Goal: Information Seeking & Learning: Learn about a topic

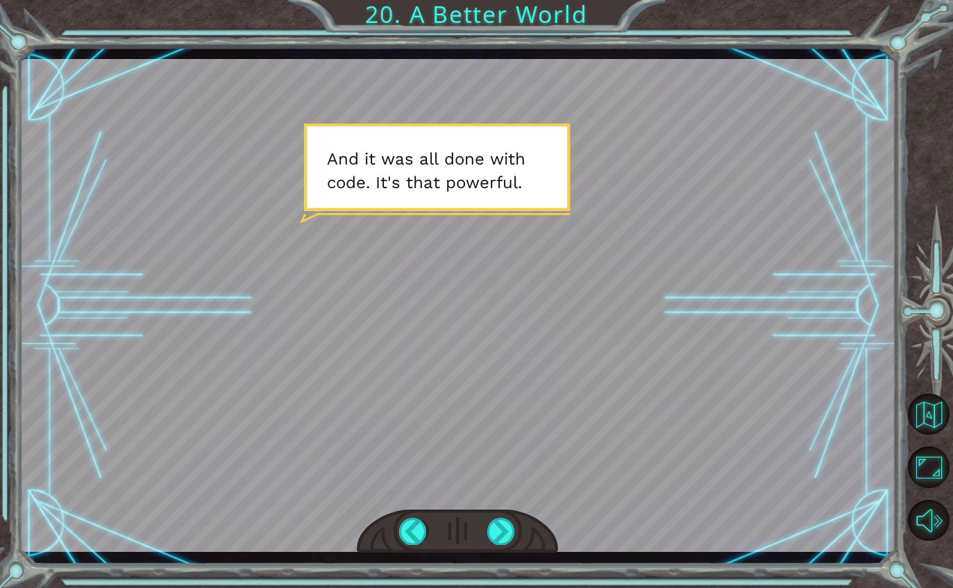
click at [497, 509] on div at bounding box center [457, 305] width 876 height 493
click at [498, 520] on div at bounding box center [501, 531] width 28 height 26
click at [498, 532] on div at bounding box center [501, 531] width 28 height 26
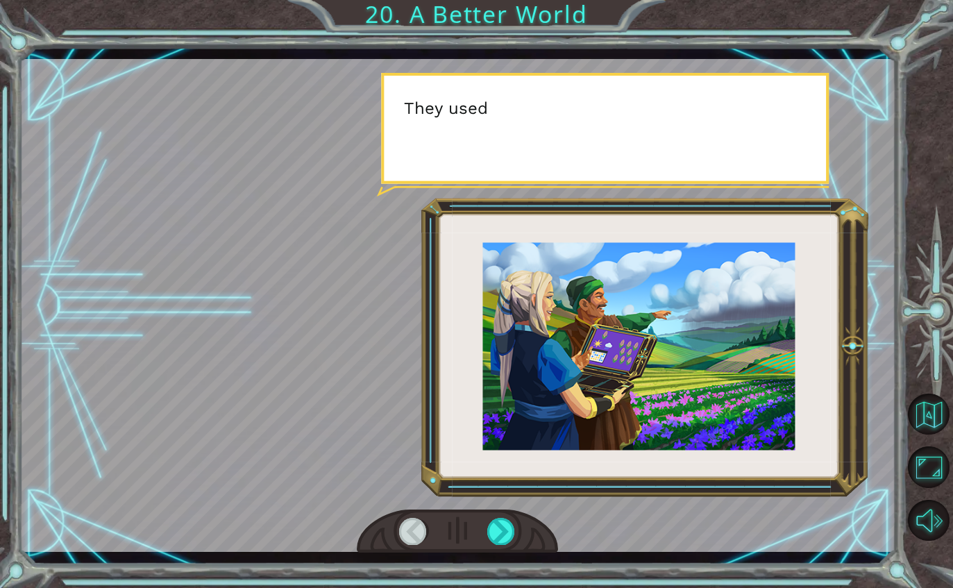
click at [277, 527] on div at bounding box center [457, 305] width 876 height 493
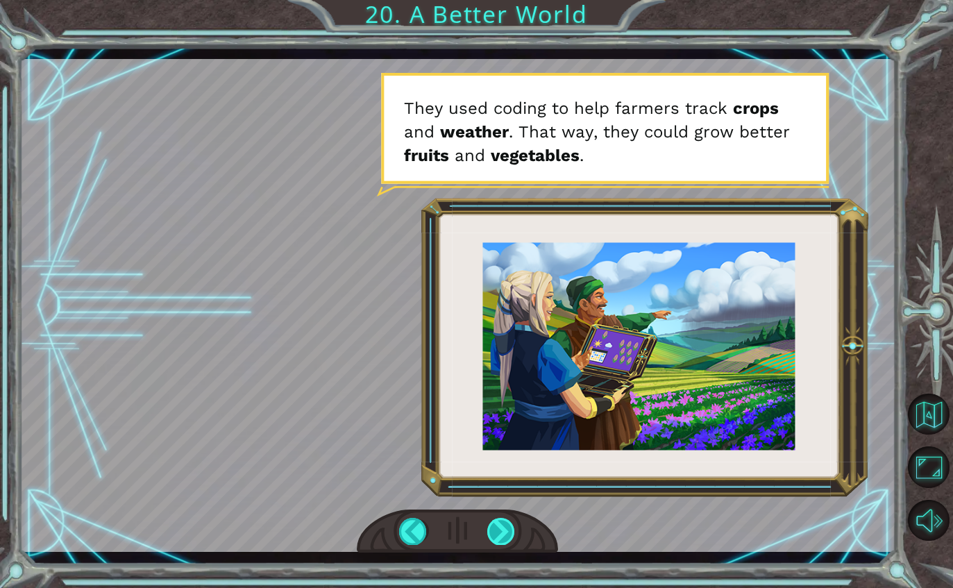
click at [500, 531] on div at bounding box center [501, 531] width 28 height 26
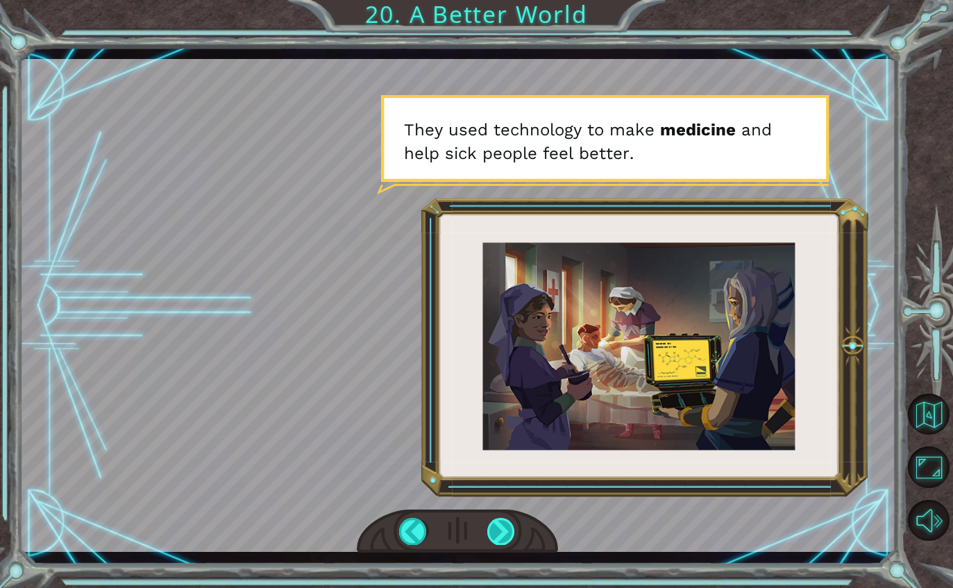
click at [515, 524] on div at bounding box center [501, 531] width 28 height 26
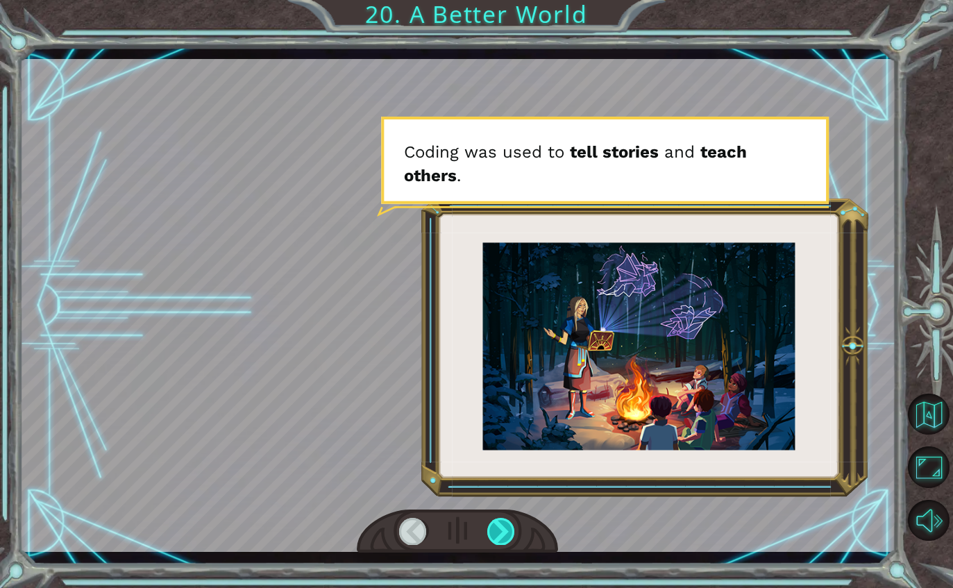
click at [487, 534] on div at bounding box center [501, 531] width 28 height 26
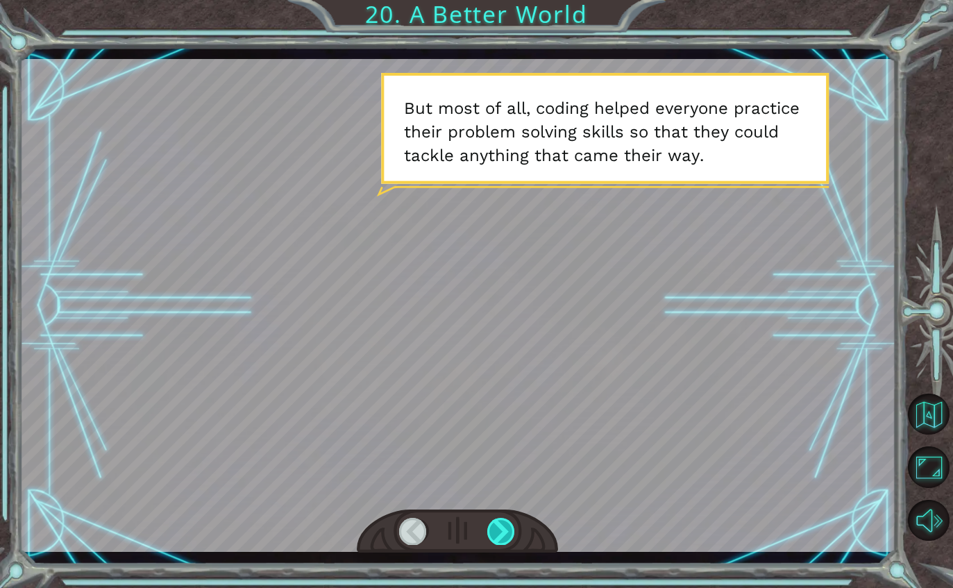
click at [498, 529] on div at bounding box center [501, 531] width 28 height 26
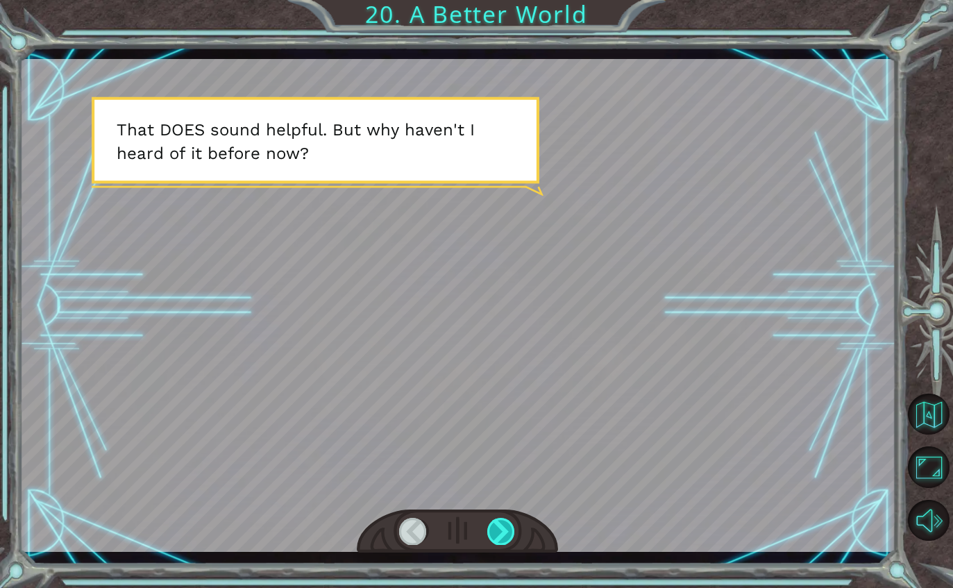
click at [499, 536] on div at bounding box center [501, 531] width 28 height 26
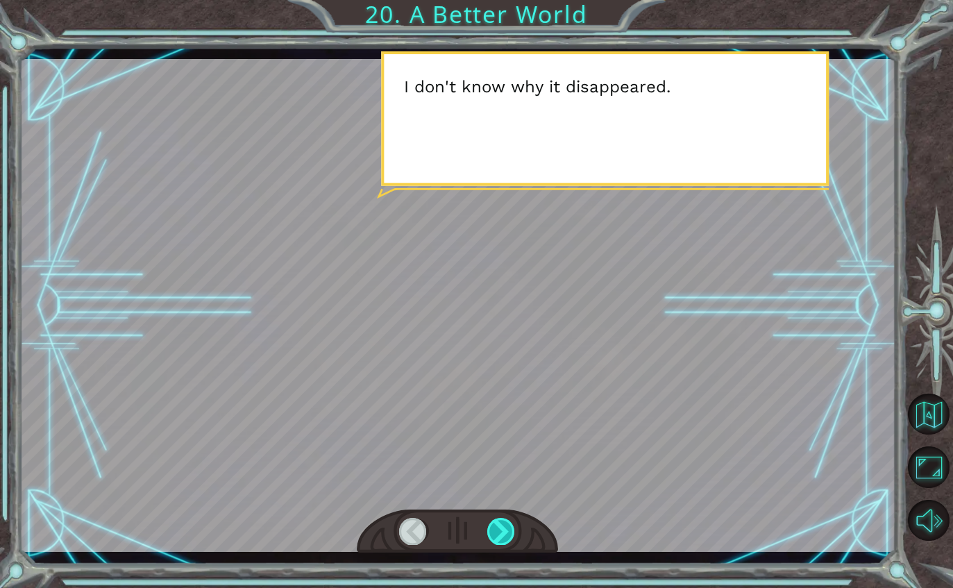
click at [493, 530] on div at bounding box center [501, 531] width 28 height 26
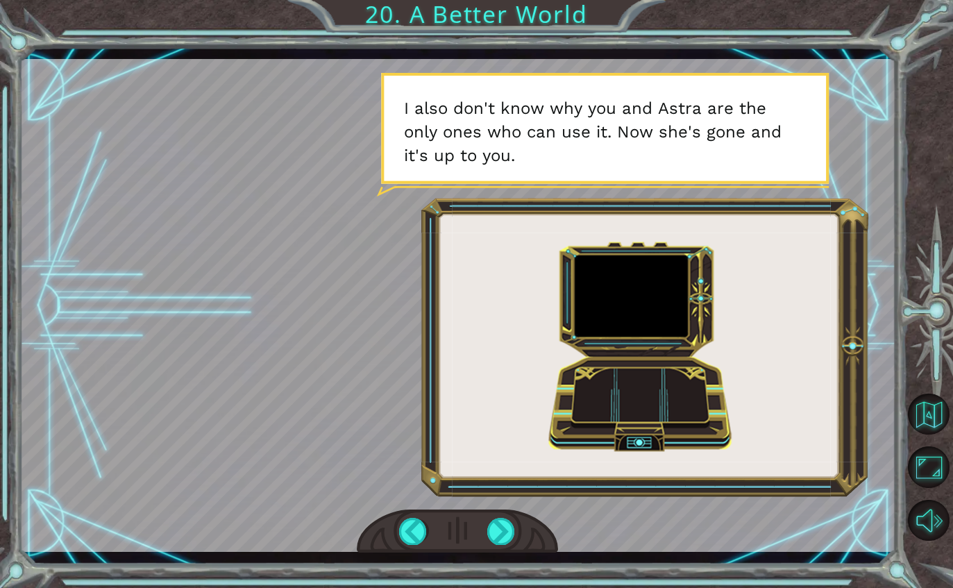
click at [377, 523] on div at bounding box center [458, 531] width 202 height 44
click at [384, 546] on div at bounding box center [458, 531] width 202 height 44
click at [410, 528] on div at bounding box center [413, 531] width 28 height 26
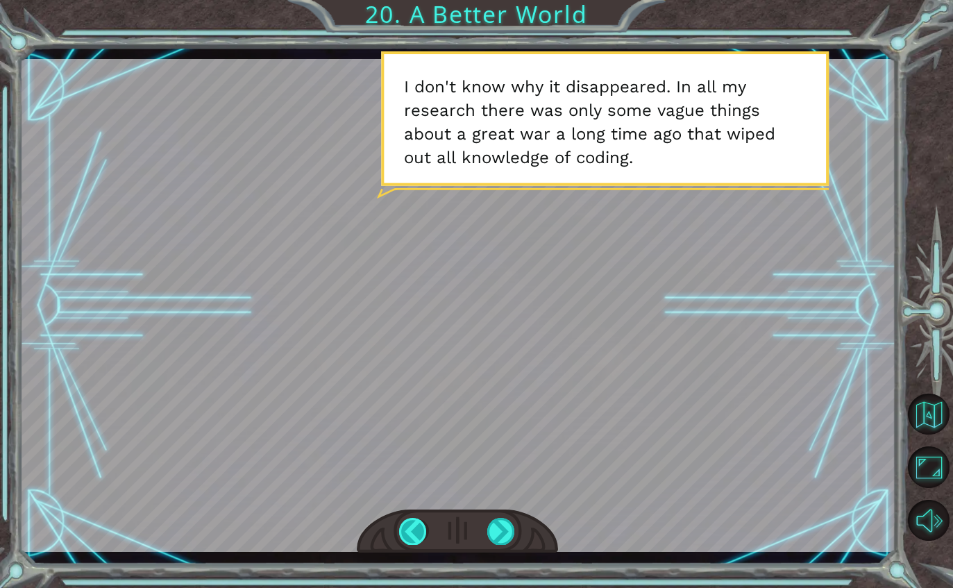
click at [411, 544] on div at bounding box center [413, 531] width 28 height 26
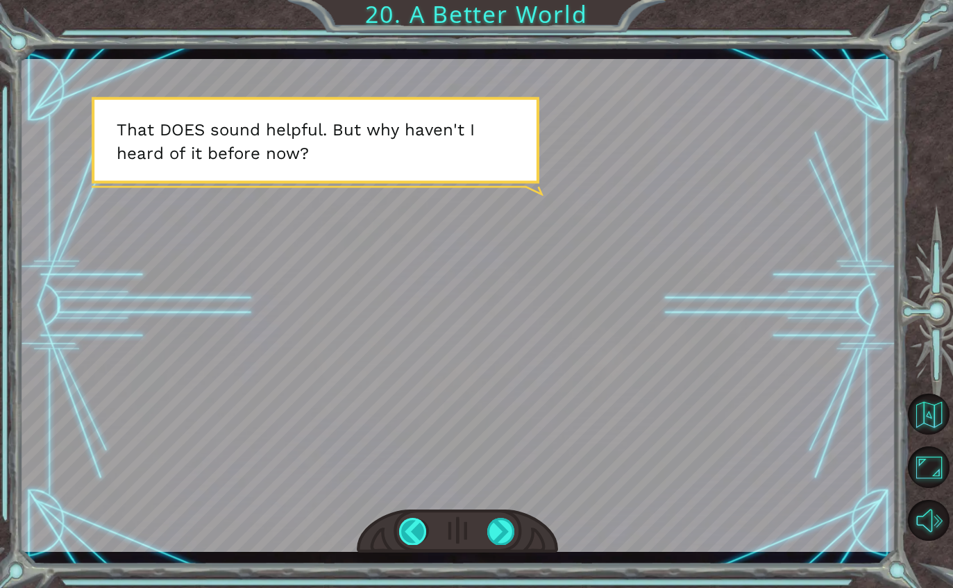
click at [404, 533] on div at bounding box center [413, 531] width 28 height 26
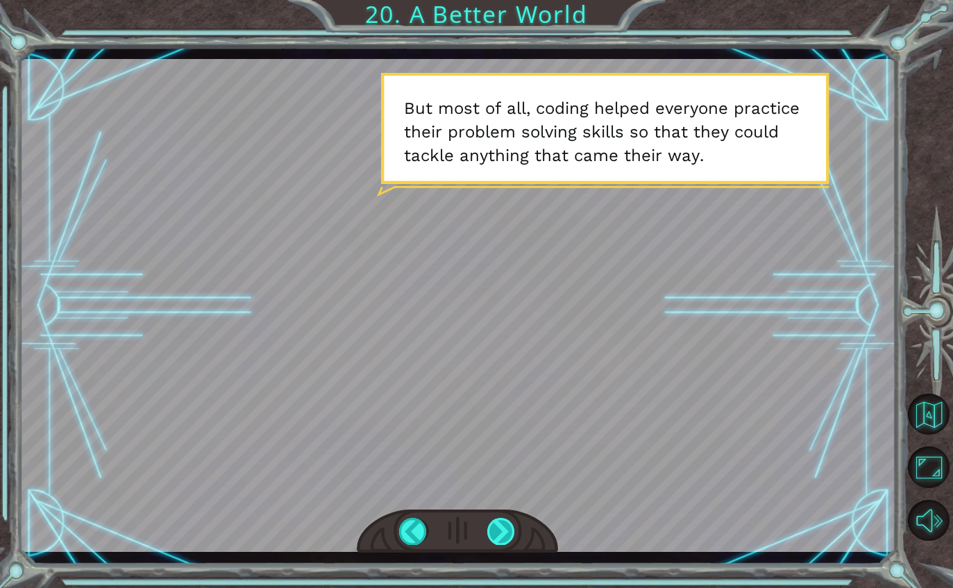
click at [502, 532] on div at bounding box center [501, 531] width 28 height 26
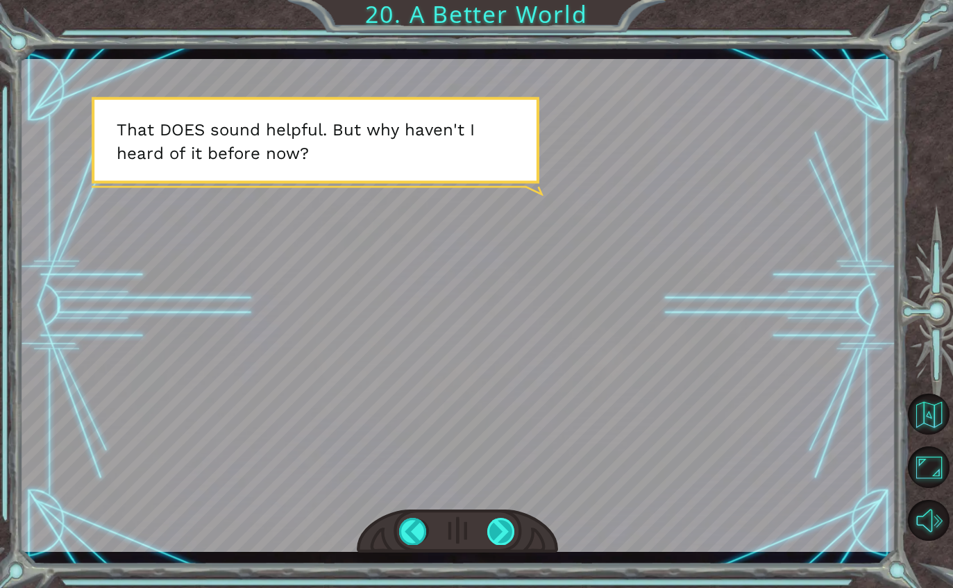
click at [513, 524] on div at bounding box center [501, 531] width 28 height 26
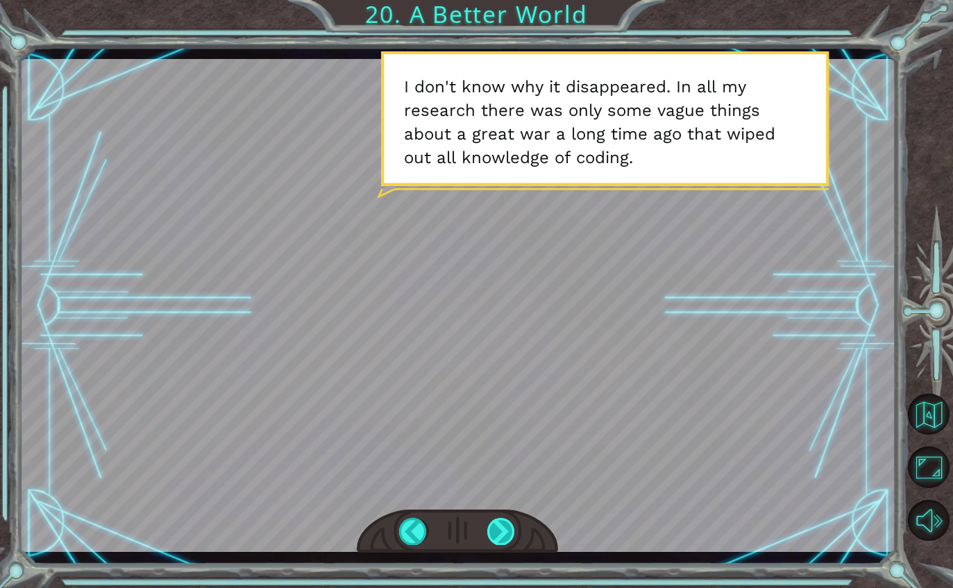
click at [499, 543] on div at bounding box center [501, 531] width 28 height 26
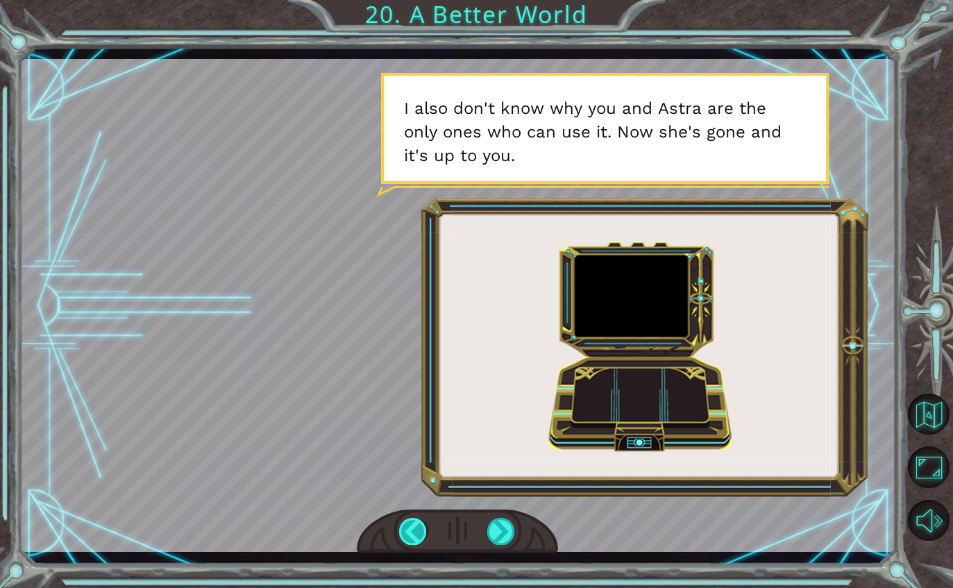
click at [409, 529] on div at bounding box center [413, 531] width 28 height 26
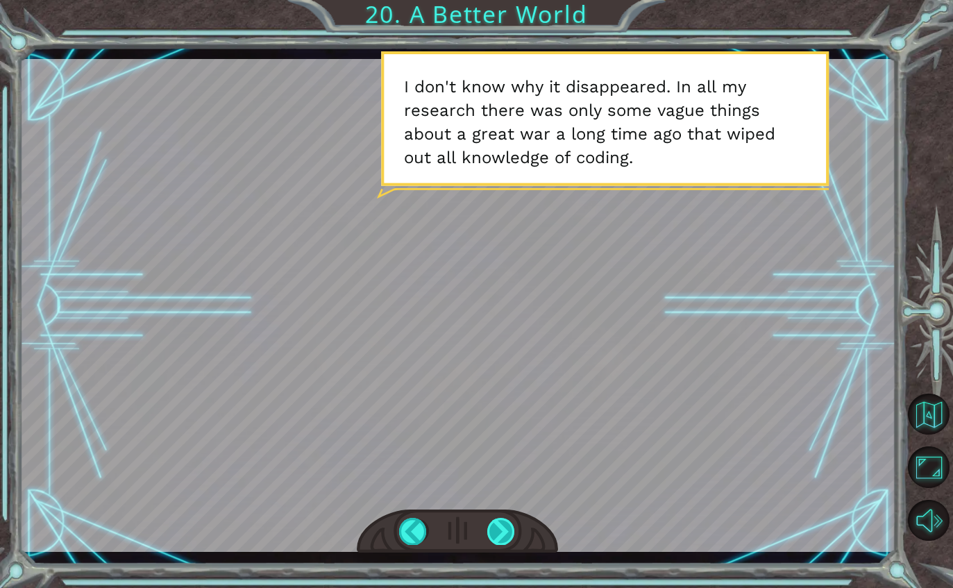
click at [511, 544] on div at bounding box center [501, 531] width 28 height 26
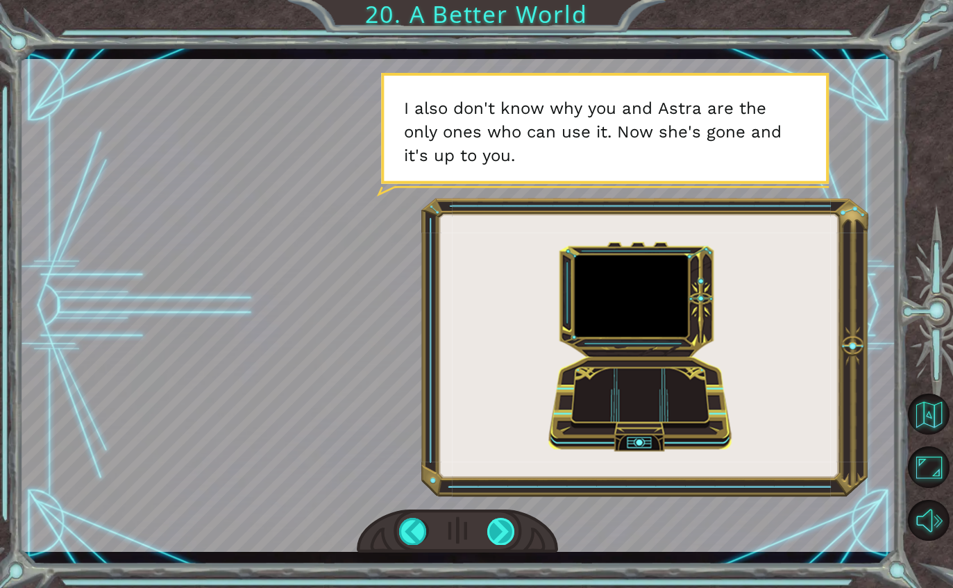
click at [504, 530] on div at bounding box center [501, 531] width 28 height 26
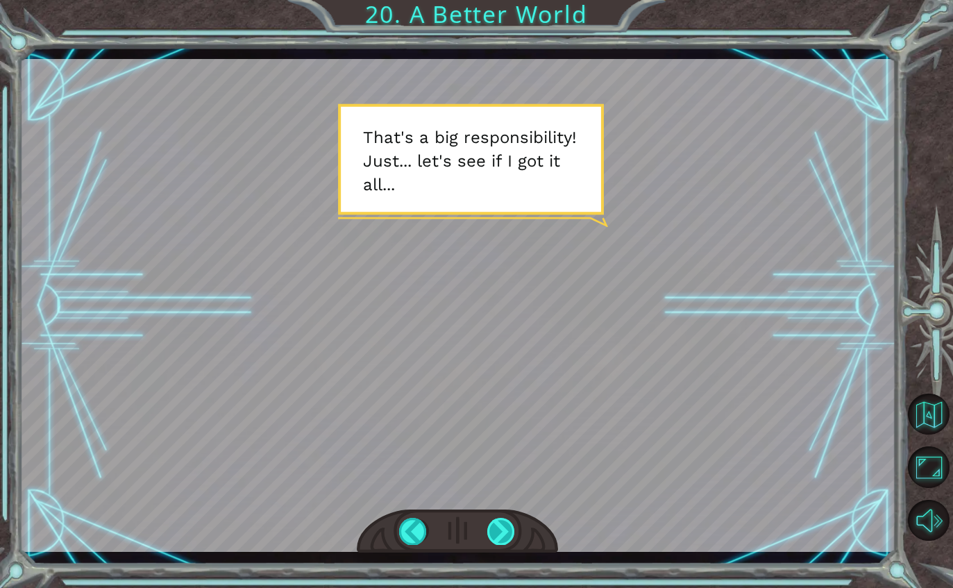
click at [488, 536] on div at bounding box center [501, 531] width 28 height 26
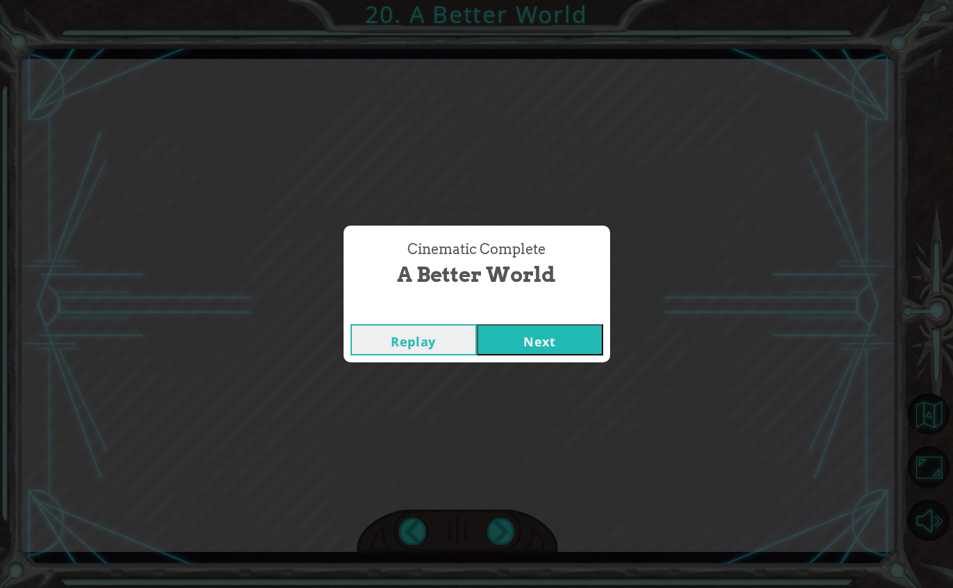
click at [524, 332] on button "Next" at bounding box center [540, 339] width 126 height 31
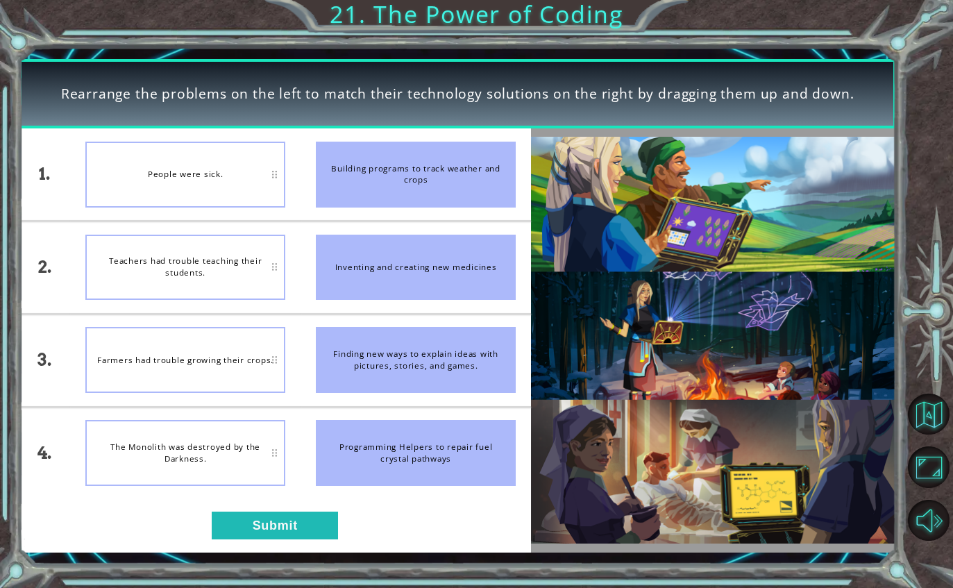
click at [381, 271] on div "Inventing and creating new medicines" at bounding box center [416, 267] width 200 height 66
click at [196, 161] on div "People were sick." at bounding box center [185, 175] width 200 height 66
click at [360, 283] on div "Inventing and creating new medicines" at bounding box center [416, 267] width 200 height 66
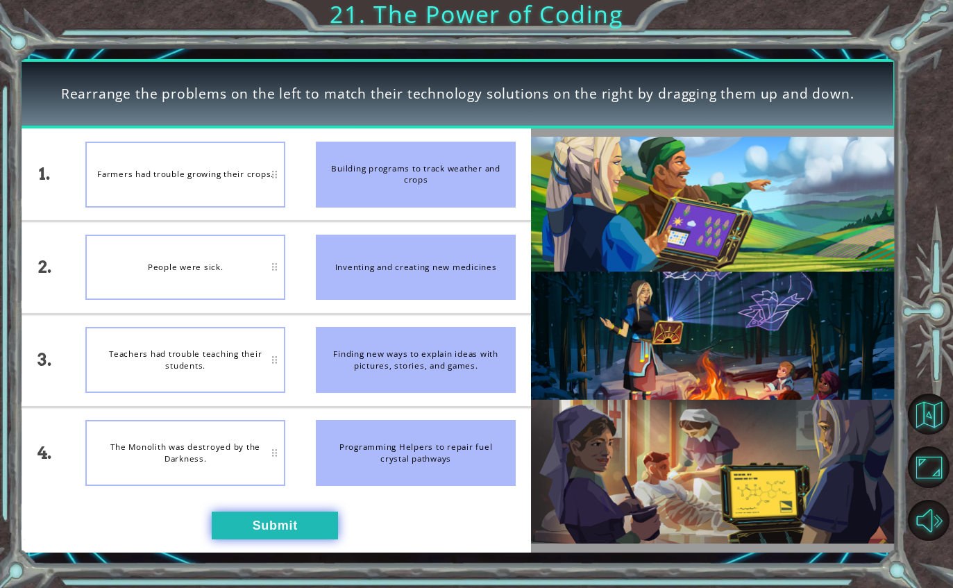
click at [248, 517] on button "Submit" at bounding box center [275, 525] width 126 height 28
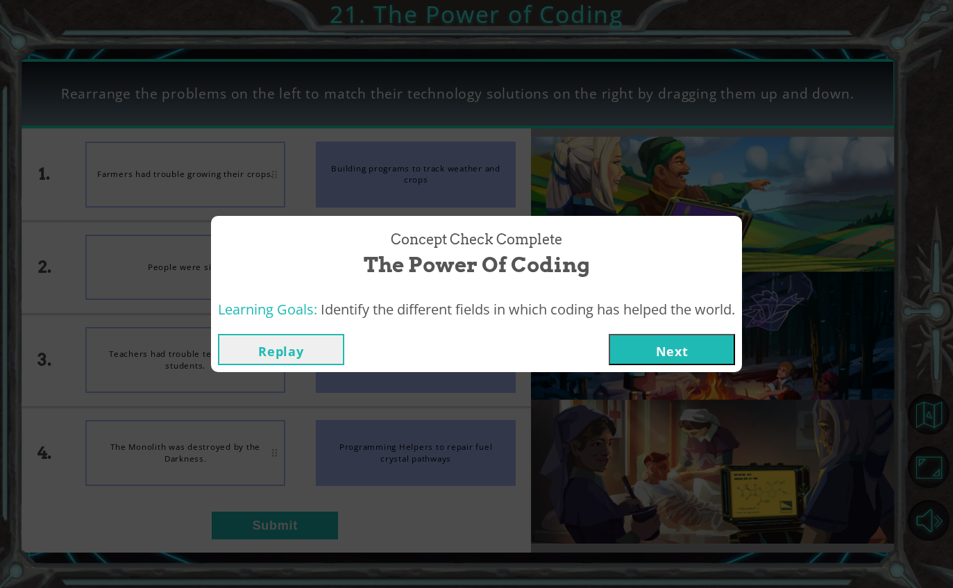
click at [669, 362] on button "Next" at bounding box center [671, 349] width 126 height 31
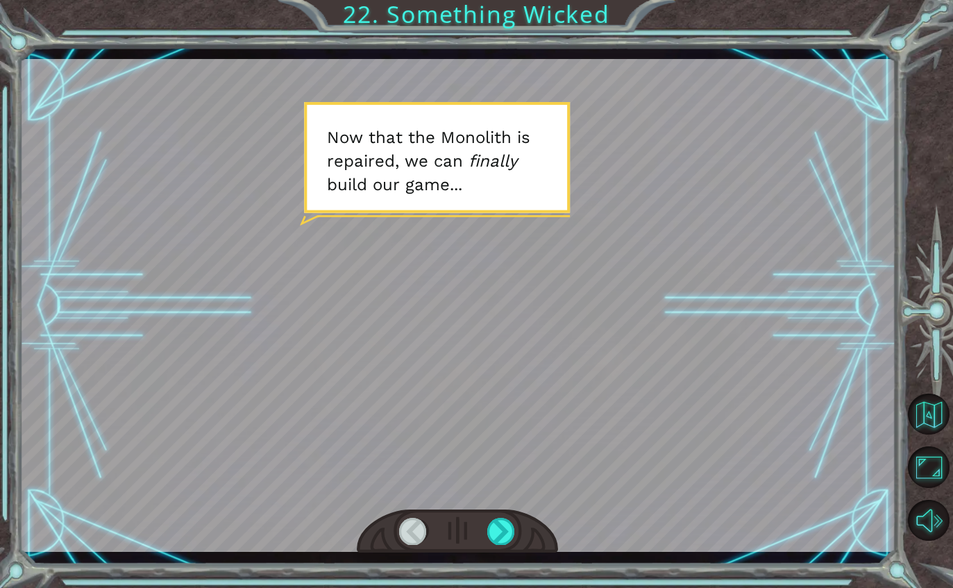
click at [504, 553] on div at bounding box center [458, 531] width 202 height 44
click at [510, 542] on div at bounding box center [501, 531] width 28 height 26
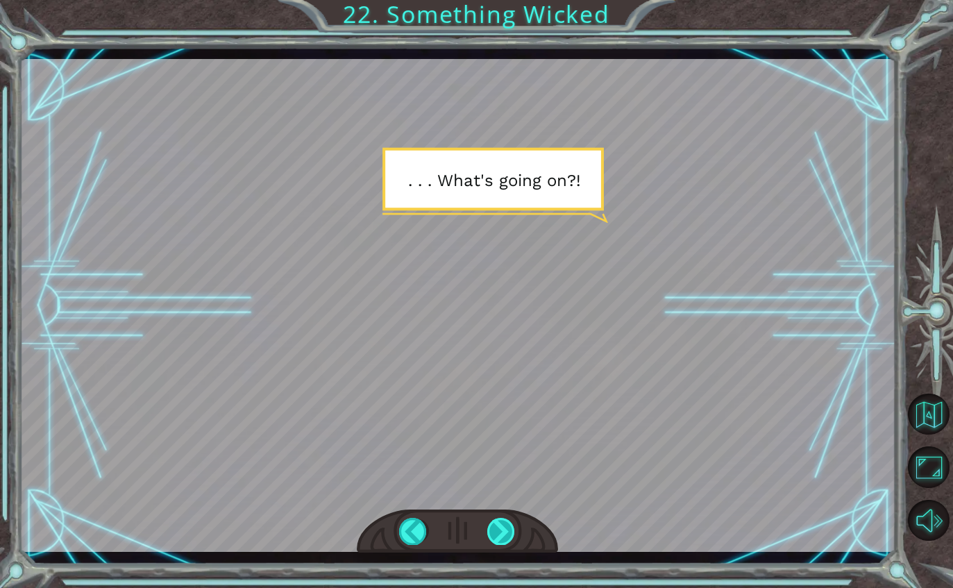
click at [508, 531] on div at bounding box center [501, 531] width 28 height 26
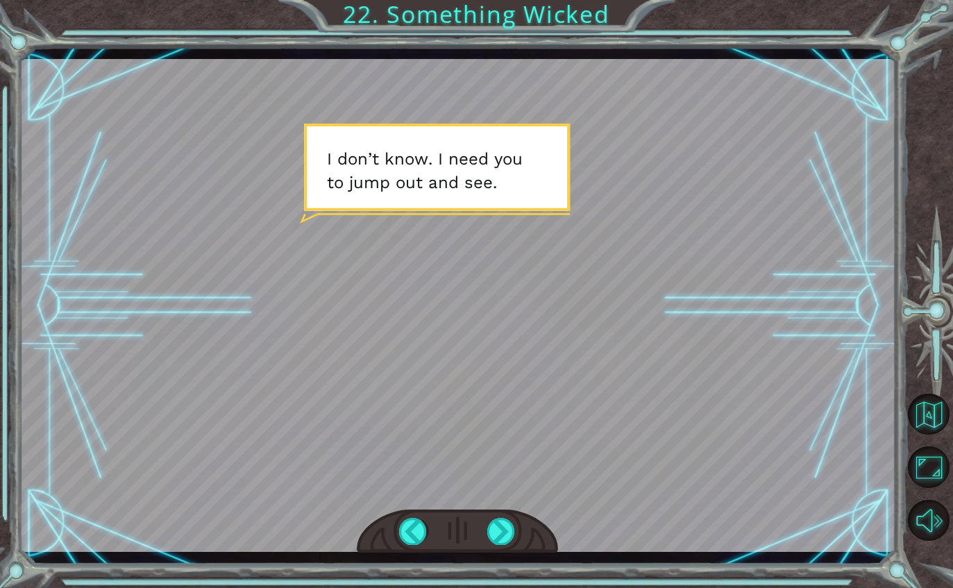
click at [485, 545] on div at bounding box center [458, 531] width 202 height 44
click at [505, 521] on div at bounding box center [501, 531] width 28 height 26
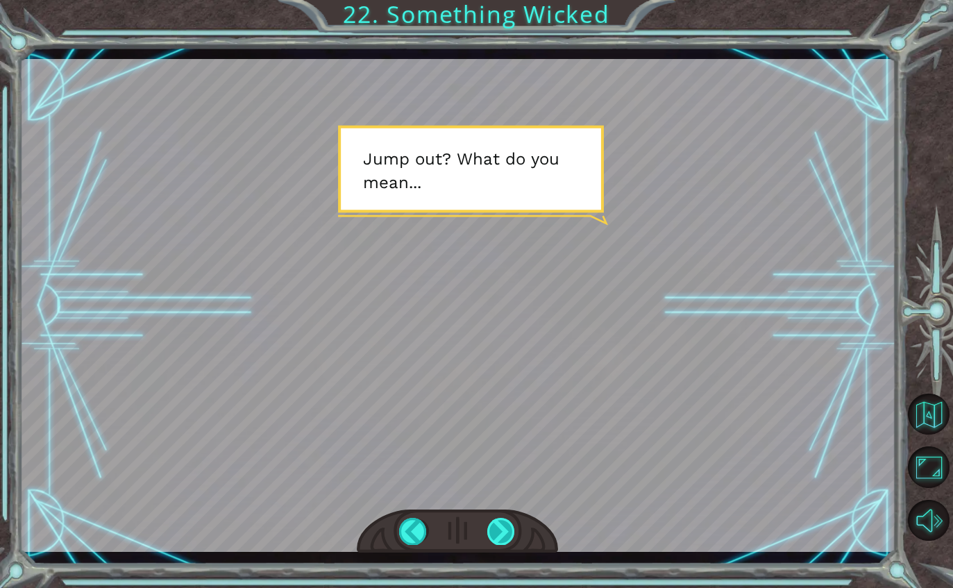
click at [495, 526] on div at bounding box center [501, 531] width 28 height 26
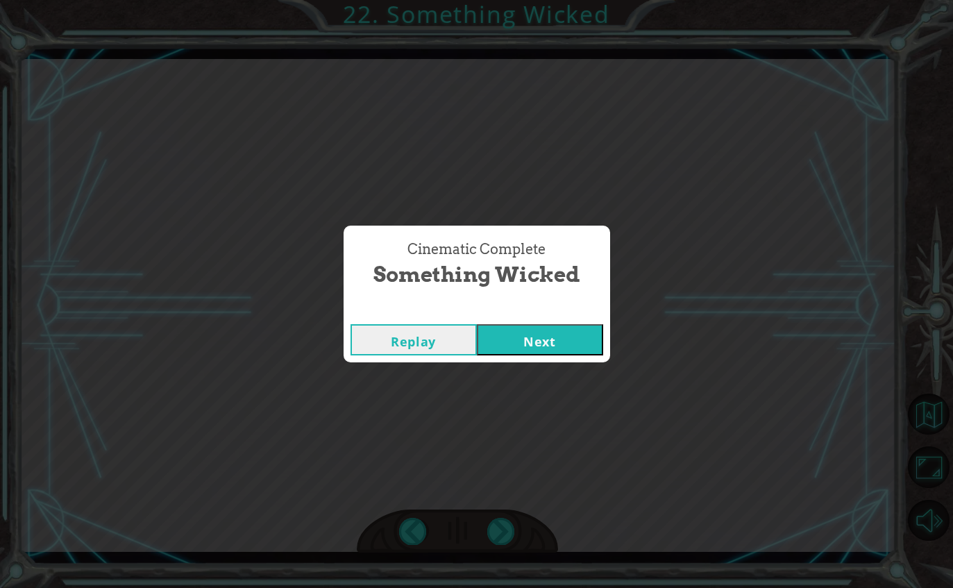
click at [544, 344] on button "Next" at bounding box center [540, 339] width 126 height 31
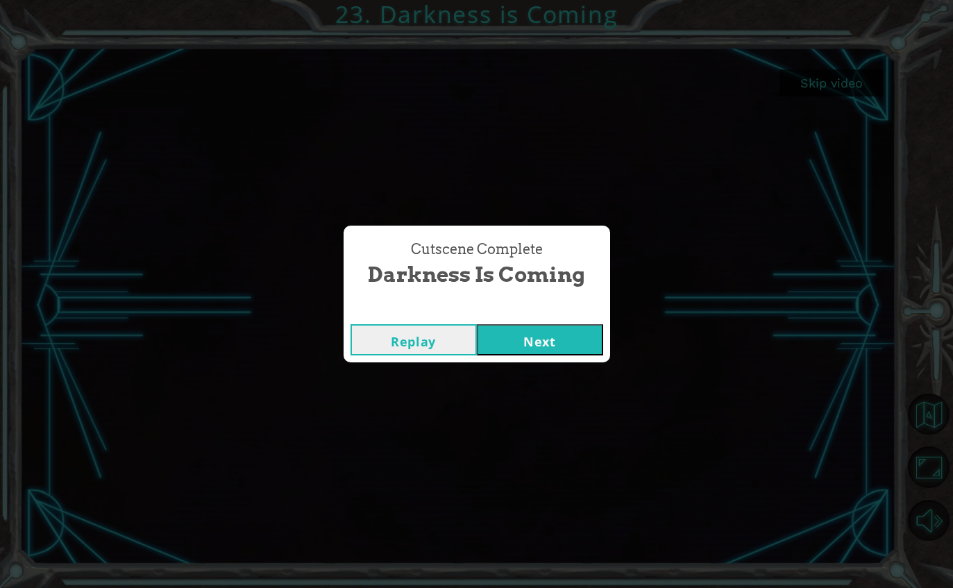
click at [554, 345] on button "Next" at bounding box center [540, 339] width 126 height 31
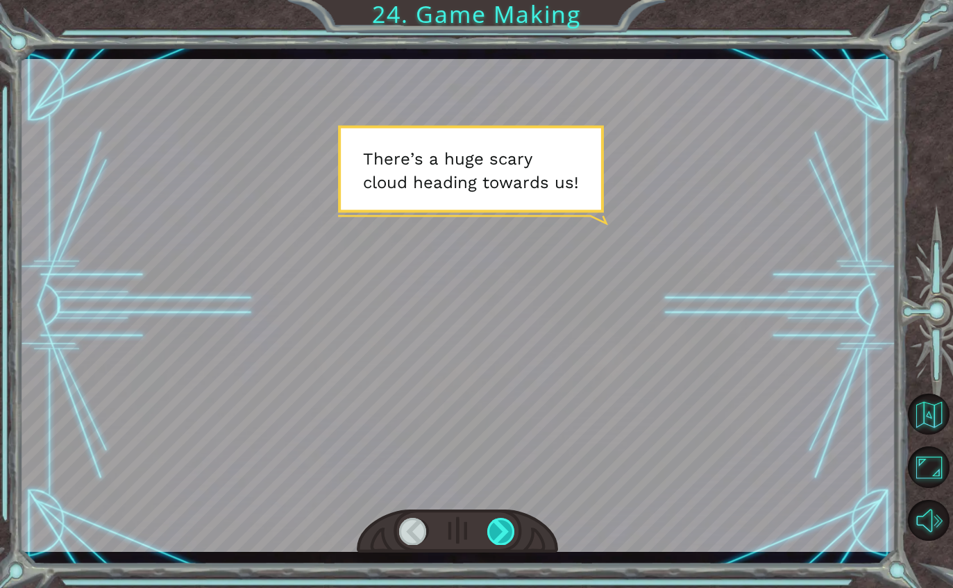
click at [515, 532] on div at bounding box center [501, 531] width 28 height 26
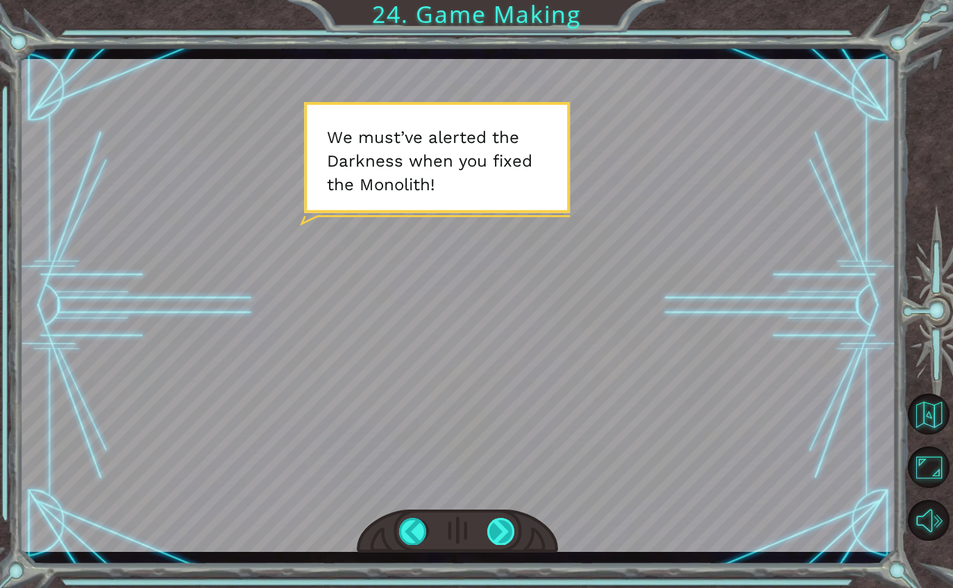
click at [495, 527] on div at bounding box center [501, 531] width 28 height 26
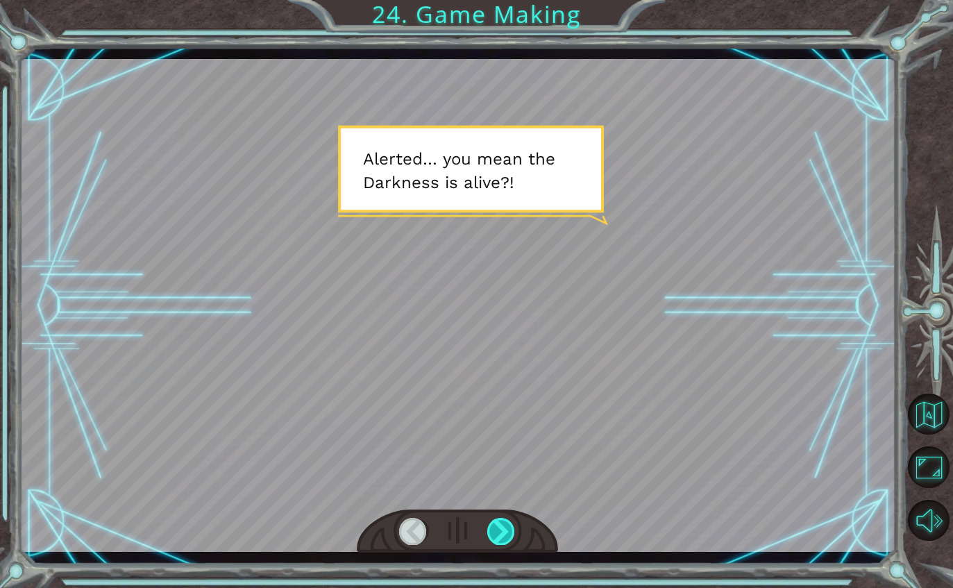
click at [501, 538] on div at bounding box center [501, 531] width 28 height 26
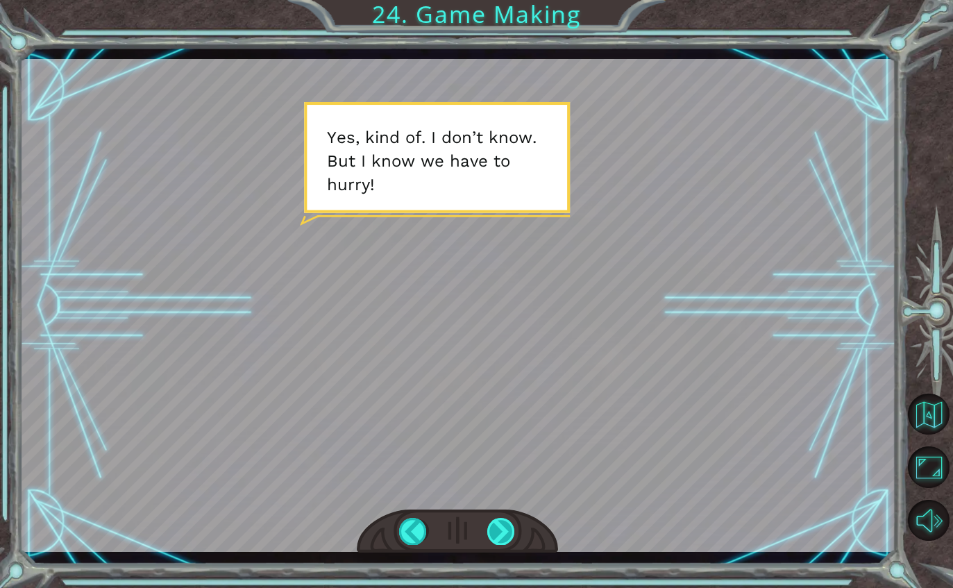
click at [507, 518] on div at bounding box center [501, 531] width 28 height 26
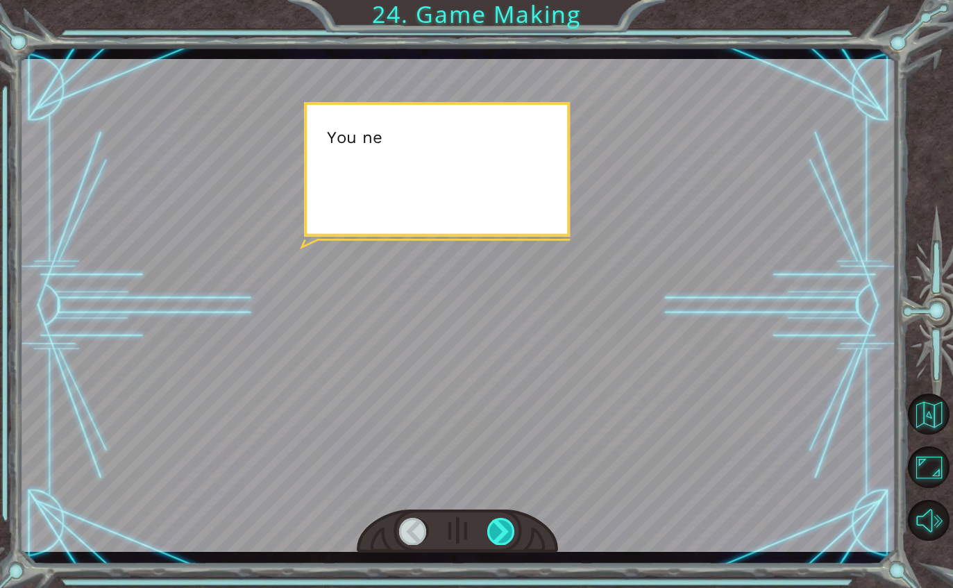
click at [504, 528] on div at bounding box center [501, 531] width 28 height 26
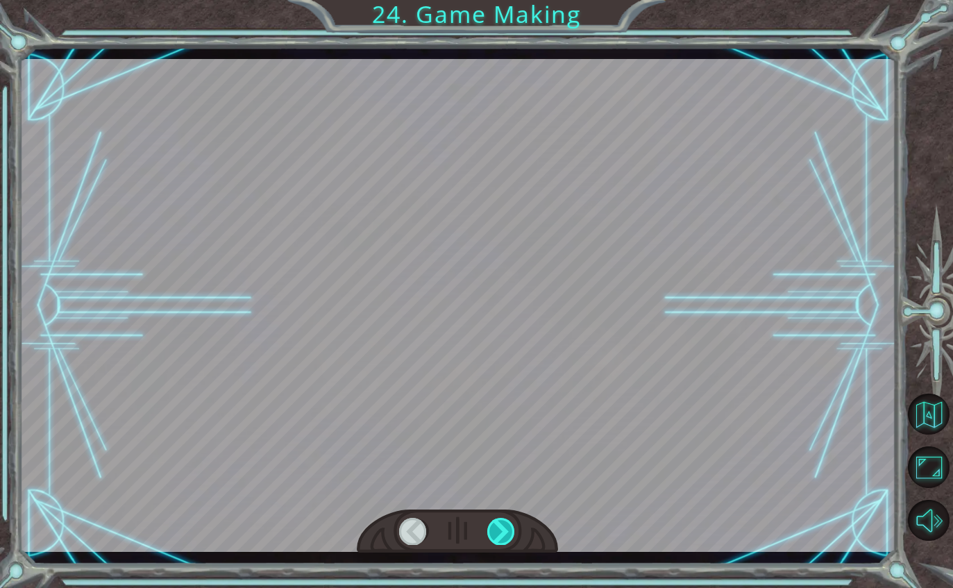
click at [502, 524] on div at bounding box center [501, 531] width 28 height 26
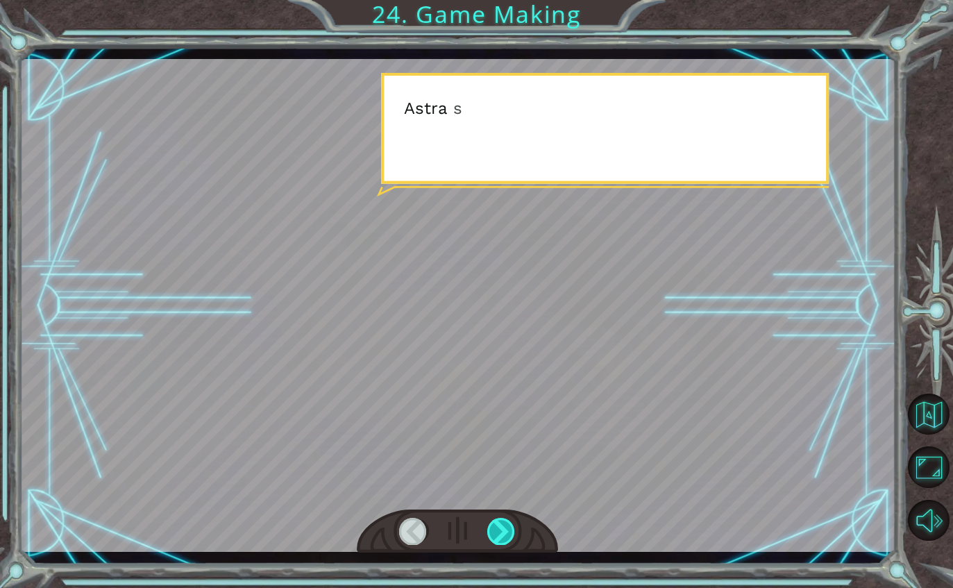
click at [500, 522] on div at bounding box center [501, 531] width 28 height 26
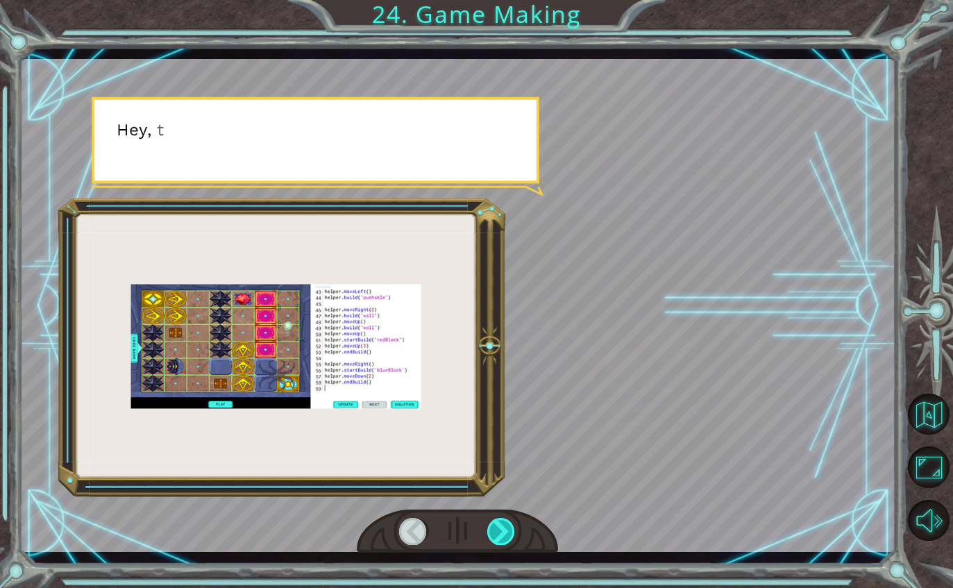
click at [495, 539] on div at bounding box center [501, 531] width 28 height 26
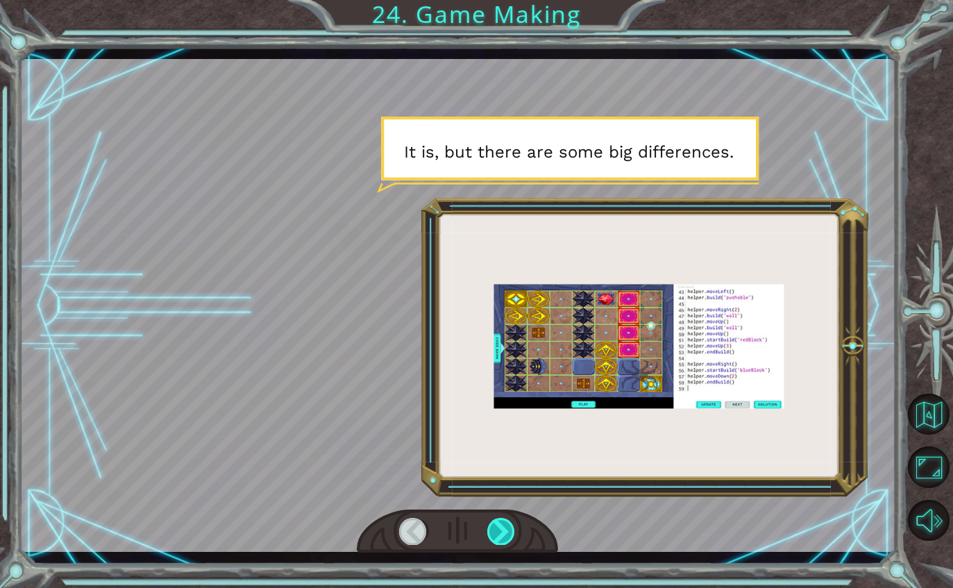
click at [502, 537] on div at bounding box center [501, 531] width 28 height 26
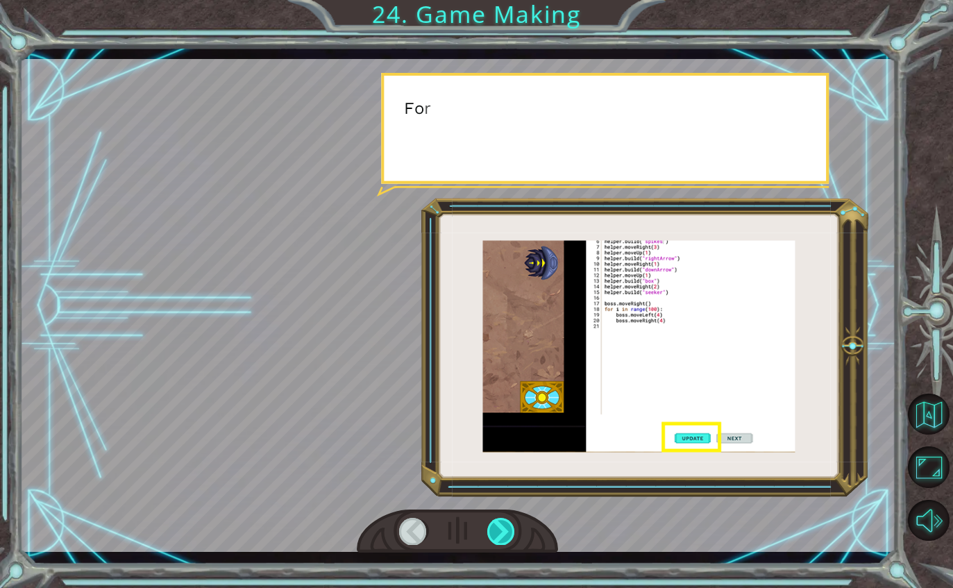
click at [509, 529] on div at bounding box center [501, 531] width 28 height 26
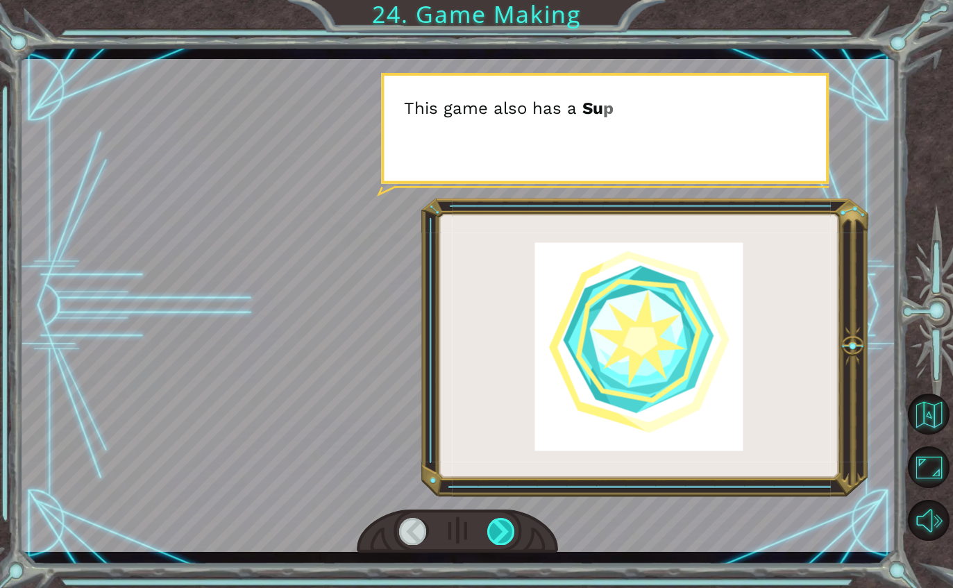
click at [507, 520] on div at bounding box center [501, 531] width 28 height 26
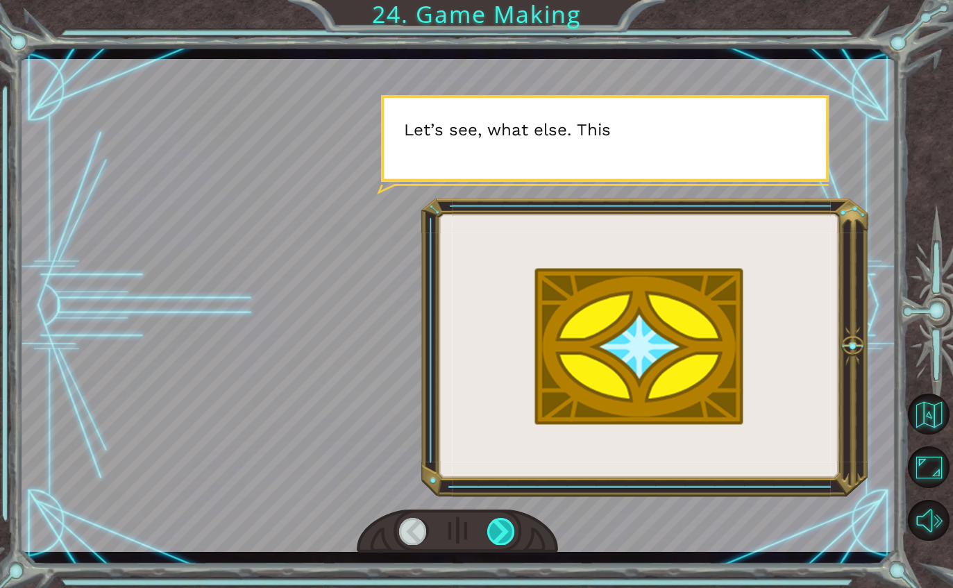
click at [492, 524] on div at bounding box center [501, 531] width 28 height 26
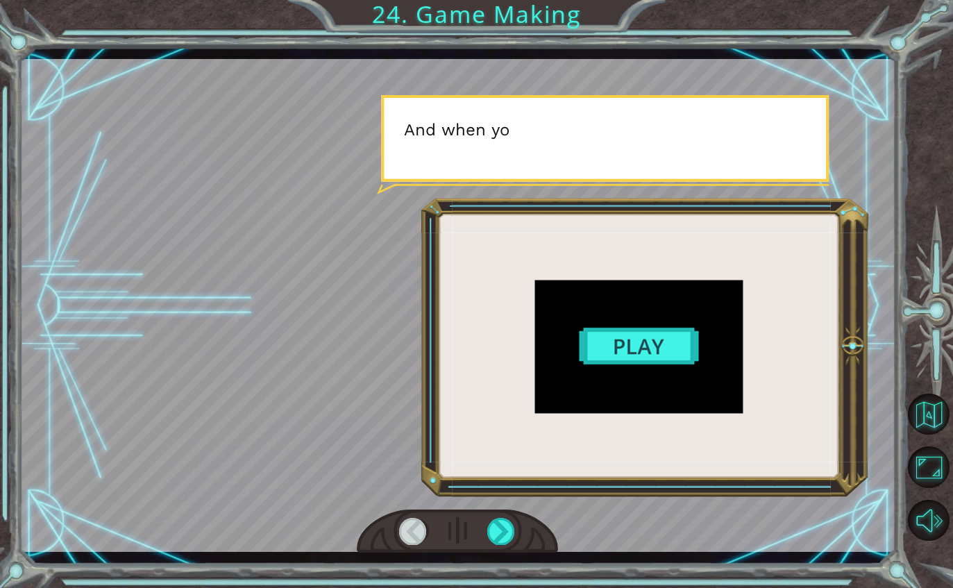
click at [409, 515] on div at bounding box center [458, 531] width 202 height 44
click at [488, 520] on div at bounding box center [501, 531] width 28 height 26
click at [490, 529] on div at bounding box center [501, 531] width 28 height 26
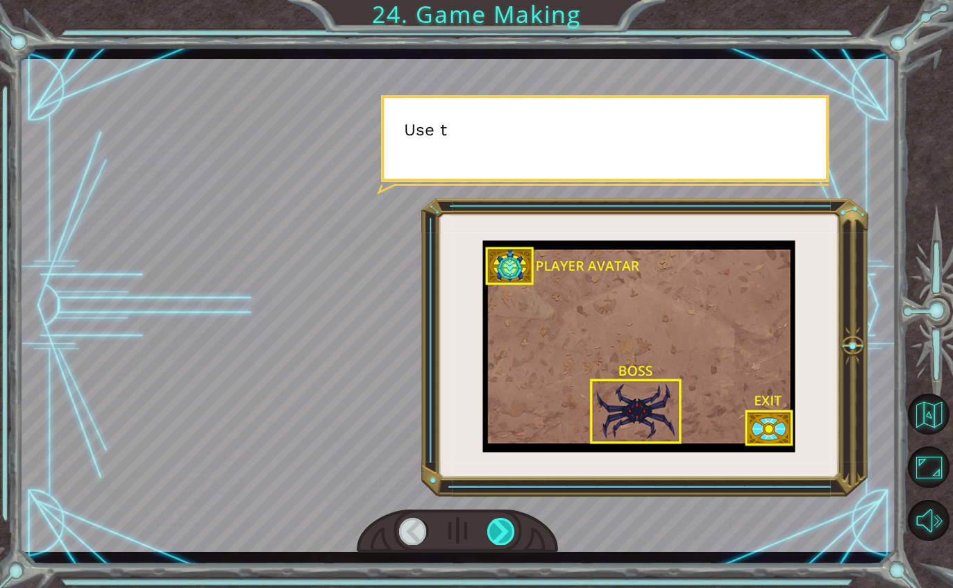
click at [500, 536] on div at bounding box center [501, 531] width 28 height 26
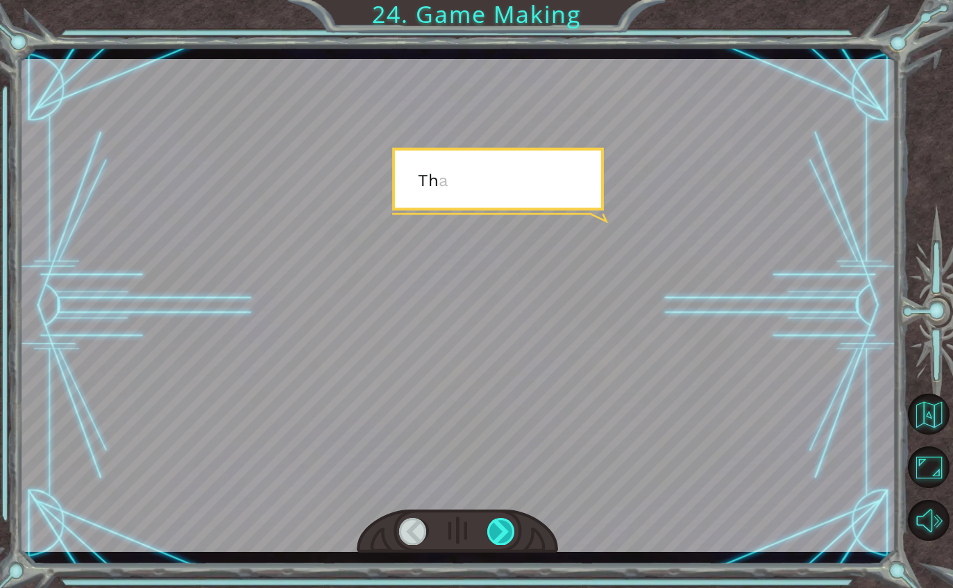
click at [505, 529] on div at bounding box center [501, 531] width 28 height 26
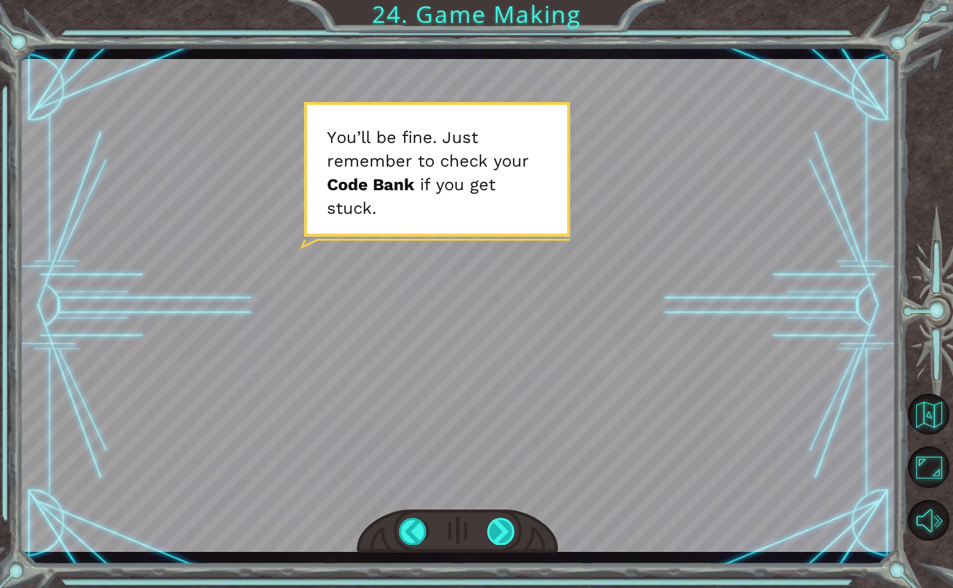
click at [497, 521] on div at bounding box center [501, 531] width 28 height 26
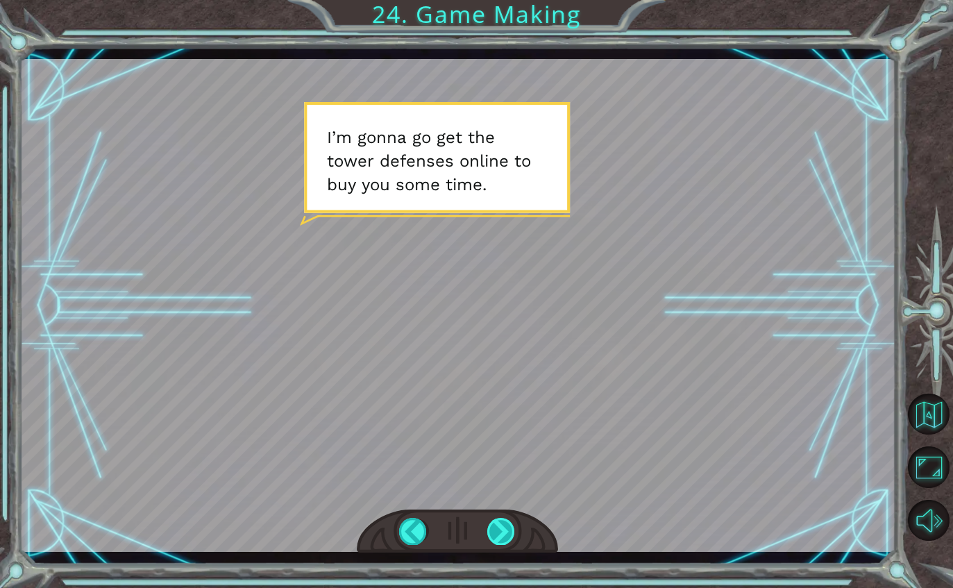
click at [494, 544] on div at bounding box center [501, 531] width 28 height 26
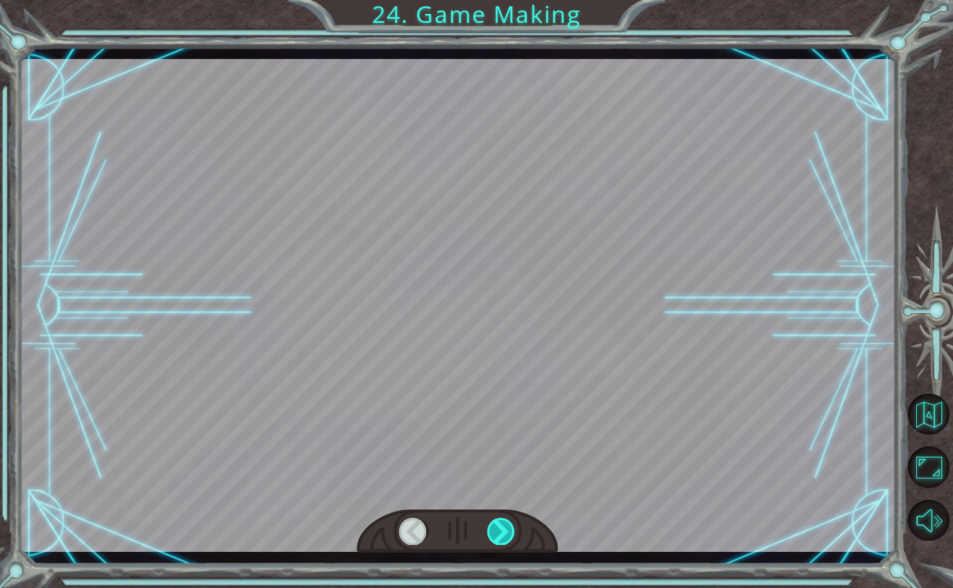
click at [504, 528] on div at bounding box center [501, 531] width 28 height 26
click at [504, 533] on div at bounding box center [501, 531] width 28 height 26
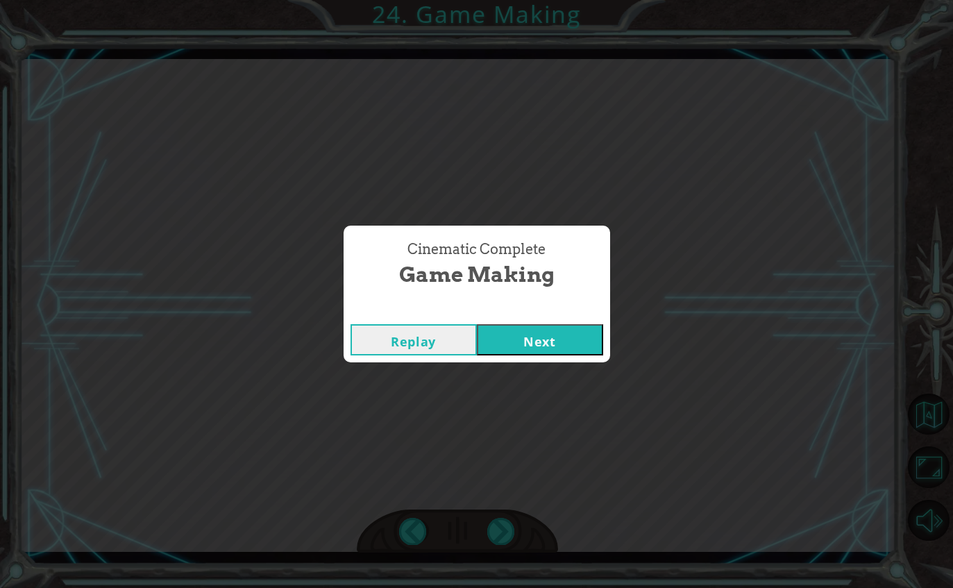
click at [504, 331] on button "Next" at bounding box center [540, 339] width 126 height 31
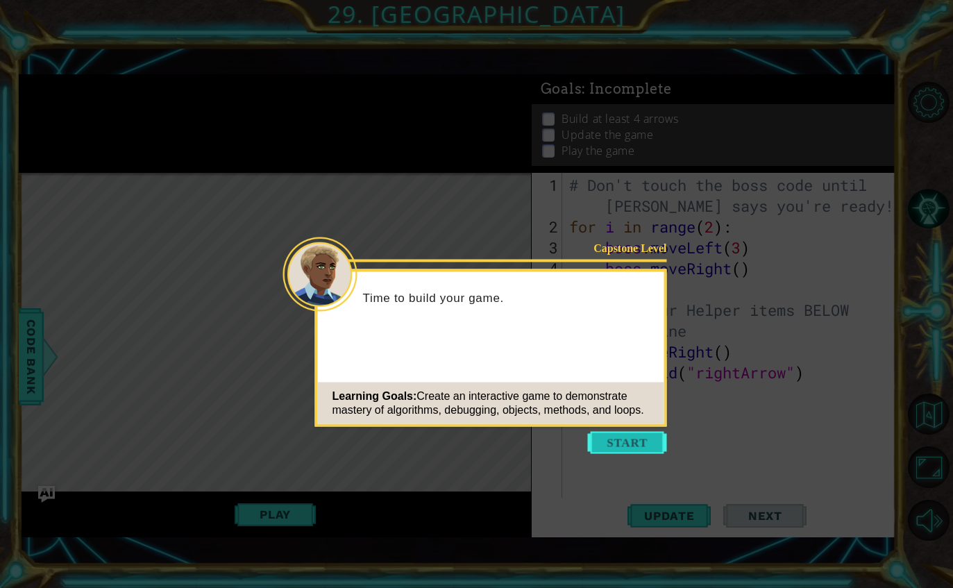
click at [623, 453] on button "Start" at bounding box center [627, 443] width 79 height 22
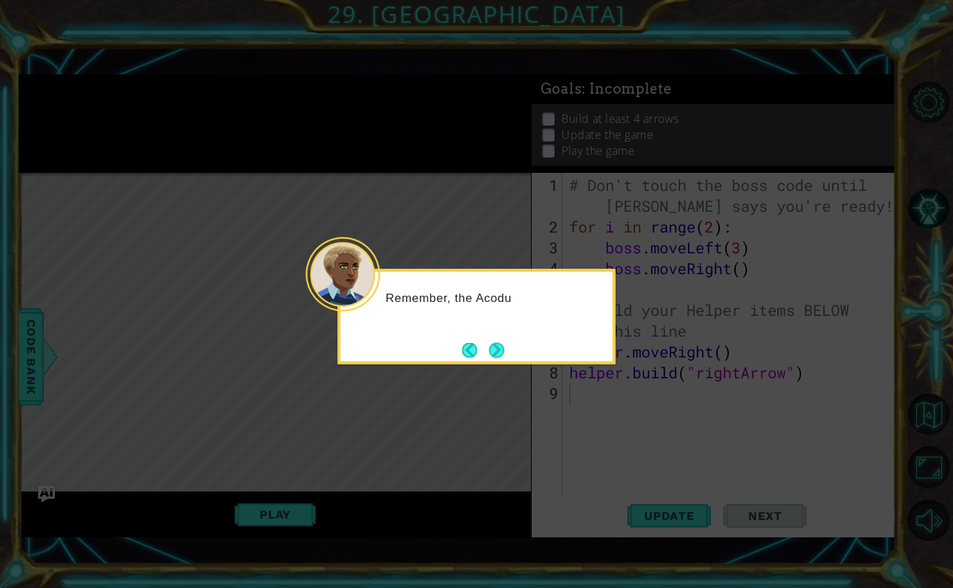
click at [517, 357] on div "Remember, the Acodu" at bounding box center [476, 316] width 277 height 95
click at [504, 357] on button "Next" at bounding box center [496, 349] width 15 height 15
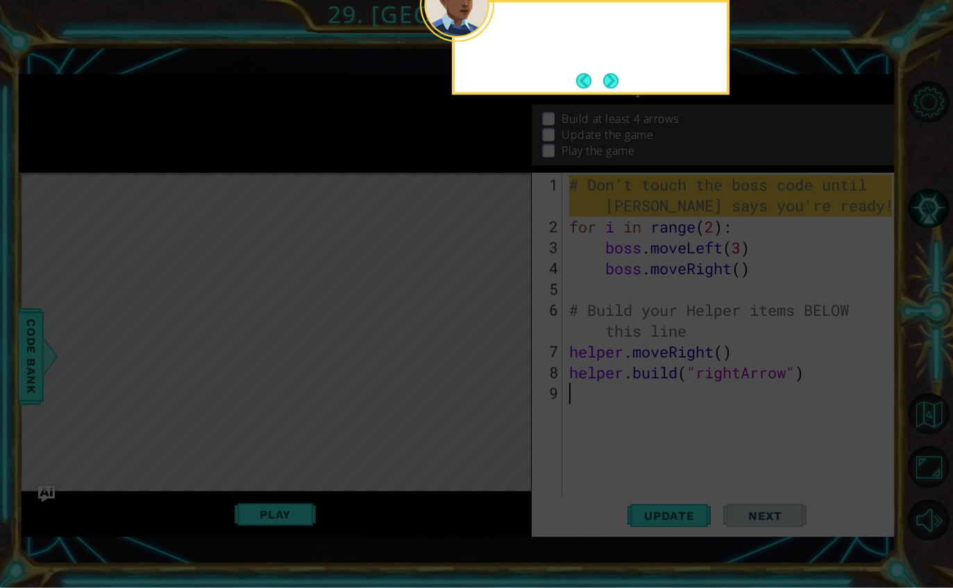
scroll to position [45, 0]
click at [509, 349] on icon at bounding box center [476, 126] width 953 height 923
click at [814, 284] on icon at bounding box center [476, 126] width 953 height 923
click at [801, 83] on icon at bounding box center [476, 126] width 953 height 923
click at [817, 64] on icon at bounding box center [476, 126] width 953 height 923
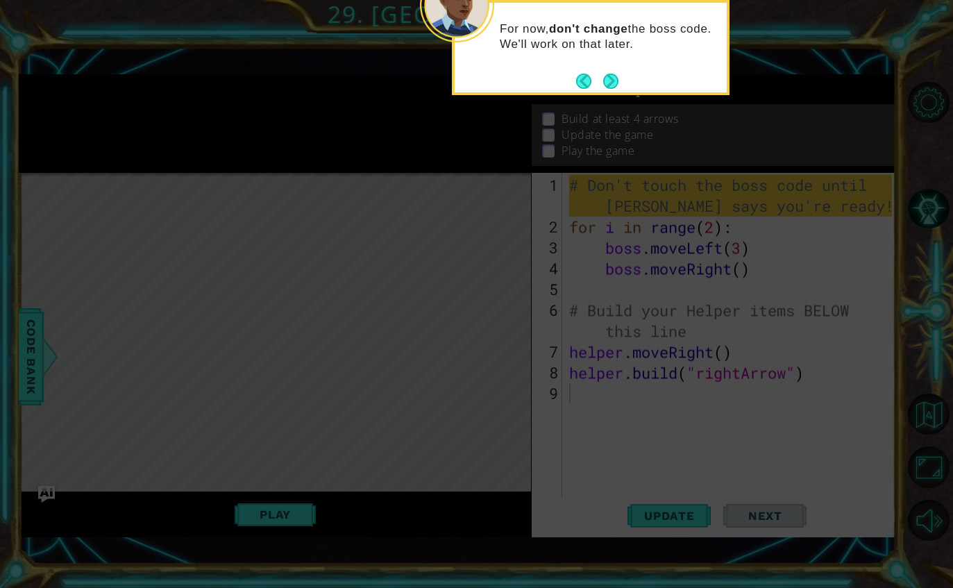
scroll to position [0, 0]
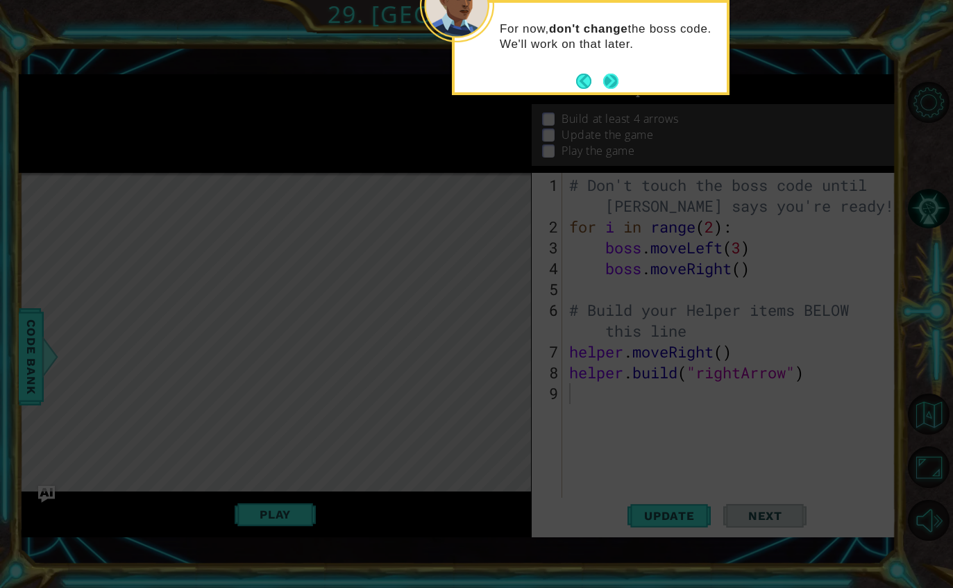
click at [604, 89] on button "Next" at bounding box center [610, 81] width 15 height 15
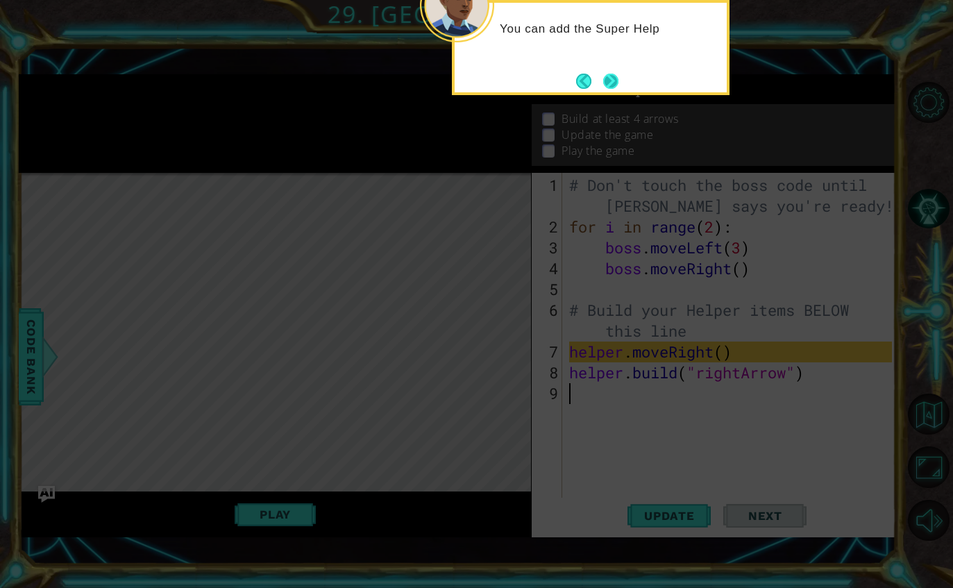
click at [603, 89] on button "Next" at bounding box center [610, 81] width 15 height 15
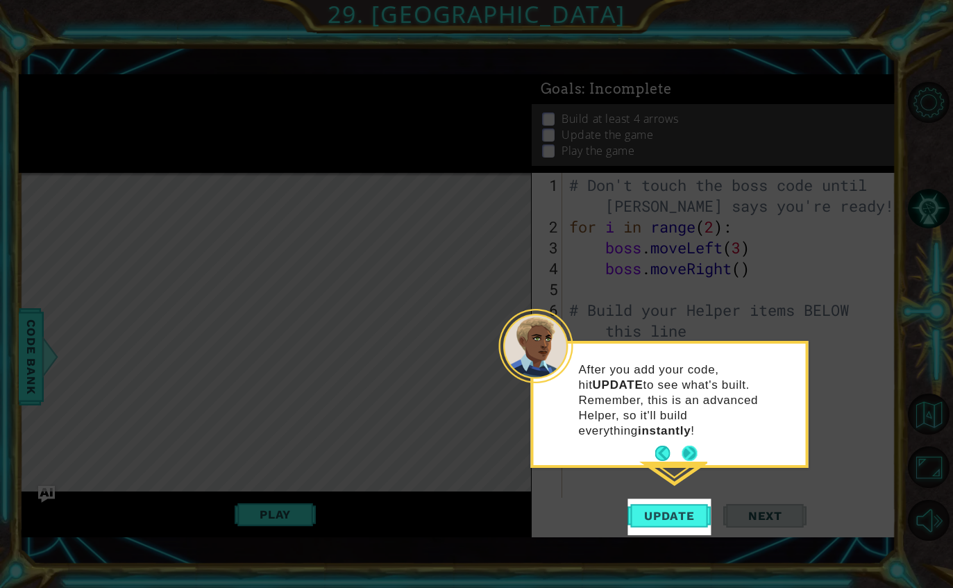
click at [696, 445] on button "Next" at bounding box center [689, 452] width 15 height 15
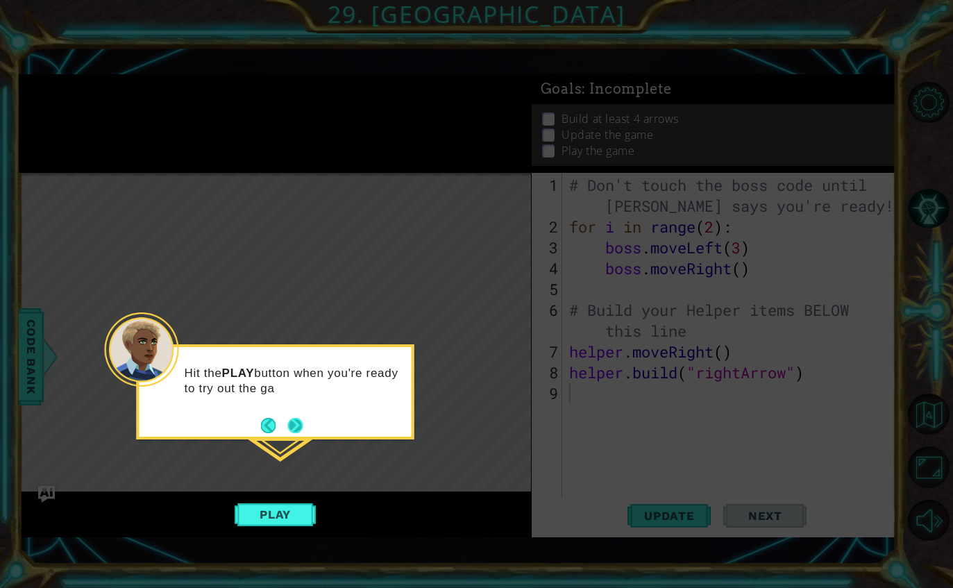
click at [291, 425] on button "Next" at bounding box center [294, 425] width 15 height 15
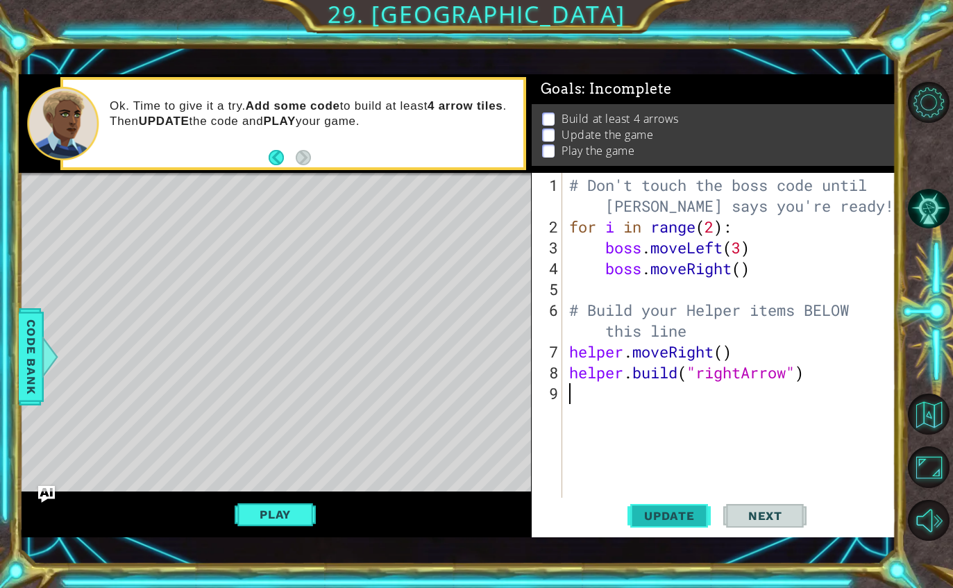
click at [647, 520] on span "Update" at bounding box center [669, 516] width 78 height 14
click at [378, 227] on div "Level Map" at bounding box center [339, 377] width 641 height 409
click at [663, 533] on button "Update" at bounding box center [668, 515] width 83 height 36
type textarea "boss.moveRight()"
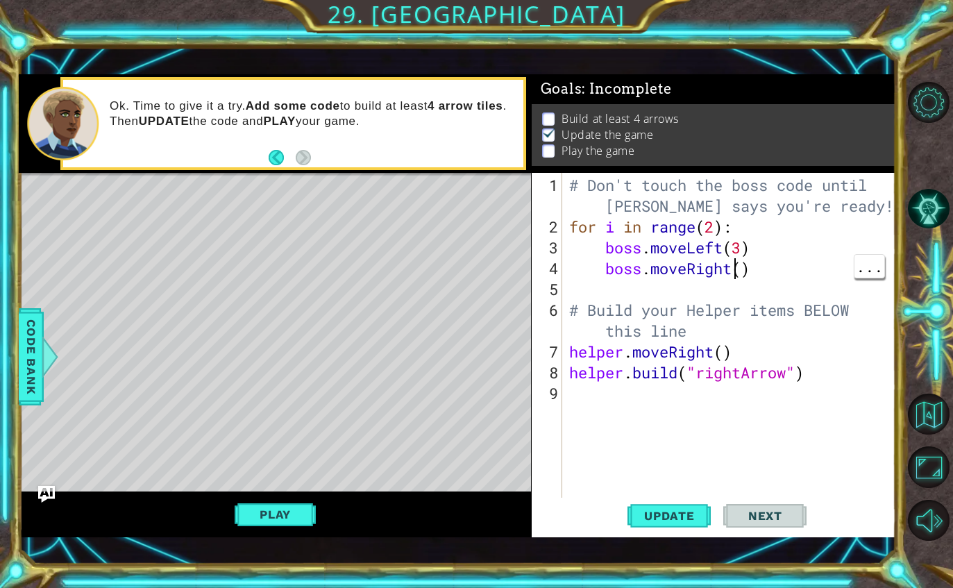
click at [739, 277] on div "# Don't touch the boss code until [PERSON_NAME] says you're ready! for i in ran…" at bounding box center [732, 372] width 333 height 395
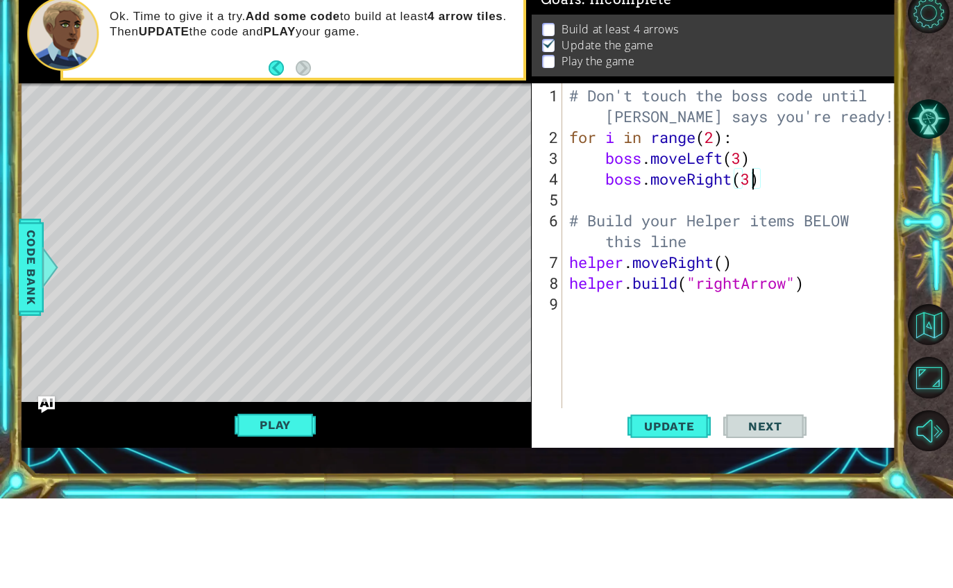
scroll to position [45, 0]
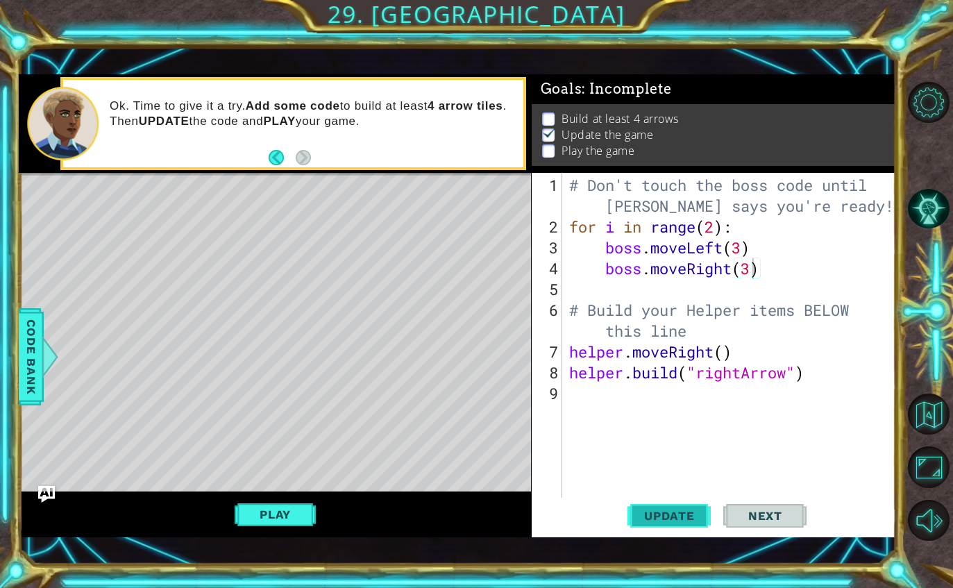
type textarea "boss.moveRight(3)"
click at [663, 518] on span "Update" at bounding box center [669, 516] width 78 height 14
click at [659, 518] on span "Update" at bounding box center [669, 516] width 78 height 14
click at [823, 358] on div "# Don't touch the boss code until [PERSON_NAME] says you're ready! for i in ran…" at bounding box center [732, 372] width 333 height 395
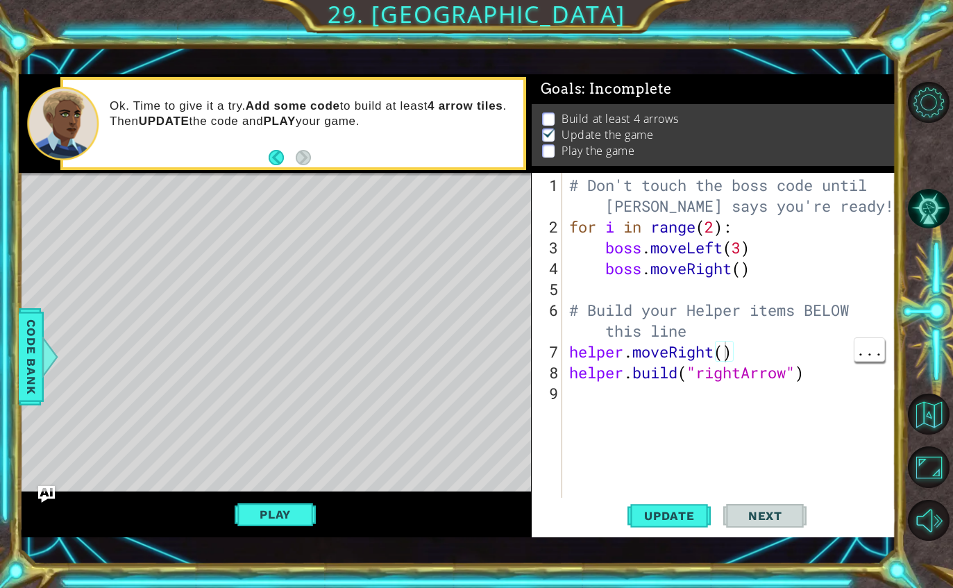
click at [728, 351] on div "# Don't touch the boss code until [PERSON_NAME] says you're ready! for i in ran…" at bounding box center [732, 372] width 333 height 395
type textarea "helper.moveRight()"
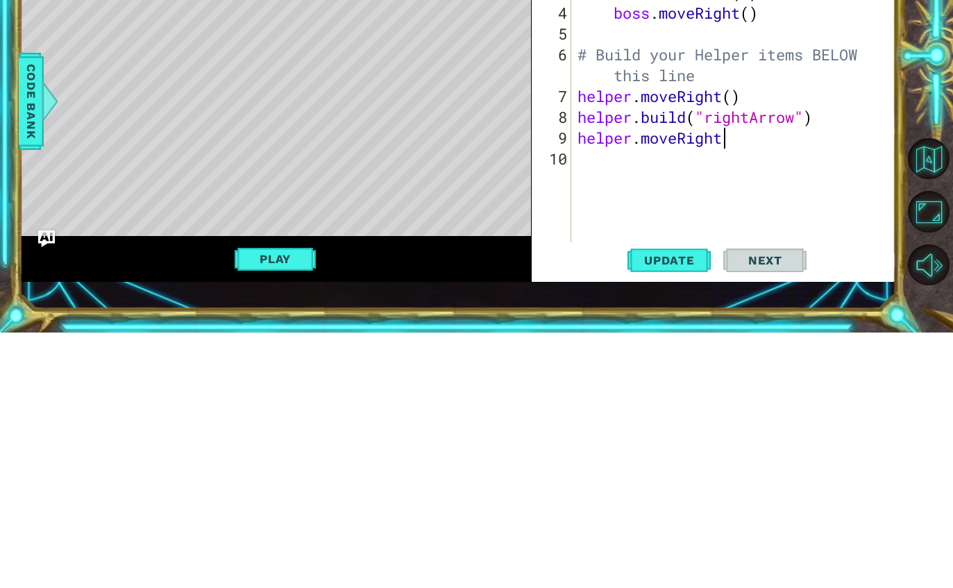
scroll to position [0, 6]
type textarea "helper.moveRight()"
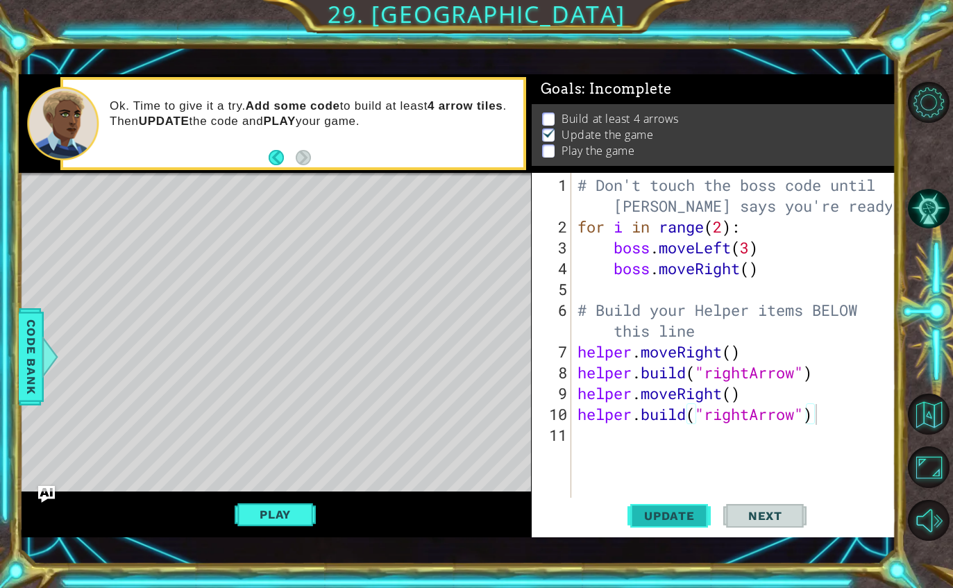
type textarea "[DOMAIN_NAME]("rightArrow")"
click at [682, 515] on span "Update" at bounding box center [669, 516] width 78 height 14
type textarea "[DOMAIN_NAME]("rightArrow")"
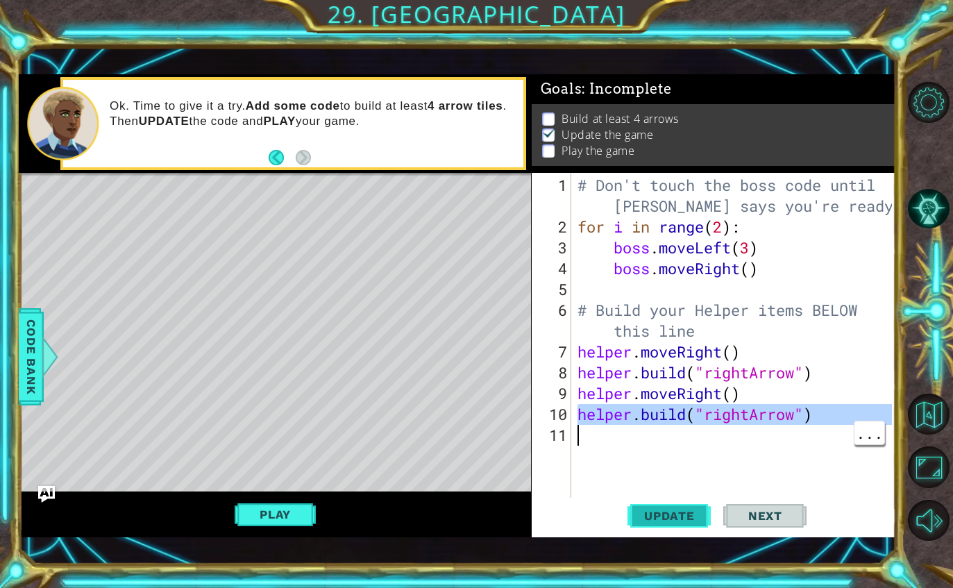
click at [635, 520] on span "Update" at bounding box center [669, 516] width 78 height 14
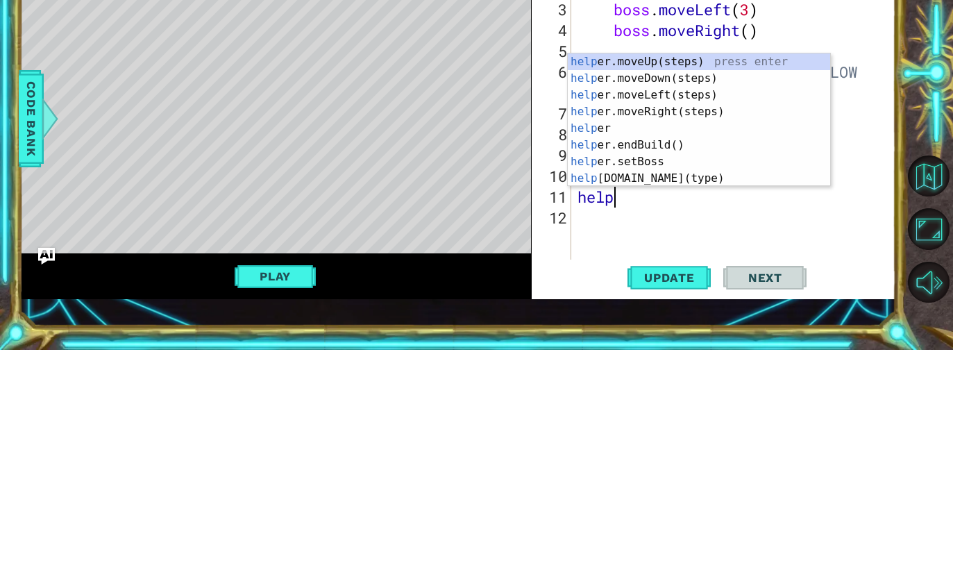
scroll to position [0, 1]
type textarea "helper"
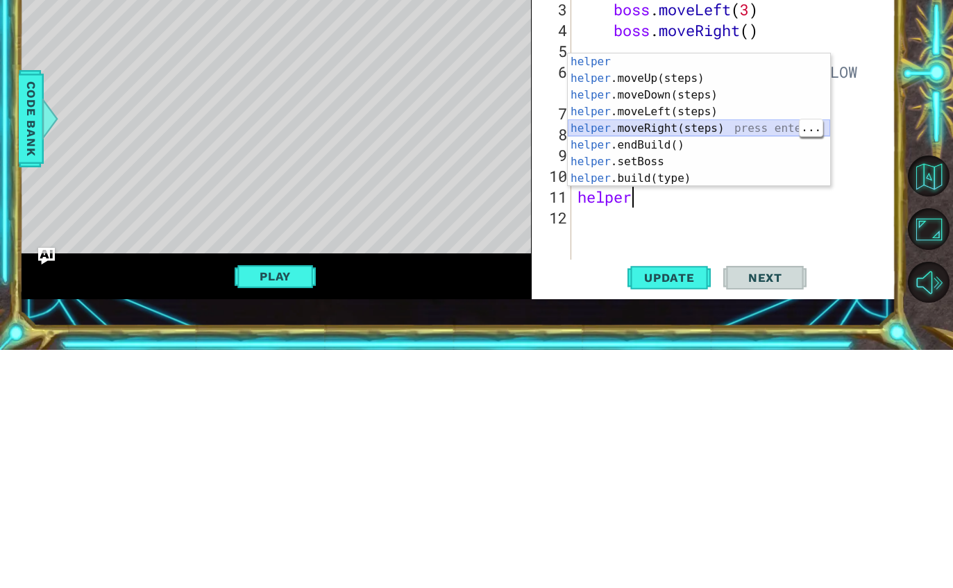
click at [733, 291] on div "helper press enter helper .moveUp(steps) press enter helper .moveDown(steps) pr…" at bounding box center [698, 374] width 262 height 166
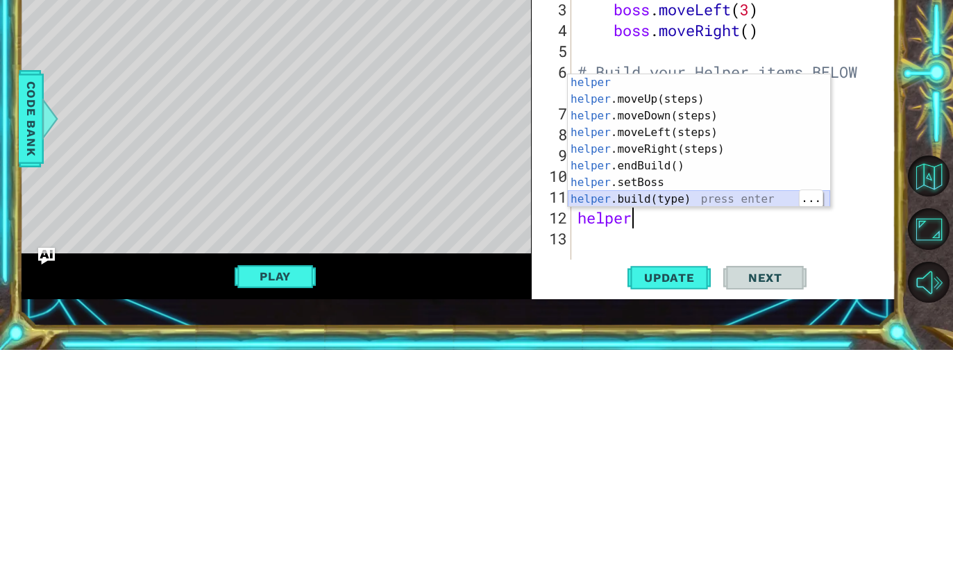
click at [701, 312] on div "helper press enter helper .moveUp(steps) press enter helper .moveDown(steps) pr…" at bounding box center [698, 395] width 262 height 166
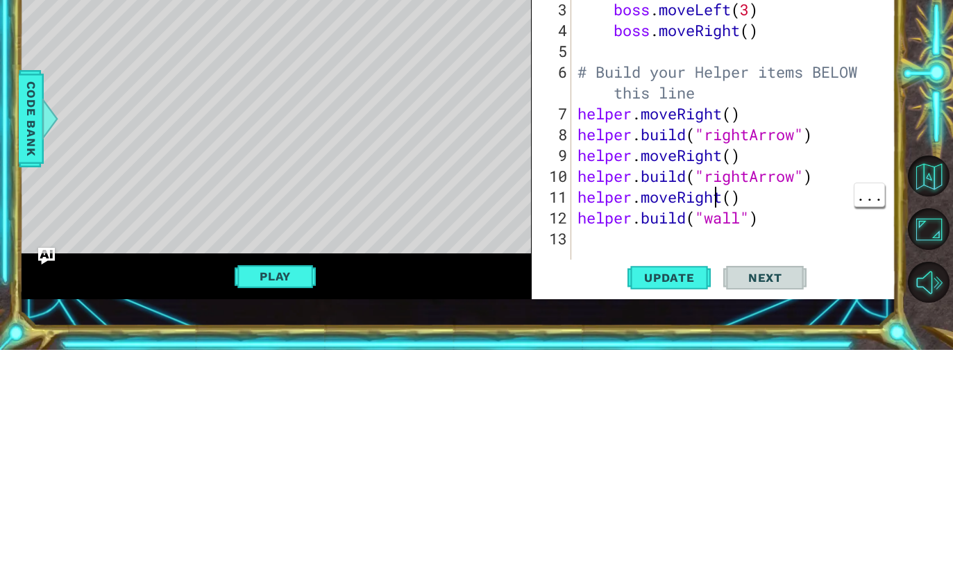
click at [728, 221] on div "# Don't touch the boss code until [PERSON_NAME] says you're ready! for i in ran…" at bounding box center [736, 372] width 325 height 395
click at [823, 429] on div ""ri ghtArrow" press enter" at bounding box center [818, 454] width 262 height 50
type textarea "[DOMAIN_NAME]("rightArrow")"
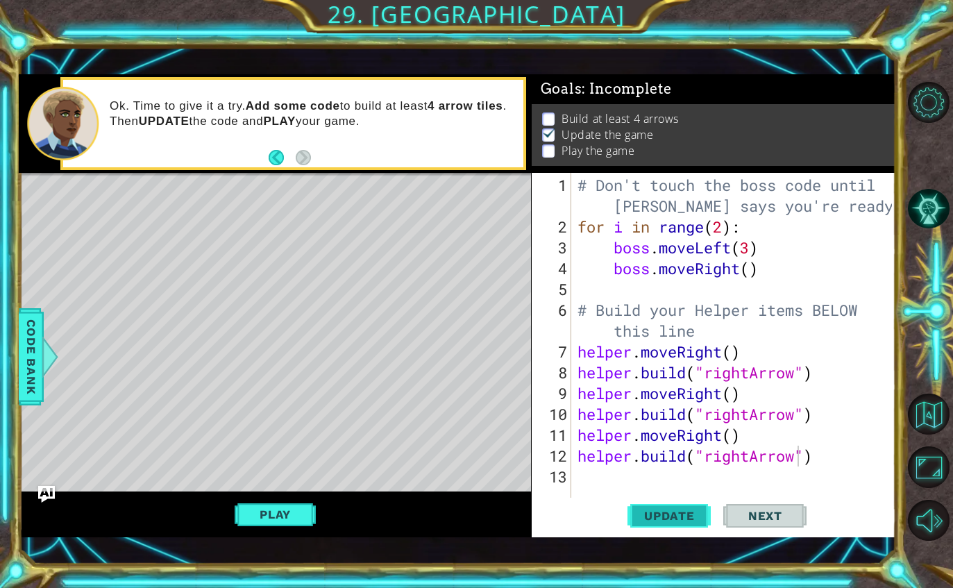
click at [697, 522] on span "Update" at bounding box center [669, 516] width 78 height 14
click at [606, 473] on div "# Don't touch the boss code until [PERSON_NAME] says you're ready! for i in ran…" at bounding box center [736, 372] width 325 height 395
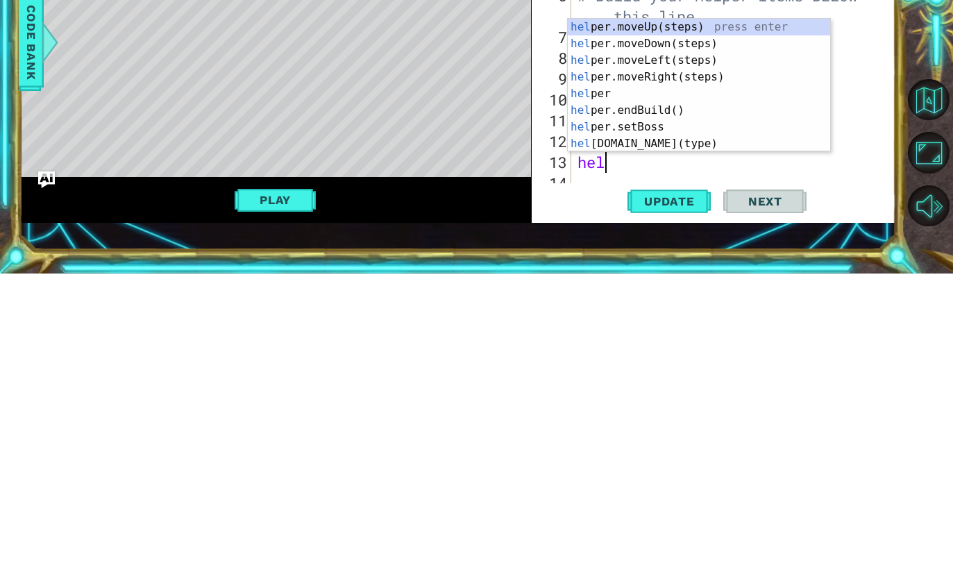
scroll to position [0, 1]
type textarea "helper"
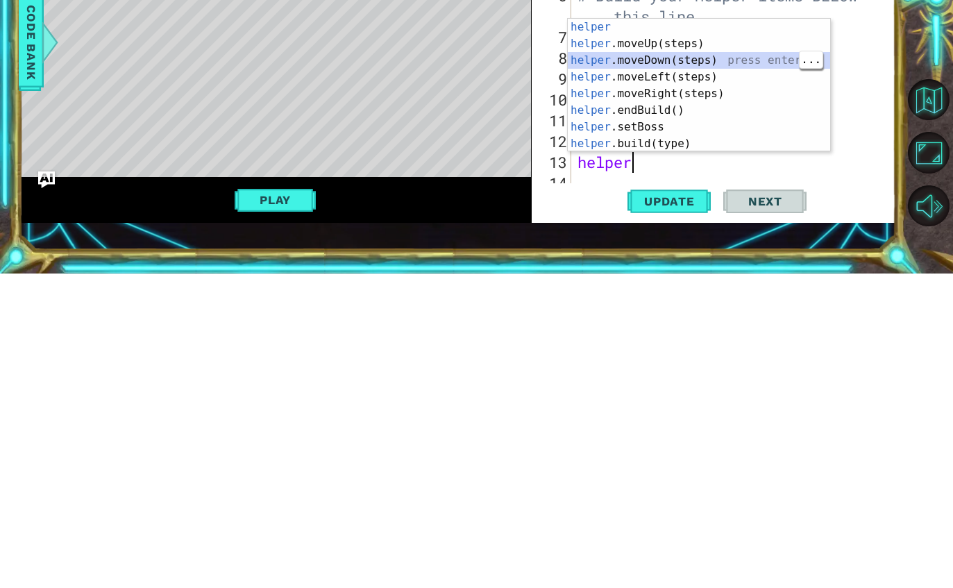
click at [705, 333] on div "helper press enter helper .moveUp(steps) press enter helper .moveDown(steps) pr…" at bounding box center [698, 416] width 262 height 166
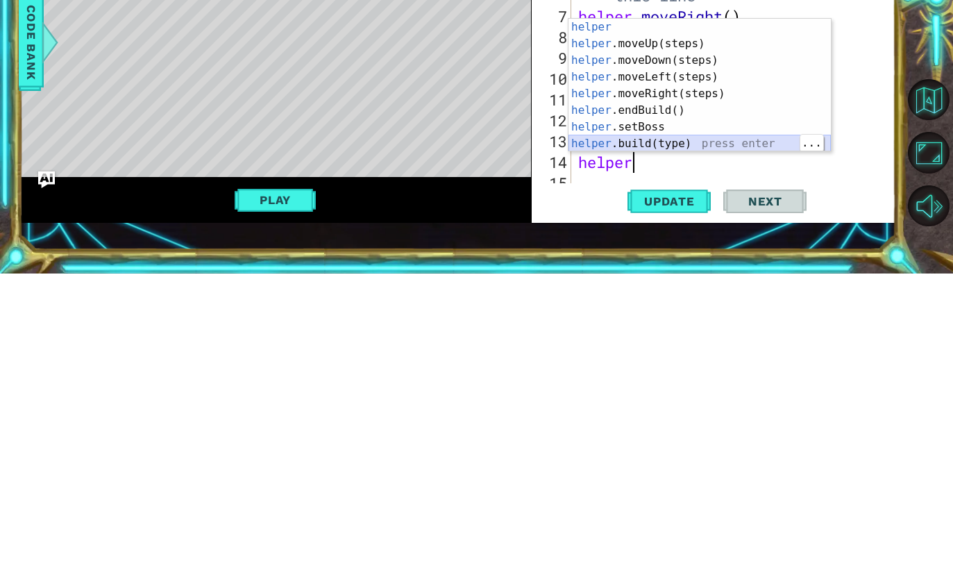
click at [661, 333] on div "helper press enter helper .moveUp(steps) press enter helper .moveDown(steps) pr…" at bounding box center [699, 416] width 262 height 166
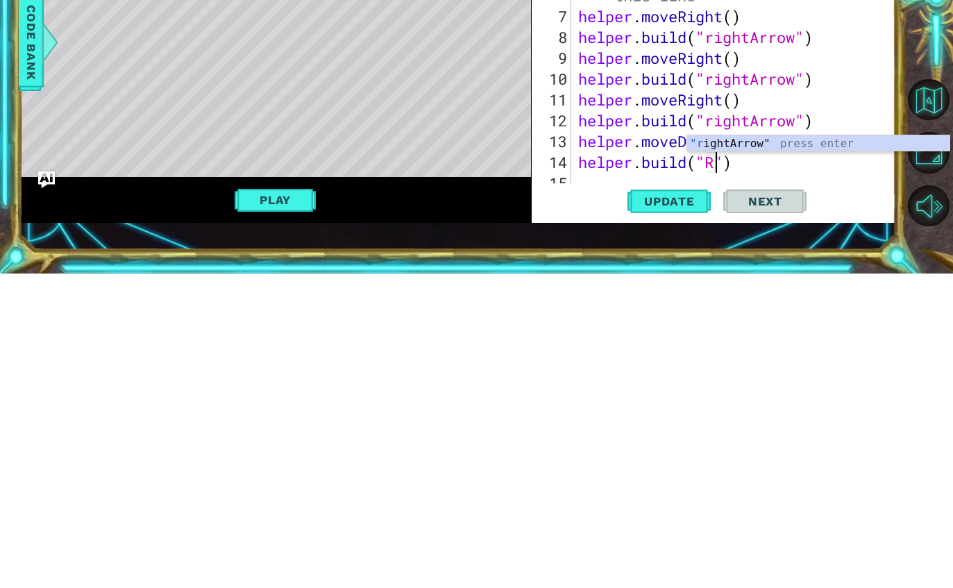
scroll to position [0, 6]
click at [753, 450] on div ""ri ghtArrow" press enter" at bounding box center [818, 475] width 262 height 50
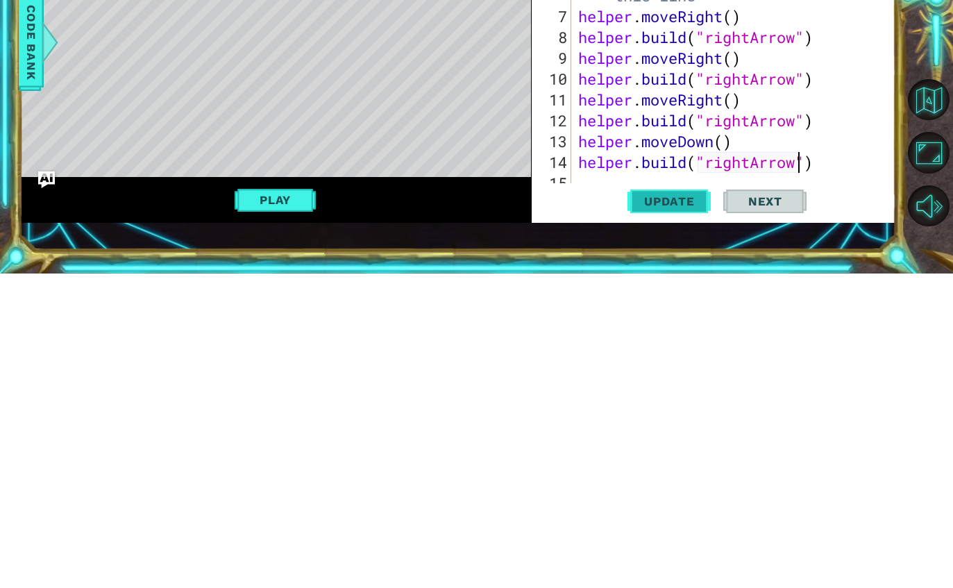
click at [678, 509] on span "Update" at bounding box center [669, 516] width 78 height 14
click at [678, 497] on button "Update" at bounding box center [668, 515] width 83 height 36
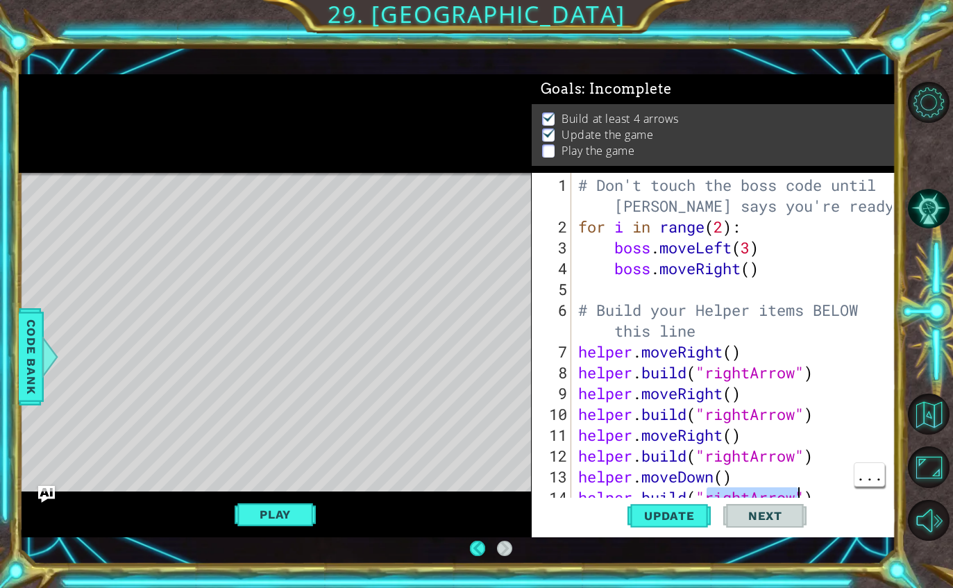
scroll to position [0, 0]
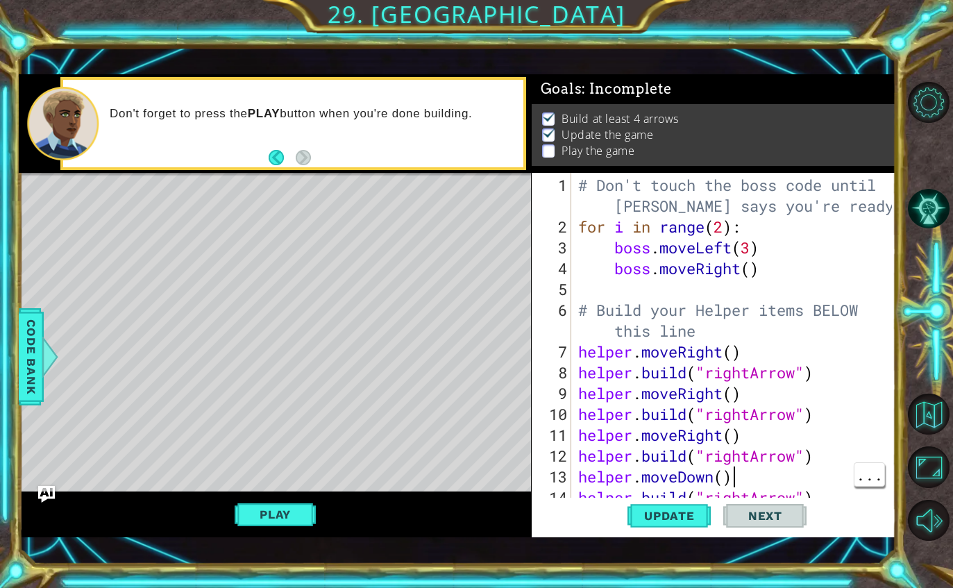
click at [878, 479] on div at bounding box center [885, 350] width 14 height 354
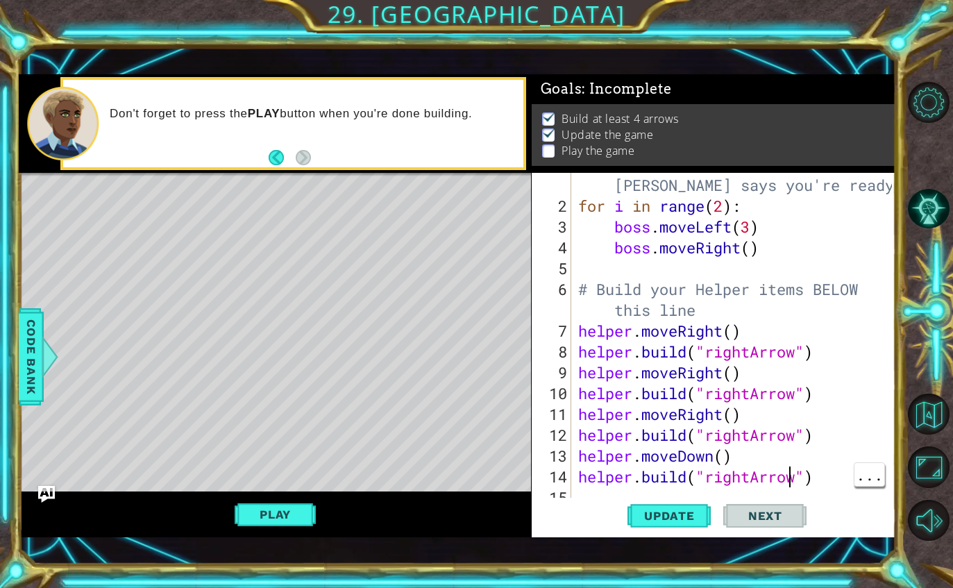
click at [878, 477] on div at bounding box center [885, 329] width 14 height 354
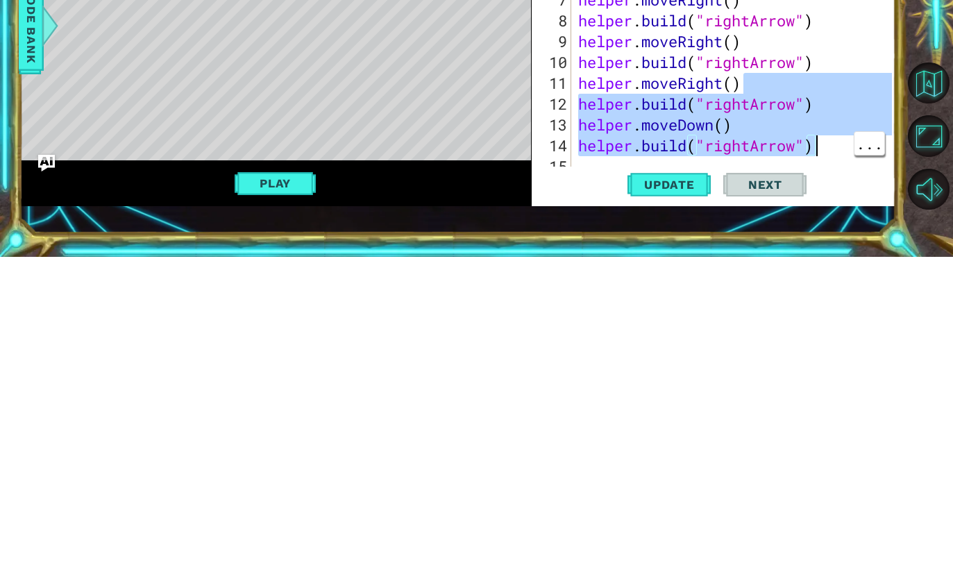
scroll to position [0, 0]
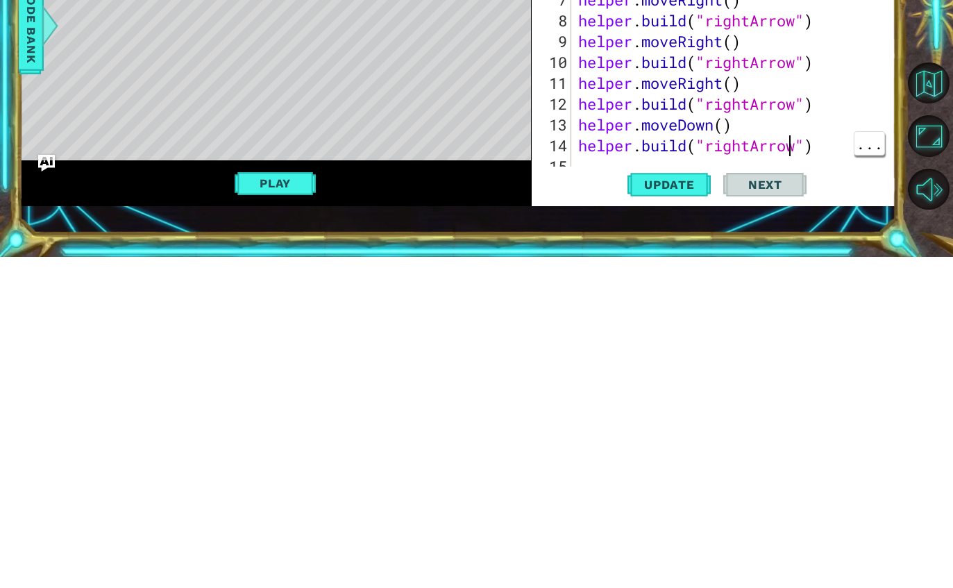
click at [785, 154] on div "# Don't touch the boss code until [PERSON_NAME] says you're ready! for i in ran…" at bounding box center [737, 351] width 324 height 395
click at [796, 154] on div "# Don't touch the boss code until [PERSON_NAME] says you're ready! for i in ran…" at bounding box center [737, 351] width 324 height 395
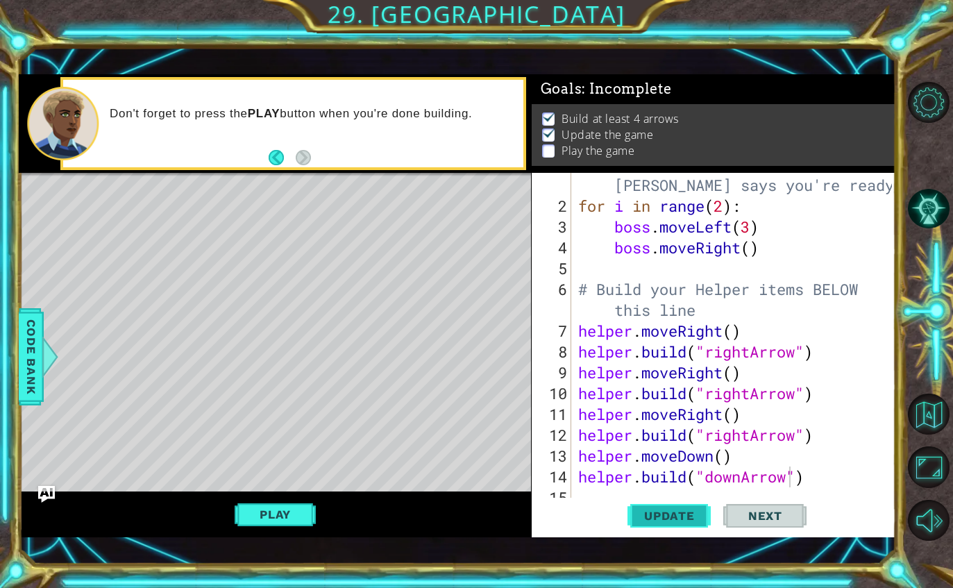
type textarea "[DOMAIN_NAME]("downArrow")"
click at [676, 513] on span "Update" at bounding box center [669, 516] width 78 height 14
click at [880, 492] on div at bounding box center [885, 329] width 14 height 354
click at [862, 499] on div "Update Next" at bounding box center [717, 515] width 364 height 36
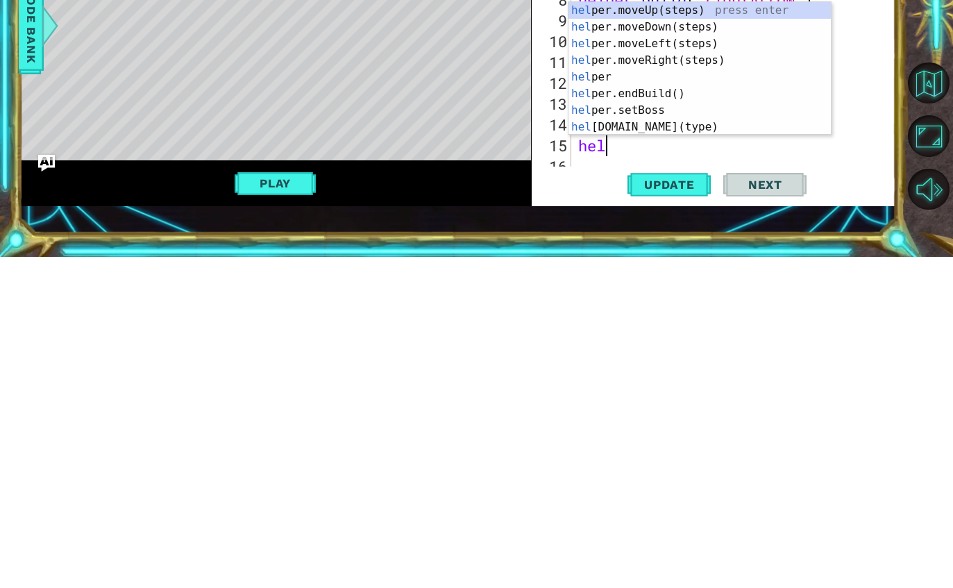
scroll to position [0, 1]
type textarea "helper"
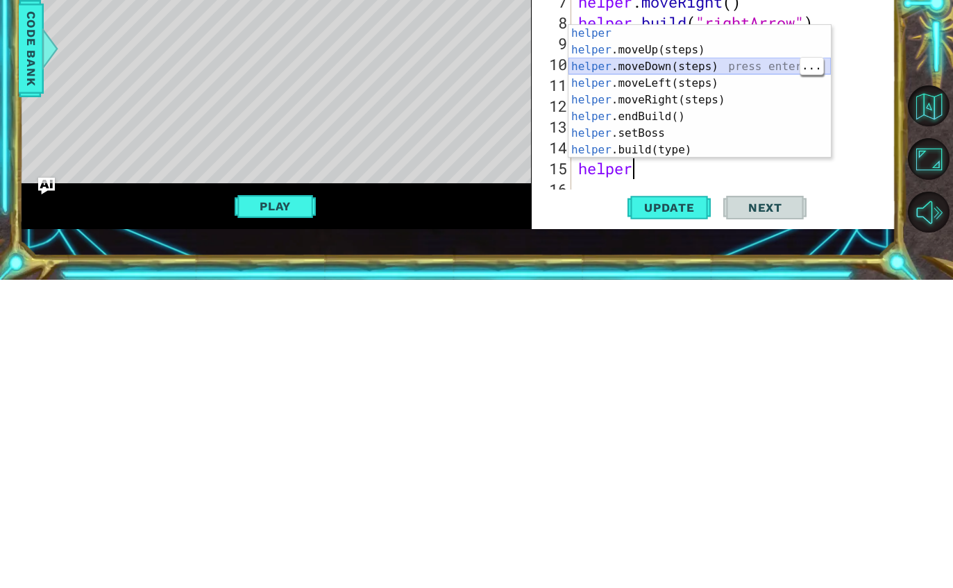
click at [722, 333] on div "helper press enter helper .moveUp(steps) press enter helper .moveDown(steps) pr…" at bounding box center [699, 416] width 262 height 166
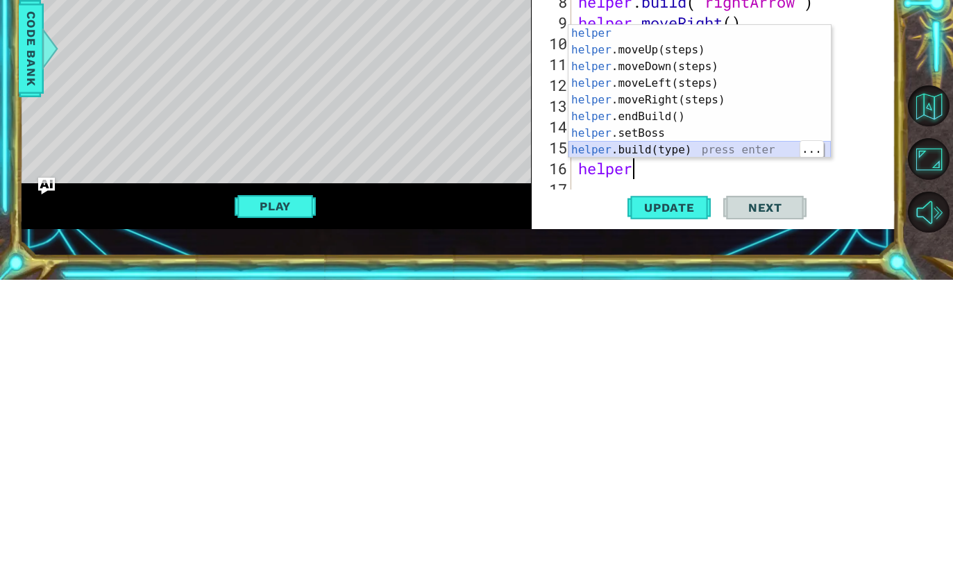
click at [676, 333] on div "helper press enter helper .moveUp(steps) press enter helper .moveDown(steps) pr…" at bounding box center [699, 416] width 262 height 166
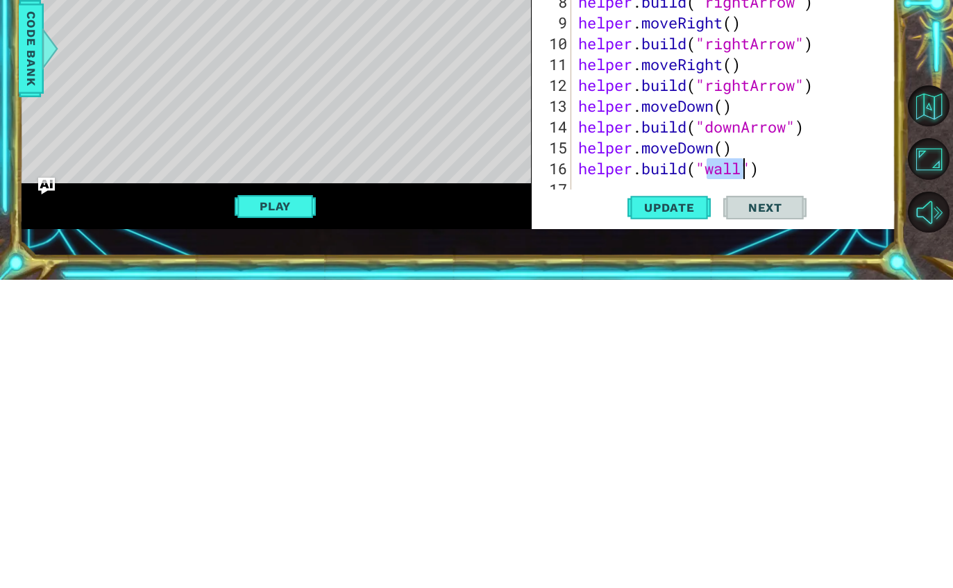
scroll to position [0, 6]
type textarea "[DOMAIN_NAME]("downArrow")"
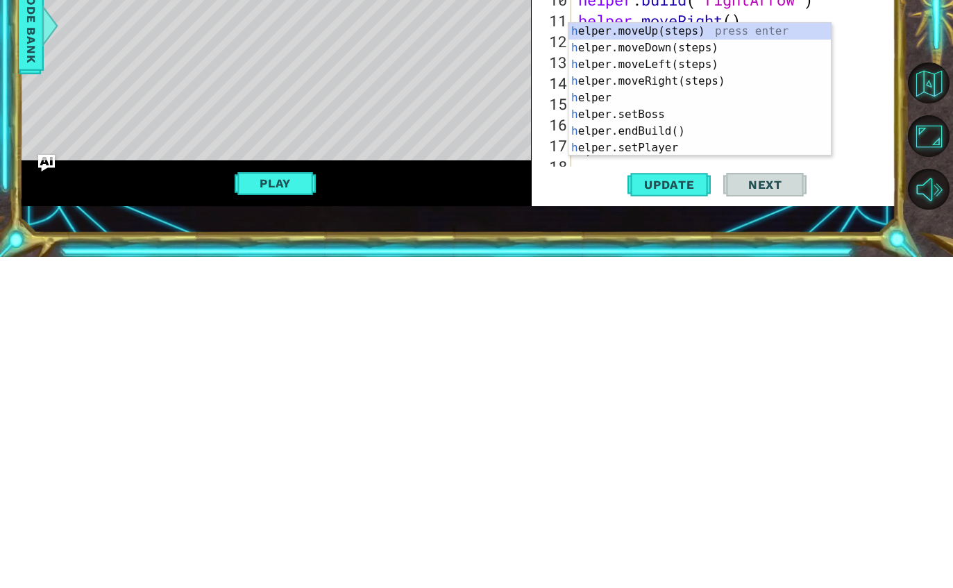
scroll to position [83, 0]
type textarea "he"
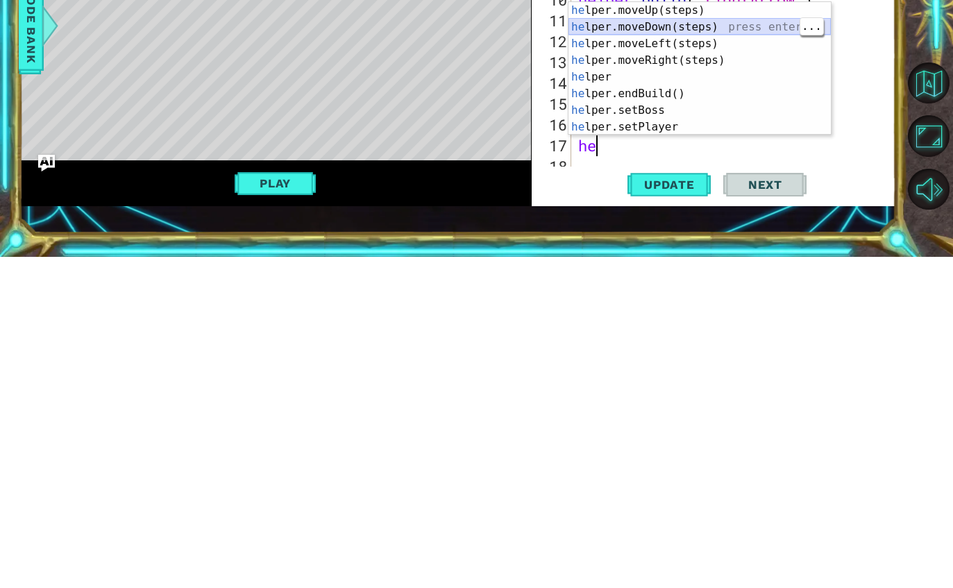
click at [742, 333] on div "he lper.moveUp(steps) press enter he lper.moveDown(steps) press enter he lper.m…" at bounding box center [699, 416] width 262 height 166
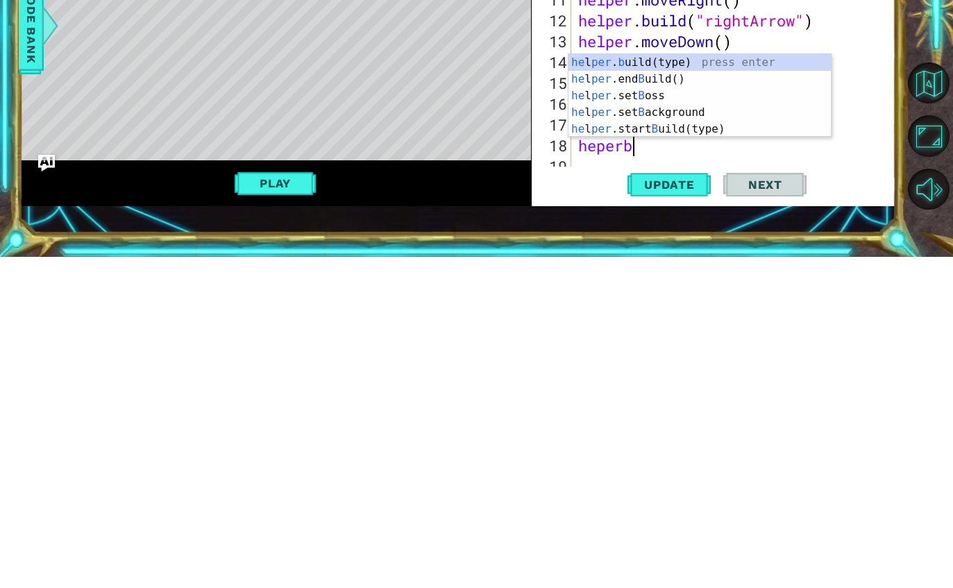
scroll to position [0, 2]
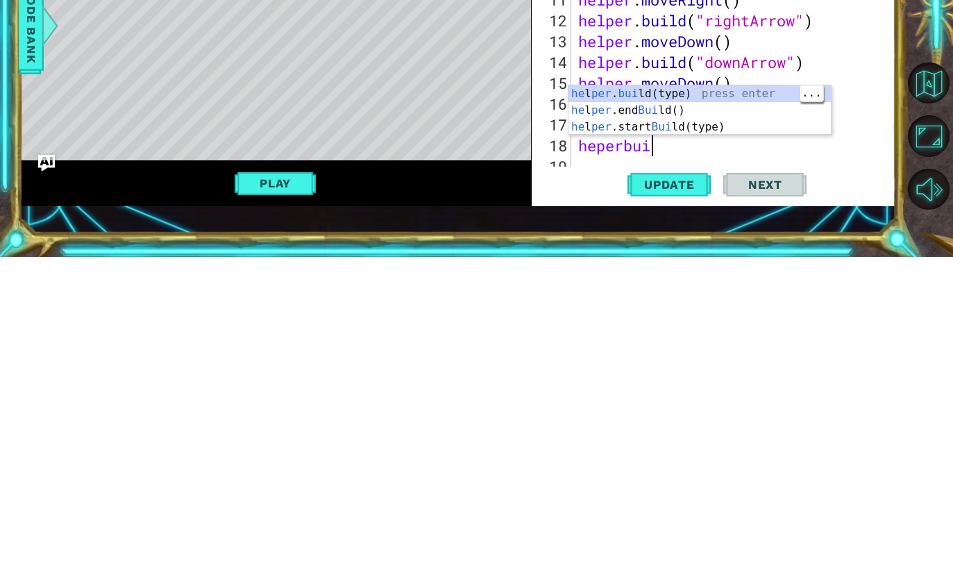
click at [687, 416] on div "he l per . [PERSON_NAME](type) press enter he l per .end [PERSON_NAME]() press …" at bounding box center [699, 457] width 262 height 83
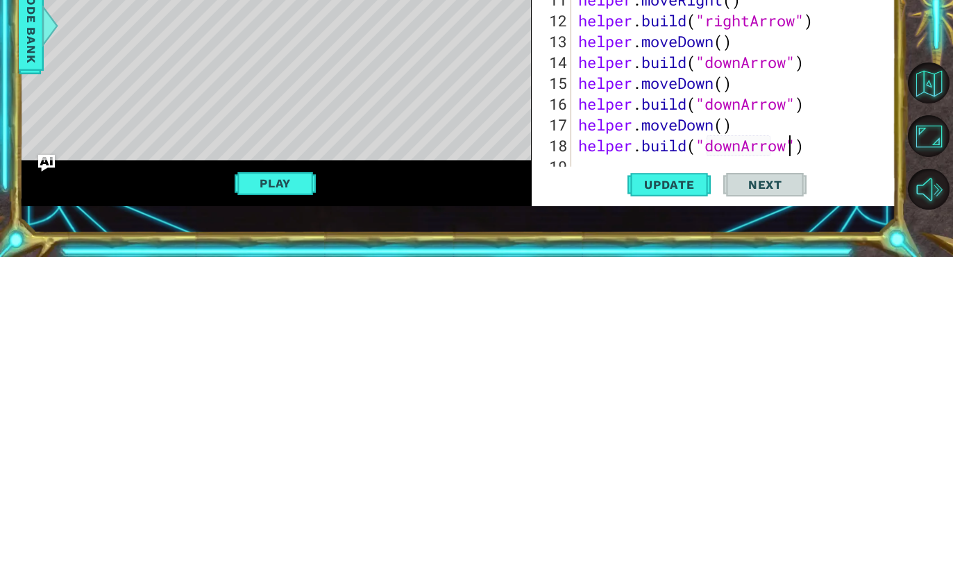
scroll to position [0, 9]
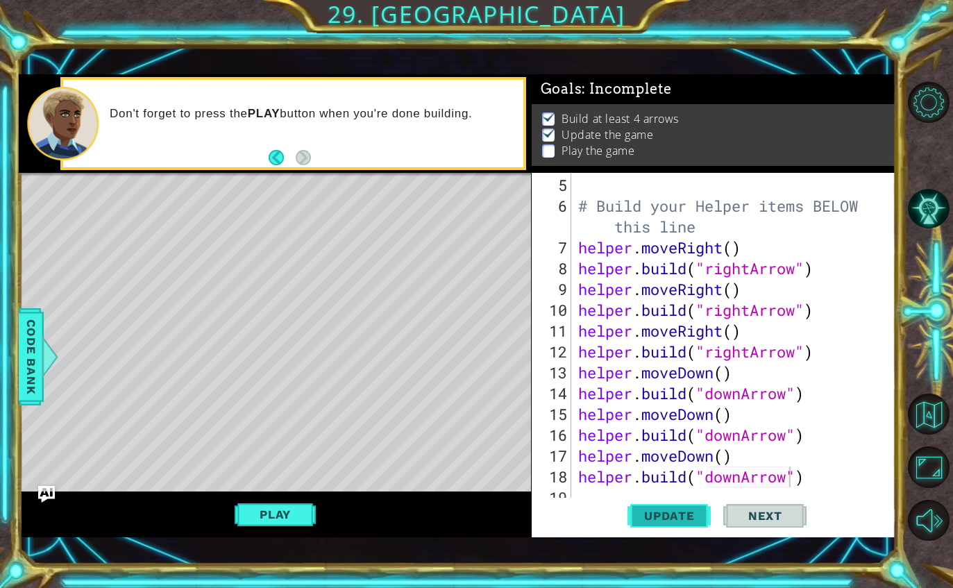
type textarea "[DOMAIN_NAME]("downArrow")"
click at [678, 519] on span "Update" at bounding box center [669, 516] width 78 height 14
click at [617, 501] on div "Update Next" at bounding box center [717, 515] width 364 height 36
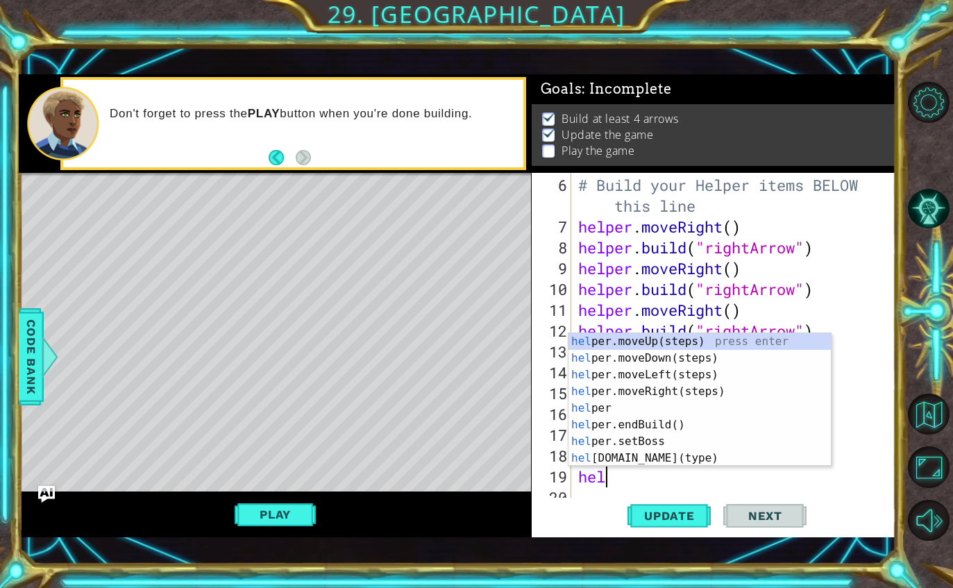
scroll to position [0, 1]
type textarea "helper"
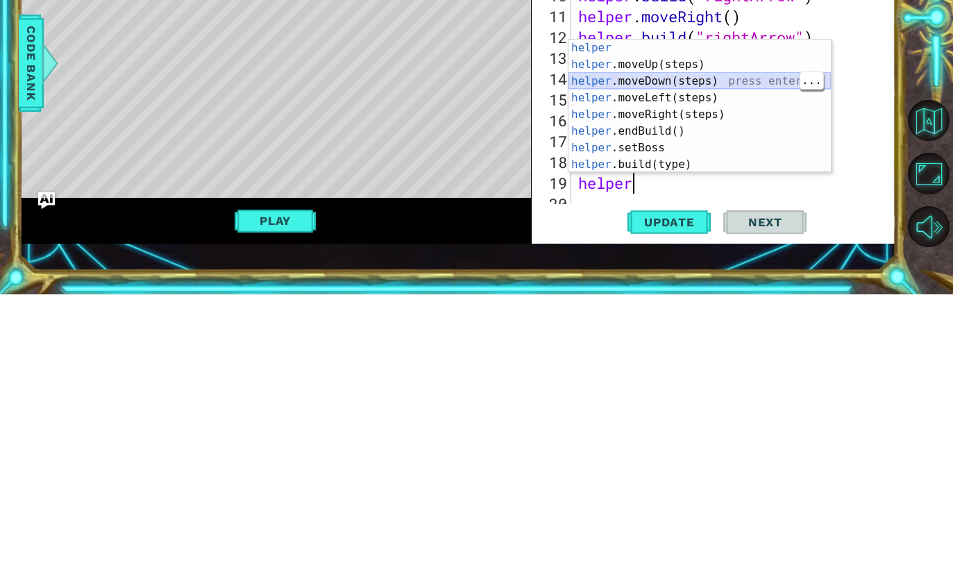
click at [725, 333] on div "helper press enter helper .moveUp(steps) press enter helper .moveDown(steps) pr…" at bounding box center [699, 416] width 262 height 166
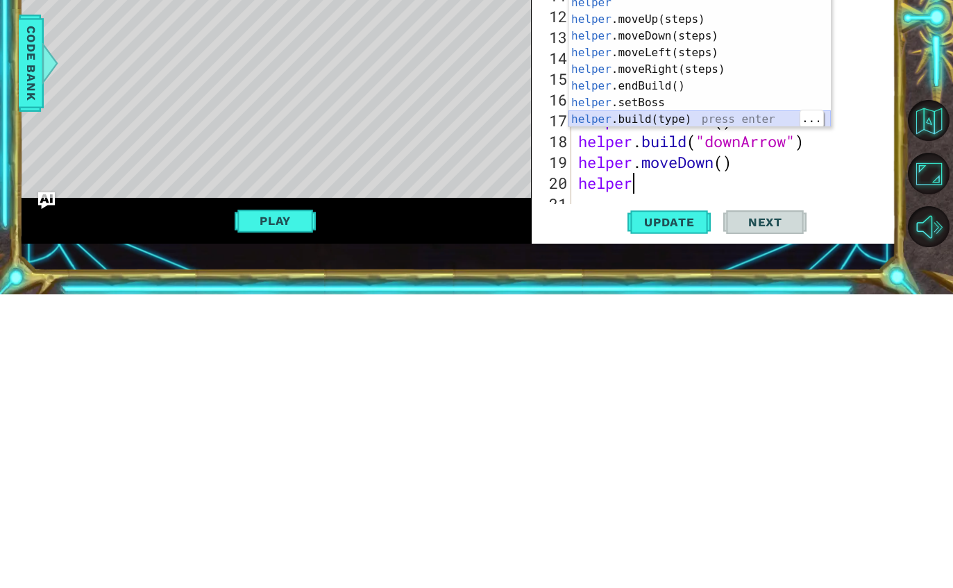
click at [685, 288] on div "helper press enter helper .moveUp(steps) press enter helper .moveDown(steps) pr…" at bounding box center [699, 371] width 262 height 166
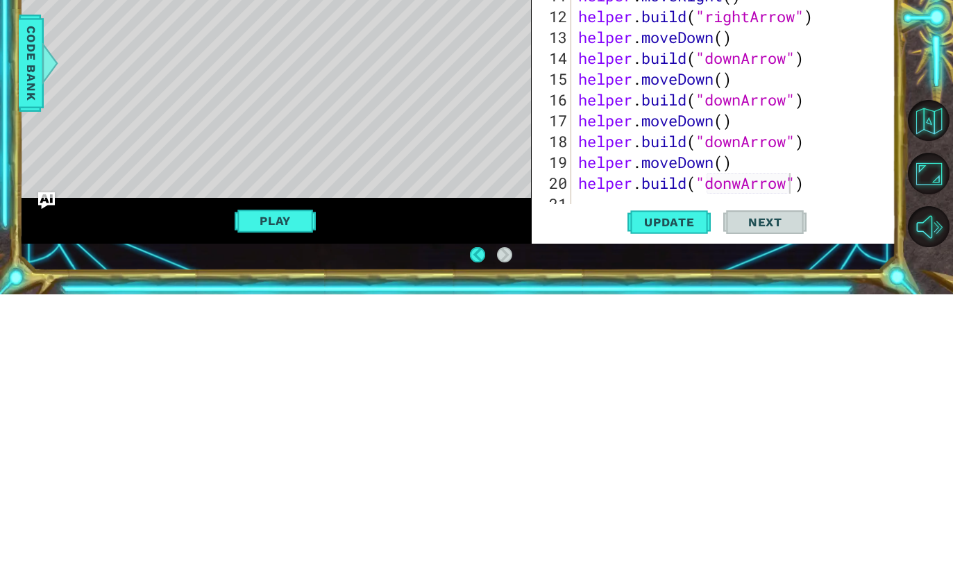
scroll to position [45, 0]
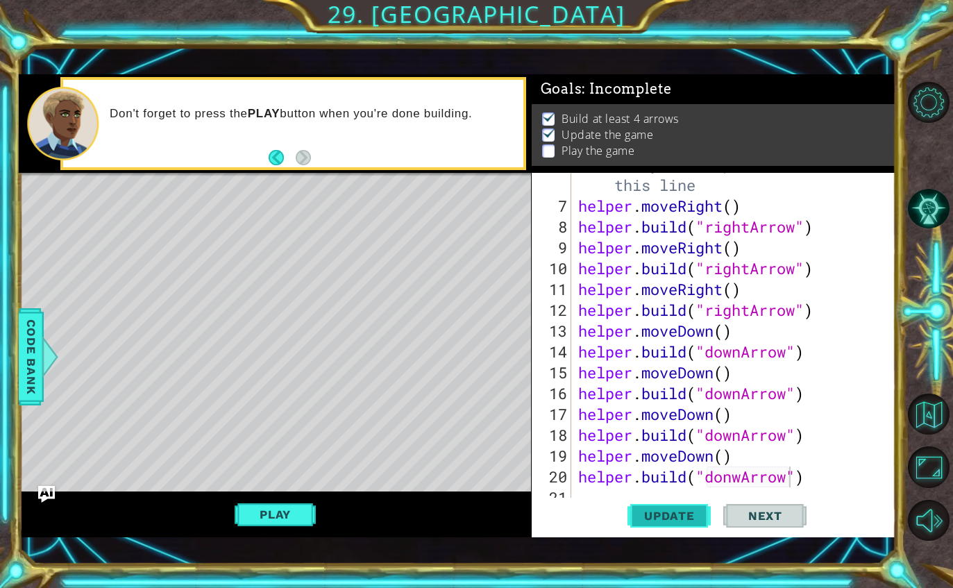
type textarea "[DOMAIN_NAME]("donwArrow")"
click at [678, 515] on span "Update" at bounding box center [669, 516] width 78 height 14
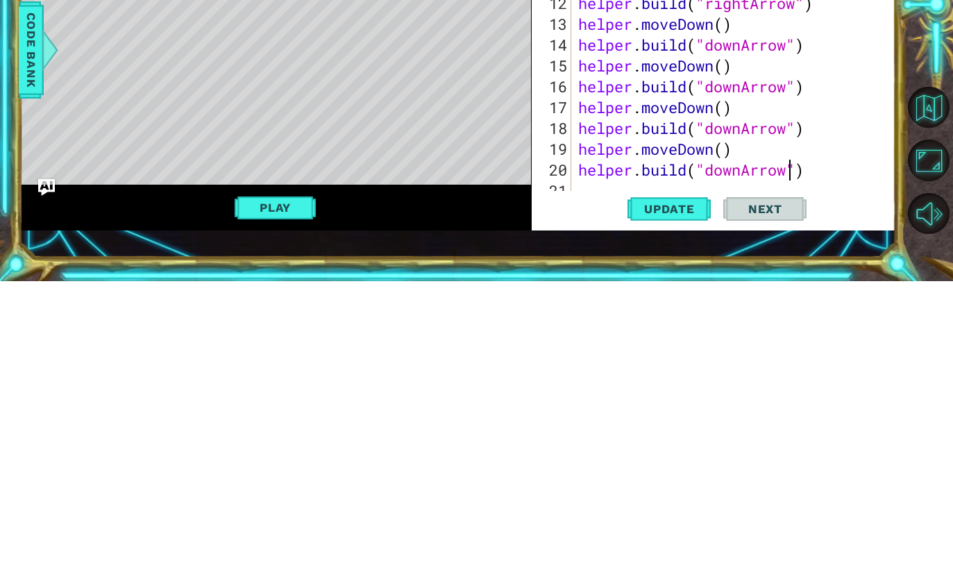
scroll to position [1, 9]
type textarea "[DOMAIN_NAME]("downArrow")"
click at [660, 509] on span "Update" at bounding box center [669, 516] width 78 height 14
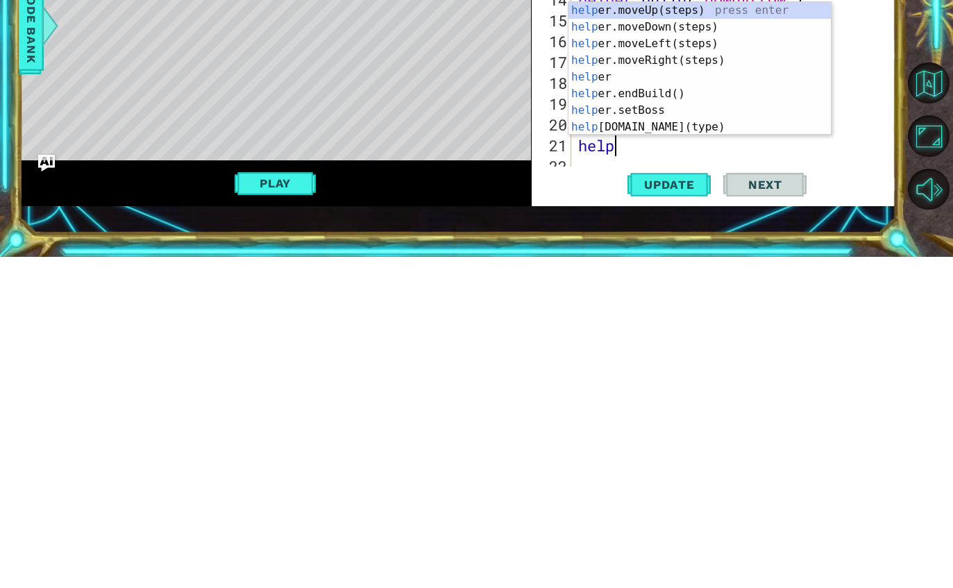
scroll to position [1, 1]
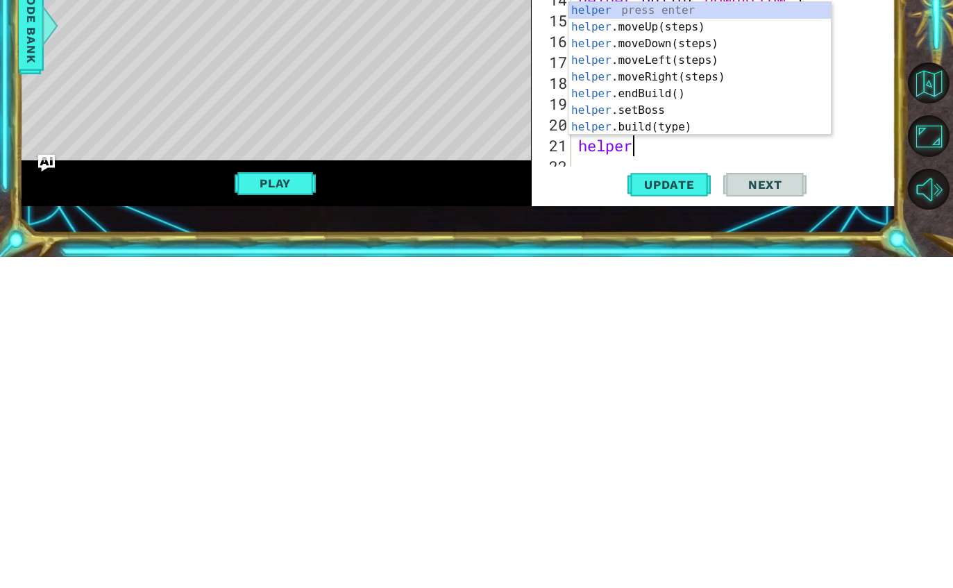
type textarea "helper."
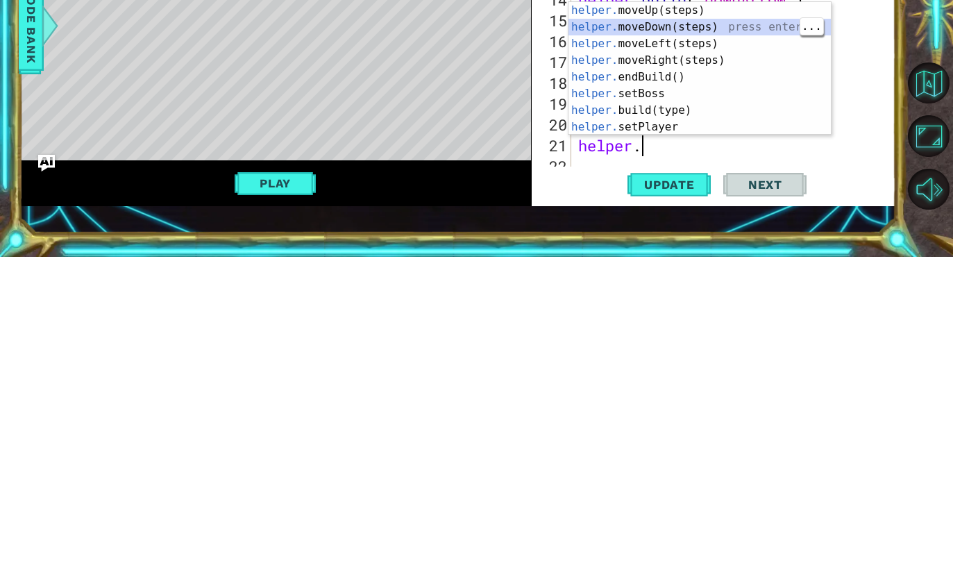
click at [749, 333] on div "helper. moveUp(steps) press enter helper. moveDown(steps) press enter helper. m…" at bounding box center [699, 416] width 262 height 166
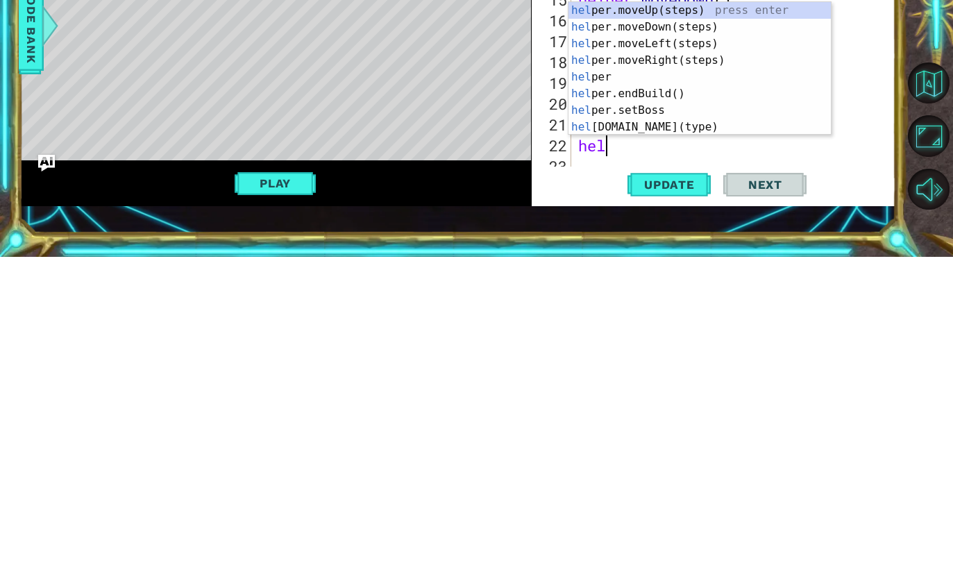
scroll to position [1, 1]
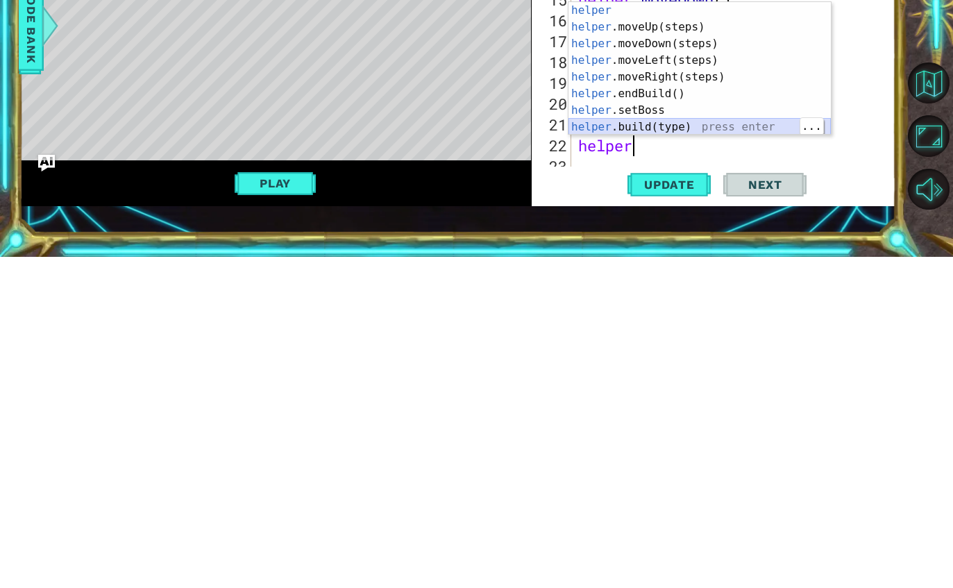
click at [682, 333] on div "helper press enter helper .moveUp(steps) press enter helper .moveDown(steps) pr…" at bounding box center [699, 416] width 262 height 166
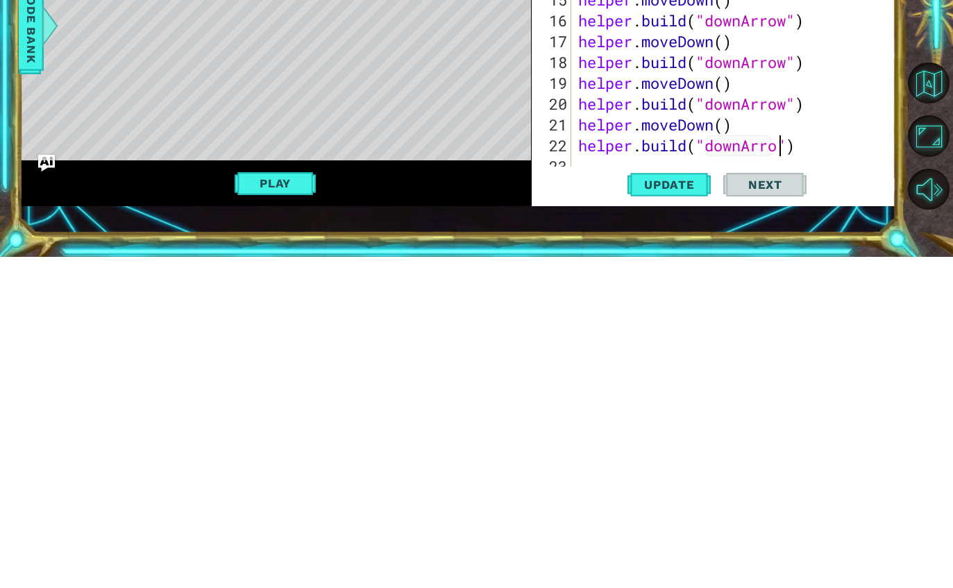
scroll to position [1, 9]
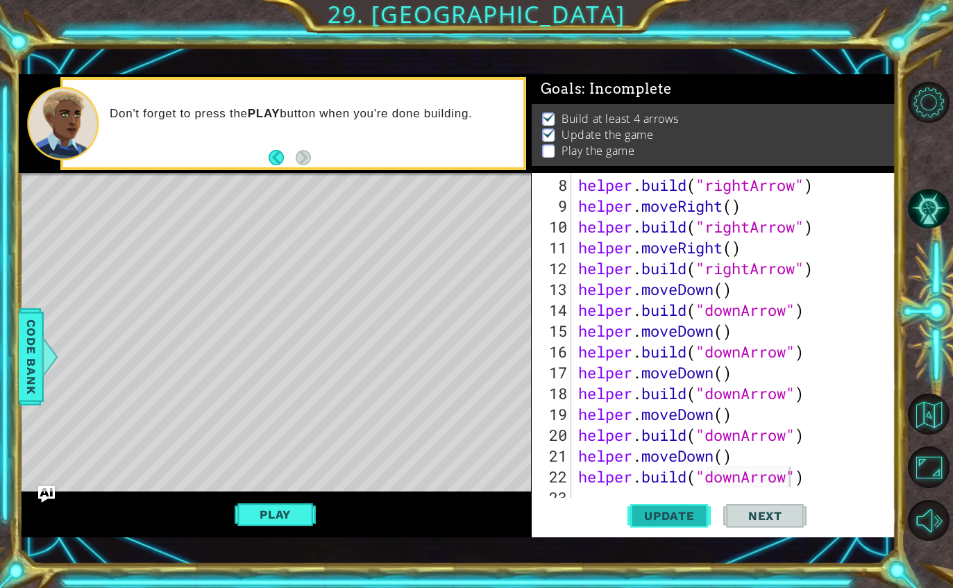
type textarea "[DOMAIN_NAME]("downArrow")"
click at [681, 515] on span "Update" at bounding box center [669, 516] width 78 height 14
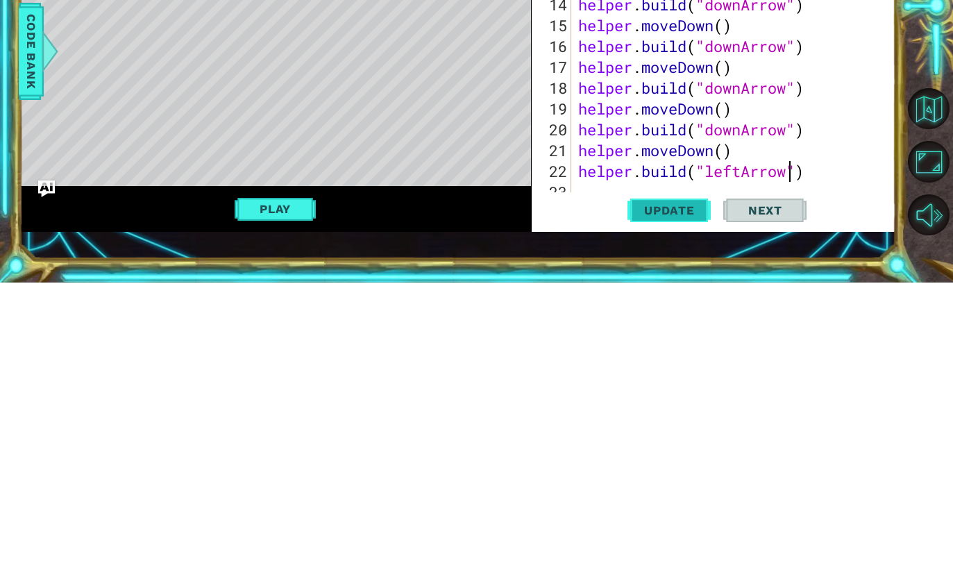
click at [687, 509] on span "Update" at bounding box center [669, 516] width 78 height 14
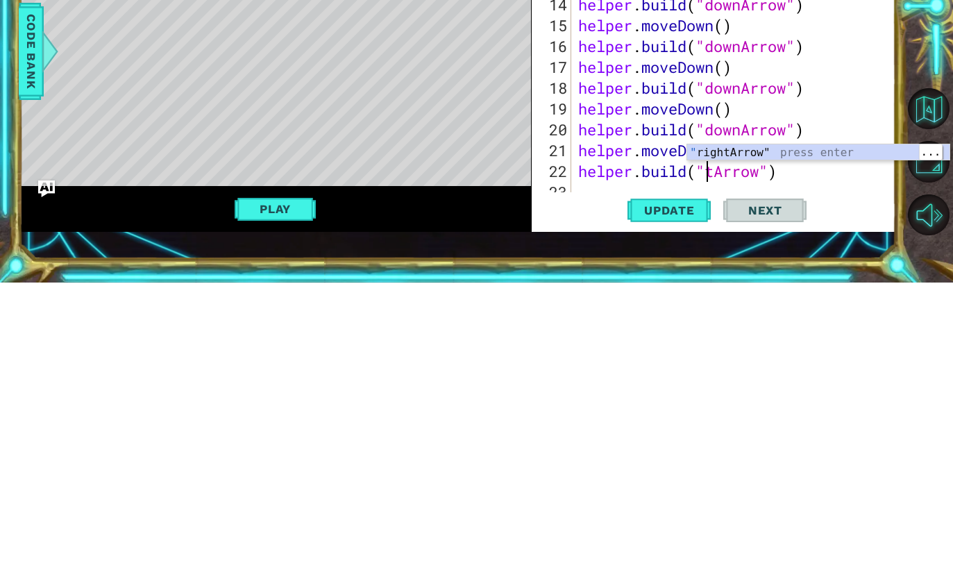
click at [748, 450] on div "" rightArrow" press enter" at bounding box center [818, 475] width 262 height 50
type textarea "[DOMAIN_NAME]("rightArrow")"
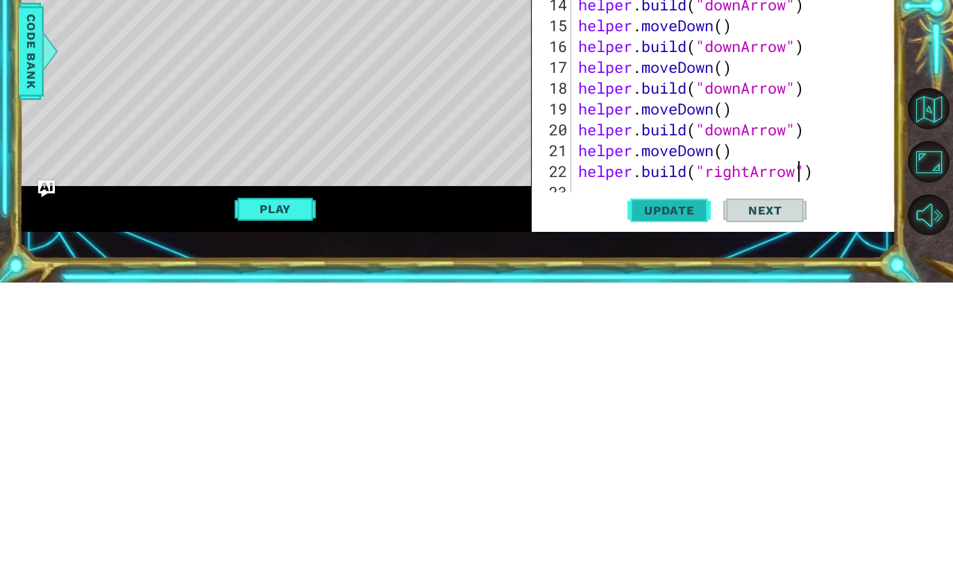
click at [692, 509] on span "Update" at bounding box center [669, 516] width 78 height 14
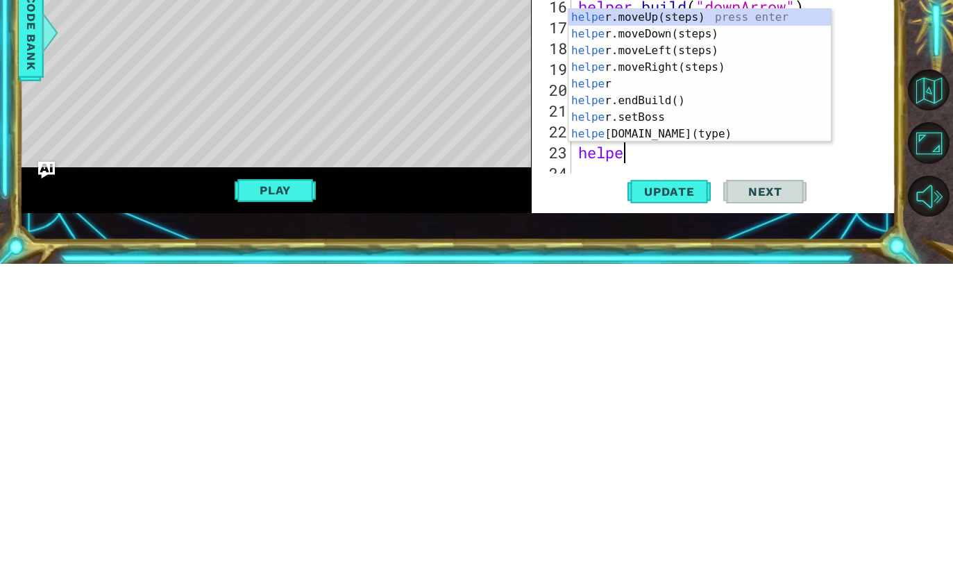
scroll to position [1, 1]
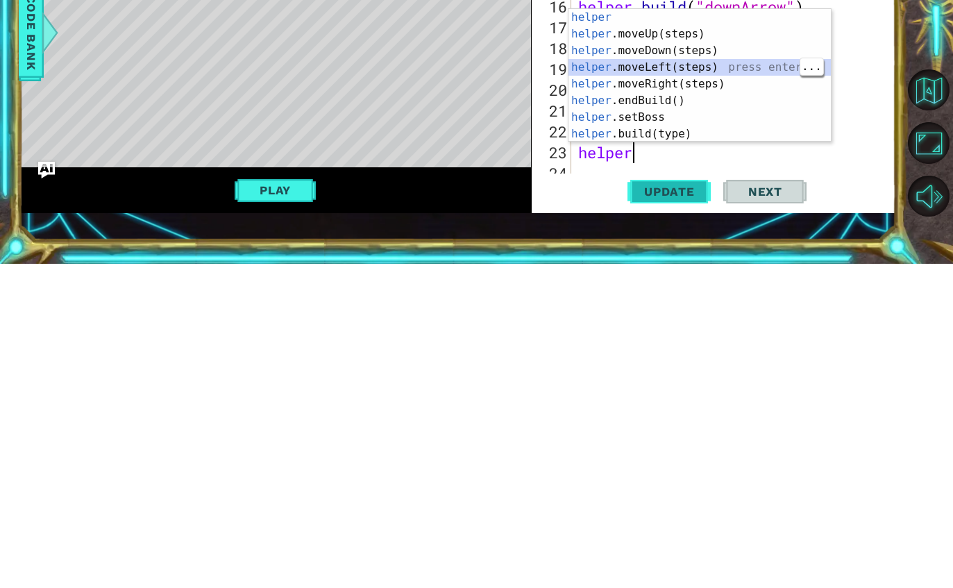
click at [644, 497] on button "Update" at bounding box center [668, 515] width 83 height 36
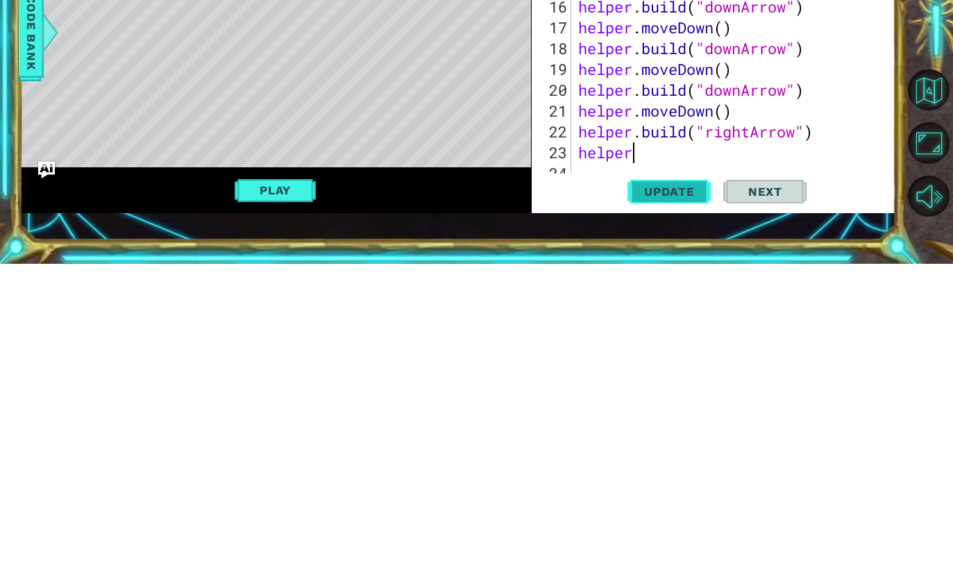
click at [672, 509] on span "Update" at bounding box center [669, 516] width 78 height 14
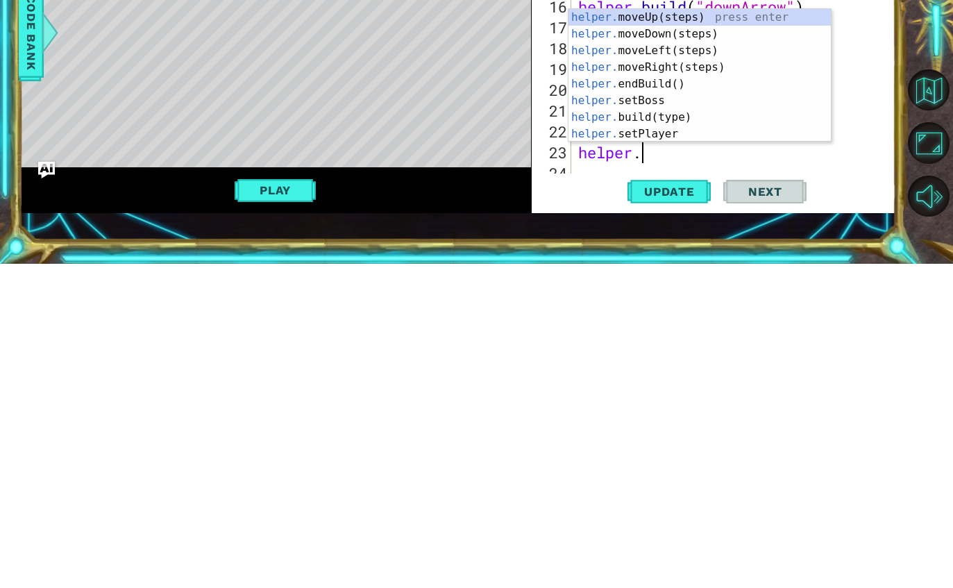
scroll to position [1, 2]
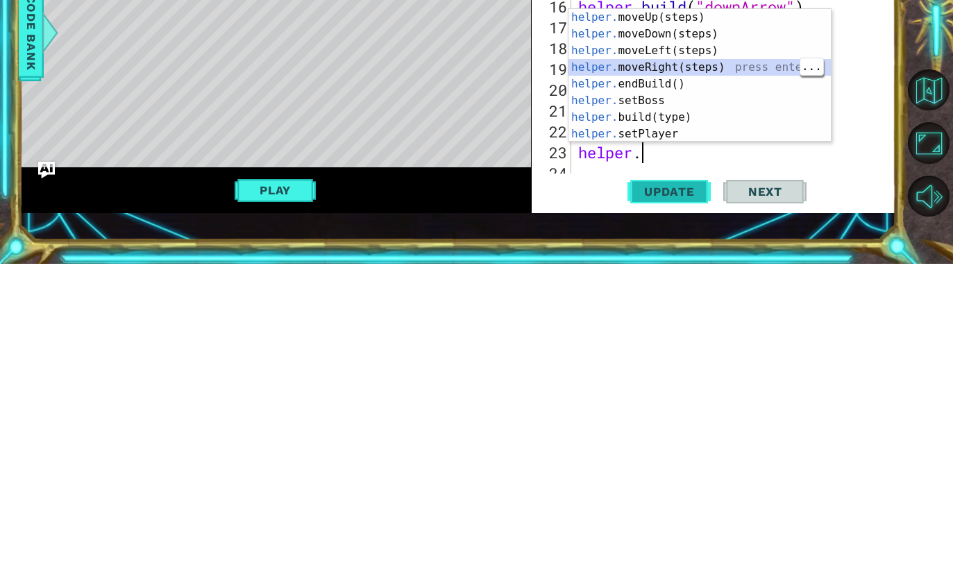
click at [681, 497] on button "Update" at bounding box center [668, 515] width 83 height 36
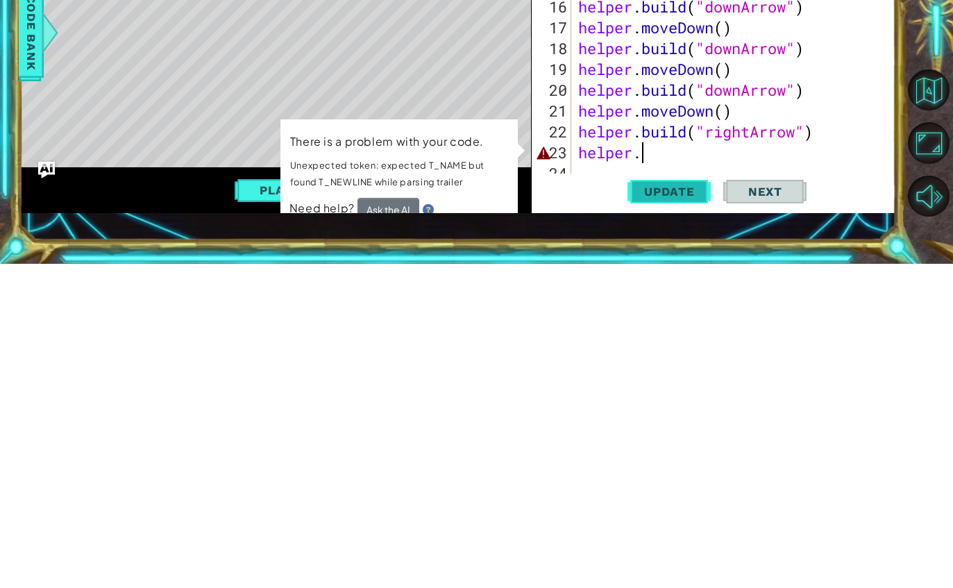
type textarea "helper.m"
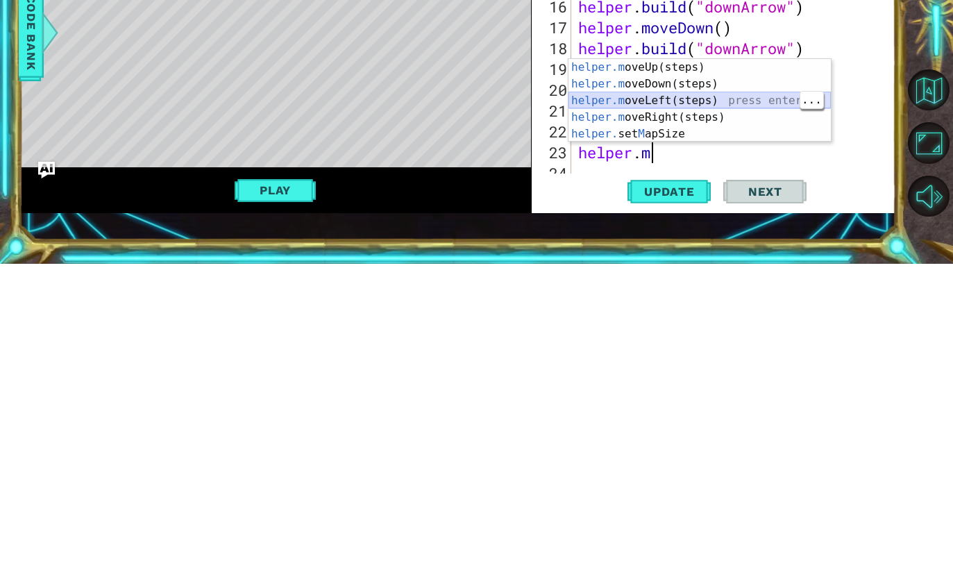
click at [675, 383] on div "helper.m oveUp(steps) press enter helper.m oveDown(steps) press enter helper.m …" at bounding box center [699, 441] width 262 height 117
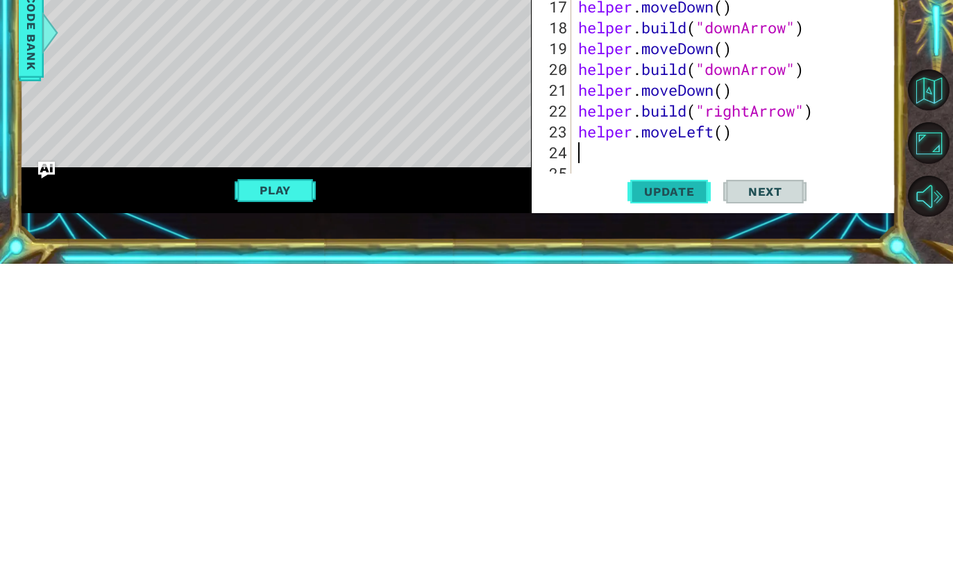
click at [683, 497] on button "Update" at bounding box center [668, 515] width 83 height 36
type textarea "helper.moveRight()"
click at [668, 509] on span "Update" at bounding box center [669, 516] width 78 height 14
click at [679, 497] on button "Update" at bounding box center [668, 515] width 83 height 36
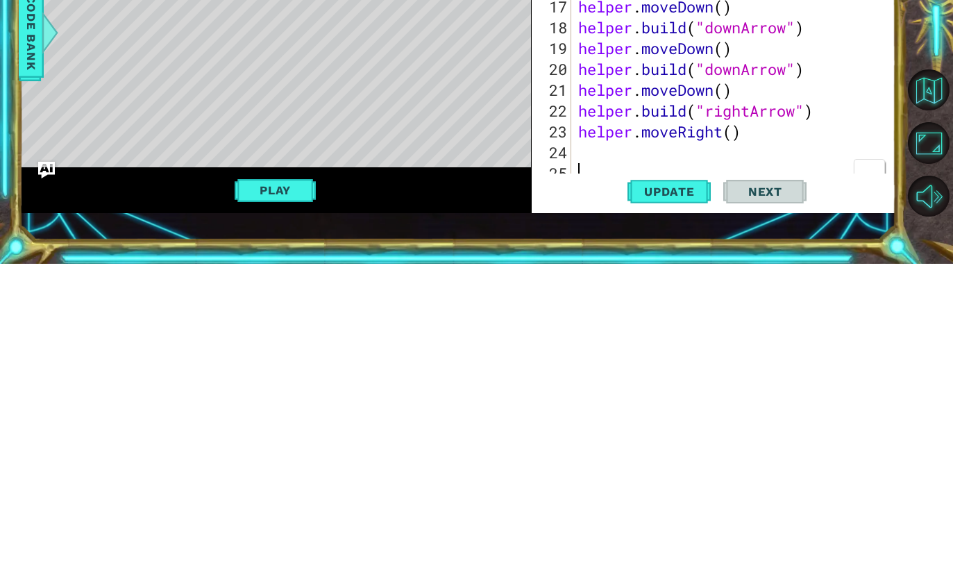
scroll to position [1, 0]
click at [735, 175] on div "helper . build ( "rightArrow" ) helper . moveRight ( ) helper . build ( "rightA…" at bounding box center [737, 362] width 324 height 375
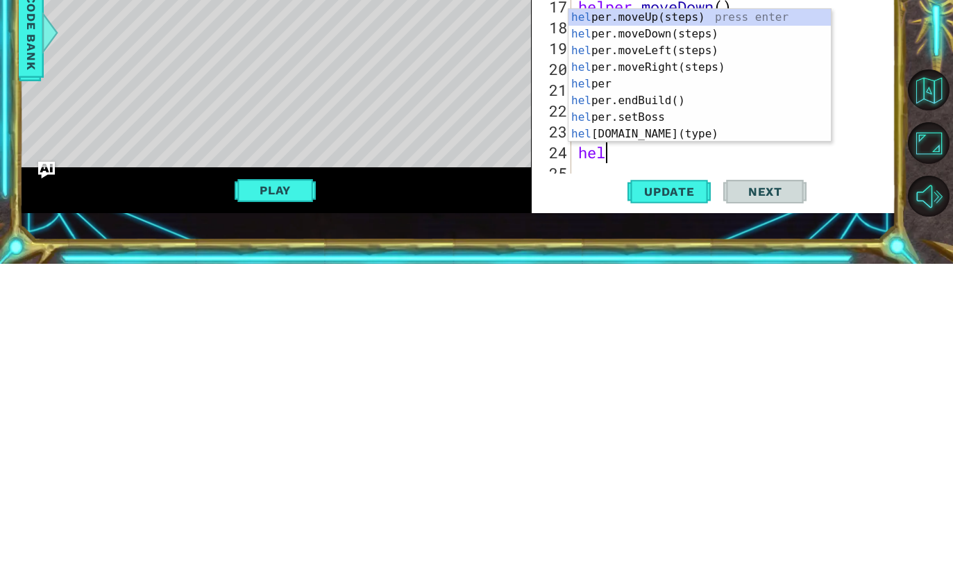
scroll to position [1, 1]
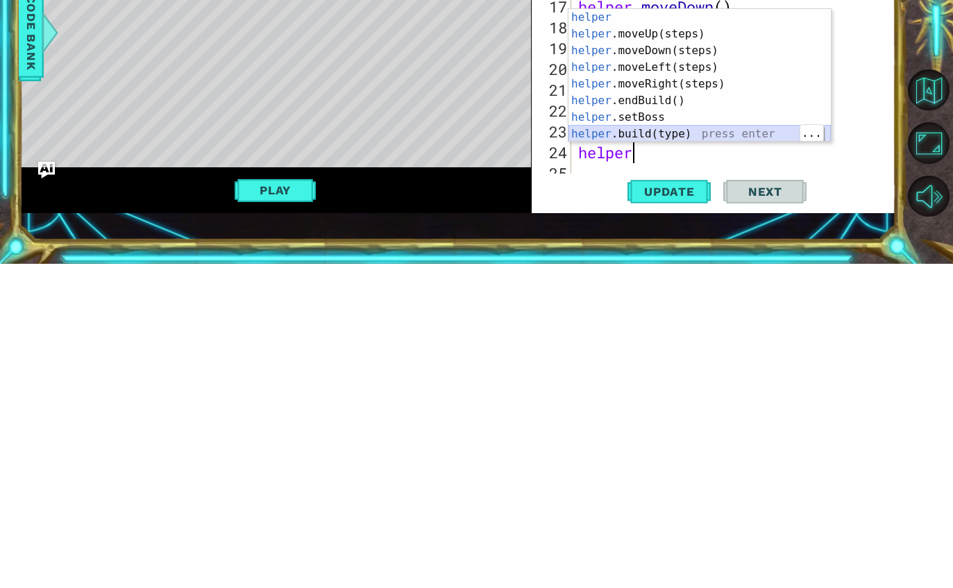
click at [694, 333] on div "helper press enter helper .moveUp(steps) press enter helper .moveDown(steps) pr…" at bounding box center [699, 416] width 262 height 166
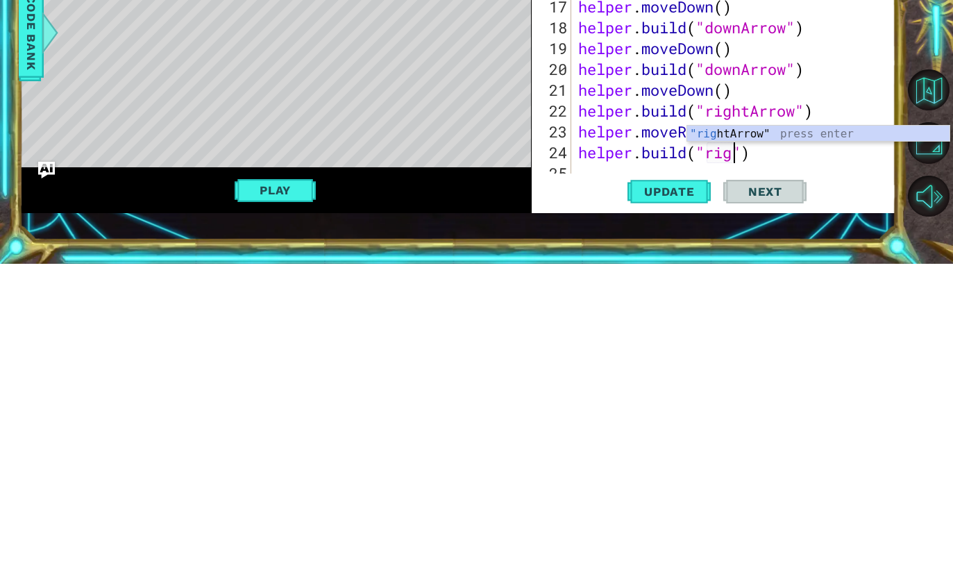
scroll to position [1, 8]
click at [777, 450] on div ""right Arrow" press enter" at bounding box center [818, 475] width 262 height 50
type textarea "[DOMAIN_NAME]("rightArrow")"
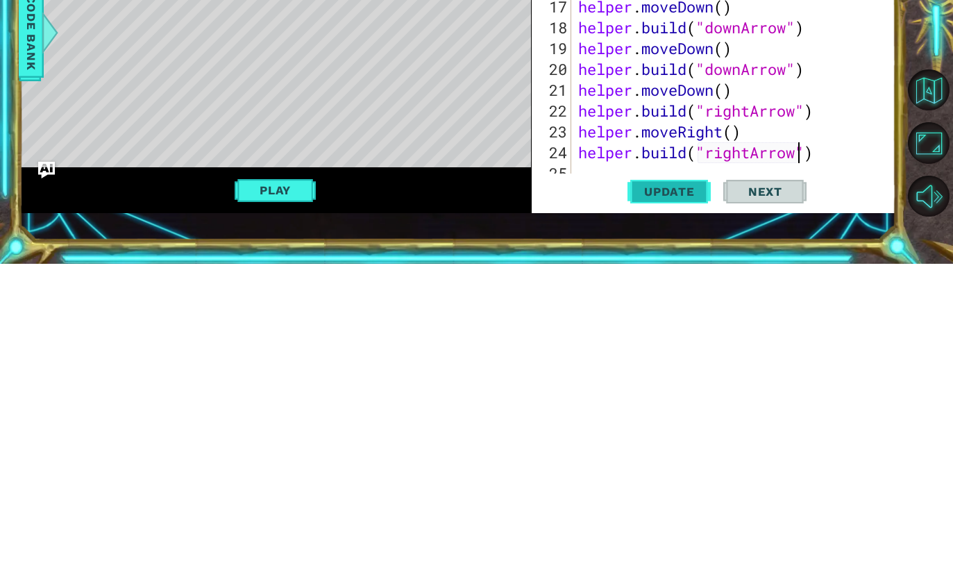
click at [669, 509] on span "Update" at bounding box center [669, 516] width 78 height 14
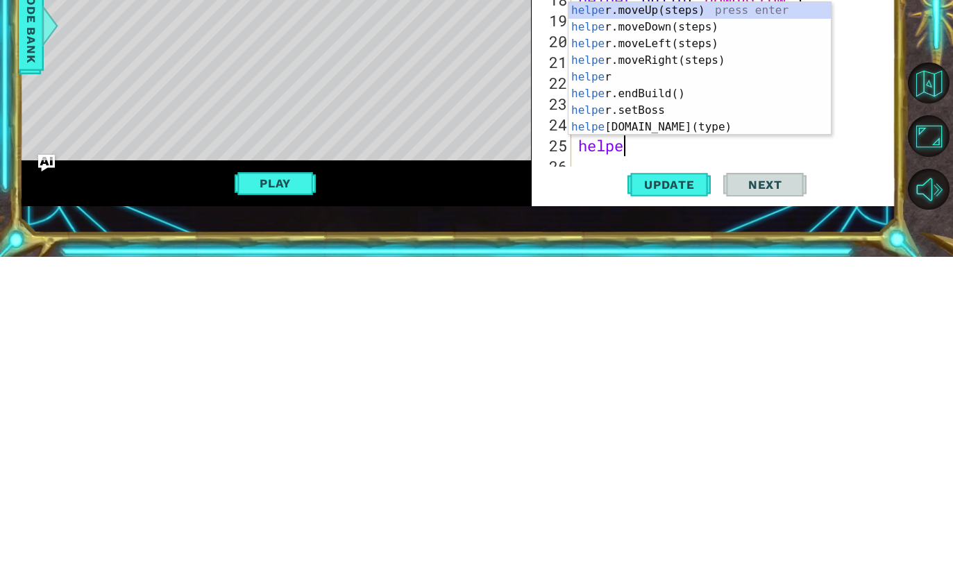
scroll to position [1, 1]
type textarea "helper"
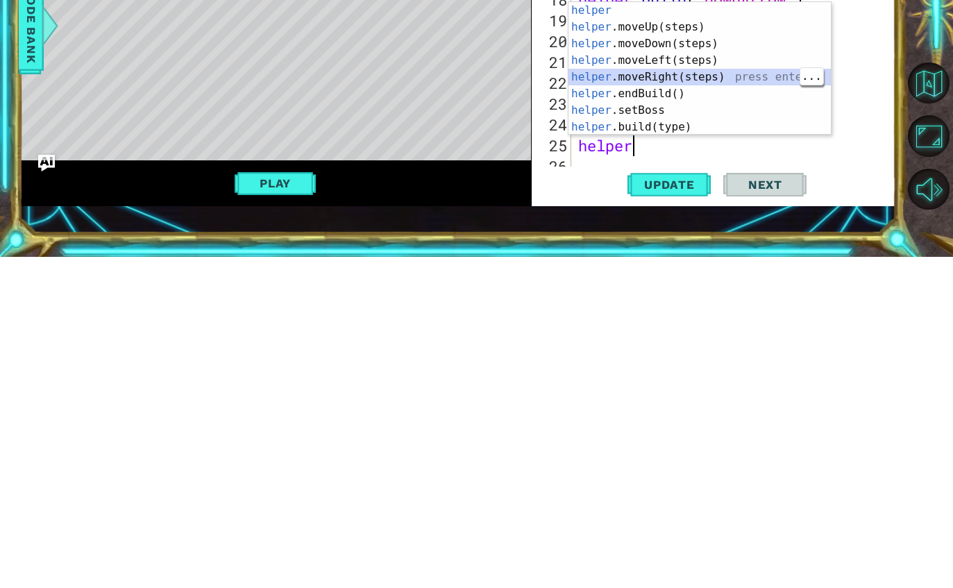
click at [726, 333] on div "helper press enter helper .moveUp(steps) press enter helper .moveDown(steps) pr…" at bounding box center [699, 416] width 262 height 166
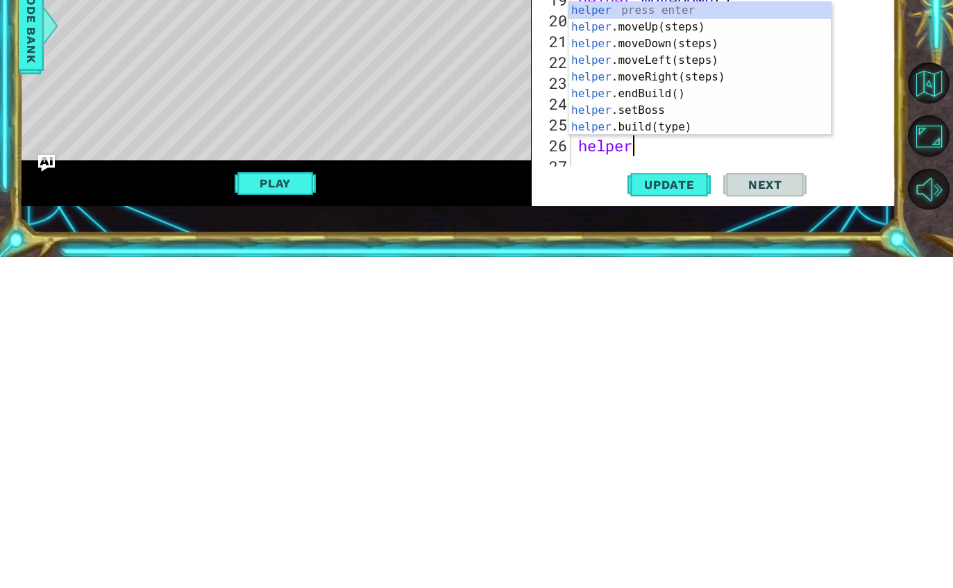
scroll to position [1, 2]
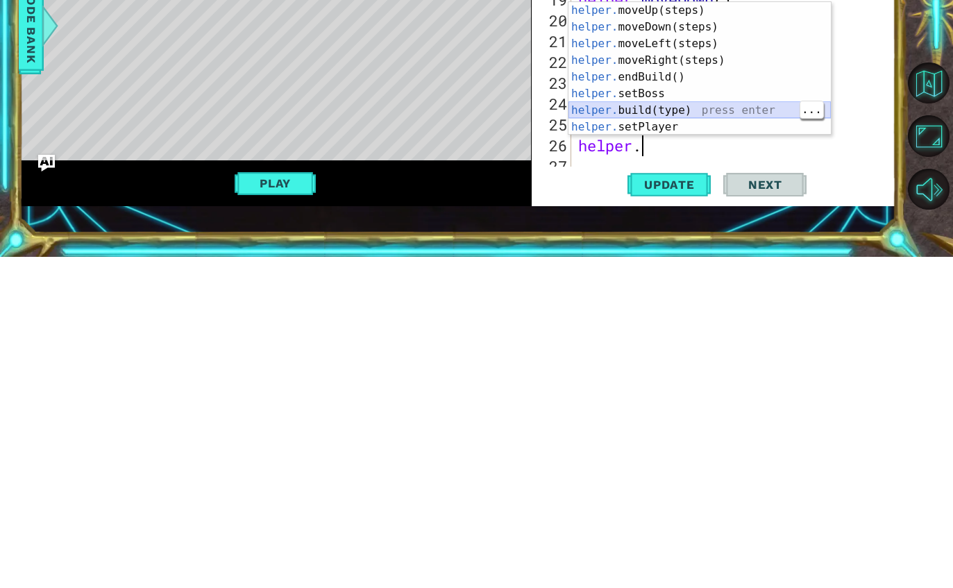
click at [656, 333] on div "helper. moveUp(steps) press enter helper. moveDown(steps) press enter helper. m…" at bounding box center [699, 416] width 262 height 166
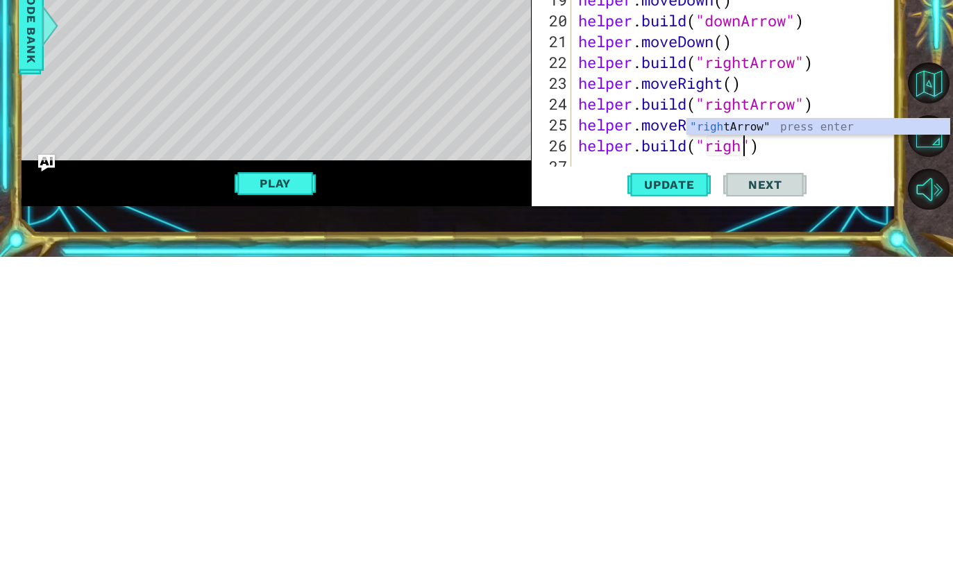
scroll to position [1, 8]
click at [801, 450] on div ""right Arrow" press enter" at bounding box center [818, 475] width 262 height 50
type textarea "[DOMAIN_NAME]("rightArrow")"
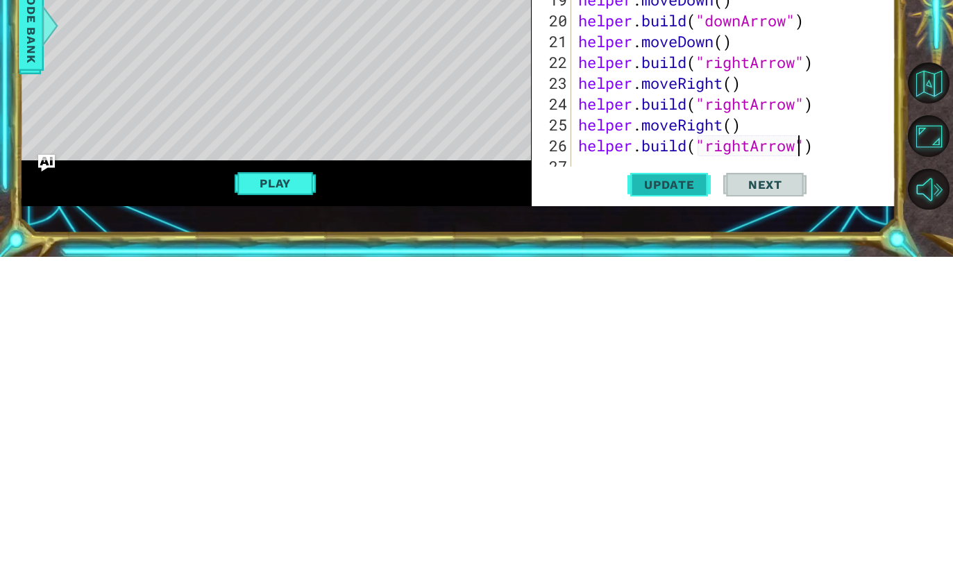
click at [683, 497] on button "Update" at bounding box center [668, 515] width 83 height 36
click at [616, 497] on div "Update Next" at bounding box center [717, 515] width 364 height 36
click at [615, 497] on div "Update Next" at bounding box center [717, 515] width 364 height 36
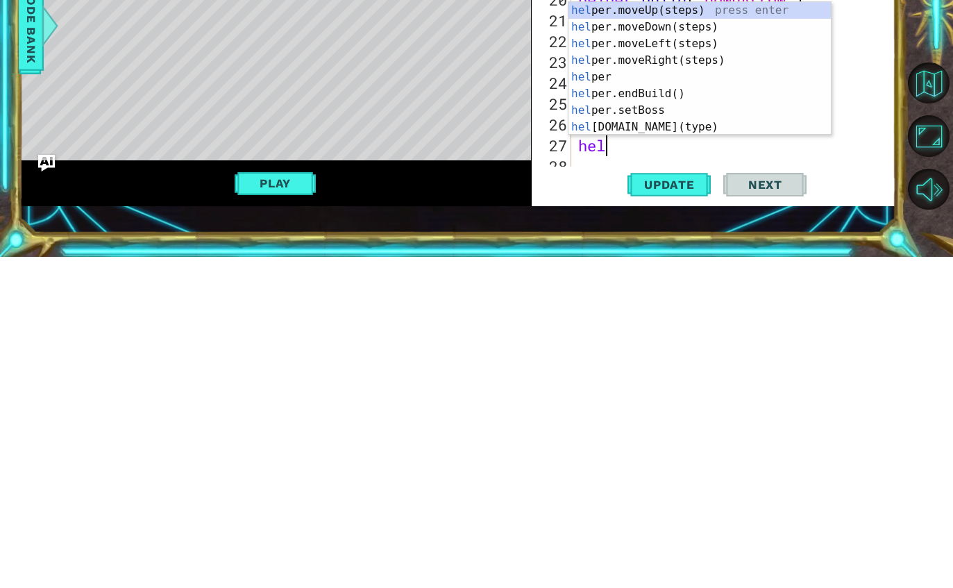
scroll to position [1, 1]
type textarea "helper"
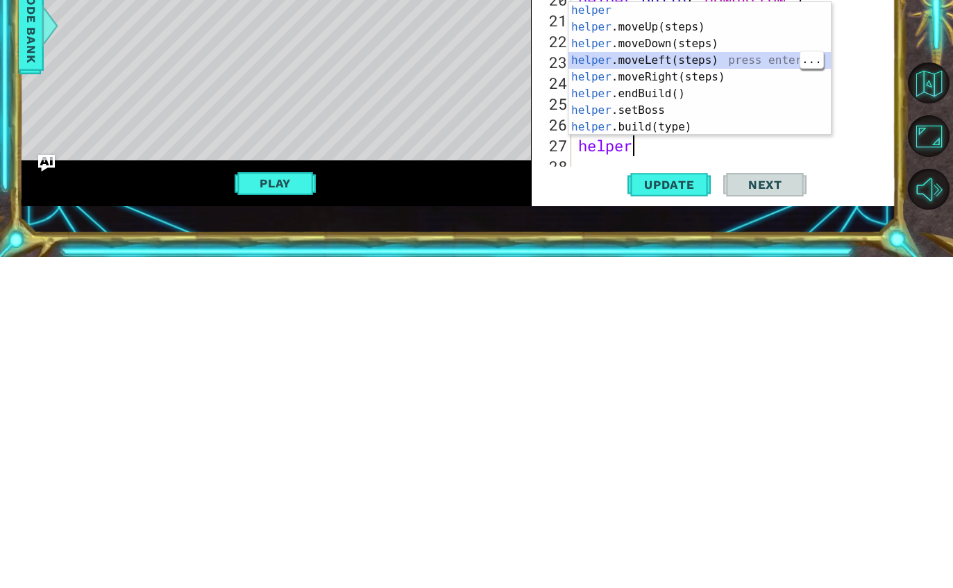
click at [742, 333] on div "helper press enter helper .moveUp(steps) press enter helper .moveDown(steps) pr…" at bounding box center [699, 416] width 262 height 166
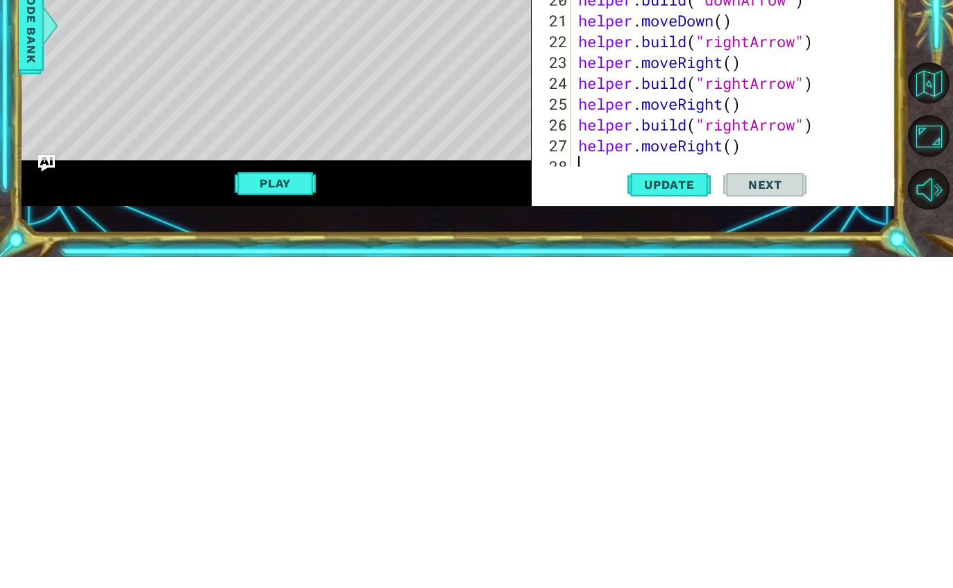
scroll to position [312, 0]
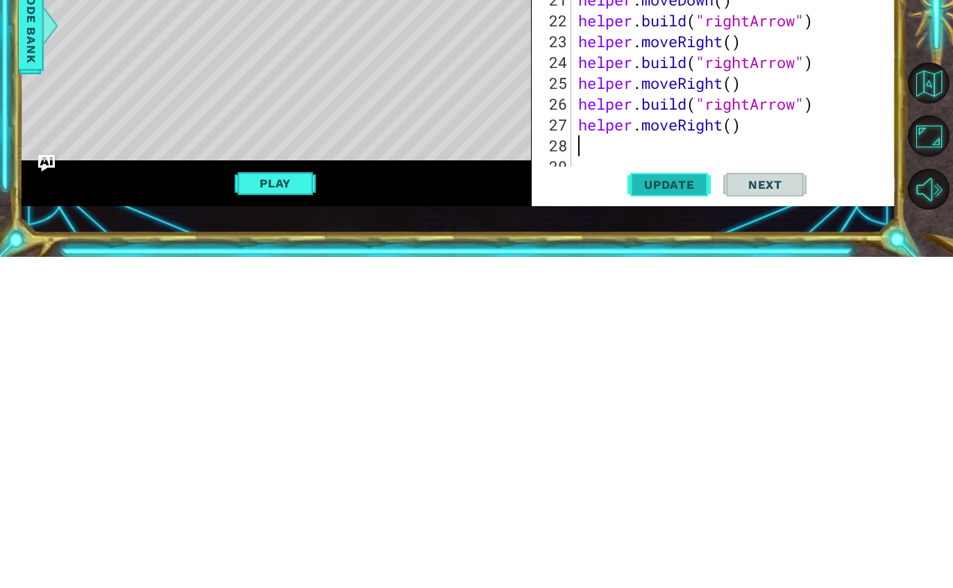
click at [671, 509] on span "Update" at bounding box center [669, 516] width 78 height 14
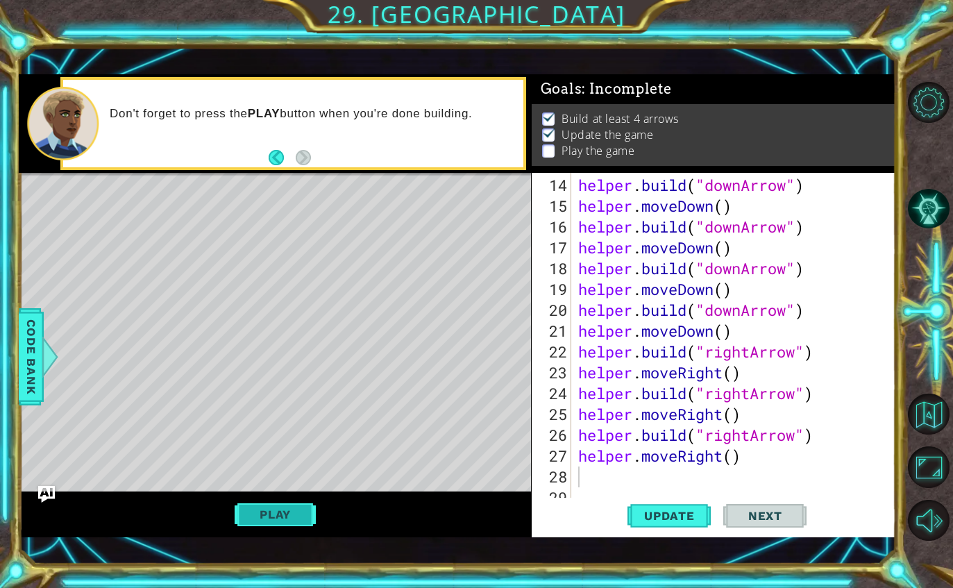
click at [250, 515] on button "Play" at bounding box center [274, 514] width 81 height 26
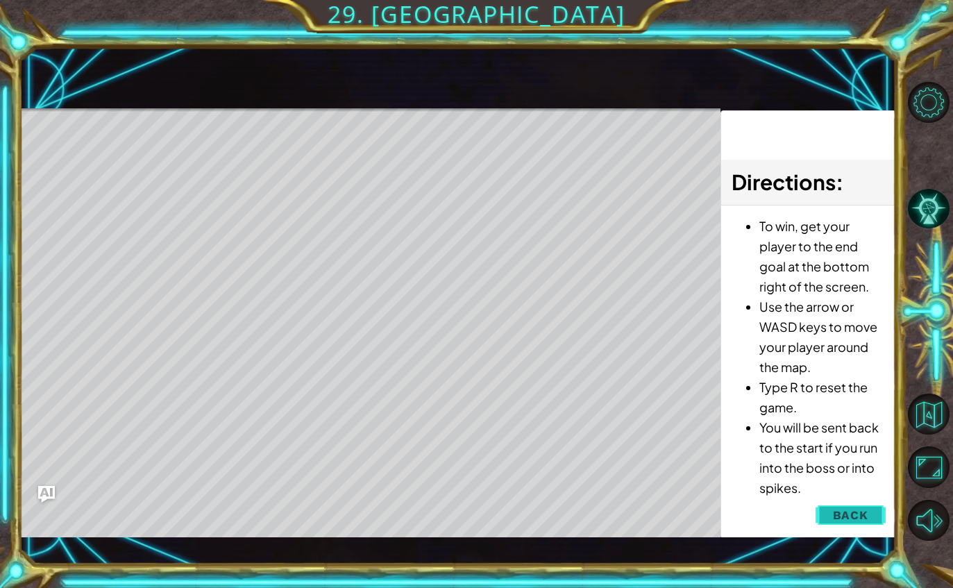
click at [855, 525] on button "Back" at bounding box center [850, 515] width 70 height 28
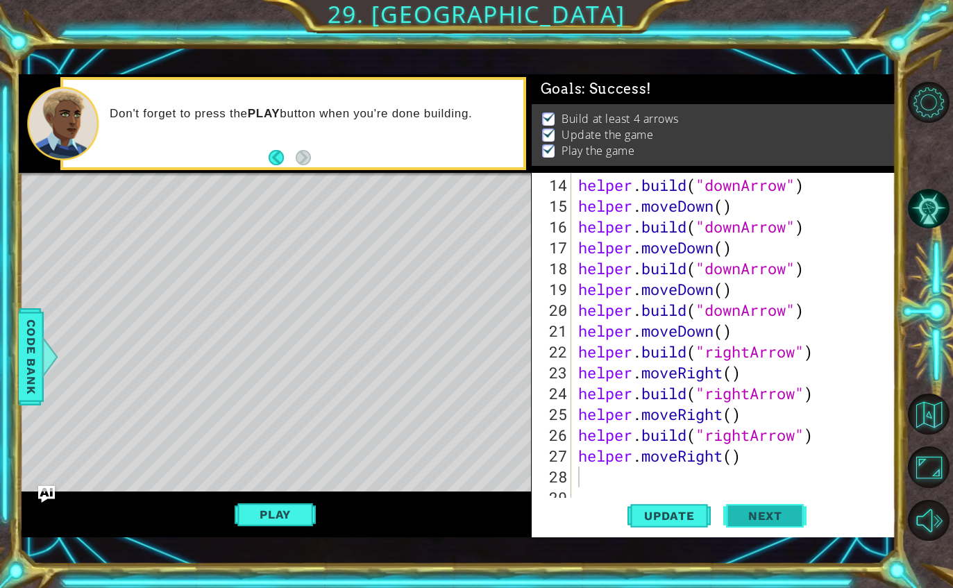
click at [763, 521] on span "Next" at bounding box center [765, 516] width 62 height 14
click at [790, 515] on div at bounding box center [476, 294] width 953 height 588
click at [789, 522] on div at bounding box center [476, 294] width 953 height 588
click at [783, 530] on div at bounding box center [476, 294] width 953 height 588
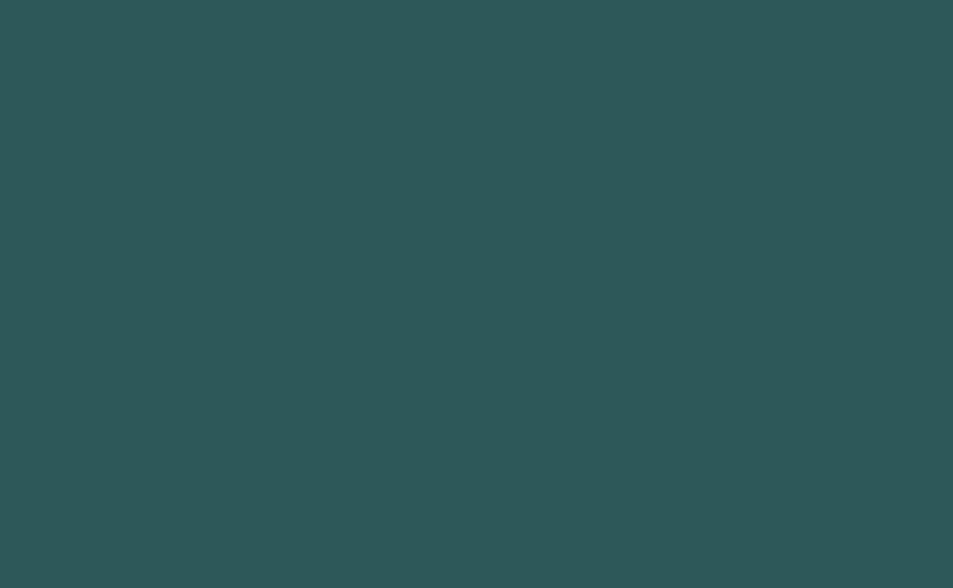
click at [786, 560] on body "1 2 3 4 5 6 7 8 9 helper press enter helper .moveUp(steps) press enter helper .…" at bounding box center [476, 294] width 953 height 588
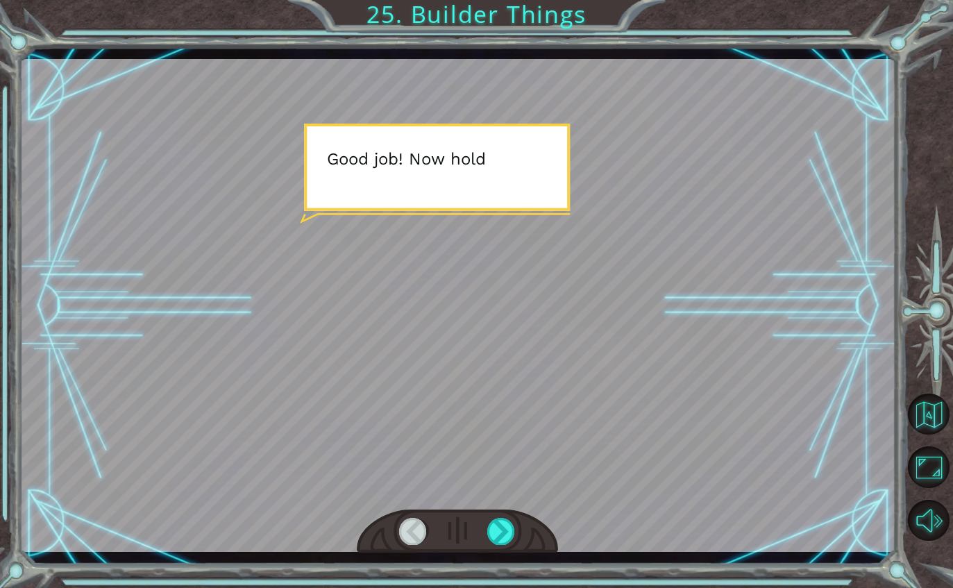
click at [504, 578] on div "Temporary Text G o o d j o b ! N o w h o l d o n a s e c o n d … T h e r e . T …" at bounding box center [476, 294] width 953 height 588
click at [515, 581] on div "Temporary Text G o o d j o b ! N o w h o l d o n a s e c o n d … T h e r e . T …" at bounding box center [476, 294] width 953 height 588
click at [502, 562] on div "Temporary Text G o o d j o b ! N o w h o l d o n a s e c o n d … T h e r e . T …" at bounding box center [457, 305] width 876 height 517
click at [490, 538] on div at bounding box center [501, 531] width 28 height 26
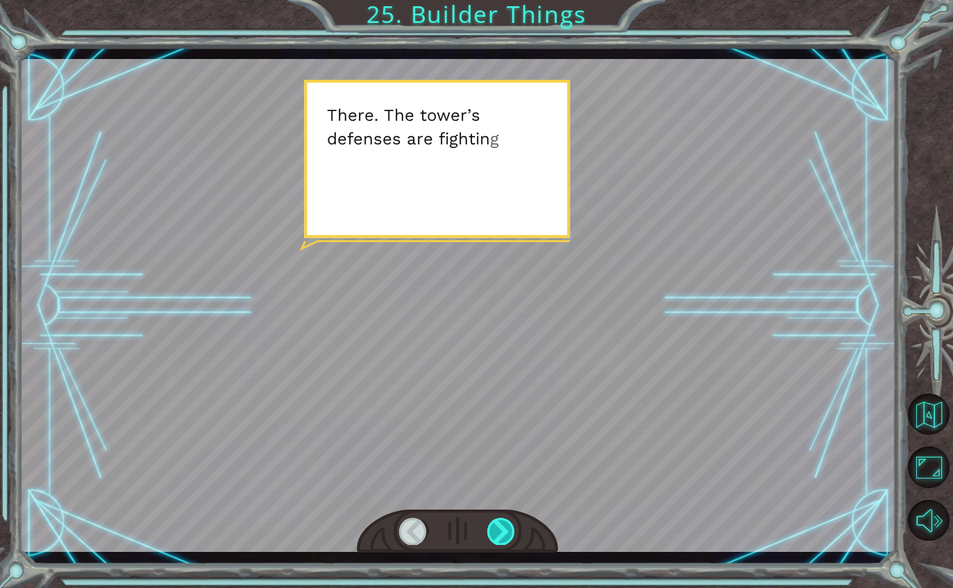
click at [502, 544] on div at bounding box center [501, 531] width 28 height 26
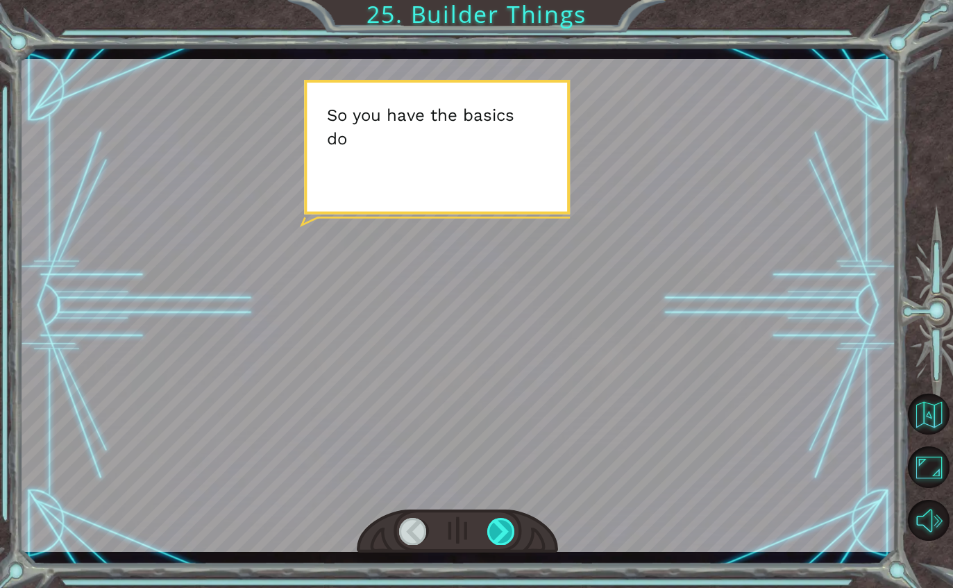
click at [500, 529] on div at bounding box center [501, 531] width 28 height 26
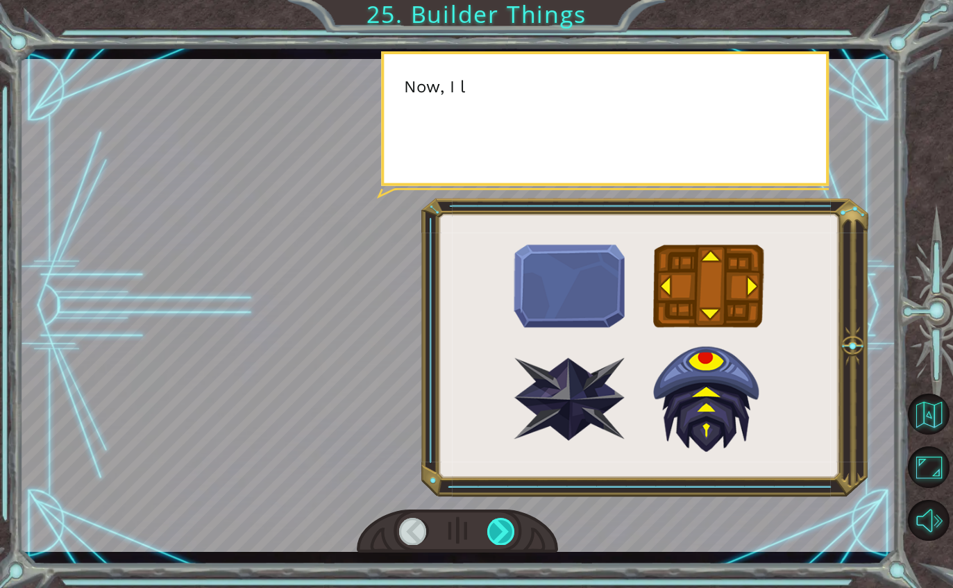
click at [506, 520] on div at bounding box center [501, 531] width 28 height 26
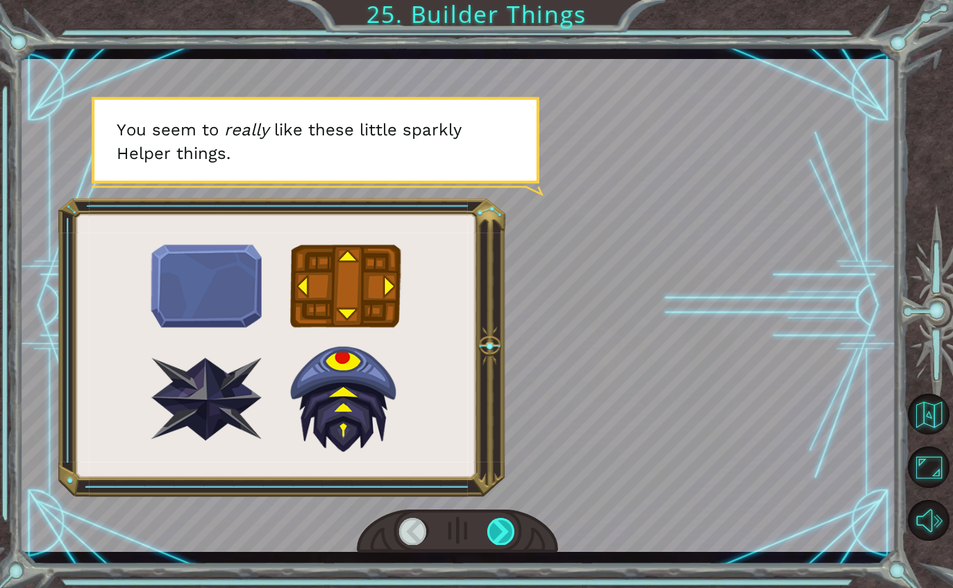
click at [513, 527] on div at bounding box center [501, 531] width 28 height 26
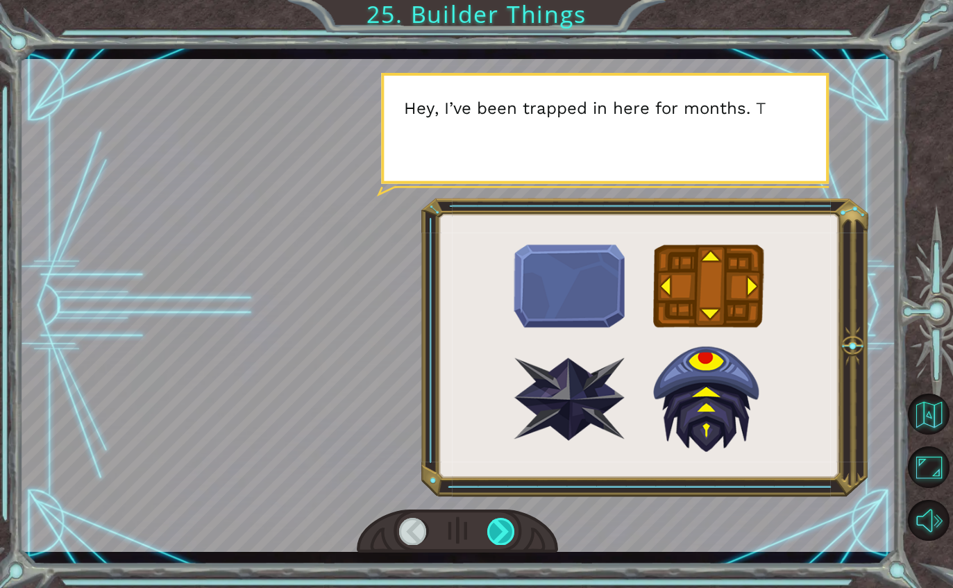
click at [513, 536] on div at bounding box center [501, 531] width 28 height 26
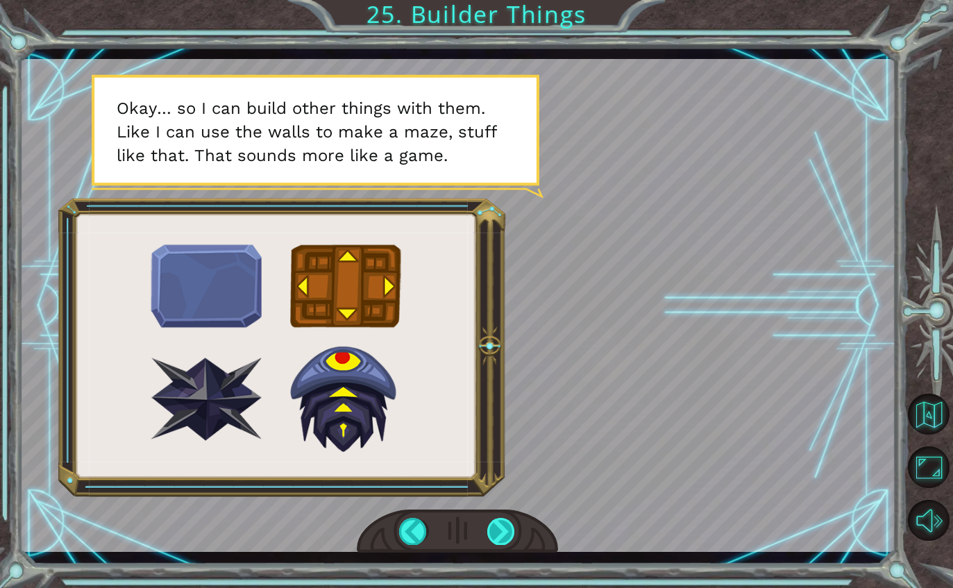
click at [500, 518] on div at bounding box center [501, 531] width 28 height 26
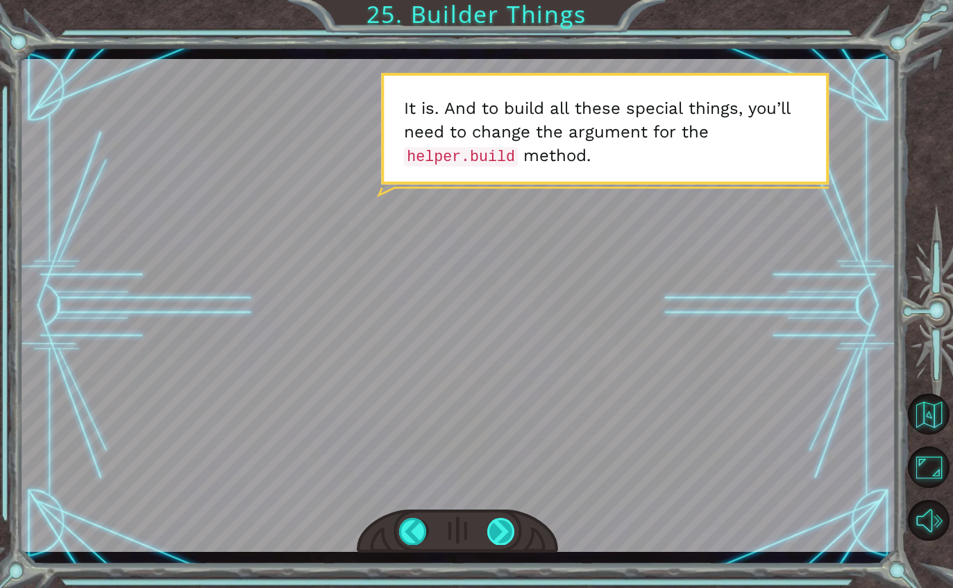
click at [488, 529] on div at bounding box center [501, 531] width 28 height 26
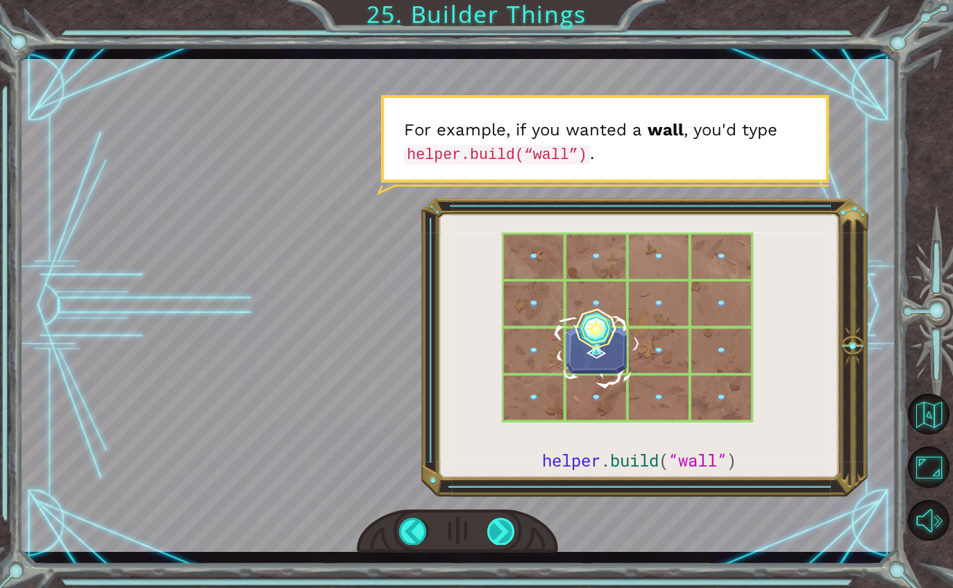
click at [512, 533] on div at bounding box center [501, 531] width 28 height 26
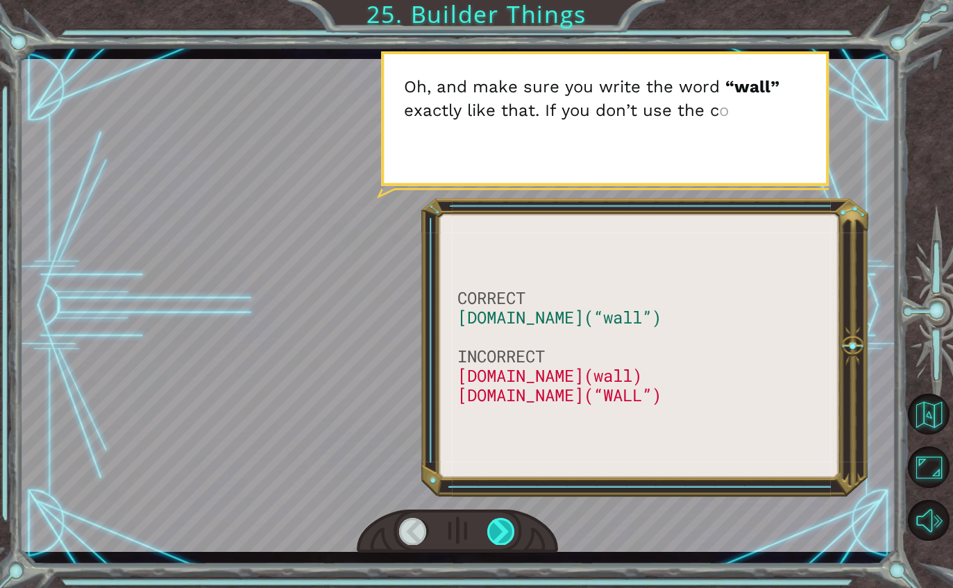
click at [505, 533] on div at bounding box center [501, 531] width 28 height 26
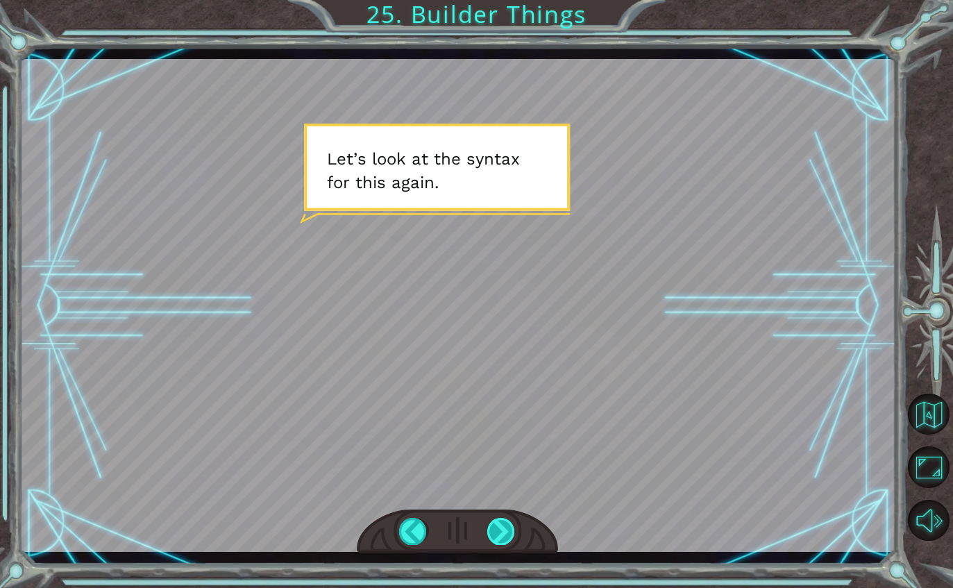
click at [509, 520] on div at bounding box center [501, 531] width 28 height 26
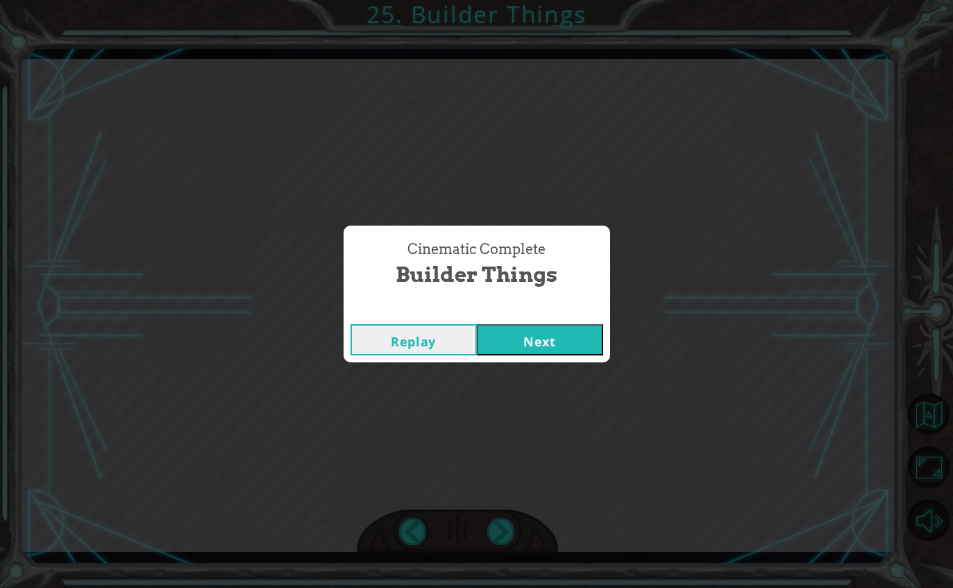
click at [549, 352] on button "Next" at bounding box center [540, 339] width 126 height 31
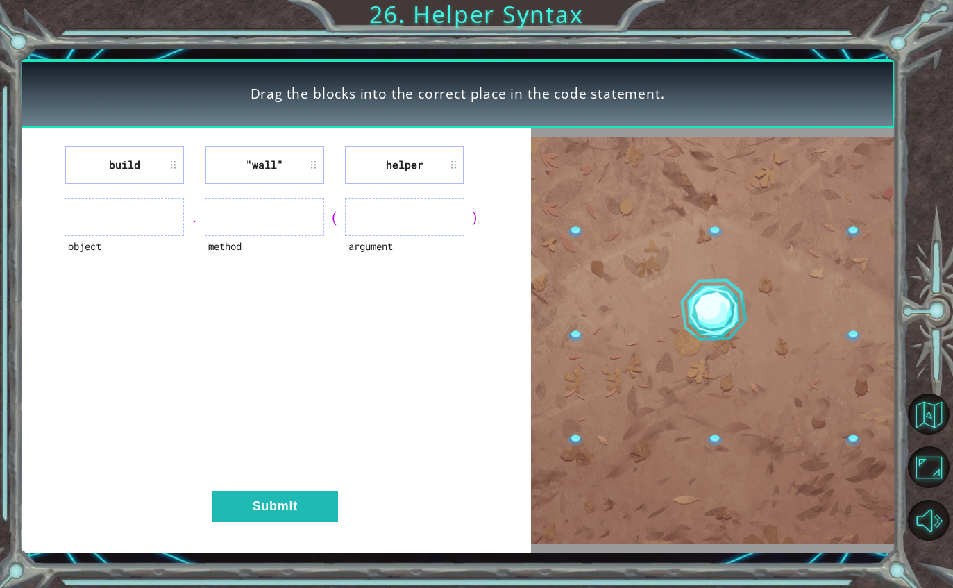
click at [76, 216] on ul at bounding box center [124, 217] width 119 height 38
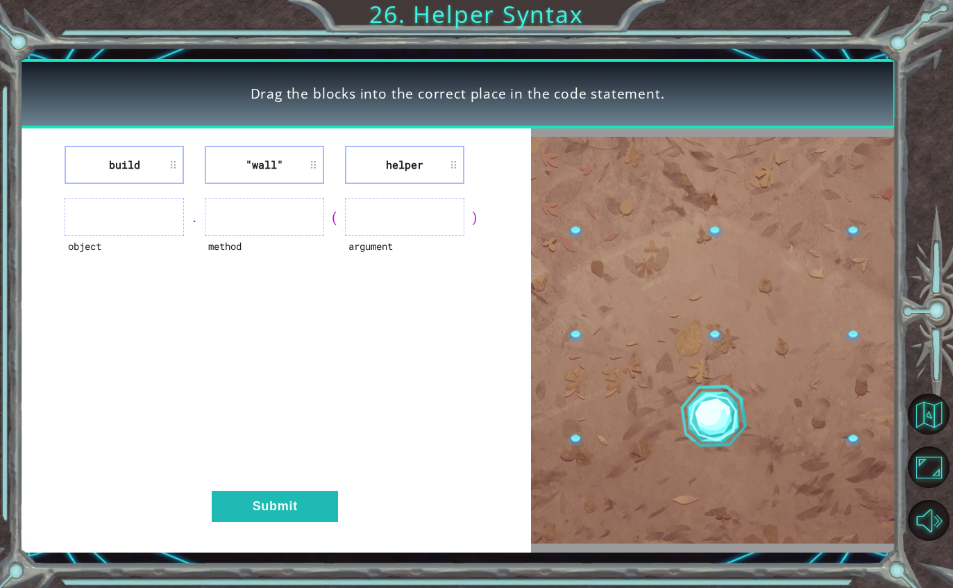
click at [70, 210] on ul at bounding box center [124, 217] width 119 height 38
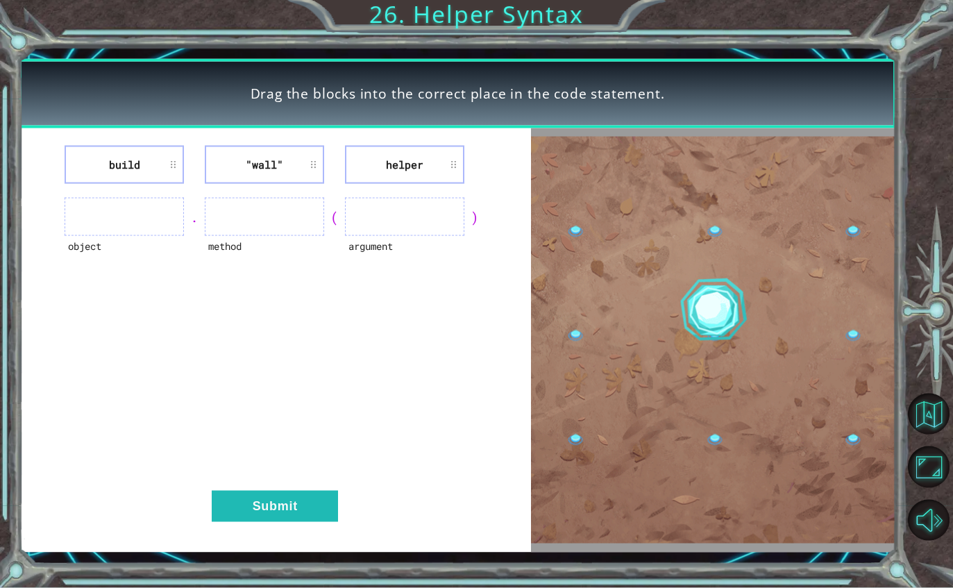
scroll to position [44, 0]
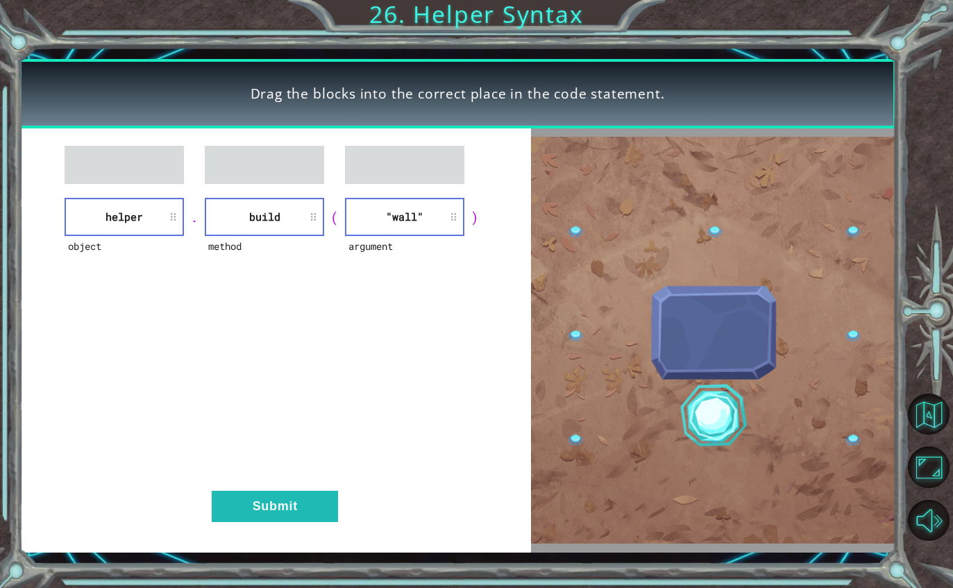
click at [257, 513] on button "Submit" at bounding box center [275, 505] width 126 height 31
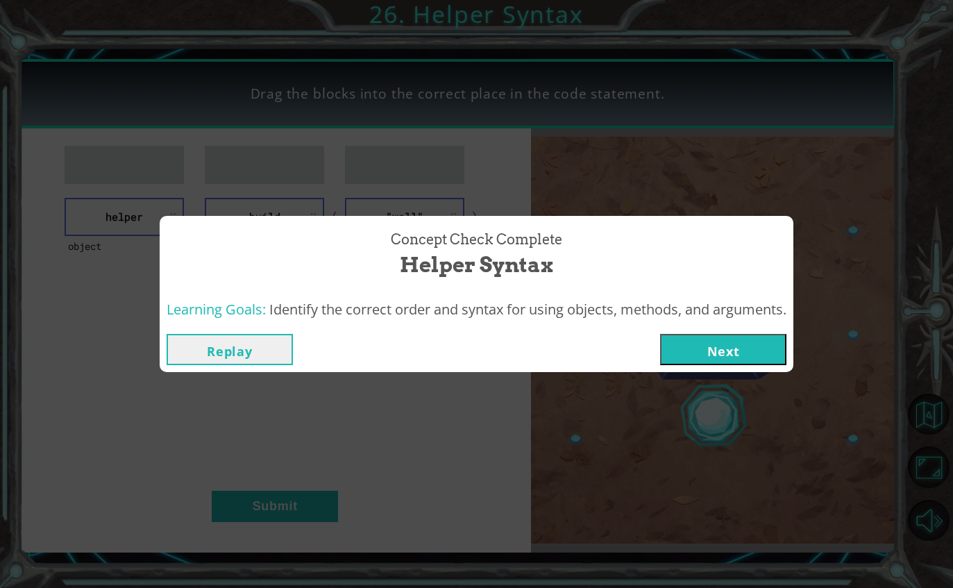
click at [699, 345] on button "Next" at bounding box center [723, 349] width 126 height 31
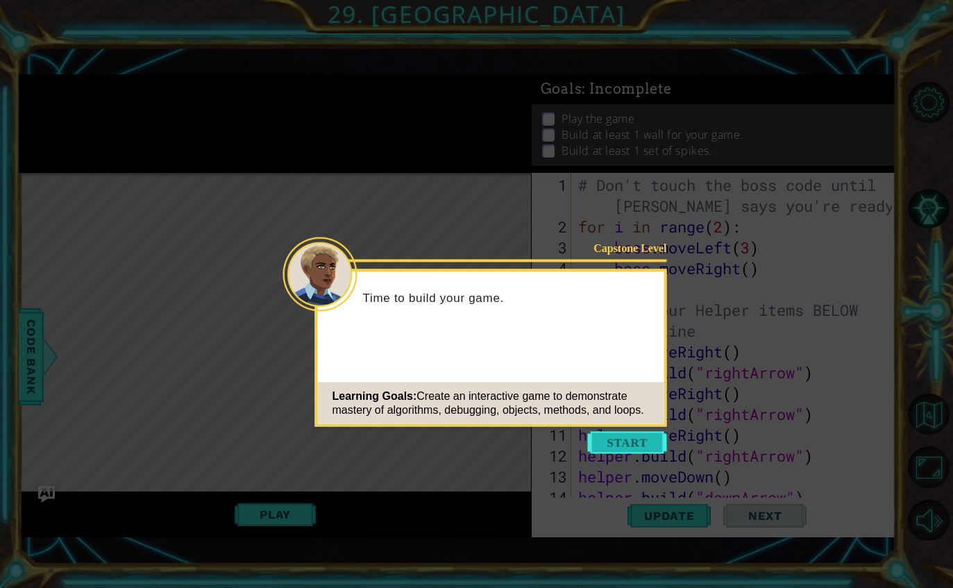
click at [605, 453] on button "Start" at bounding box center [627, 443] width 79 height 22
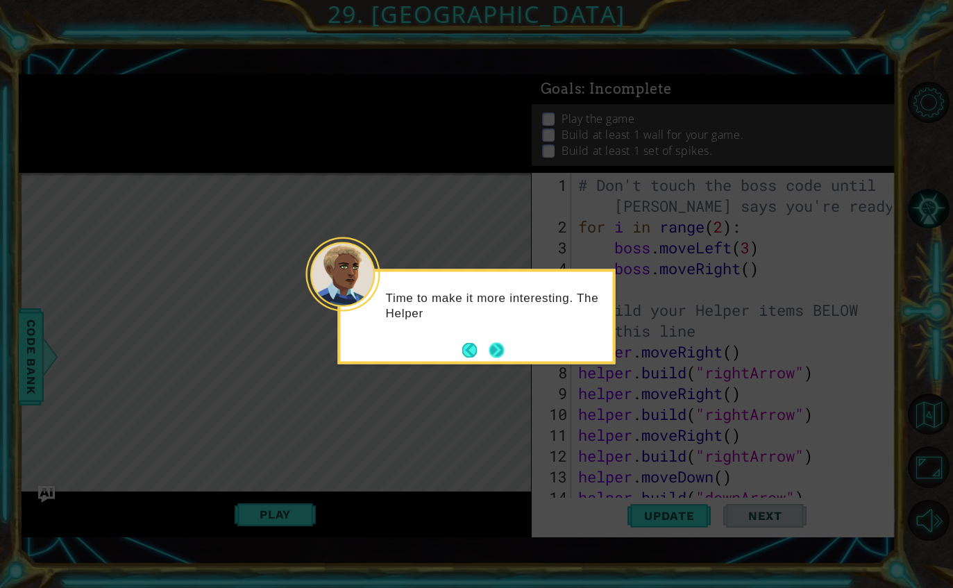
click at [498, 357] on button "Next" at bounding box center [496, 349] width 15 height 15
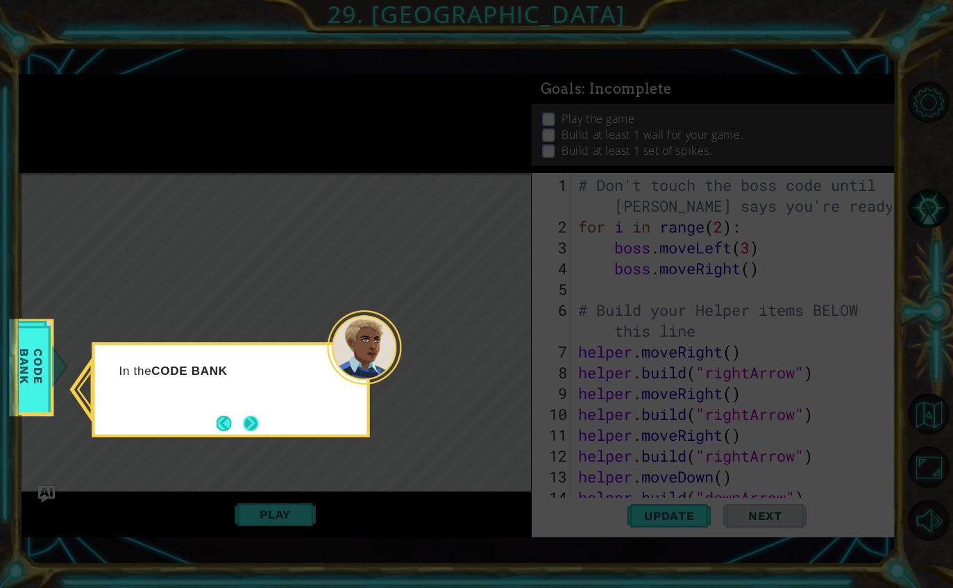
click at [243, 431] on button "Next" at bounding box center [250, 423] width 15 height 15
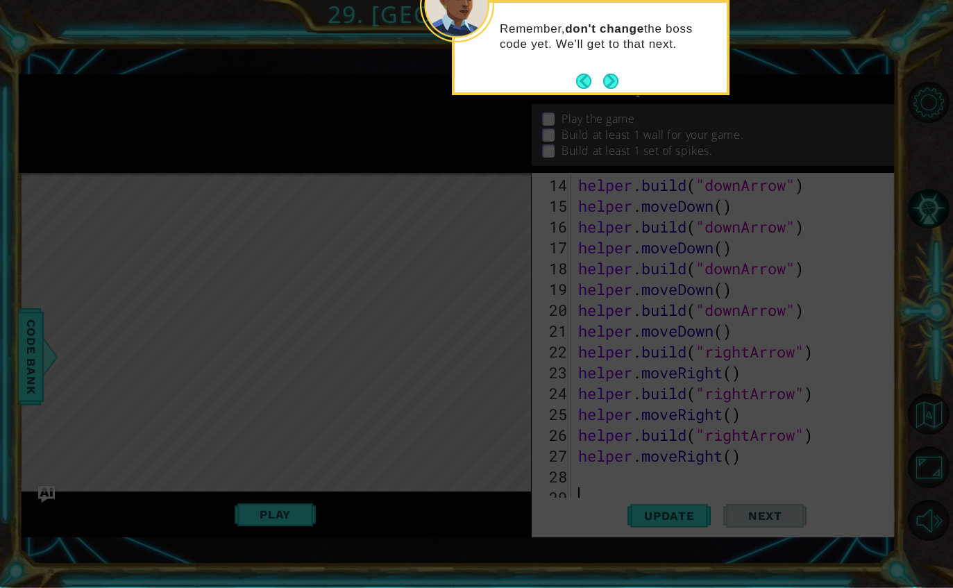
scroll to position [312, 0]
click at [617, 85] on button "Next" at bounding box center [610, 81] width 15 height 15
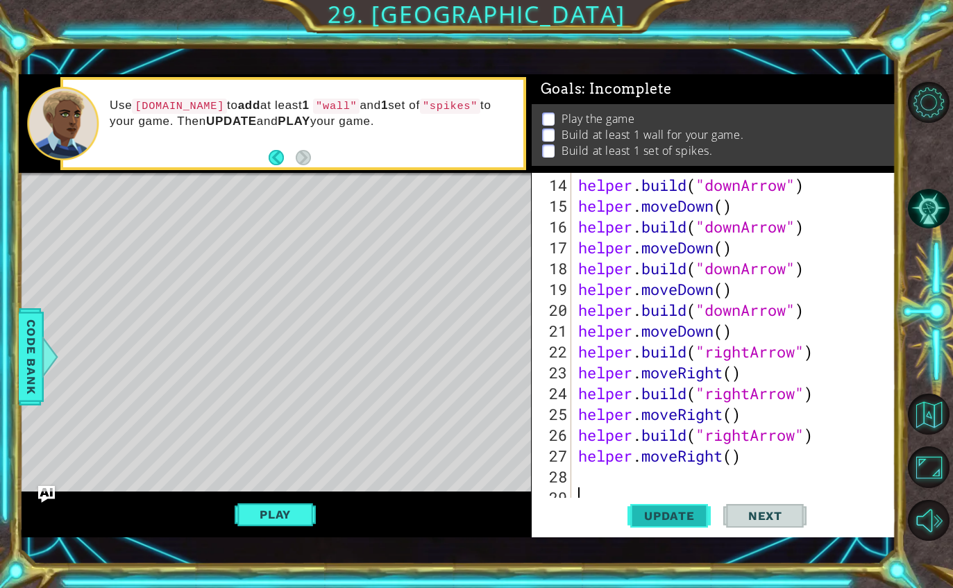
click at [663, 533] on button "Update" at bounding box center [668, 515] width 83 height 36
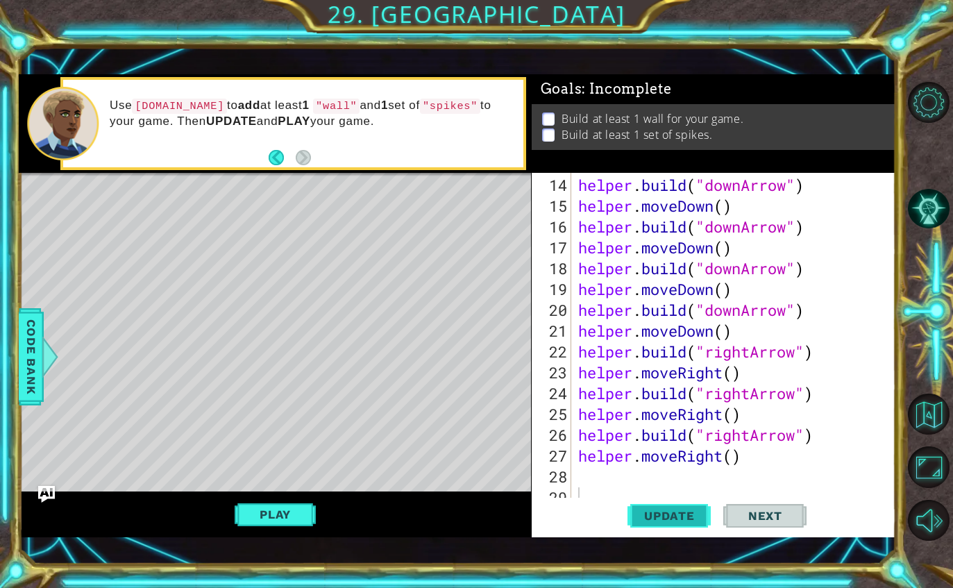
click at [693, 513] on span "Update" at bounding box center [669, 516] width 78 height 14
click at [889, 476] on div at bounding box center [885, 183] width 14 height 645
click at [886, 471] on div at bounding box center [885, 183] width 14 height 645
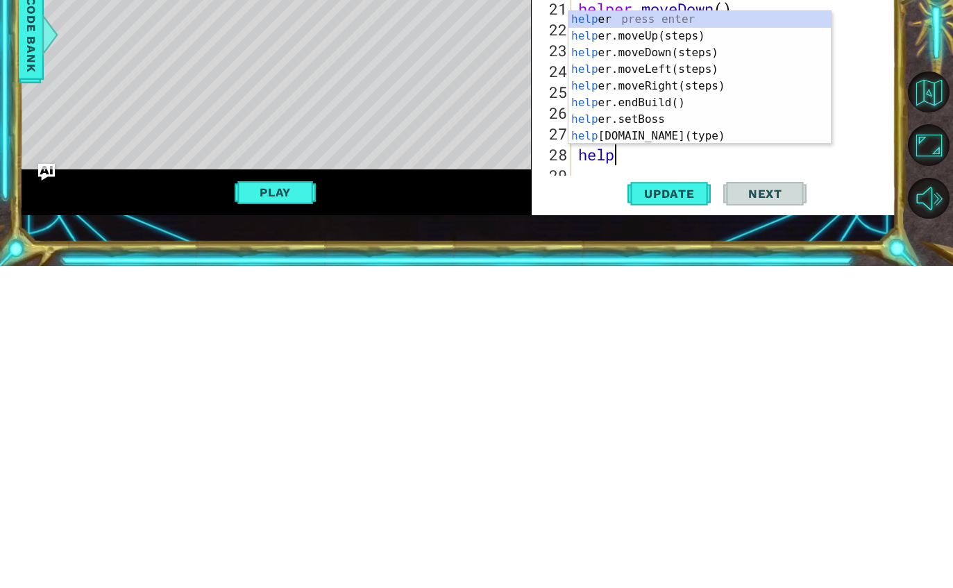
scroll to position [0, 1]
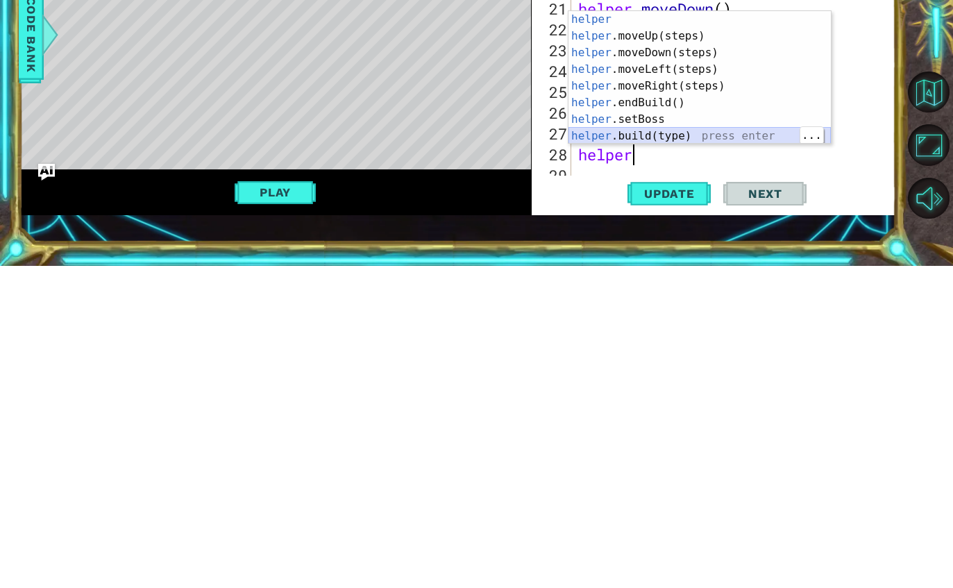
click at [676, 333] on div "helper press enter helper .moveUp(steps) press enter helper .moveDown(steps) pr…" at bounding box center [699, 416] width 262 height 166
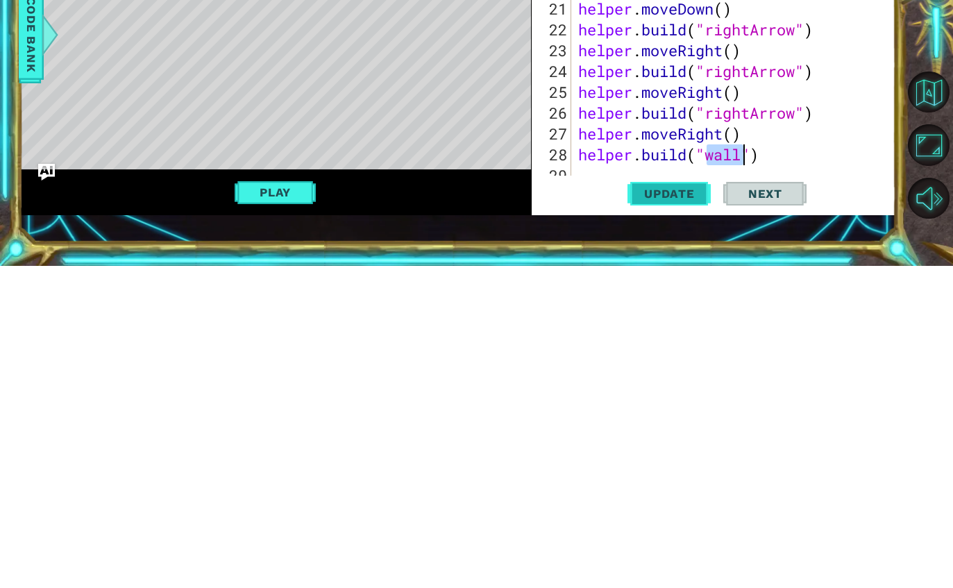
click at [692, 509] on span "Update" at bounding box center [669, 516] width 78 height 14
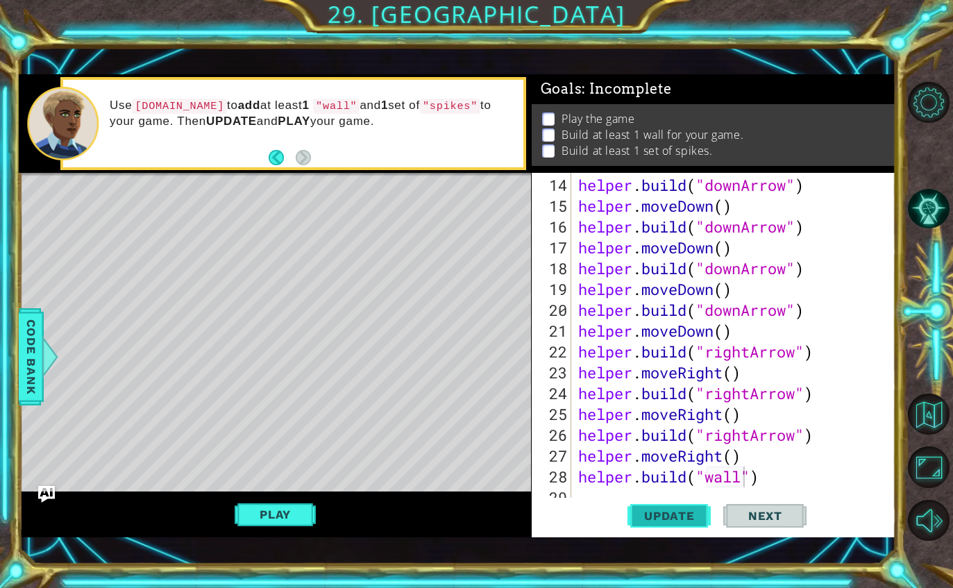
click at [689, 525] on button "Update" at bounding box center [668, 515] width 83 height 36
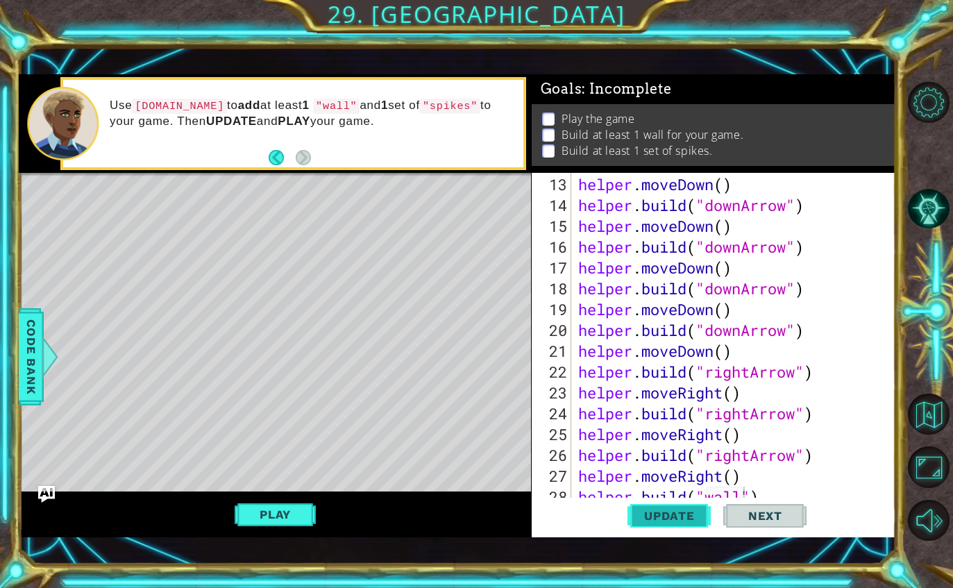
scroll to position [312, 0]
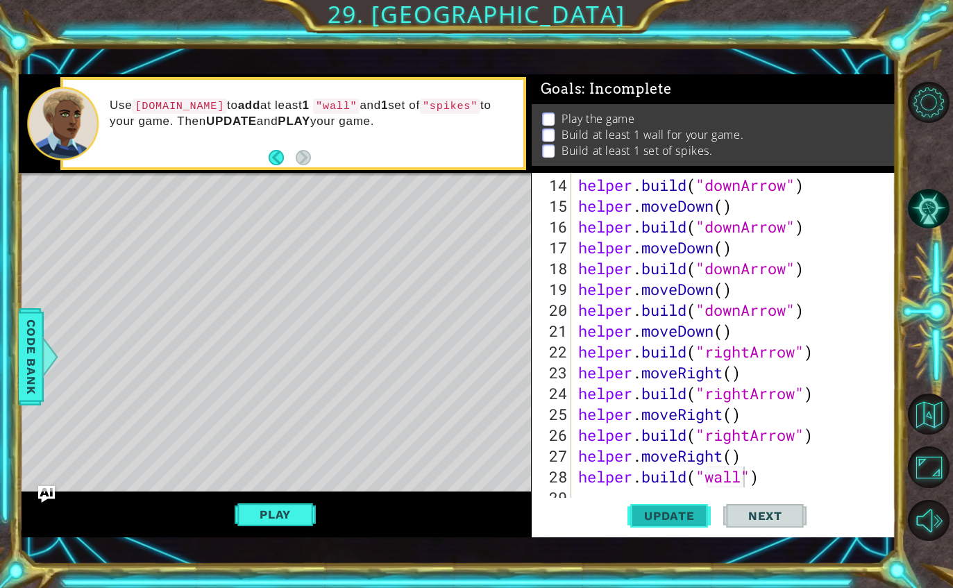
click at [665, 522] on span "Update" at bounding box center [669, 516] width 78 height 14
click at [689, 518] on span "Update" at bounding box center [669, 516] width 78 height 14
click at [608, 475] on div "helper . build ( "downArrow" ) helper . moveDown ( ) helper . build ( "downArro…" at bounding box center [737, 362] width 324 height 375
click at [765, 482] on div "helper . build ( "downArrow" ) helper . moveDown ( ) helper . build ( "downArro…" at bounding box center [737, 362] width 324 height 375
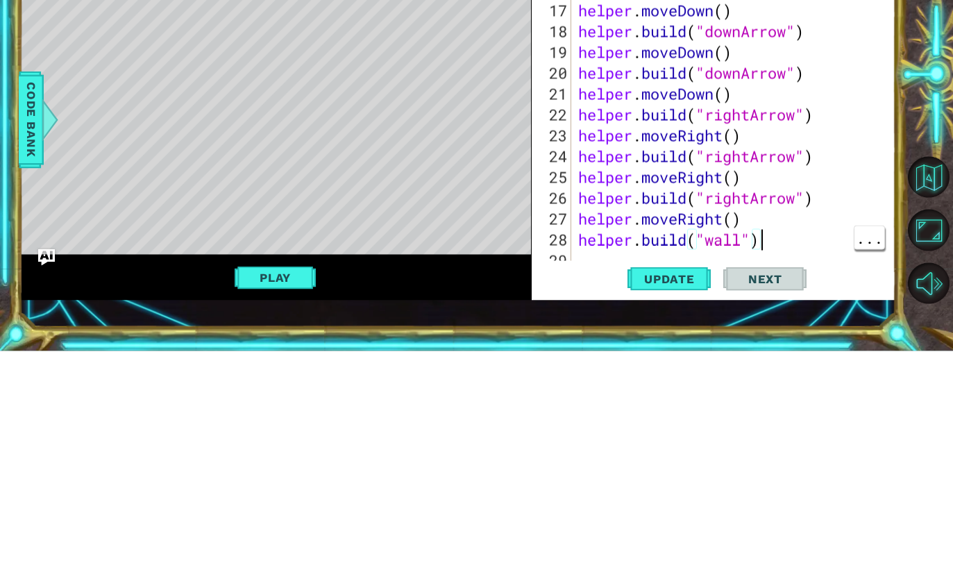
type textarea "[DOMAIN_NAME]("wall""
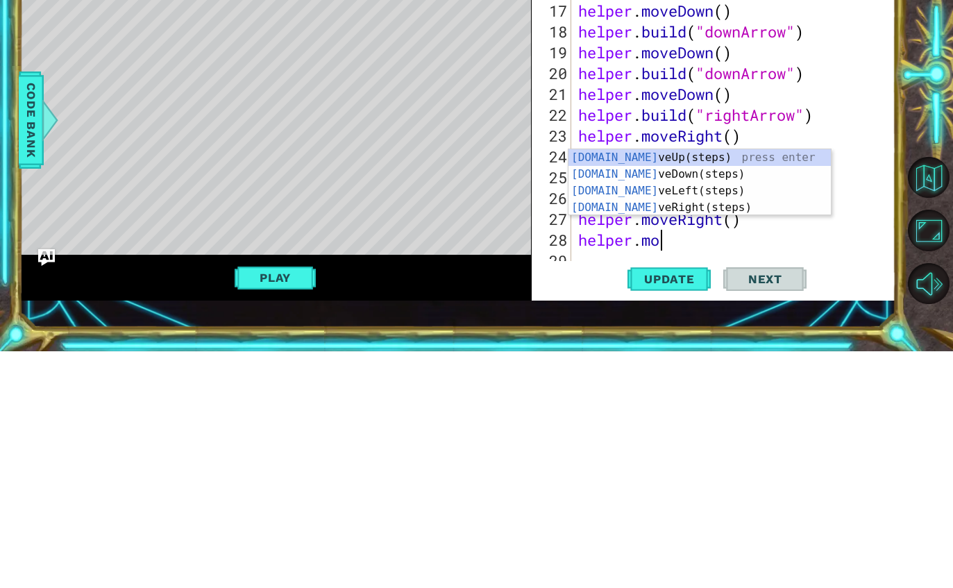
type textarea "helper.mov"
click at [694, 386] on div "helper.mov eUp(steps) press enter helper.mov eDown(steps) press enter helper.mo…" at bounding box center [699, 436] width 262 height 100
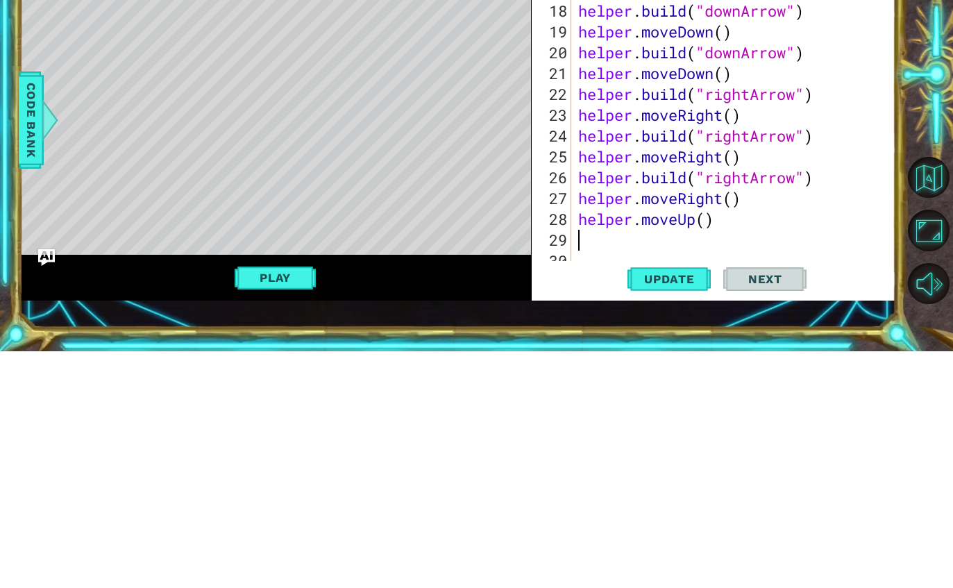
scroll to position [333, 0]
type textarea "helper.moveUp(3)"
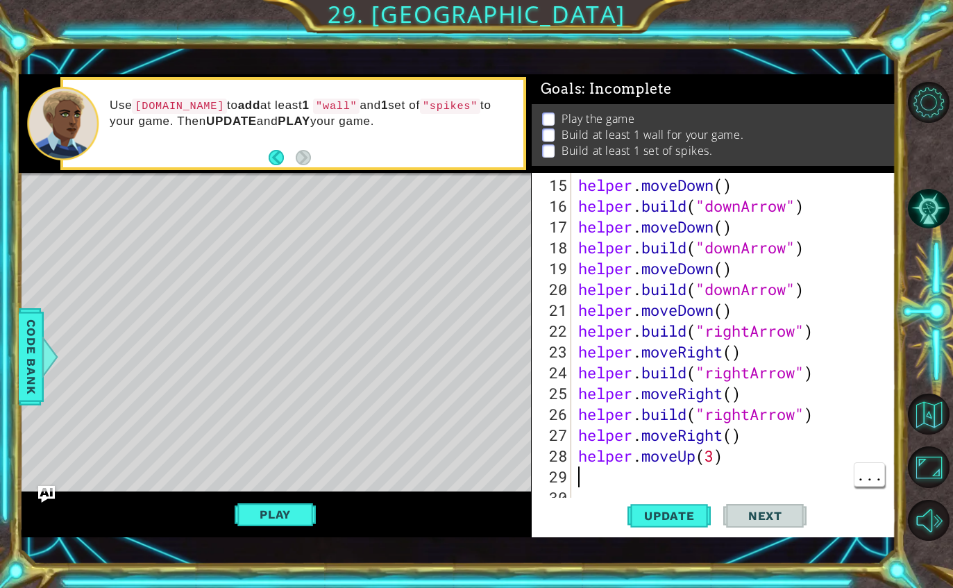
click at [881, 480] on div at bounding box center [885, 183] width 14 height 687
click at [882, 486] on div at bounding box center [885, 183] width 14 height 687
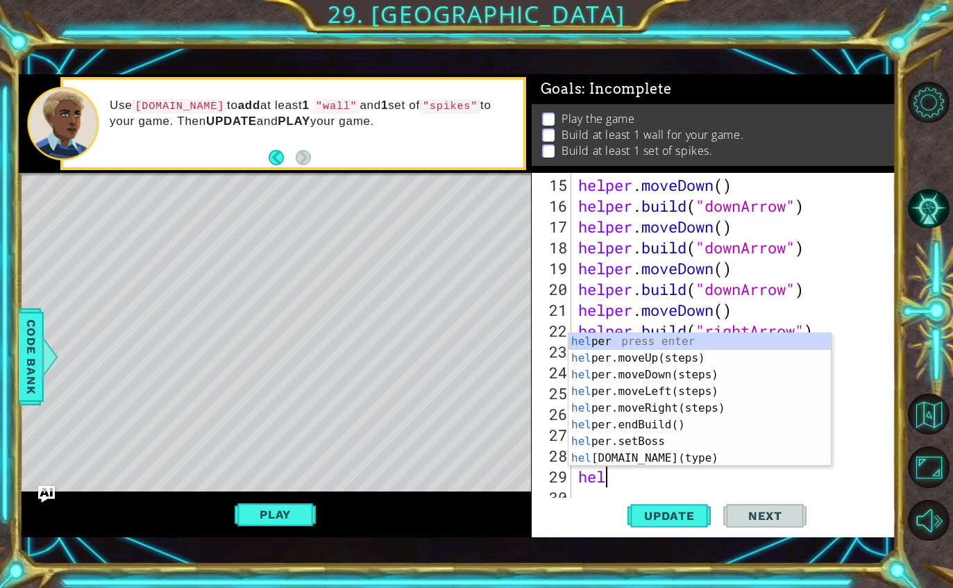
scroll to position [0, 1]
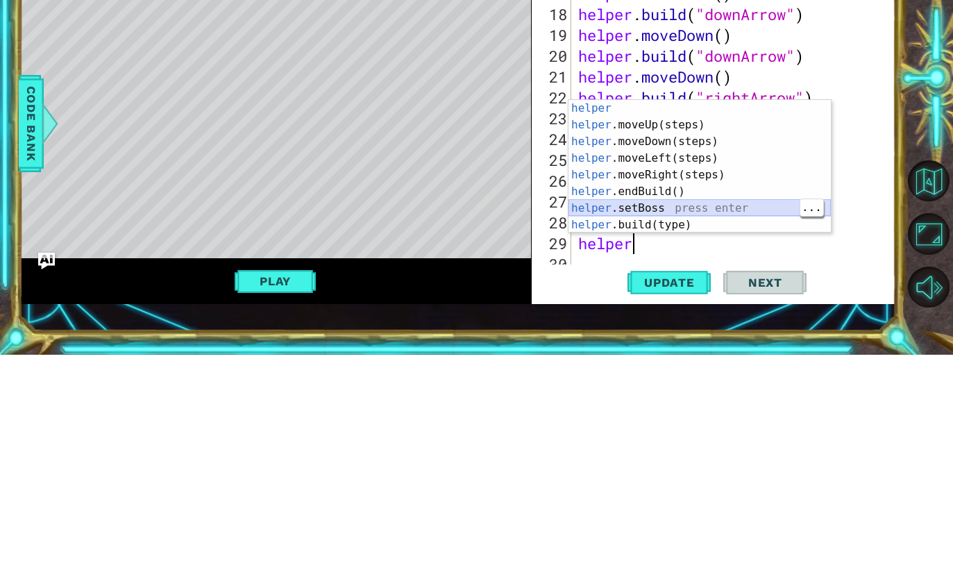
click at [717, 333] on div "helper press enter helper .moveUp(steps) press enter helper .moveDown(steps) pr…" at bounding box center [699, 416] width 262 height 166
type textarea "helper.setBoss("bats")"
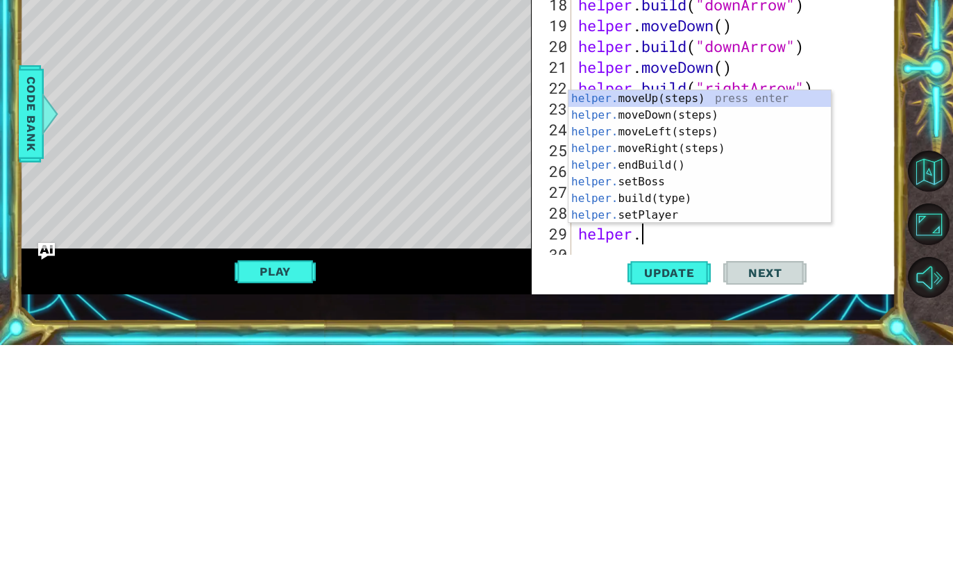
scroll to position [0, 2]
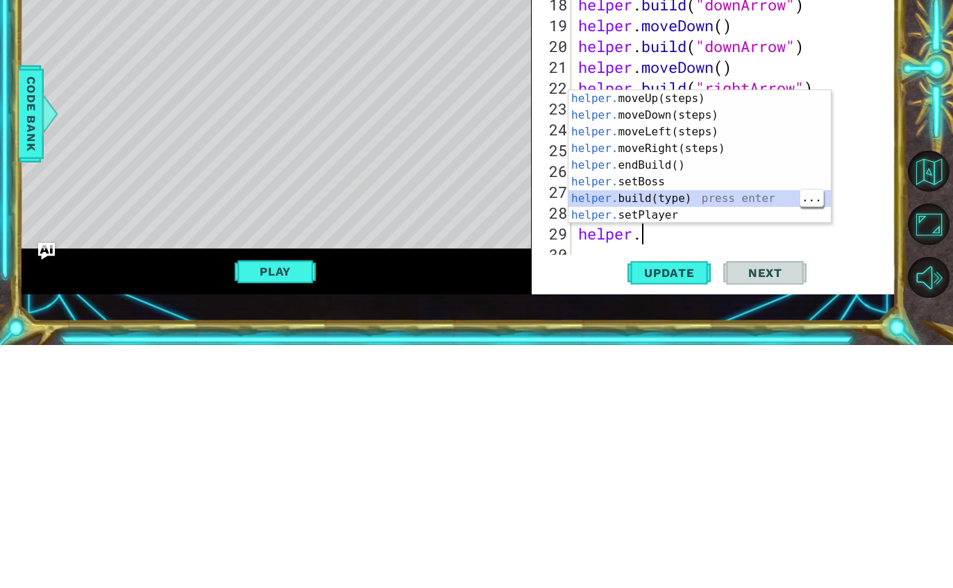
click at [707, 333] on div "helper. moveUp(steps) press enter helper. moveDown(steps) press enter helper. m…" at bounding box center [699, 416] width 262 height 166
type textarea "[DOMAIN_NAME]("wall")"
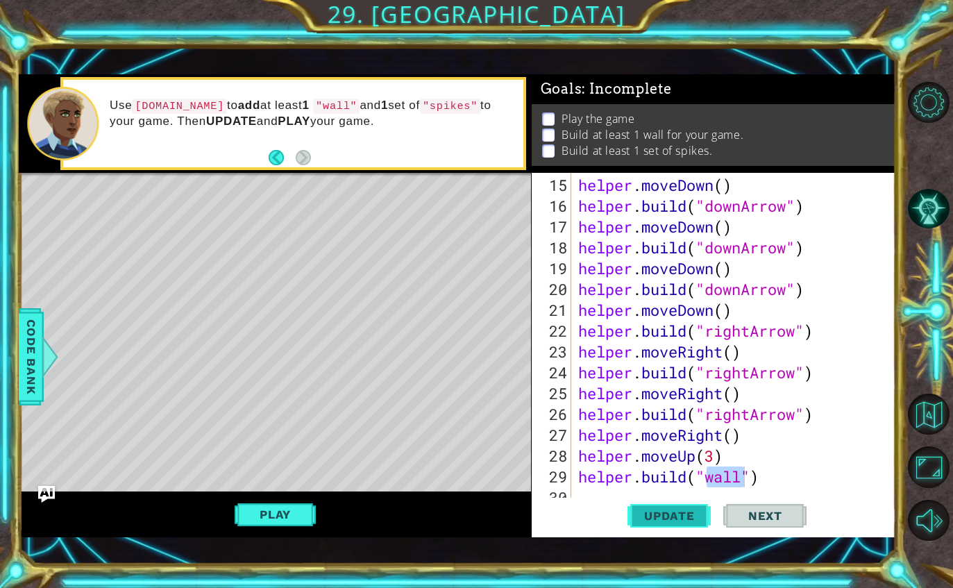
click at [677, 518] on span "Update" at bounding box center [669, 516] width 78 height 14
click at [880, 494] on div at bounding box center [885, 173] width 14 height 666
click at [610, 499] on div "Update Next" at bounding box center [717, 515] width 364 height 36
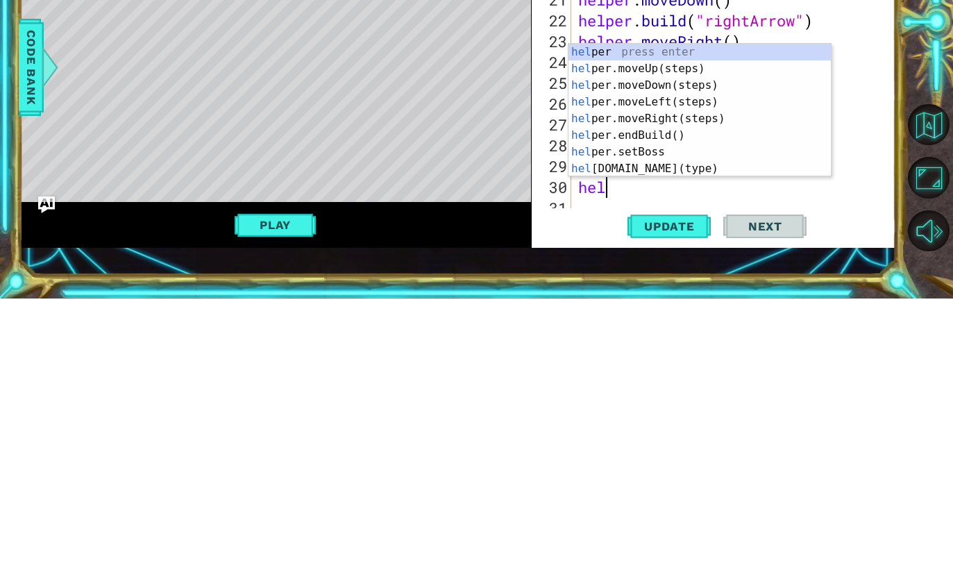
scroll to position [0, 1]
type textarea "helper"
click at [696, 333] on div "helper press enter helper .moveUp(steps) press enter helper .moveDown(steps) pr…" at bounding box center [699, 416] width 262 height 166
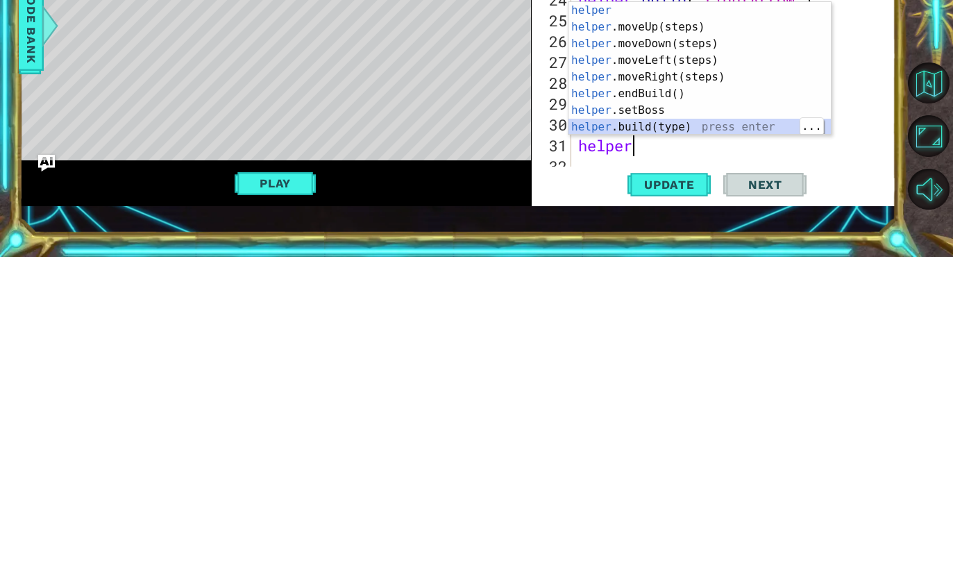
click at [704, 333] on div "helper press enter helper .moveUp(steps) press enter helper .moveDown(steps) pr…" at bounding box center [699, 416] width 262 height 166
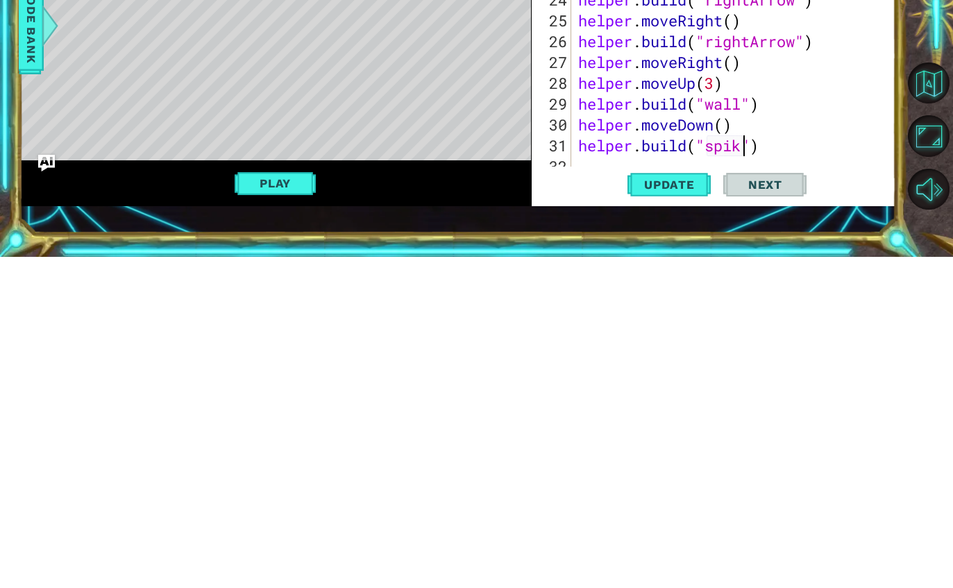
scroll to position [0, 8]
type textarea "[DOMAIN_NAME]("spikes")"
click at [665, 509] on span "Update" at bounding box center [669, 516] width 78 height 14
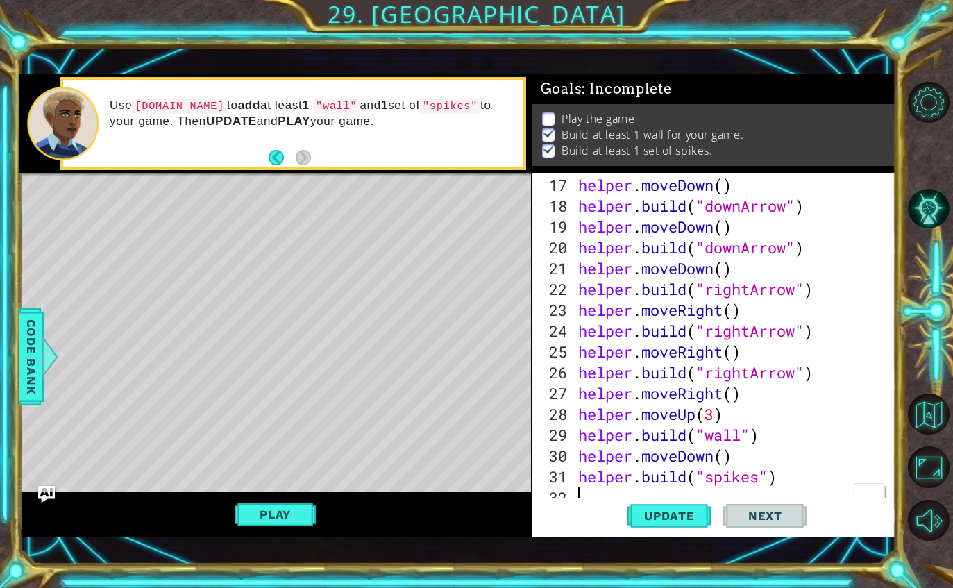
scroll to position [0, 0]
click at [262, 527] on button "Play" at bounding box center [274, 514] width 81 height 26
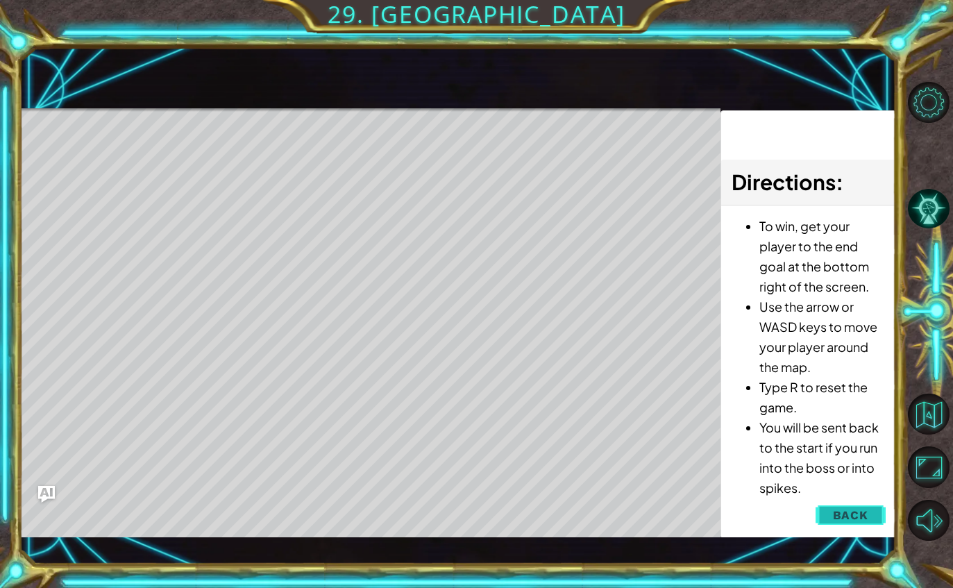
click at [864, 513] on span "Back" at bounding box center [849, 515] width 35 height 14
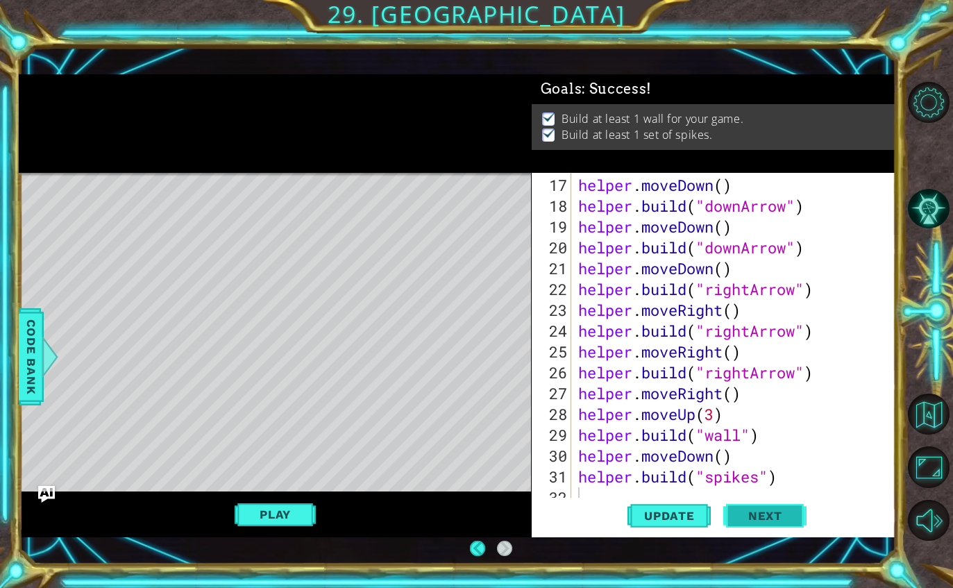
click at [783, 524] on button "Next" at bounding box center [764, 515] width 83 height 36
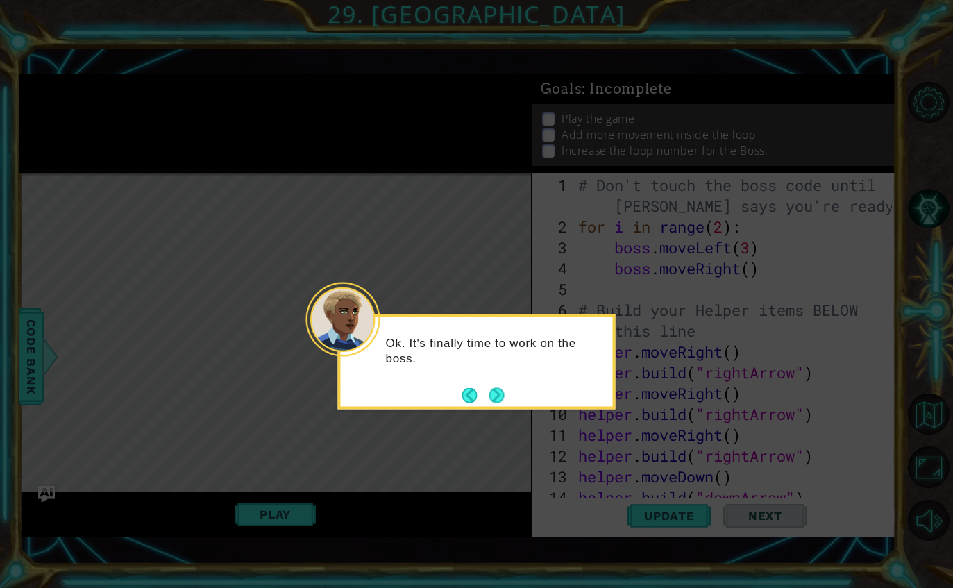
click at [509, 339] on div "Ok. It's finally time to work on the boss." at bounding box center [477, 357] width 272 height 70
click at [495, 387] on button "Next" at bounding box center [496, 394] width 15 height 15
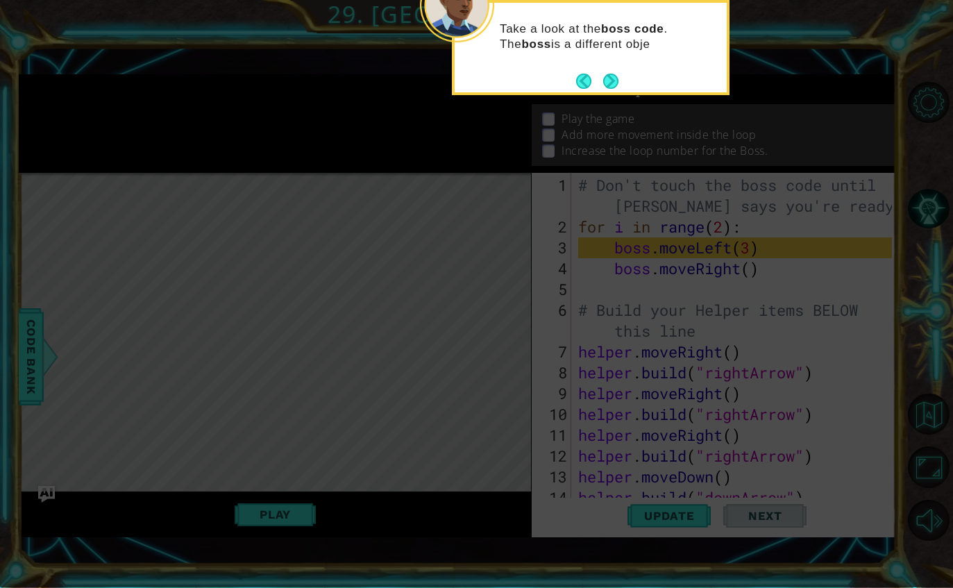
scroll to position [375, 0]
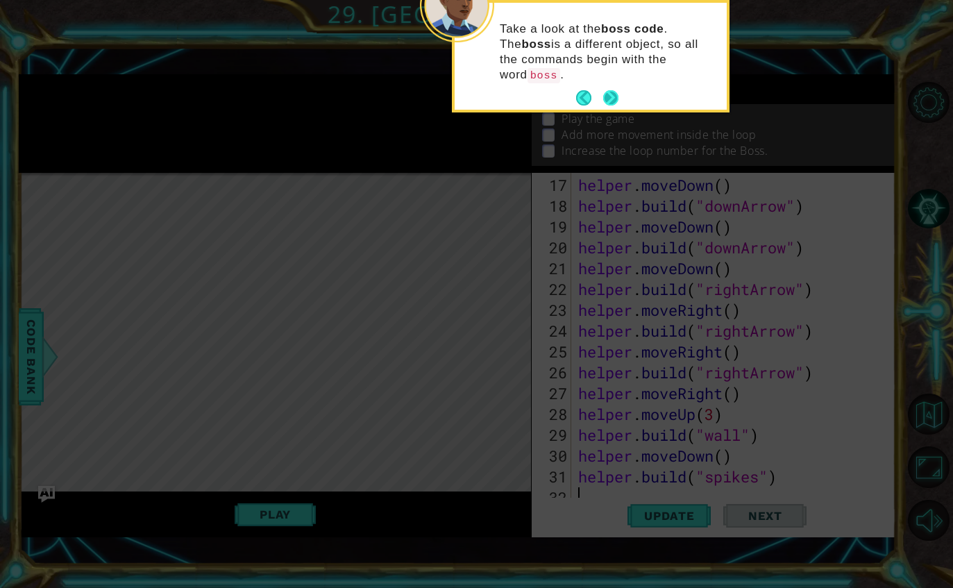
click at [608, 90] on button "Next" at bounding box center [610, 97] width 15 height 15
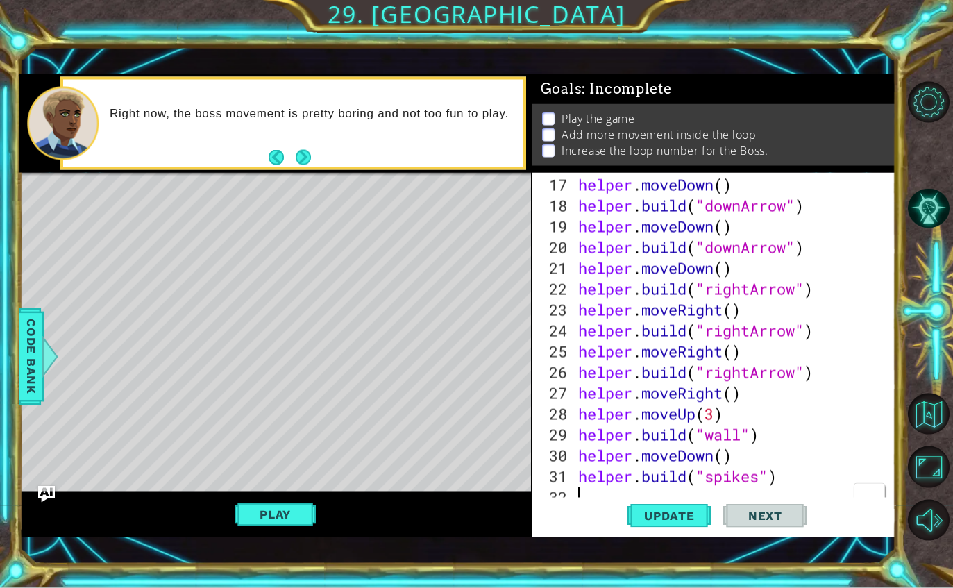
scroll to position [45, 0]
click at [613, 497] on div "helper . moveDown ( ) helper . build ( "downArrow" ) helper . moveDown ( ) help…" at bounding box center [737, 362] width 324 height 375
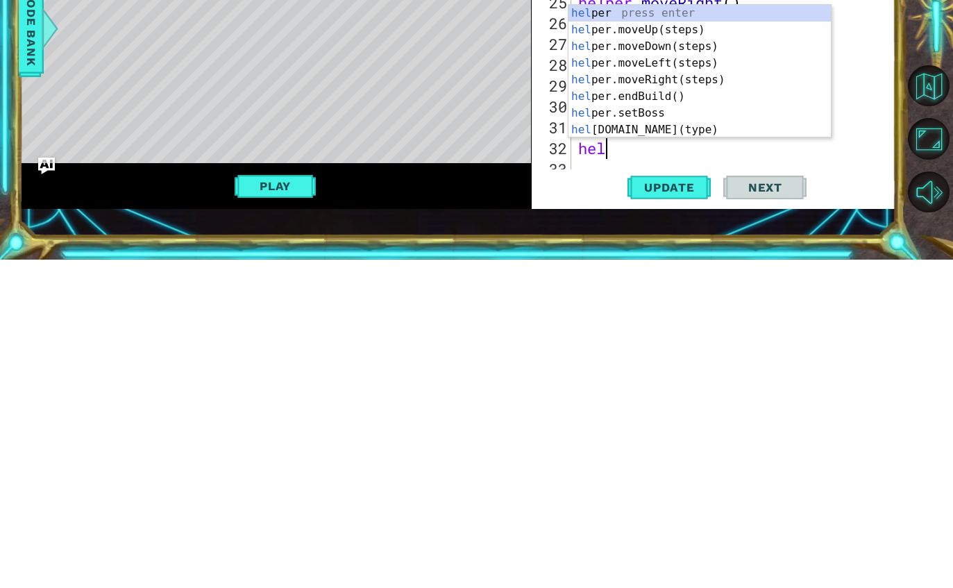
scroll to position [0, 1]
type textarea "helper"
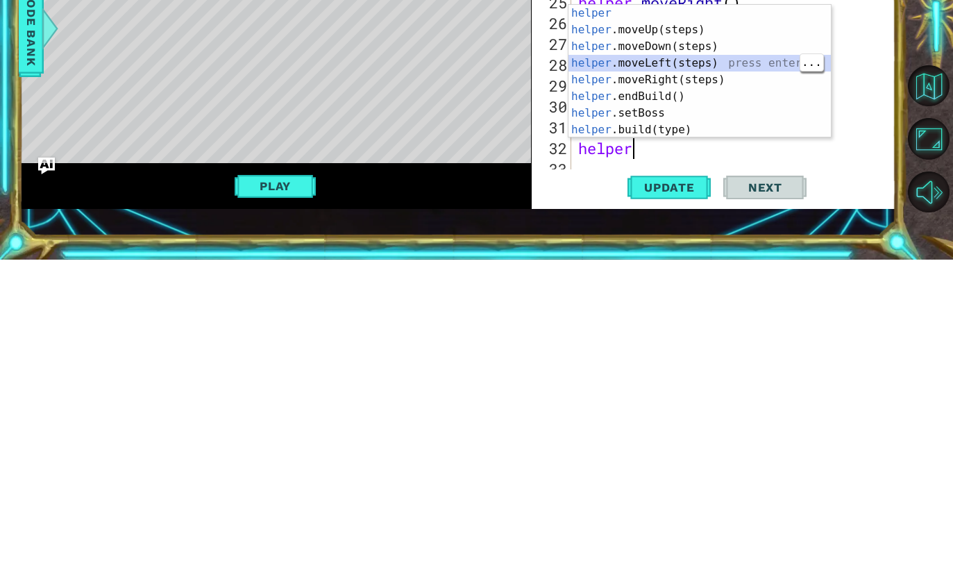
click at [735, 333] on div "helper press enter helper .moveUp(steps) press enter helper .moveDown(steps) pr…" at bounding box center [699, 416] width 262 height 166
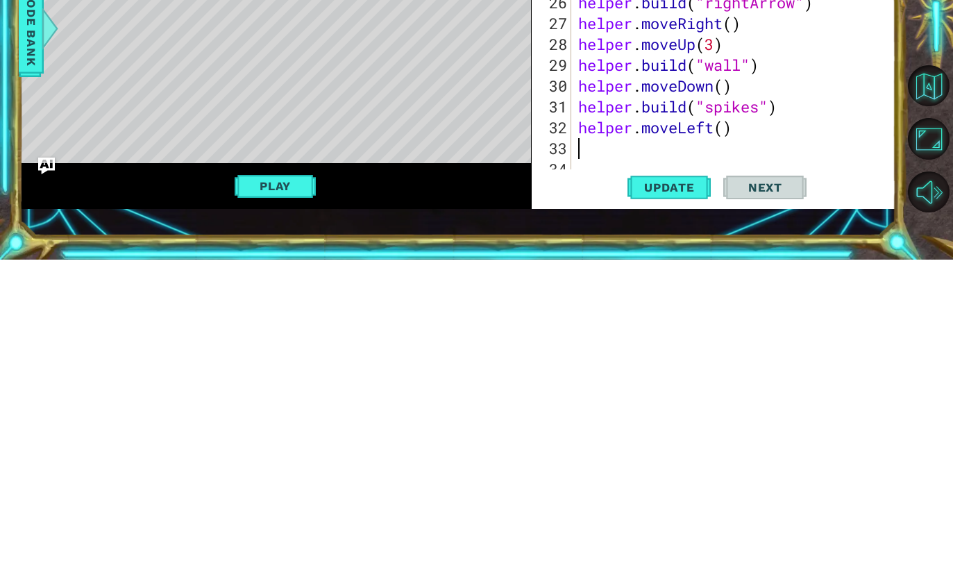
scroll to position [416, 0]
click at [729, 175] on div "helper . moveDown ( ) helper . build ( "downArrow" ) helper . moveDown ( ) help…" at bounding box center [737, 362] width 324 height 375
click at [728, 175] on div "helper . moveDown ( ) helper . build ( "downArrow" ) helper . moveDown ( ) help…" at bounding box center [737, 362] width 324 height 375
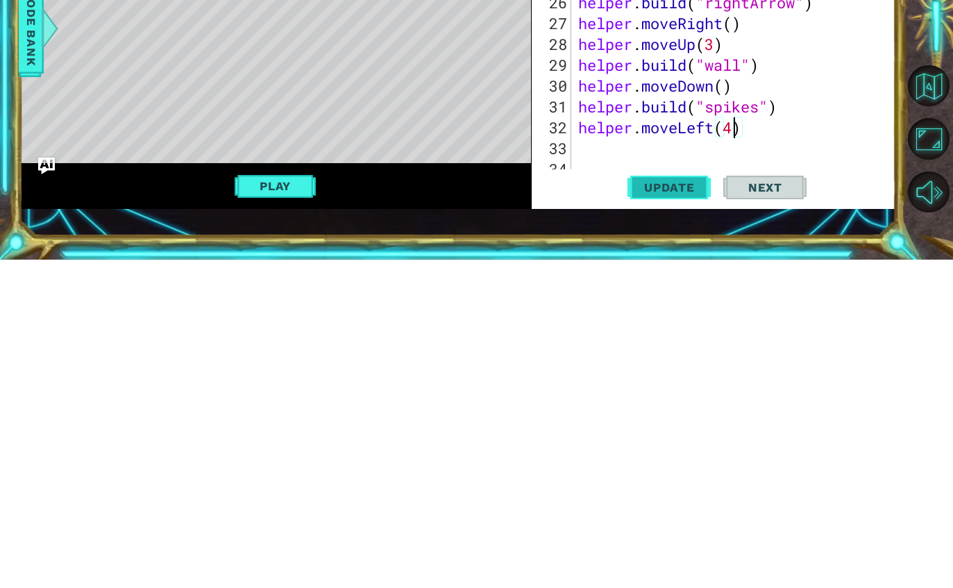
type textarea "helper.moveLeft(4)"
click at [682, 497] on button "Update" at bounding box center [668, 515] width 83 height 36
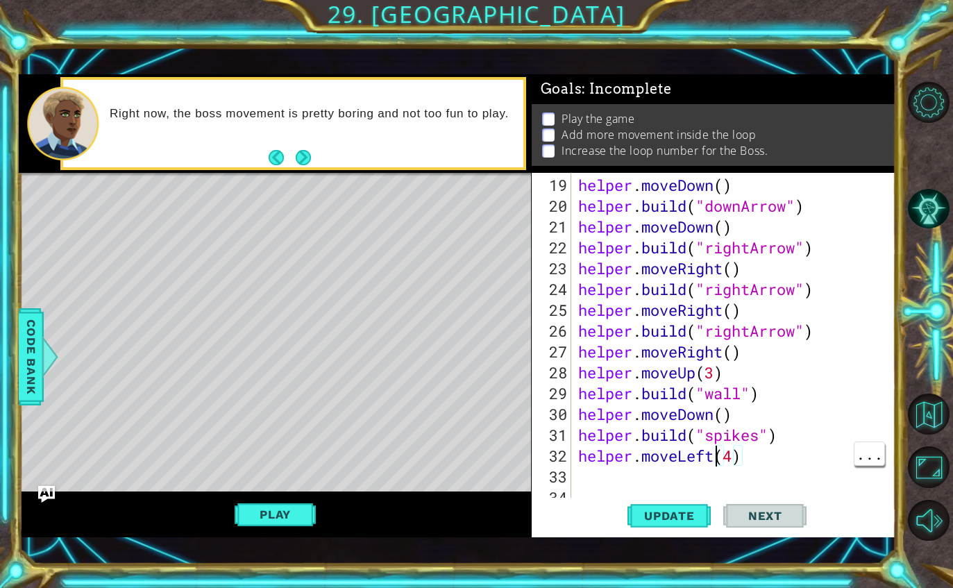
scroll to position [0, 0]
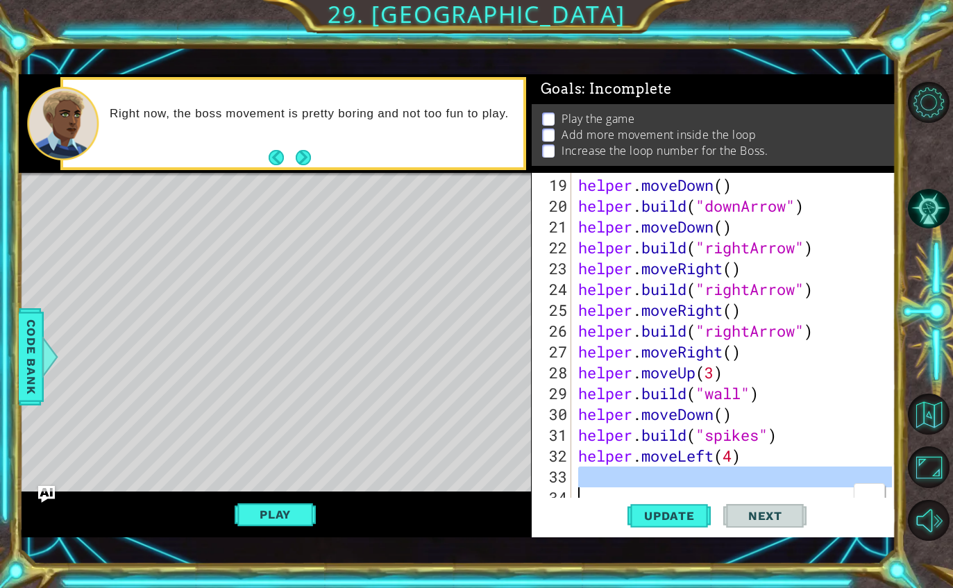
type textarea "helper.moveLeft(4)"
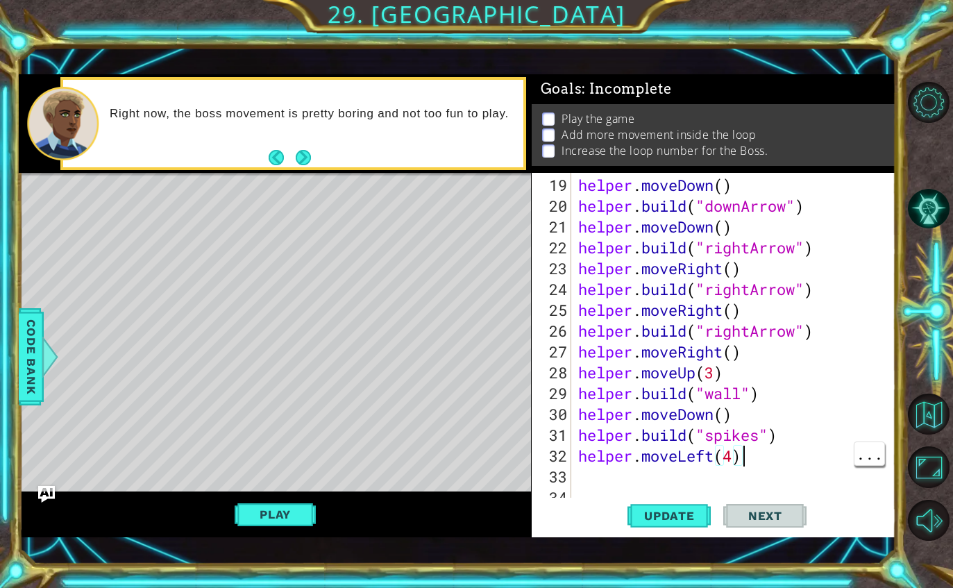
click at [882, 461] on div at bounding box center [885, 130] width 14 height 749
click at [882, 469] on div at bounding box center [885, 130] width 14 height 749
click at [885, 476] on div at bounding box center [885, 130] width 14 height 749
click at [886, 485] on div at bounding box center [885, 130] width 14 height 749
click at [885, 479] on div at bounding box center [885, 130] width 14 height 749
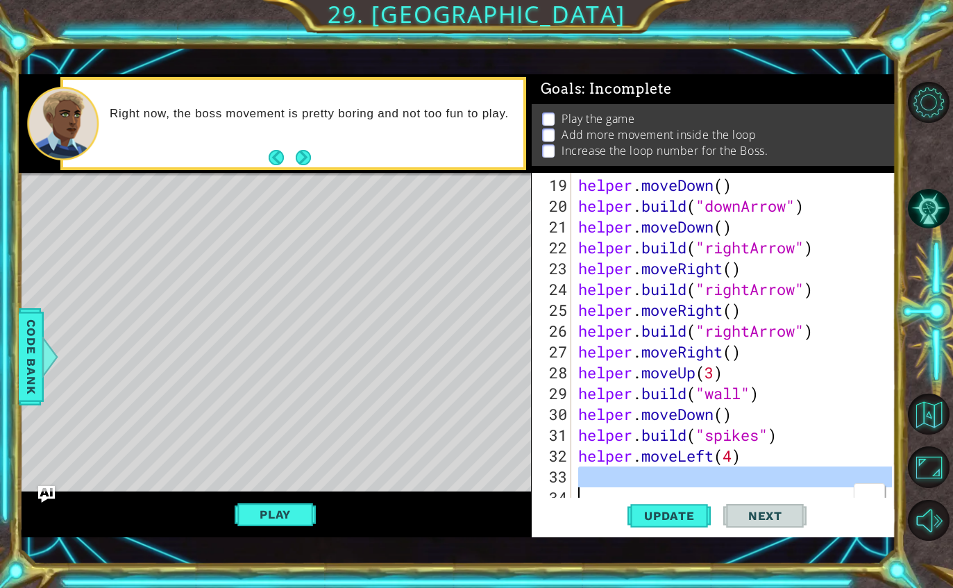
type textarea "helper.moveLeft(4)"
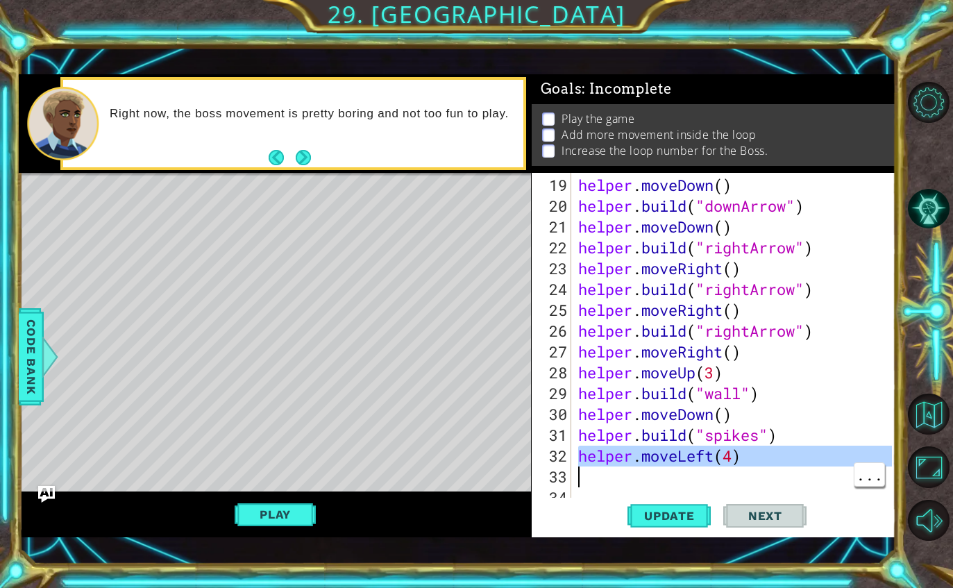
click at [882, 482] on div at bounding box center [885, 130] width 14 height 749
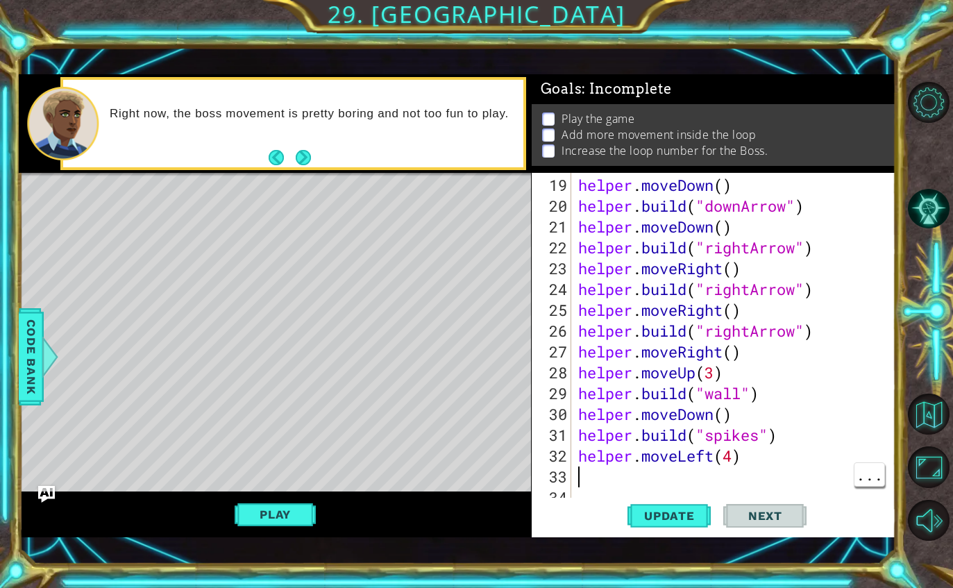
type textarea "helper.moveLeft(4)"
click at [885, 478] on div at bounding box center [885, 130] width 14 height 749
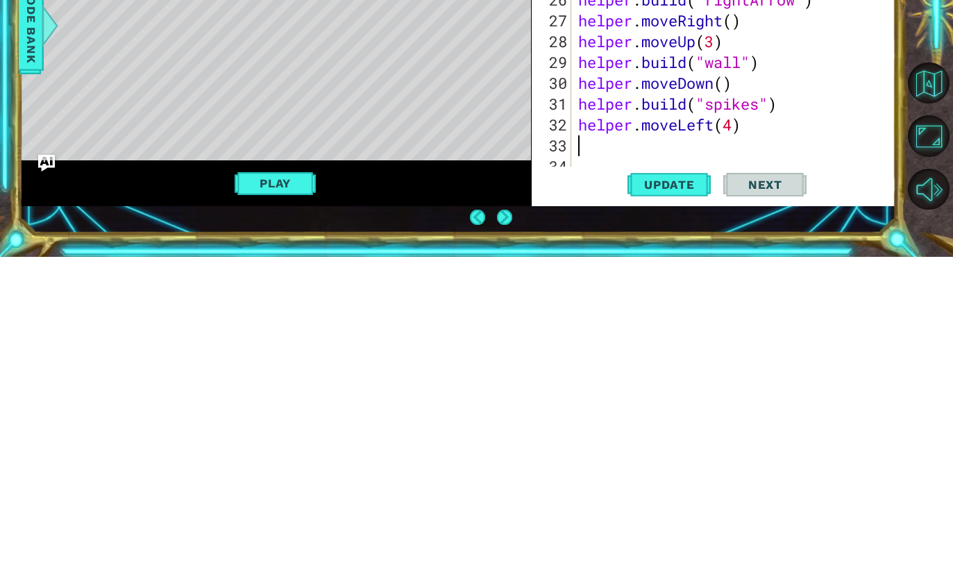
click at [745, 175] on div "helper . moveDown ( ) helper . build ( "downArrow" ) helper . moveDown ( ) help…" at bounding box center [737, 362] width 324 height 375
type textarea "helper.moveLeft(4)"
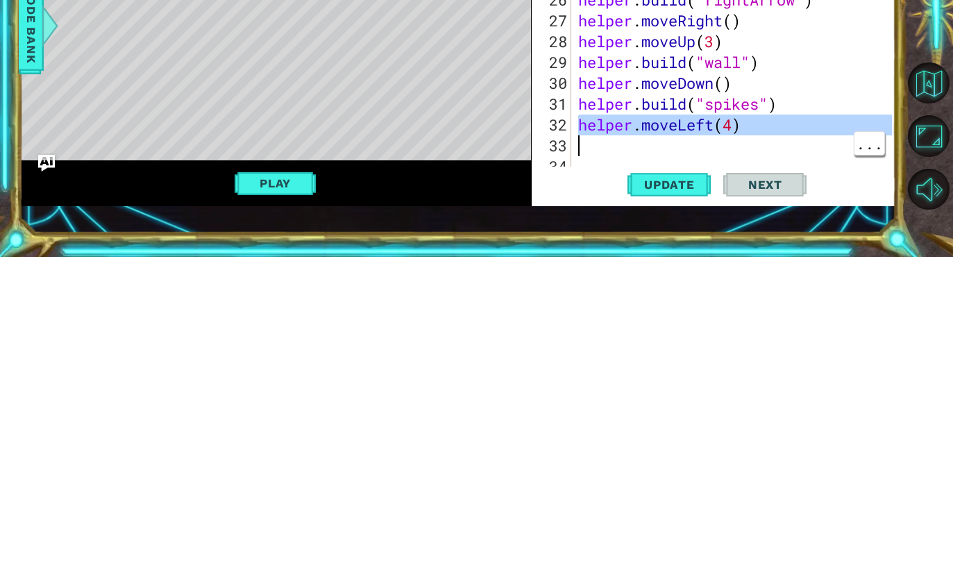
scroll to position [395, 0]
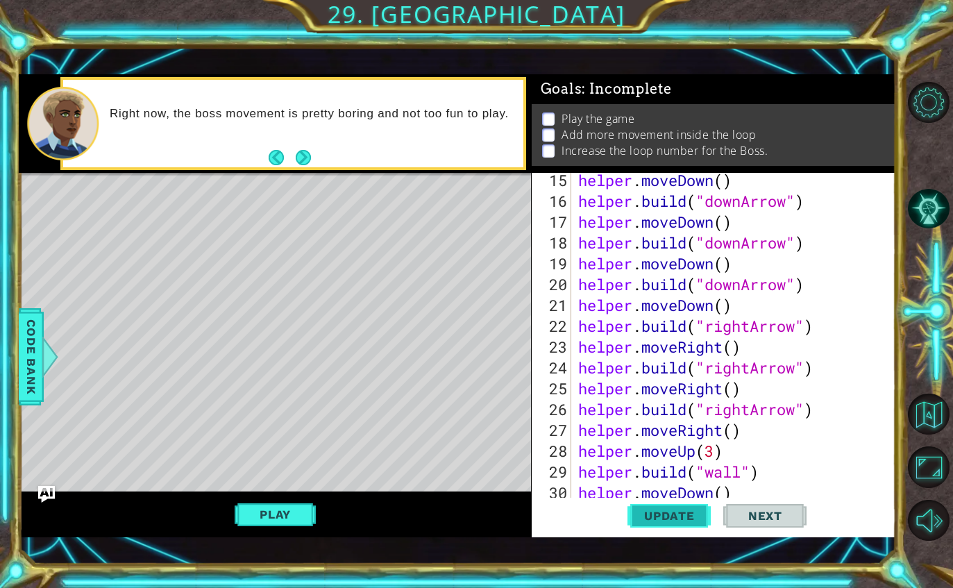
click at [710, 521] on button "Update" at bounding box center [668, 515] width 83 height 36
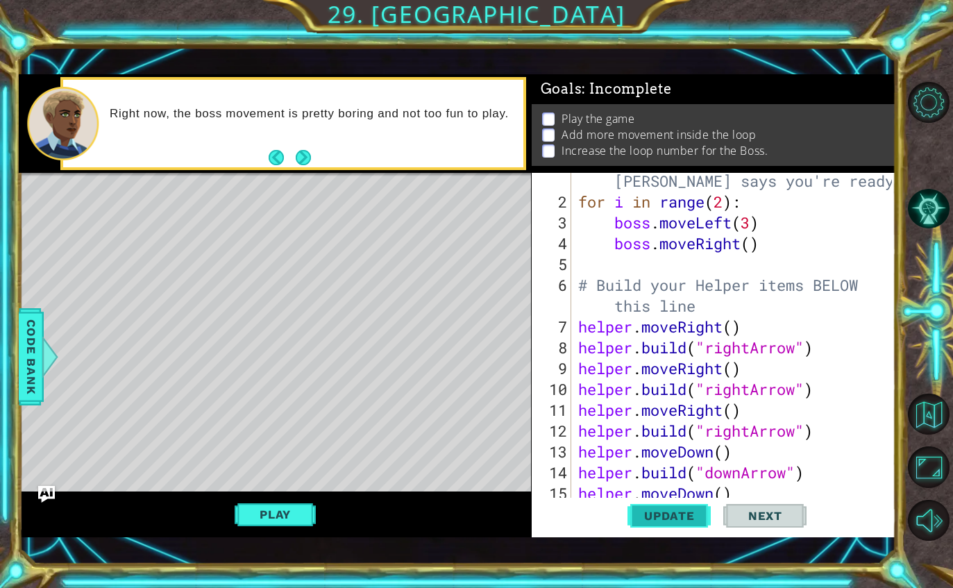
scroll to position [0, 0]
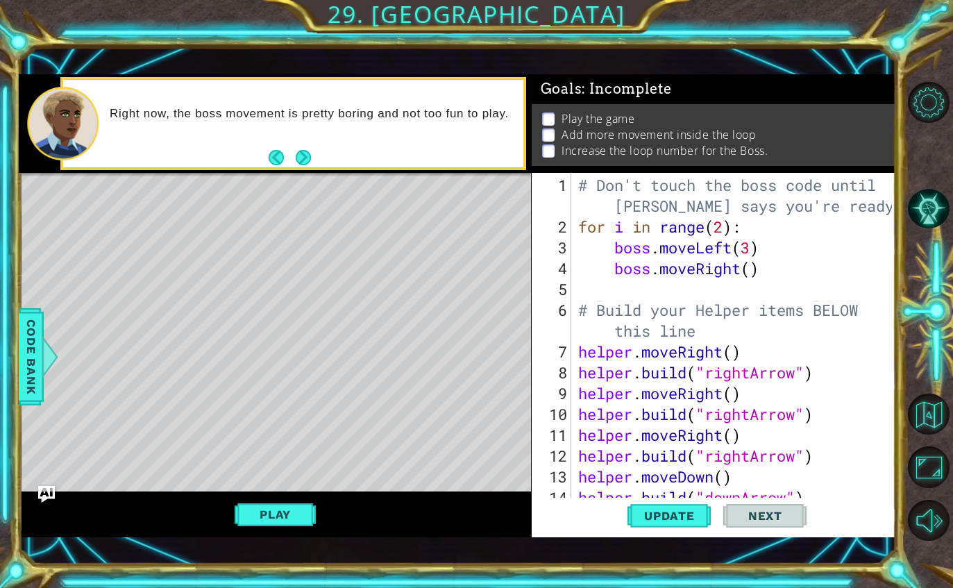
type textarea "boss.moveRight()"
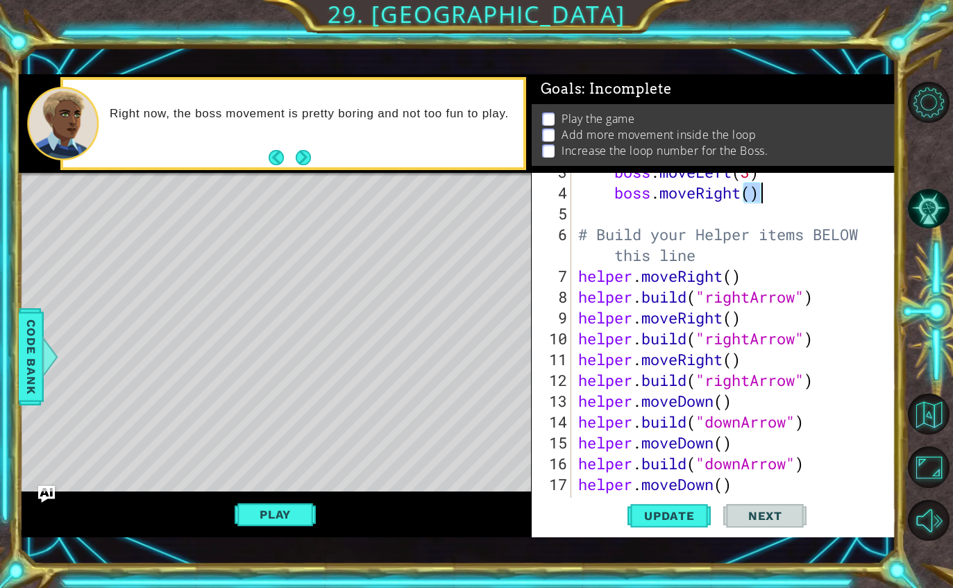
scroll to position [76, 0]
click at [748, 195] on div "boss . moveLeft ( 3 ) boss . moveRight ( ) # Build your Helper items BELOW this…" at bounding box center [737, 349] width 324 height 375
click at [674, 517] on span "Update" at bounding box center [669, 516] width 78 height 14
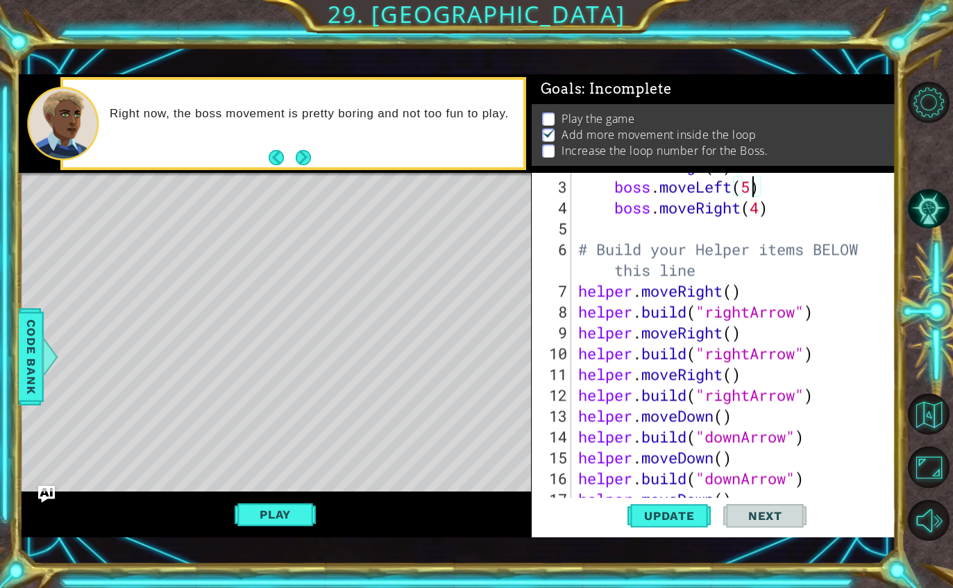
scroll to position [0, 8]
click at [674, 521] on span "Update" at bounding box center [669, 516] width 78 height 14
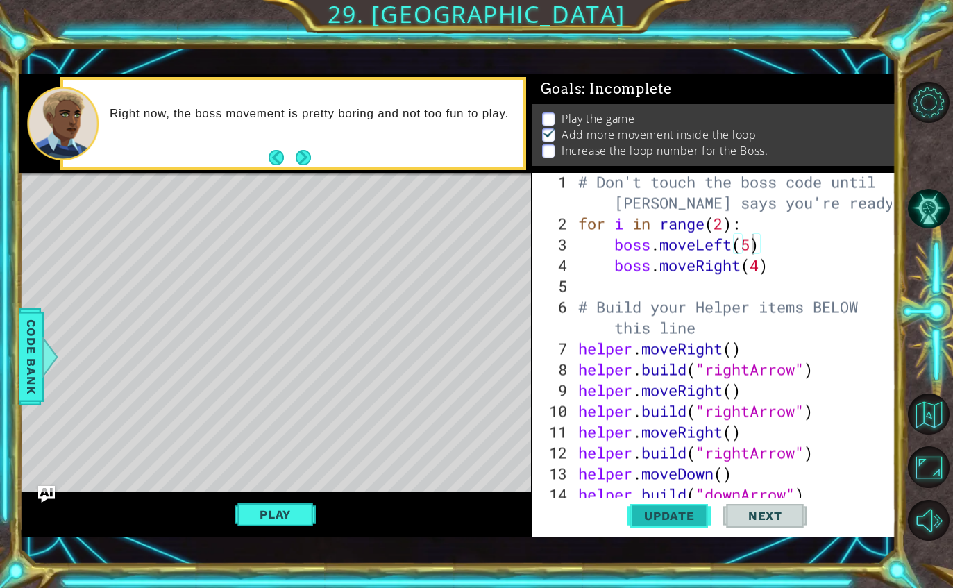
scroll to position [3, 0]
click at [890, 250] on div at bounding box center [885, 534] width 14 height 728
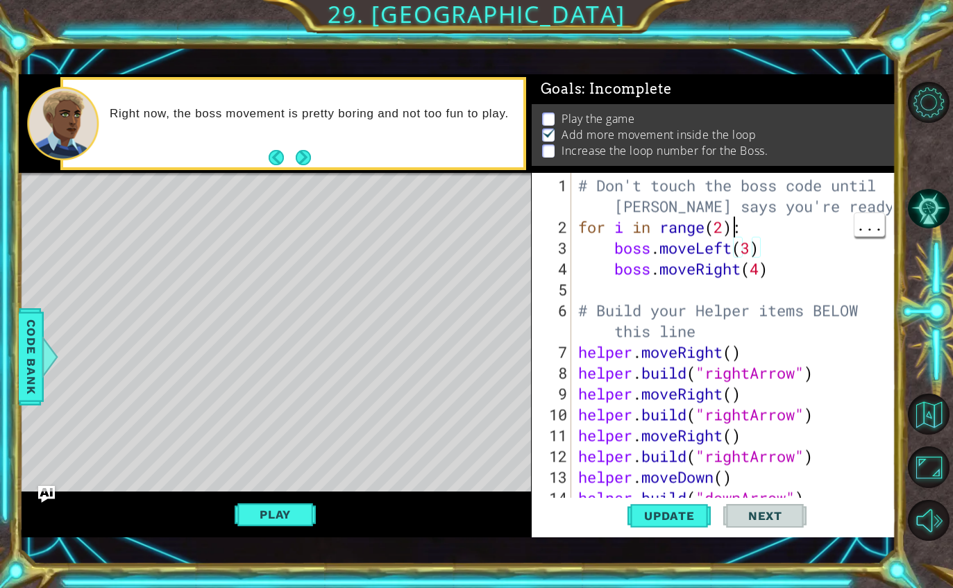
scroll to position [0, 7]
click at [716, 225] on div "# Don't touch the boss code until [PERSON_NAME] says you're ready! for i in ran…" at bounding box center [737, 372] width 324 height 395
click at [725, 229] on div "# Don't touch the boss code until [PERSON_NAME] says you're ready! for i in ran…" at bounding box center [737, 372] width 324 height 395
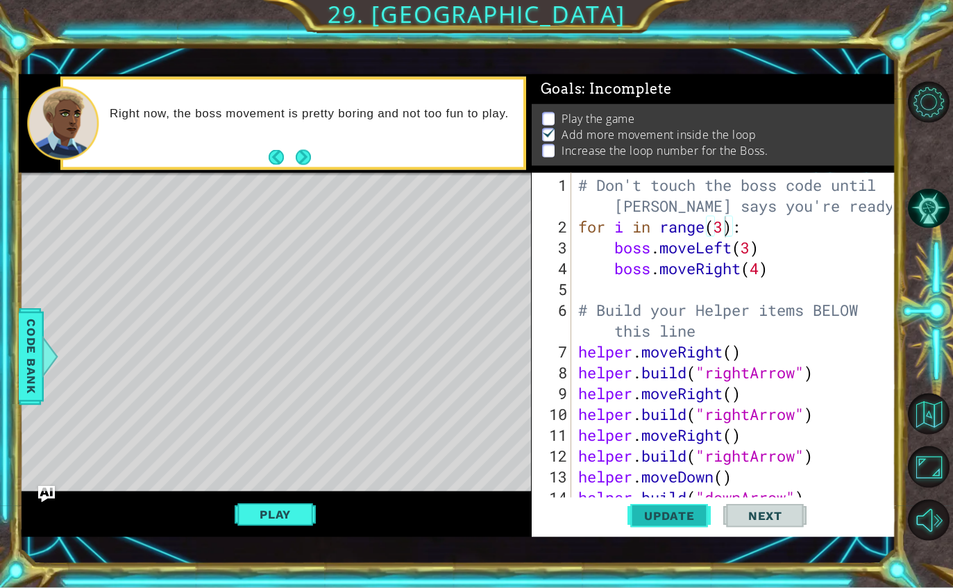
type textarea "for i in range(3):"
click at [664, 524] on button "Update" at bounding box center [668, 515] width 83 height 36
click at [280, 513] on button "Play" at bounding box center [274, 514] width 81 height 26
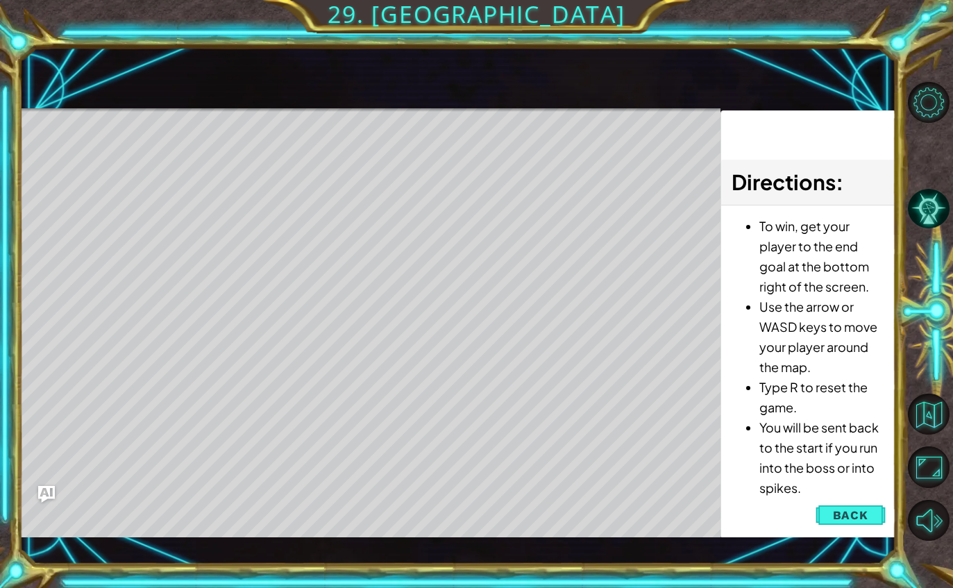
scroll to position [12, 0]
click at [837, 502] on button "Back" at bounding box center [850, 515] width 70 height 28
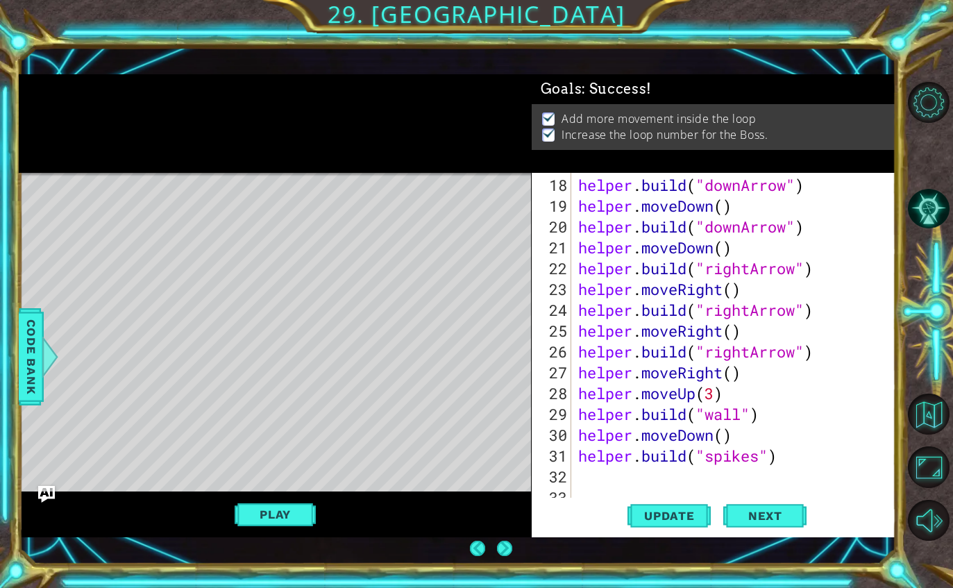
scroll to position [45, 0]
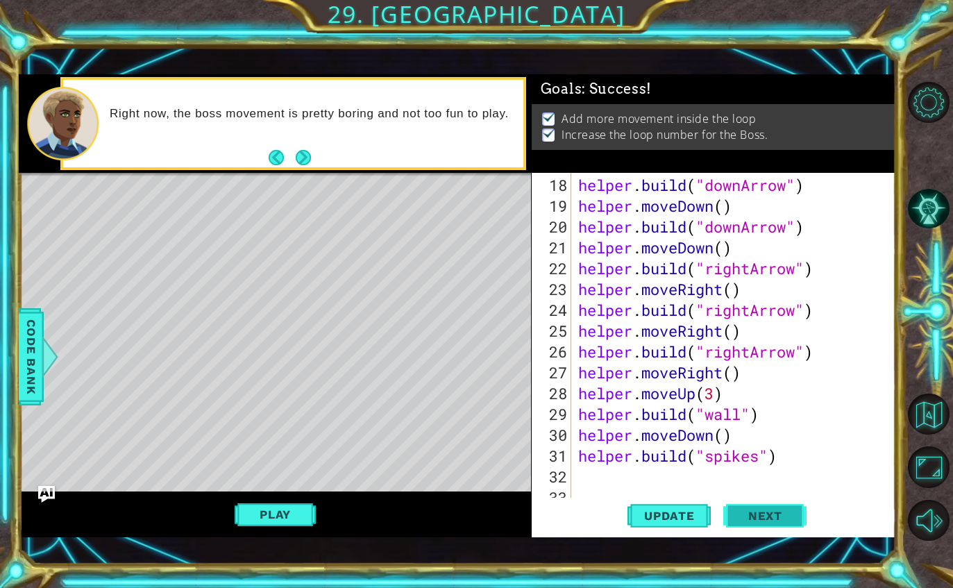
click at [747, 522] on span "Next" at bounding box center [765, 516] width 62 height 14
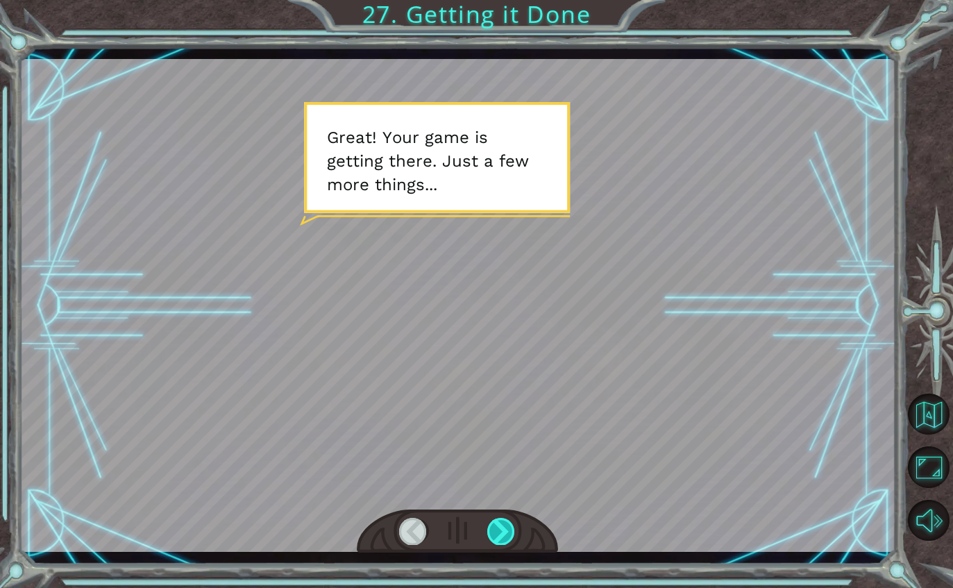
click at [488, 530] on div at bounding box center [501, 531] width 28 height 26
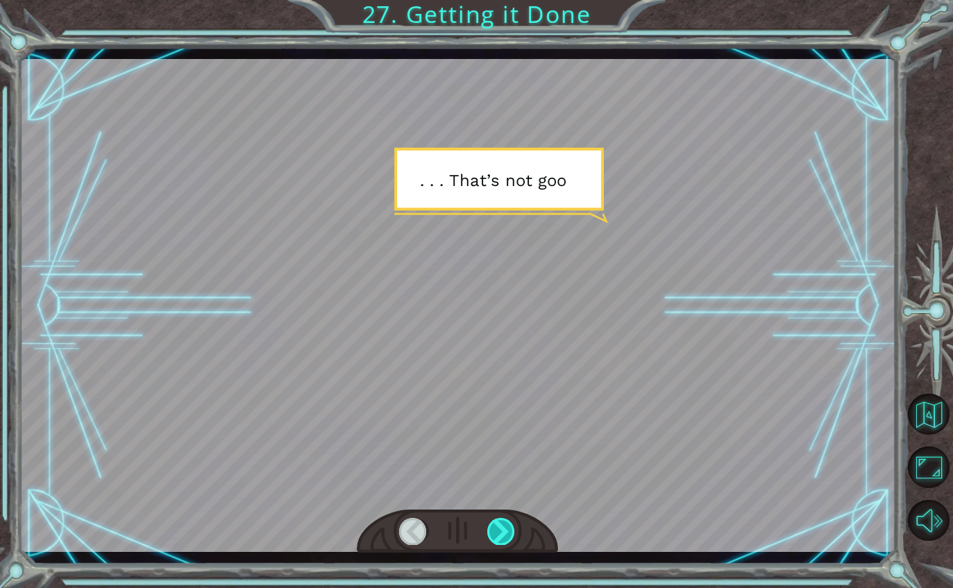
click at [489, 539] on div at bounding box center [501, 531] width 28 height 26
click at [489, 536] on div at bounding box center [501, 531] width 28 height 26
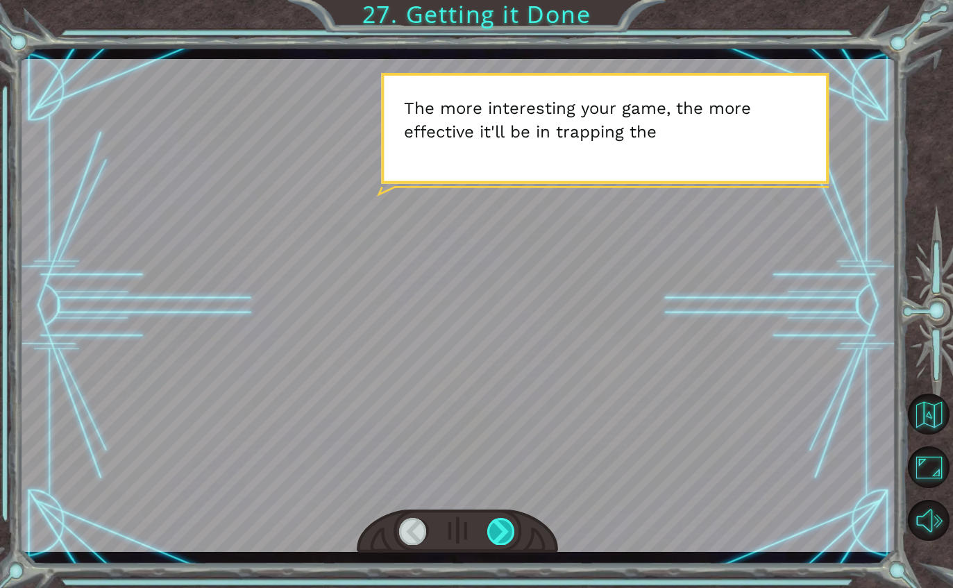
click at [514, 523] on div at bounding box center [501, 531] width 28 height 26
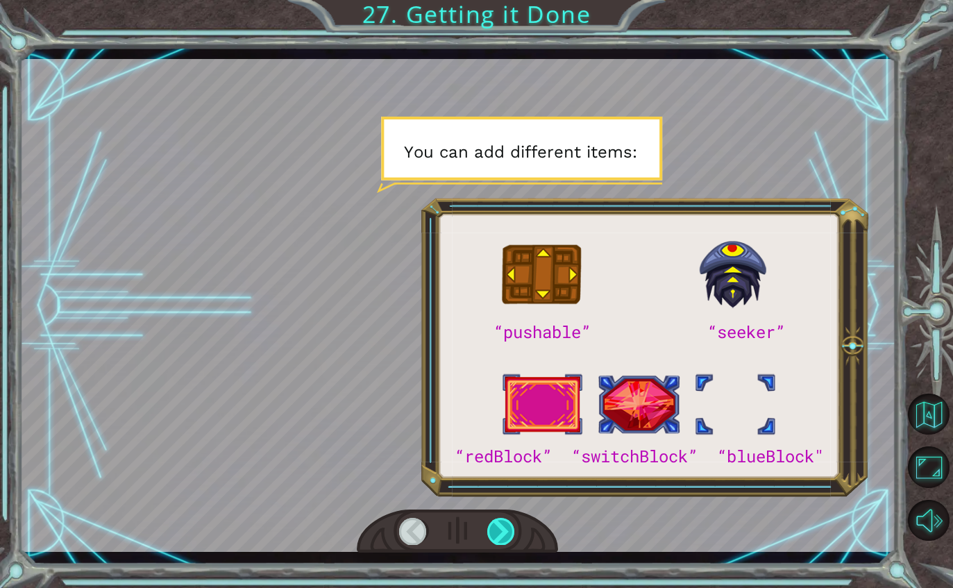
click at [502, 536] on div at bounding box center [501, 531] width 28 height 26
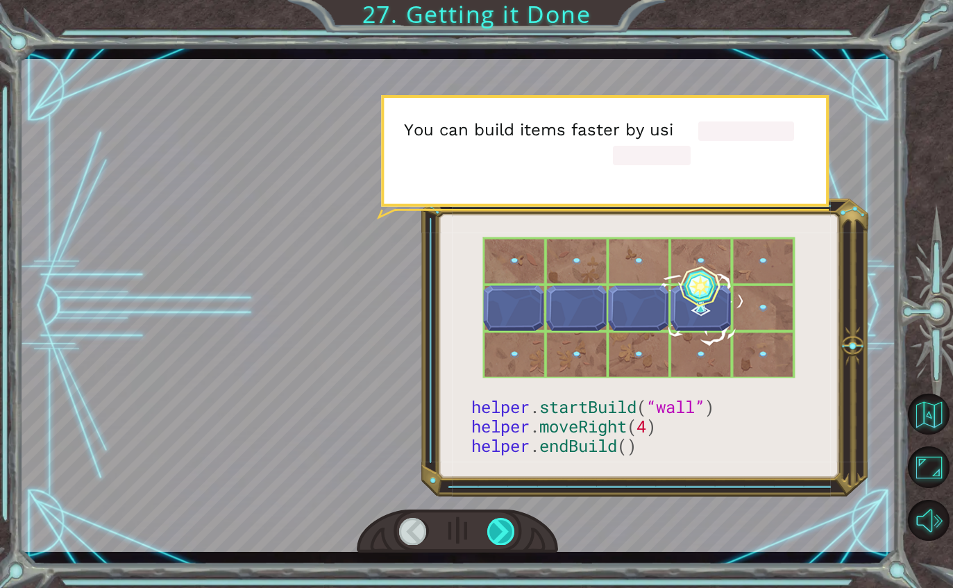
click at [504, 543] on div at bounding box center [501, 531] width 28 height 26
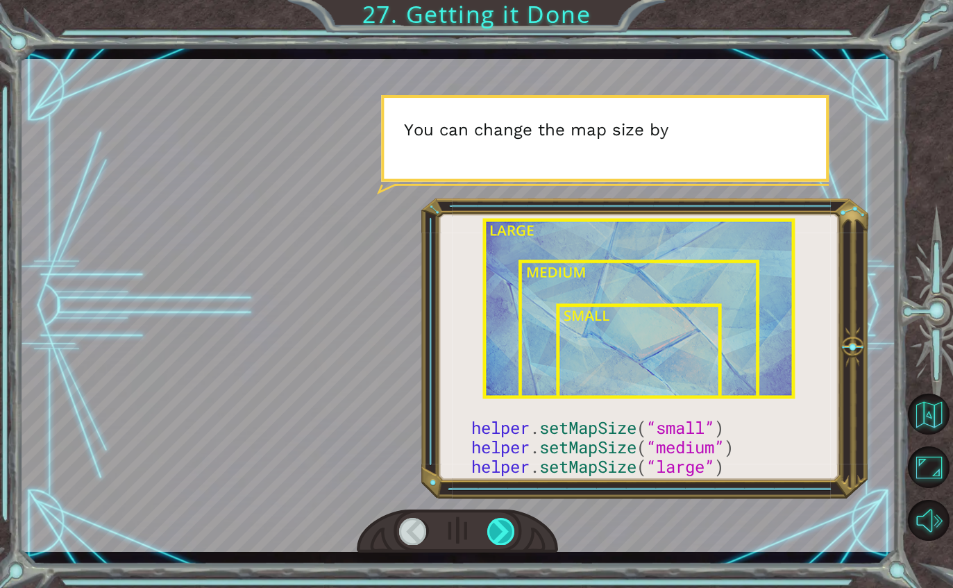
click at [515, 543] on div at bounding box center [501, 531] width 28 height 26
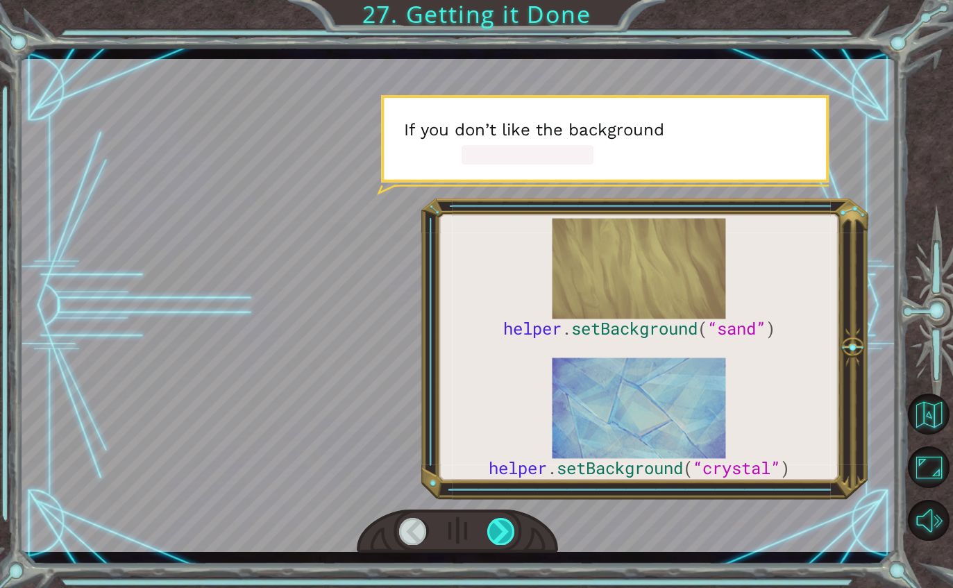
click at [505, 531] on div at bounding box center [501, 531] width 28 height 26
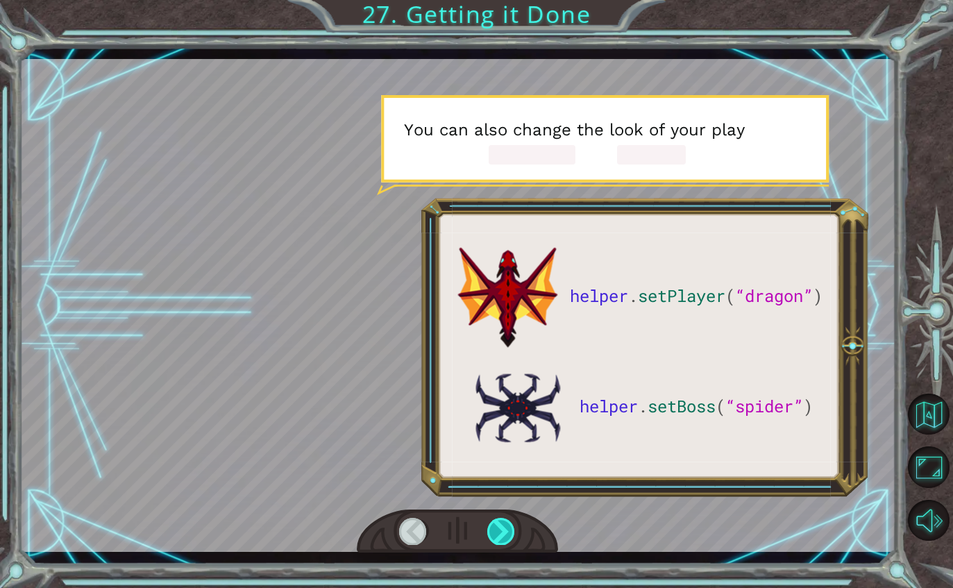
click at [507, 539] on div at bounding box center [501, 531] width 28 height 26
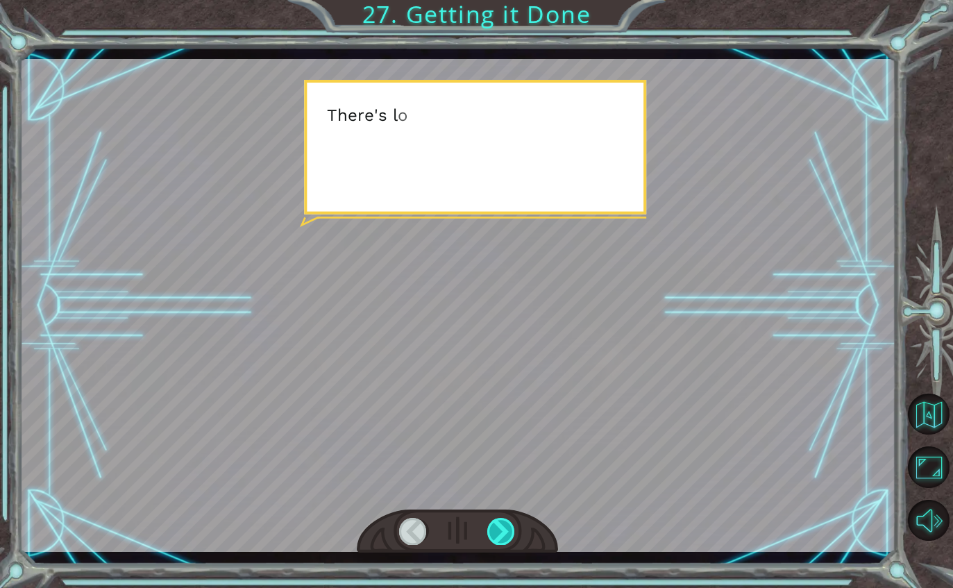
click at [504, 539] on div at bounding box center [501, 531] width 28 height 26
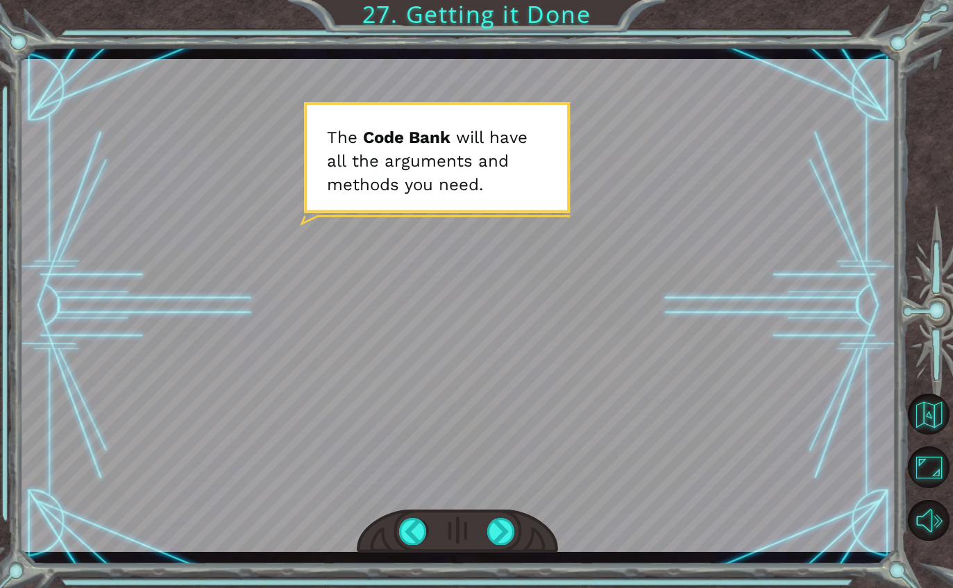
click at [533, 536] on div at bounding box center [458, 531] width 202 height 44
click at [536, 542] on div at bounding box center [458, 531] width 202 height 44
click at [509, 538] on div at bounding box center [501, 531] width 28 height 26
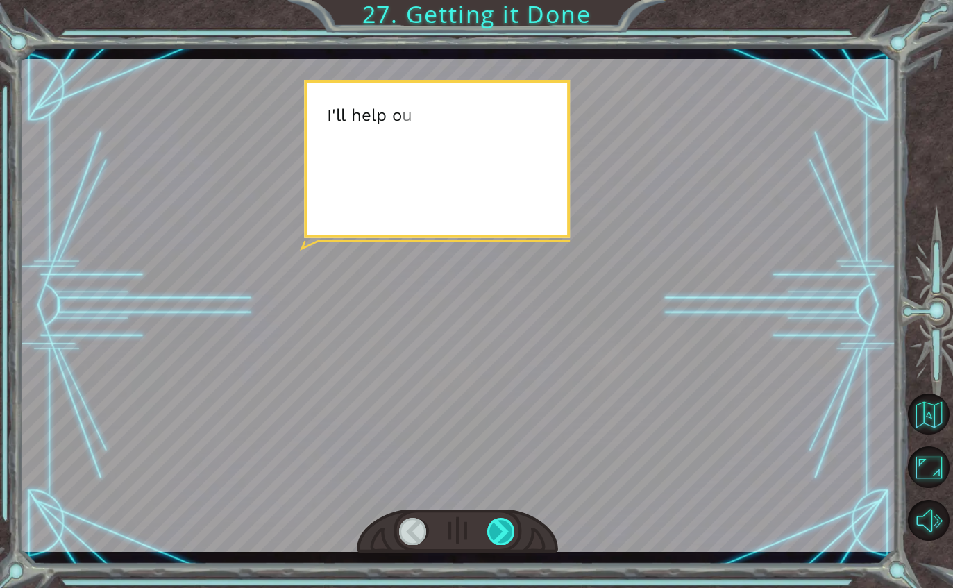
click at [513, 537] on div at bounding box center [501, 531] width 28 height 26
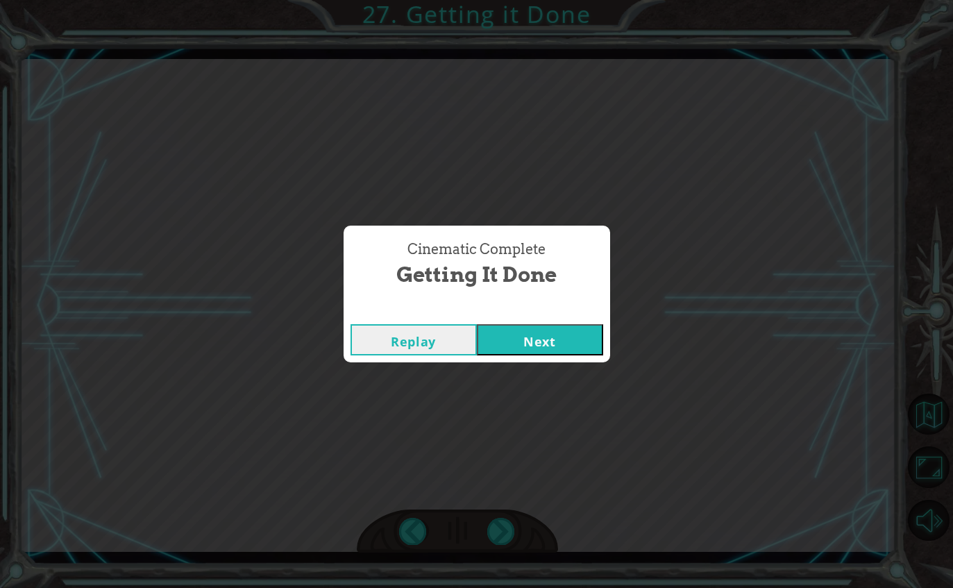
click at [515, 333] on button "Next" at bounding box center [540, 339] width 126 height 31
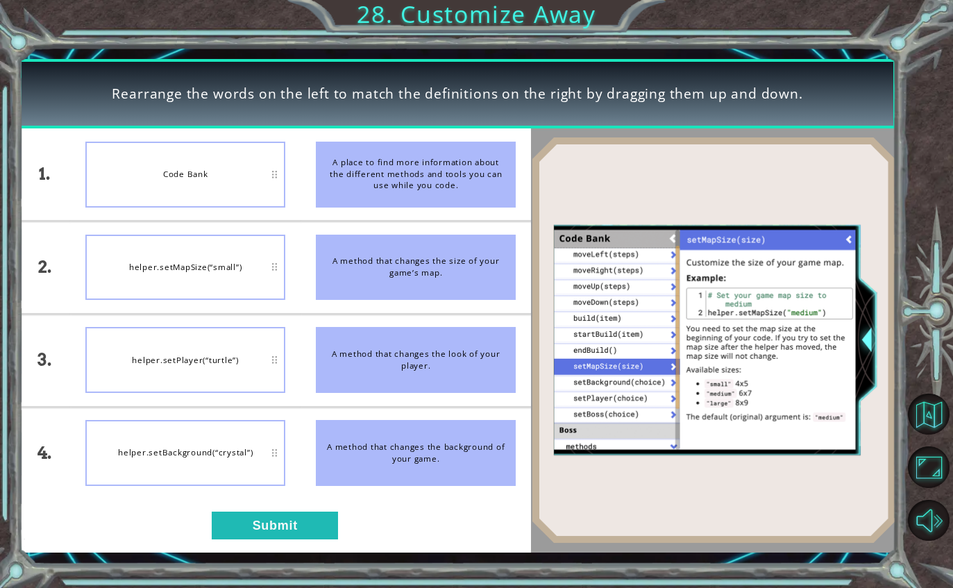
click at [259, 509] on div "1. 2. 3. 4. Code Bank helper.setMapSize(“small”) helper.setPlayer(“turtle”) hel…" at bounding box center [275, 339] width 512 height 423
click at [271, 533] on button "Submit" at bounding box center [275, 525] width 126 height 28
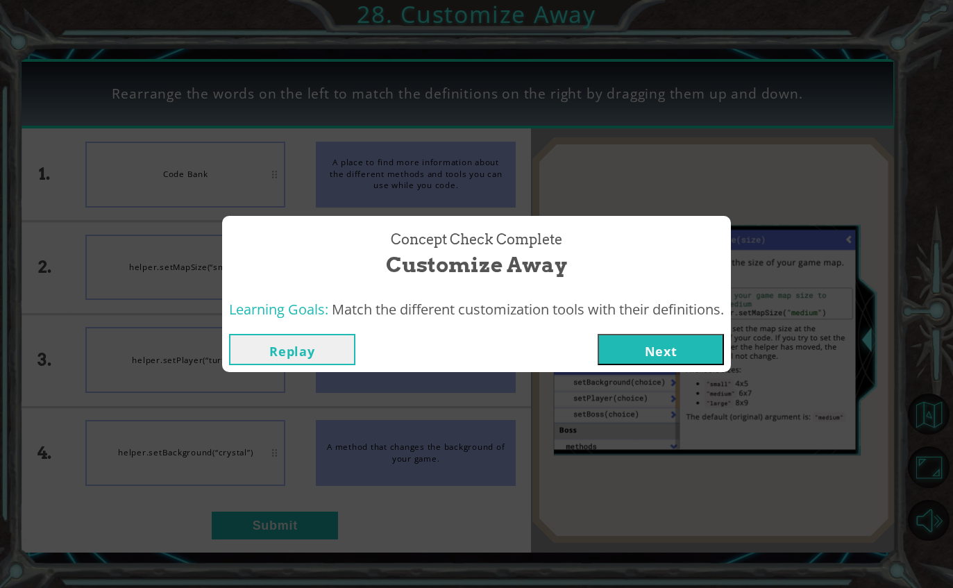
click at [697, 352] on button "Next" at bounding box center [660, 349] width 126 height 31
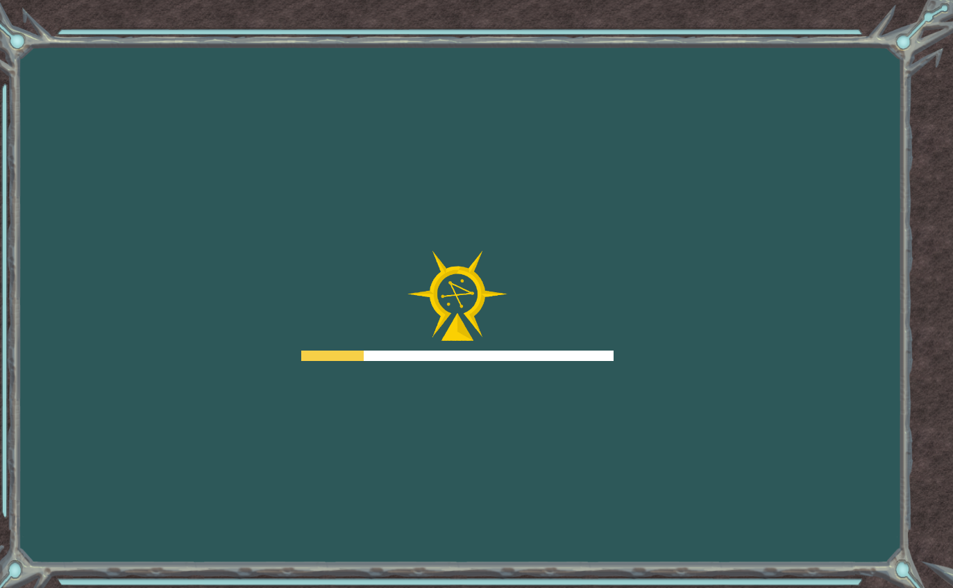
click at [709, 391] on div "Goals Error loading from server. Try refreshing the page. You'll need to join a…" at bounding box center [476, 294] width 953 height 588
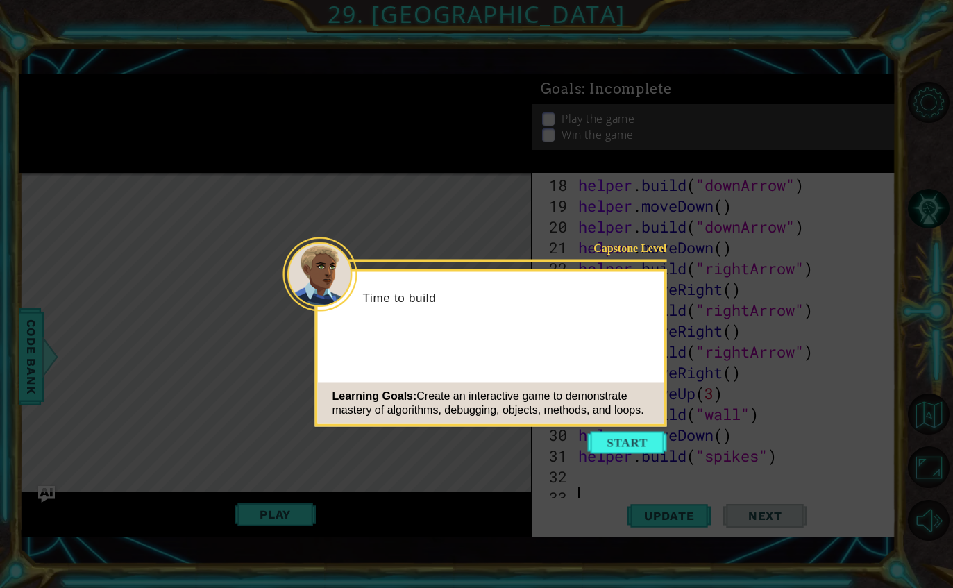
scroll to position [395, 0]
click at [629, 448] on button "Start" at bounding box center [627, 443] width 79 height 22
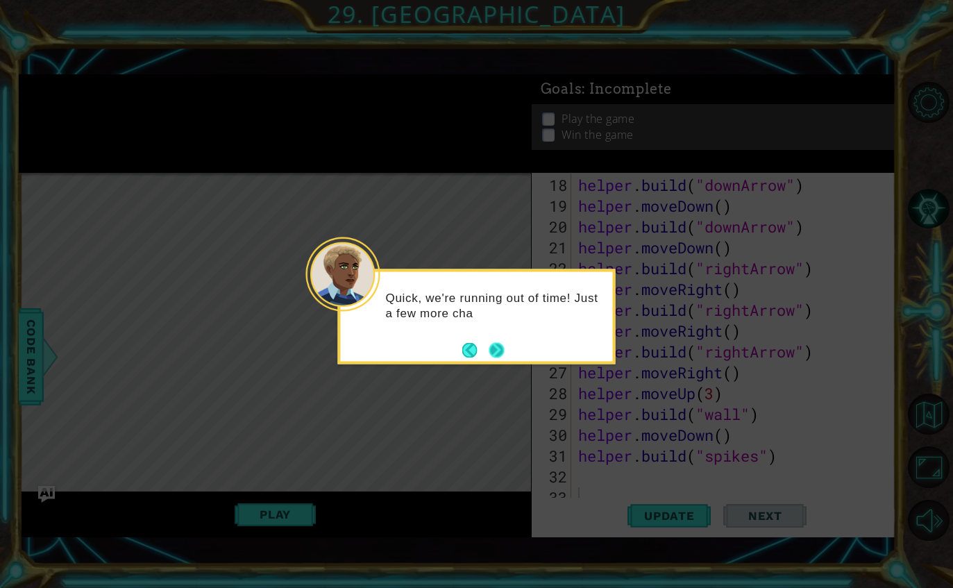
click at [495, 348] on button "Next" at bounding box center [495, 349] width 15 height 15
click at [489, 343] on button "Next" at bounding box center [496, 349] width 15 height 15
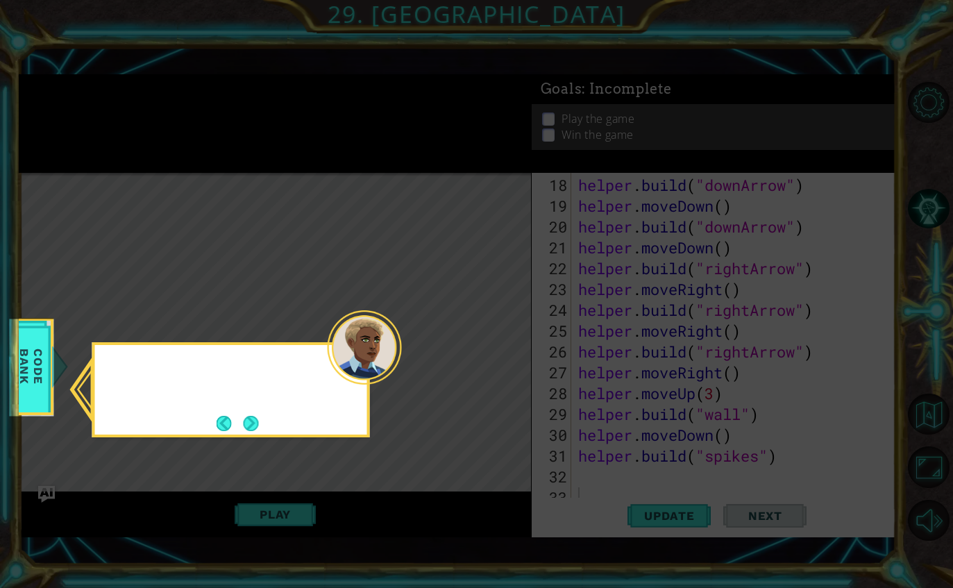
click at [499, 350] on icon at bounding box center [476, 294] width 953 height 588
click at [259, 429] on button "Next" at bounding box center [251, 423] width 15 height 15
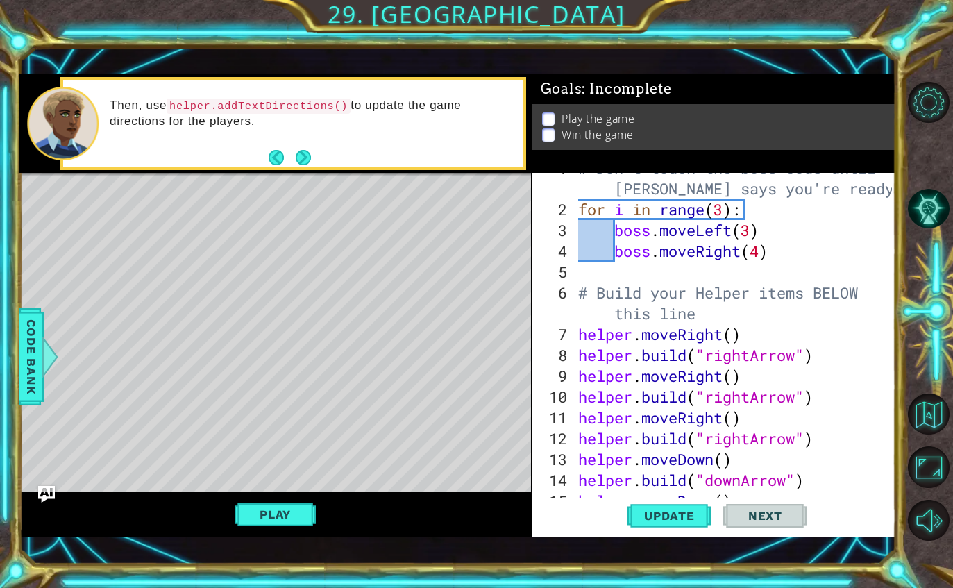
scroll to position [0, 0]
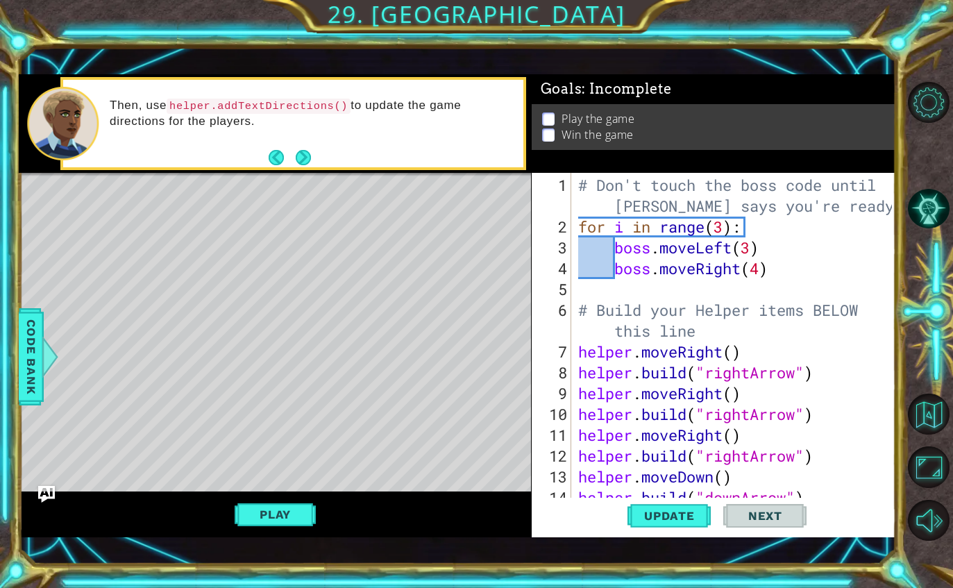
click at [683, 580] on div "1 ההההההההההההההההההההההההההההההההההההההההההההההההההההההההההההההההההההההההההההה…" at bounding box center [476, 294] width 953 height 588
click at [686, 567] on div "1 ההההההההההההההההההההההההההההההההההההההההההההההההההההההההההההההההההההההההההההה…" at bounding box center [476, 294] width 953 height 588
click at [683, 567] on div "1 ההההההההההההההההההההההההההההההההההההההההההההההההההההההההההההההההההההההההההההה…" at bounding box center [476, 294] width 953 height 588
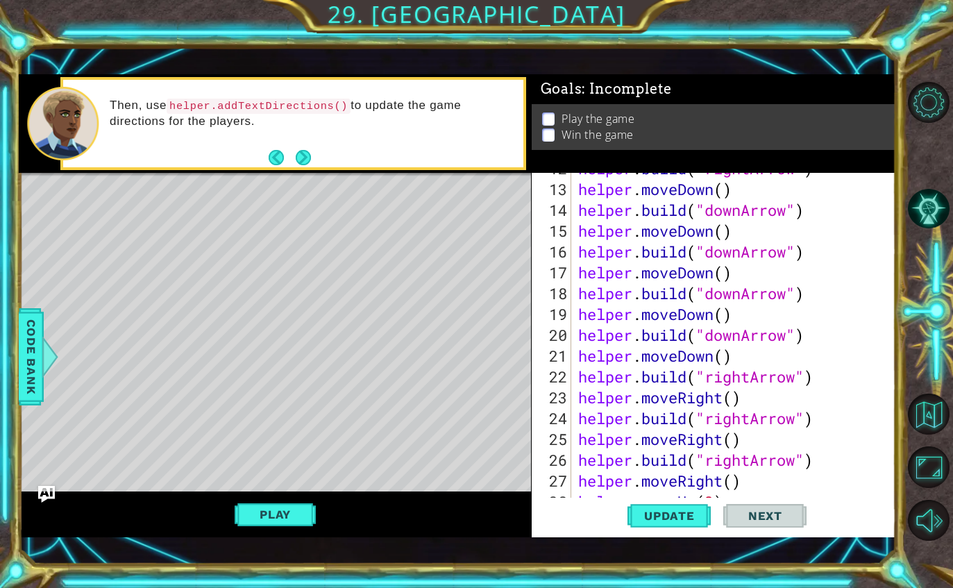
scroll to position [395, 0]
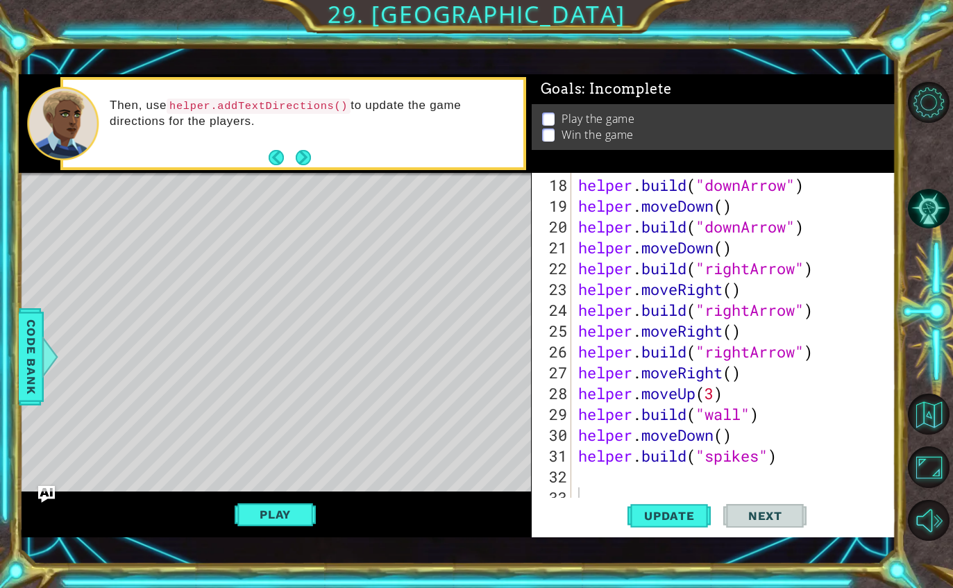
click at [668, 565] on div "1 ההההההההההההההההההההההההההההההההההההההההההההההההההההההההההההההההההההההההההההה…" at bounding box center [476, 294] width 953 height 588
click at [682, 570] on div "1 ההההההההההההההההההההההההההההההההההההההההההההההההההההההההההההההההההההההההההההה…" at bounding box center [476, 294] width 953 height 588
click at [297, 560] on div "1 ההההההההההההההההההההההההההההההההההההההההההההההההההההההההההההההההההההההההההההה…" at bounding box center [457, 305] width 876 height 517
click at [287, 577] on div "1 ההההההההההההההההההההההההההההההההההההההההההההההההההההההההההההההההההההההההההההה…" at bounding box center [476, 294] width 953 height 588
click at [302, 564] on div "1 ההההההההההההההההההההההההההההההההההההההההההההההההההההההההההההההההההההההההההההה…" at bounding box center [476, 294] width 953 height 588
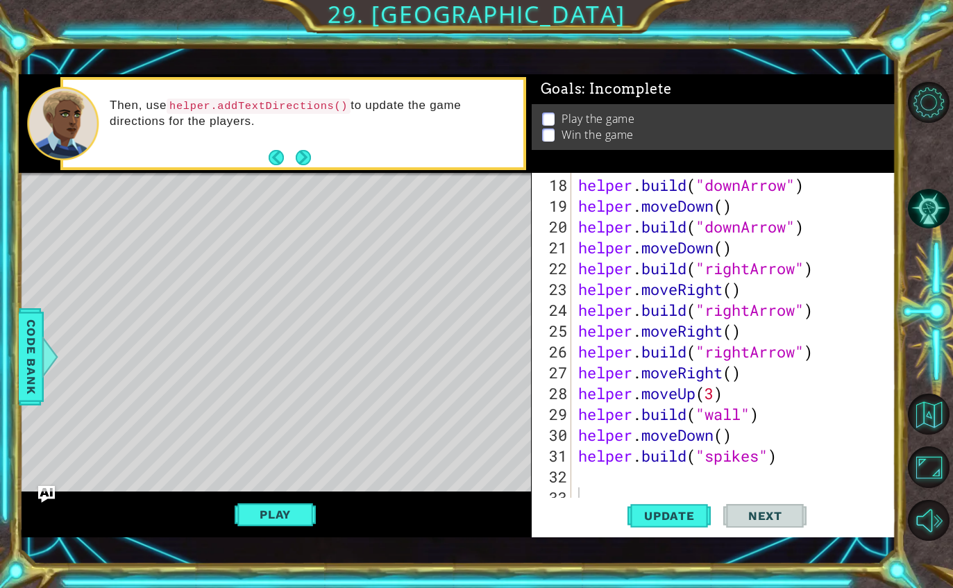
click at [285, 557] on div "1 ההההההההההההההההההההההההההההההההההההההההההההההההההההההההההההההההההההההההההההה…" at bounding box center [457, 305] width 876 height 517
click at [288, 545] on div "1 ההההההההההההההההההההההההההההההההההההההההההההההההההההההההההההההההההההההההההההה…" at bounding box center [457, 305] width 876 height 517
click at [677, 559] on div "1 ההההההההההההההההההההההההההההההההההההההההההההההההההההההההההההההההההההההההההההה…" at bounding box center [457, 305] width 876 height 517
click at [688, 558] on div "1 ההההההההההההההההההההההההההההההההההההההההההההההההההההההההההההההההההההההההההההה…" at bounding box center [457, 305] width 876 height 517
click at [292, 178] on div "Level Map" at bounding box center [339, 377] width 641 height 409
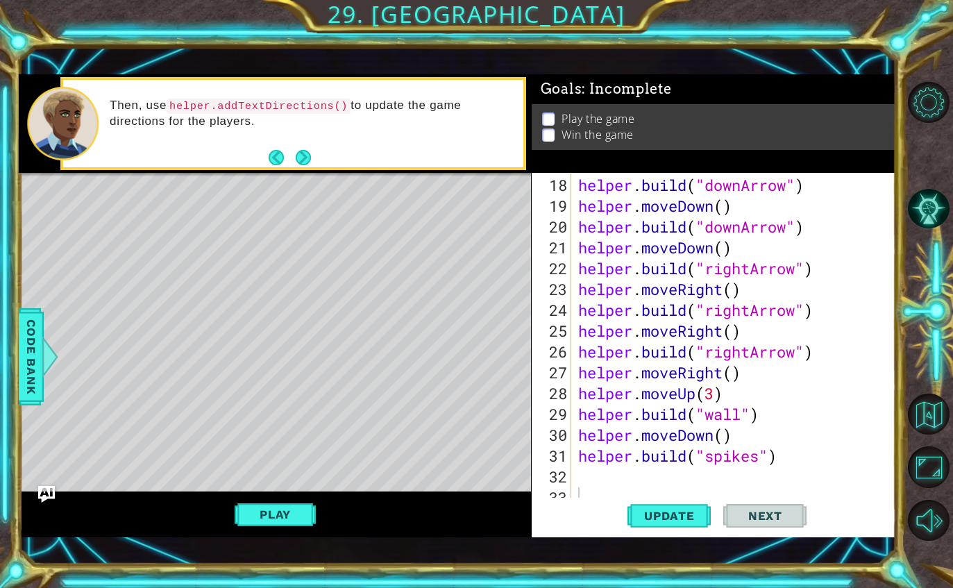
click at [317, 203] on div "Level Map" at bounding box center [339, 377] width 641 height 409
click at [300, 196] on div "Level Map" at bounding box center [339, 377] width 641 height 409
click at [279, 191] on div "Level Map" at bounding box center [339, 377] width 641 height 409
click at [274, 564] on div "1 ההההההההההההההההההההההההההההההההההההההההההההההההההההההההההההההההההההההההההההה…" at bounding box center [476, 294] width 953 height 588
click at [266, 558] on div "1 ההההההההההההההההההההההההההההההההההההההההההההההההההההההההההההההההההההההההההההה…" at bounding box center [457, 305] width 876 height 517
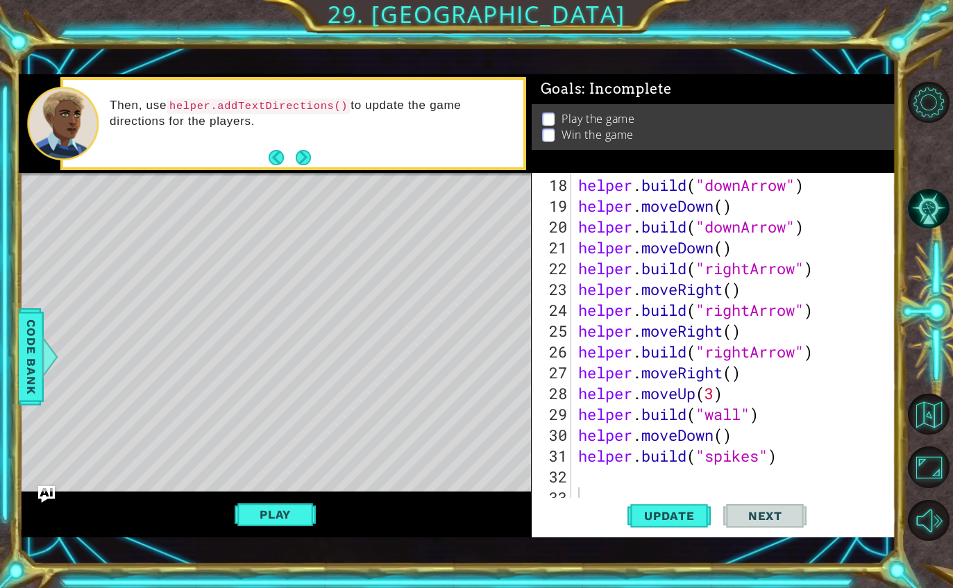
click at [304, 214] on div "Level Map" at bounding box center [339, 377] width 641 height 409
click at [314, 201] on div "Level Map" at bounding box center [339, 377] width 641 height 409
click at [676, 565] on div "1 ההההההההההההההההההההההההההההההההההההההההההההההההההההההההההההההההההההההההההההה…" at bounding box center [476, 294] width 953 height 588
click at [882, 513] on div "Update Next" at bounding box center [717, 515] width 364 height 36
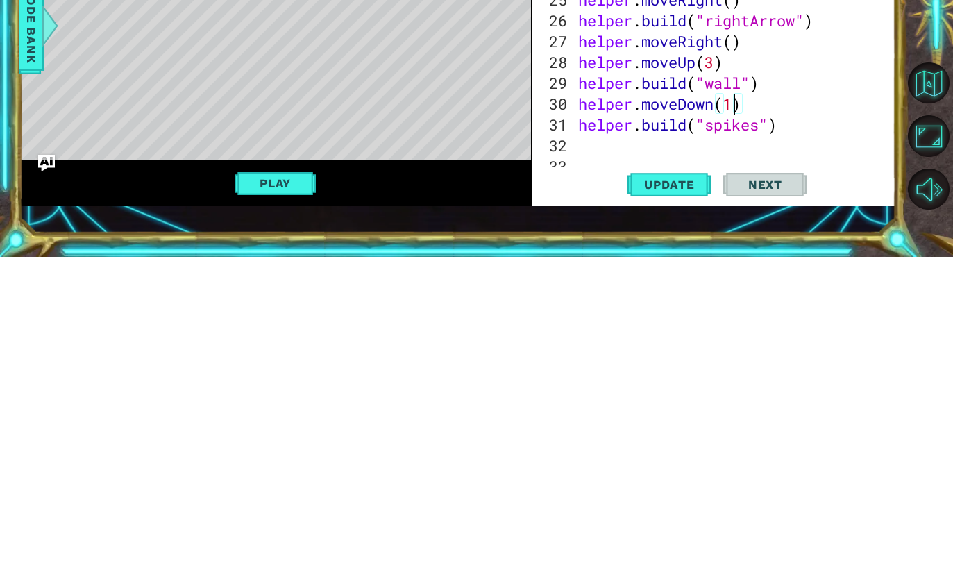
scroll to position [0, 7]
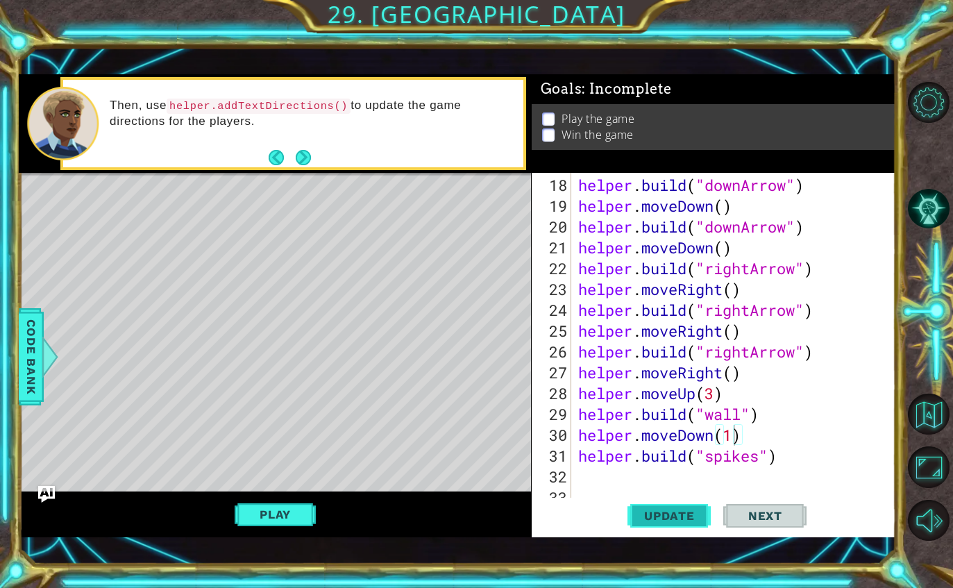
click at [653, 506] on button "Update" at bounding box center [668, 515] width 83 height 36
click at [284, 511] on button "Play" at bounding box center [274, 514] width 81 height 26
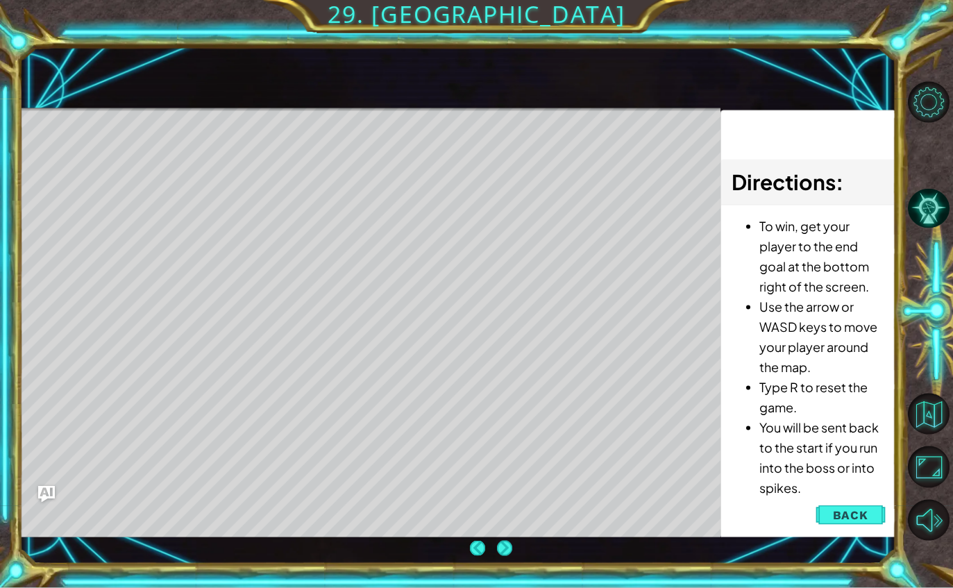
scroll to position [45, 0]
click at [855, 416] on li "Type R to reset the game." at bounding box center [822, 397] width 126 height 40
click at [871, 516] on button "Back" at bounding box center [850, 515] width 70 height 28
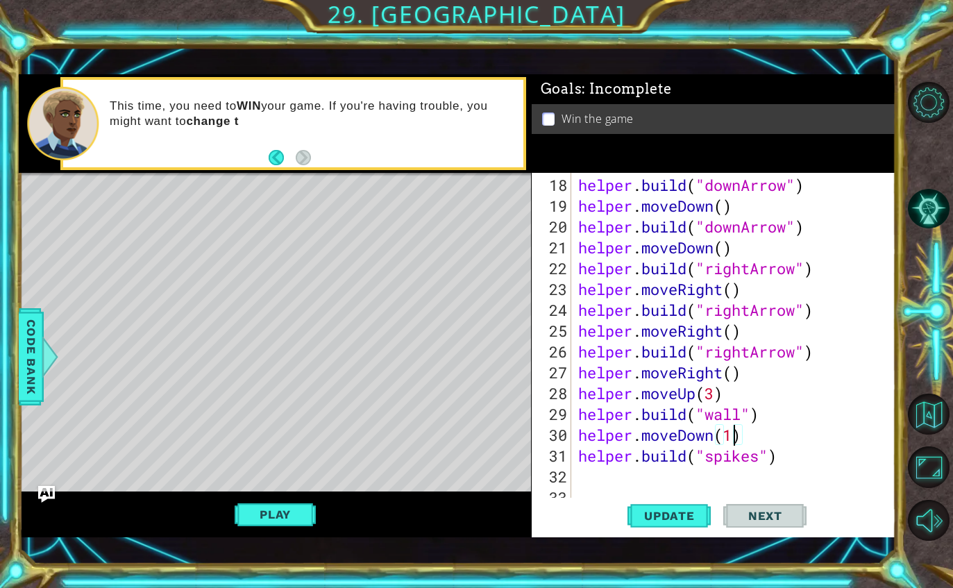
click at [264, 563] on div "1 ההההההההההההההההההההההההההההההההההההההההההההההההההההההההההההההההההההההההההההה…" at bounding box center [476, 294] width 953 height 588
click at [282, 558] on div "1 ההההההההההההההההההההההההההההההההההההההההההההההההההההההההההההההההההההההההההההה…" at bounding box center [457, 305] width 876 height 517
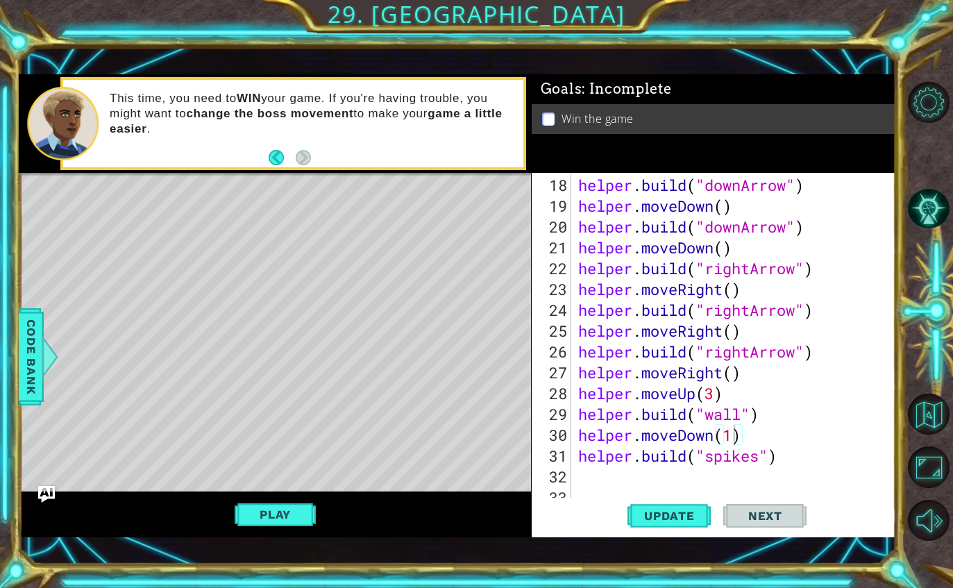
click at [302, 565] on div "1 ההההההההההההההההההההההההההההההההההההההההההההההההההההההההההההההההההההההההההההה…" at bounding box center [476, 294] width 953 height 588
click at [280, 568] on div "1 ההההההההההההההההההההההההההההההההההההההההההההההההההההההההההההההההההההההההההההה…" at bounding box center [476, 294] width 953 height 588
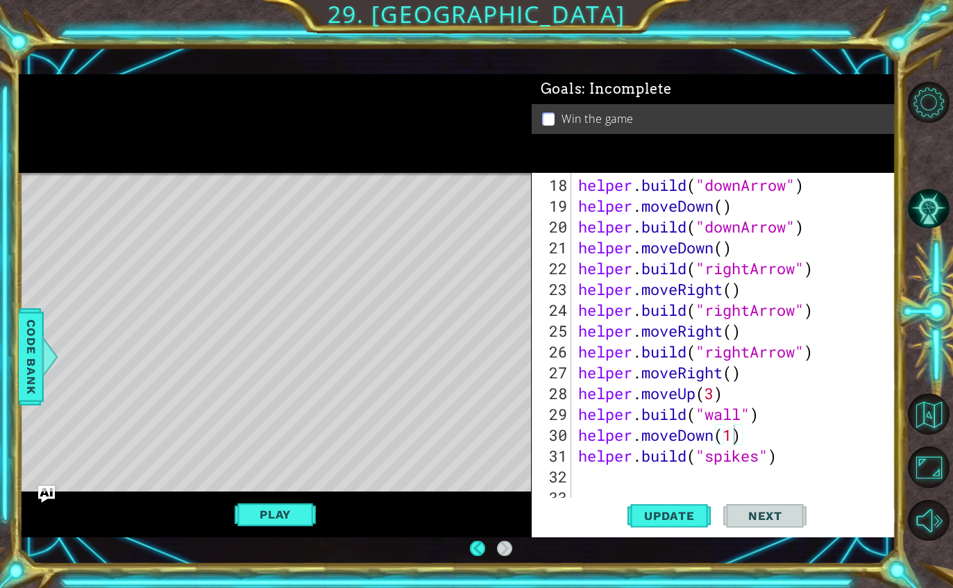
click at [280, 560] on div "1 ההההההההההההההההההההההההההההההההההההההההההההההההההההההההההההההההההההההההההההה…" at bounding box center [457, 305] width 876 height 517
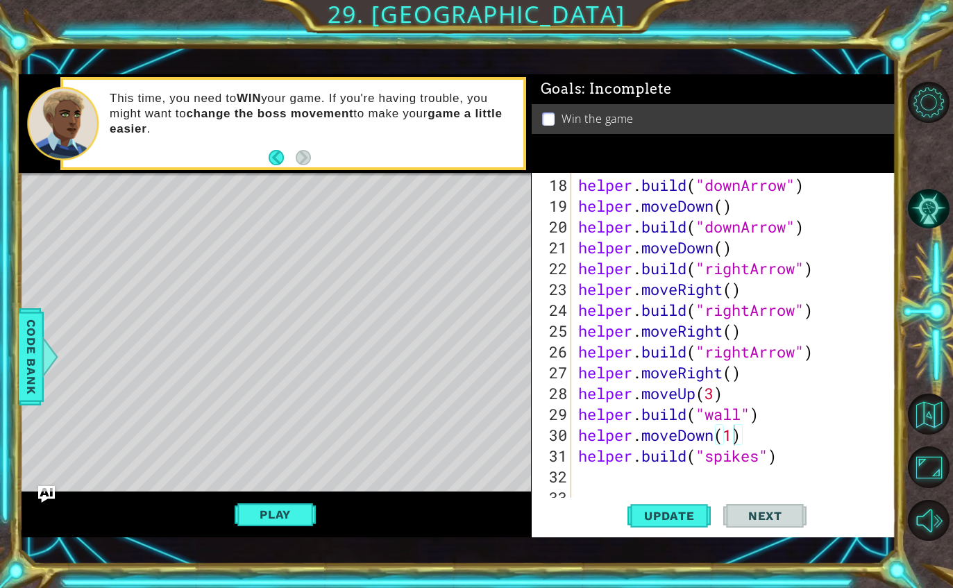
click at [285, 564] on div "1 ההההההההההההההההההההההההההההההההההההההההההההההההההההההההההההההההההההההההההההה…" at bounding box center [476, 294] width 953 height 588
click at [277, 563] on div "1 ההההההההההההההההההההההההההההההההההההההההההההההההההההההההההההההההההההההההההההה…" at bounding box center [476, 294] width 953 height 588
click at [273, 579] on div "1 ההההההההההההההההההההההההההההההההההההההההההההההההההההההההההההההההההההההההההההה…" at bounding box center [476, 294] width 953 height 588
click at [257, 561] on div "1 ההההההההההההההההההההההההההההההההההההההההההההההההההההההההההההההההההההההההההההה…" at bounding box center [457, 305] width 876 height 517
click at [274, 536] on div "Play" at bounding box center [275, 513] width 512 height 45
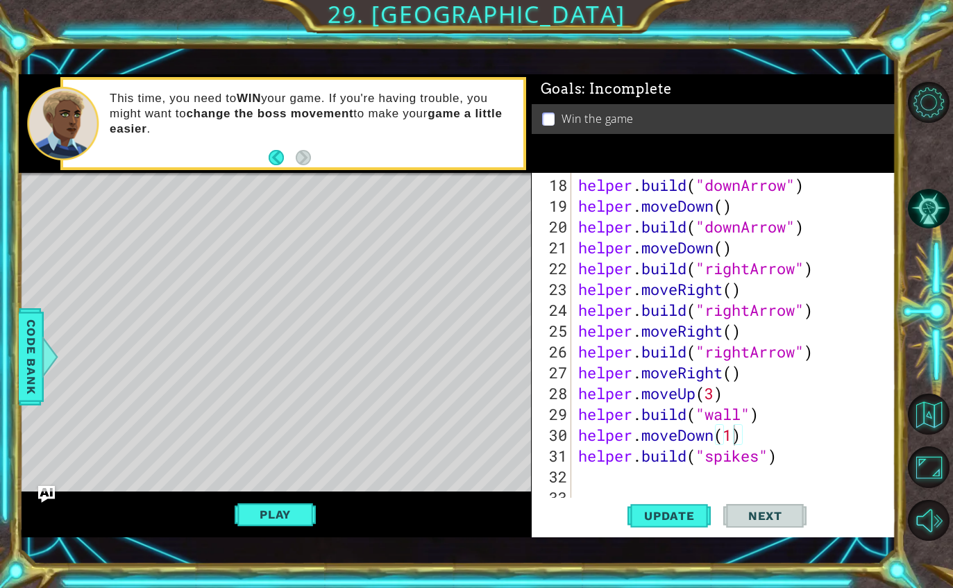
click at [248, 561] on div "1 ההההההההההההההההההההההההההההההההההההההההההההההההההההההההההההההההההההההההההההה…" at bounding box center [457, 305] width 876 height 517
click at [43, 402] on div "Code Bank" at bounding box center [31, 356] width 25 height 97
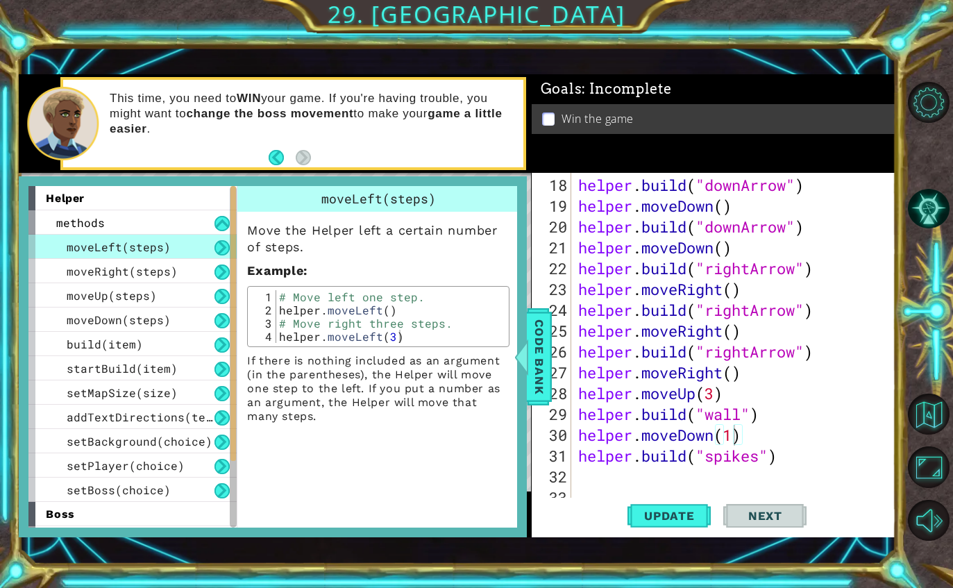
click at [522, 398] on div "helper methods moveLeft(steps) moveRight(steps) moveUp(steps) moveDown(steps) b…" at bounding box center [273, 356] width 508 height 360
click at [528, 404] on div "Code Bank" at bounding box center [539, 356] width 25 height 97
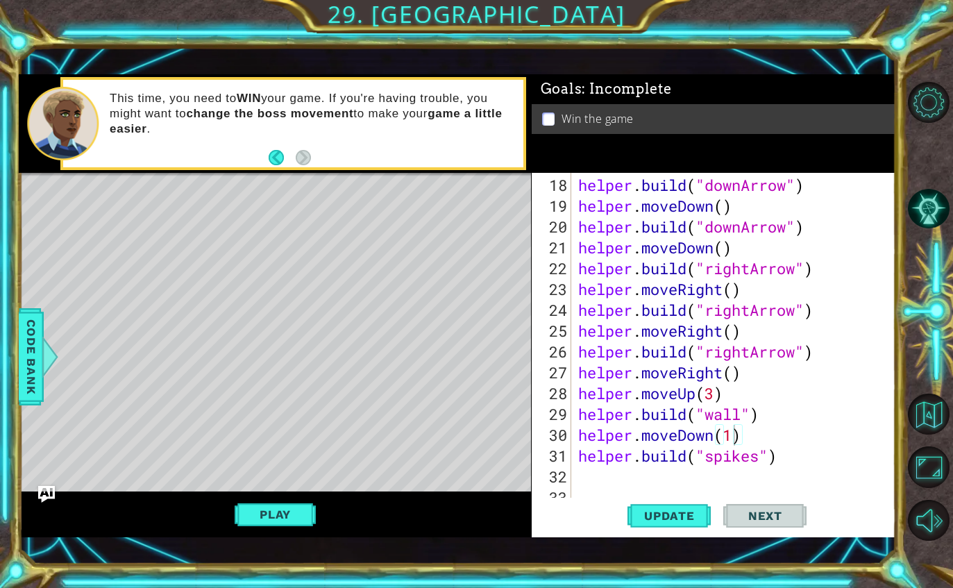
click at [276, 552] on div "1 ההההההההההההההההההההההההההההההההההההההההההההההההההההההההההההההההההההההההההההה…" at bounding box center [457, 305] width 876 height 517
click at [247, 554] on div "1 ההההההההההההההההההההההההההההההההההההההההההההההההההההההההההההההההההההההההההההה…" at bounding box center [457, 305] width 876 height 517
click at [248, 561] on div "1 ההההההההההההההההההההההההההההההההההההההההההההההההההההההההההההההההההההההההההההה…" at bounding box center [457, 305] width 876 height 517
click at [268, 570] on div "1 ההההההההההההההההההההההההההההההההההההההההההההההההההההההההההההההההההההההההההההה…" at bounding box center [476, 294] width 953 height 588
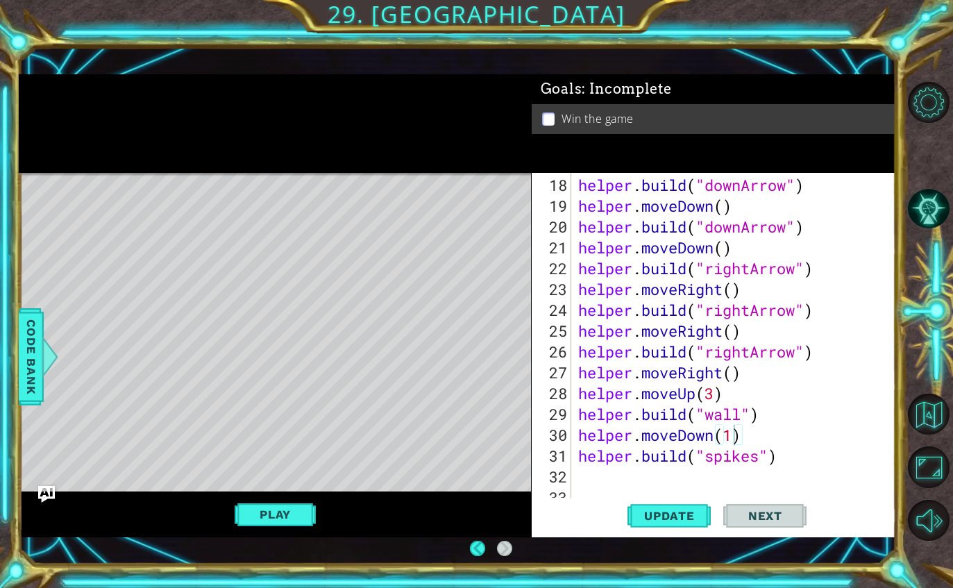
click at [269, 557] on div "1 ההההההההההההההההההההההההההההההההההההההההההההההההההההההההההההההההההההההההההההה…" at bounding box center [457, 305] width 876 height 517
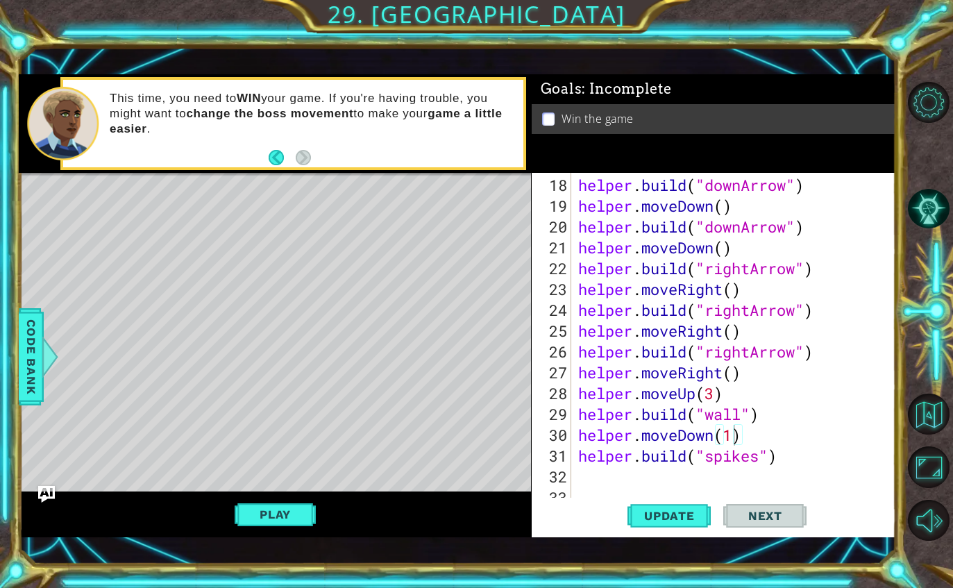
click at [273, 552] on div "1 ההההההההההההההההההההההההההההההההההההההההההההההההההההההההההההההההההההההההההההה…" at bounding box center [457, 305] width 876 height 517
click at [255, 547] on div "1 ההההההההההההההההההההההההההההההההההההההההההההההההההההההההההההההההההההההההההההה…" at bounding box center [457, 305] width 876 height 517
click at [259, 568] on div "1 ההההההההההההההההההההההההההההההההההההההההההההההההההההההההההההההההההההההההההההה…" at bounding box center [476, 294] width 953 height 588
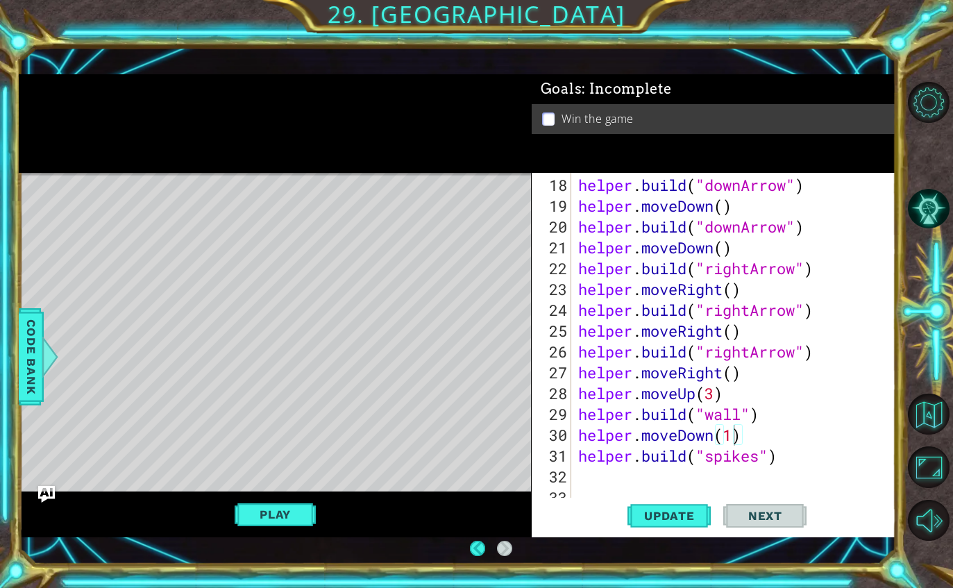
click at [247, 561] on div "1 ההההההההההההההההההההההההההההההההההההההההההההההההההההההההההההההההההההההההההההה…" at bounding box center [457, 305] width 876 height 517
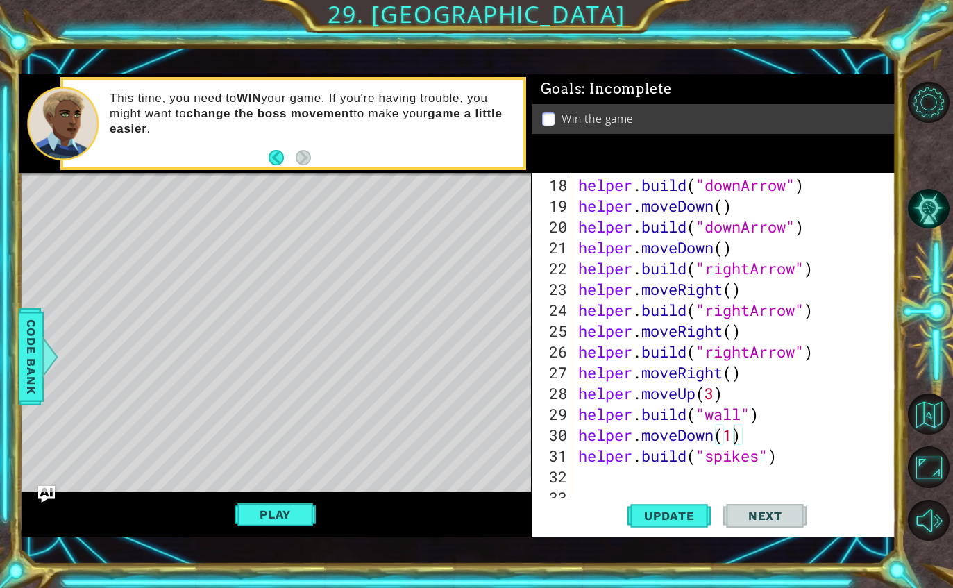
click at [263, 561] on div "1 ההההההההההההההההההההההההההההההההההההההההההההההההההההההההההההההההההההההההההההה…" at bounding box center [457, 305] width 876 height 517
click at [261, 569] on div "1 ההההההההההההההההההההההההההההההההההההההההההההההההההההההההההההההההההההההההההההה…" at bounding box center [476, 294] width 953 height 588
click at [255, 552] on div "1 ההההההההההההההההההההההההההההההההההההההההההההההההההההההההההההההההההההההההההההה…" at bounding box center [457, 305] width 876 height 517
click at [257, 563] on div "1 ההההההההההההההההההההההההההההההההההההההההההההההההההההההההההההההההההההההההההההה…" at bounding box center [476, 294] width 953 height 588
click at [685, 562] on div "1 ההההההההההההההההההההההההההההההההההההההההההההההההההההההההההההההההההההההההההההה…" at bounding box center [457, 305] width 876 height 517
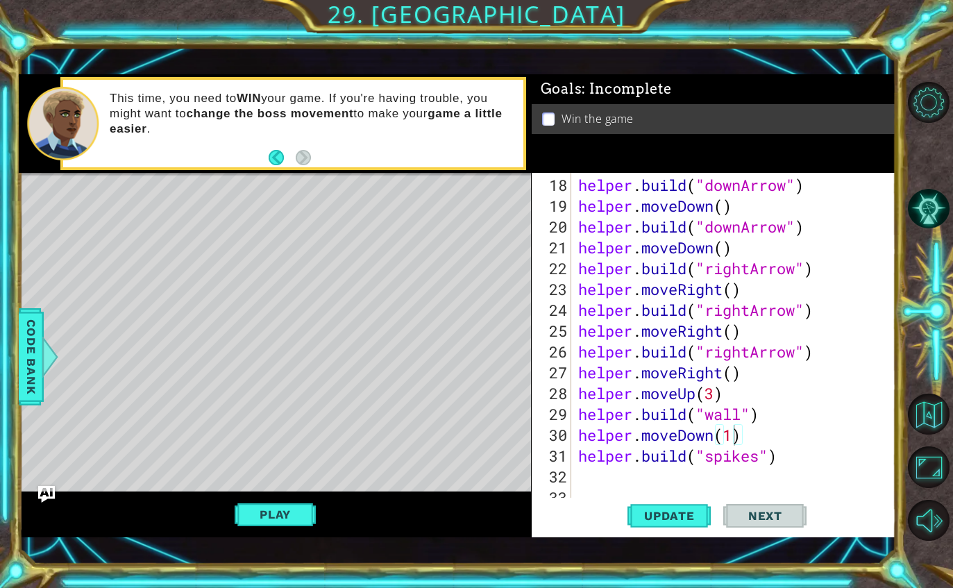
click at [684, 566] on div "1 ההההההההההההההההההההההההההההההההההההההההההההההההההההההההההההההההההההההההההההה…" at bounding box center [476, 294] width 953 height 588
click at [792, 565] on div "1 ההההההההההההההההההההההההההההההההההההההההההההההההההההההההההההההההההההההההההההה…" at bounding box center [476, 294] width 953 height 588
click at [731, 427] on div "helper . build ( "downArrow" ) helper . moveDown ( ) helper . build ( "downArro…" at bounding box center [737, 362] width 324 height 375
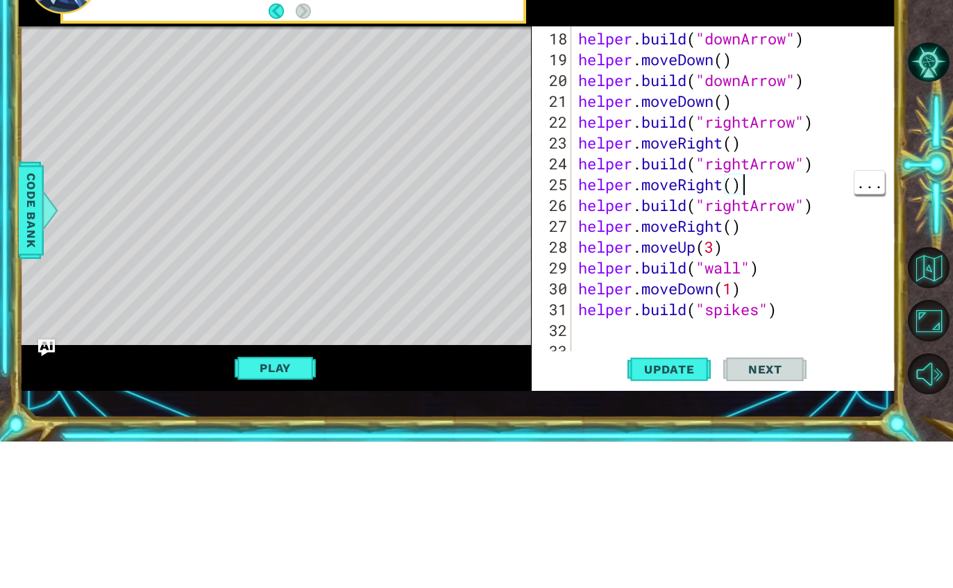
click at [742, 190] on div "helper . build ( "downArrow" ) helper . moveDown ( ) helper . build ( "downArro…" at bounding box center [737, 362] width 324 height 375
click at [733, 191] on div "helper . build ( "downArrow" ) helper . moveDown ( ) helper . build ( "downArro…" at bounding box center [737, 362] width 324 height 375
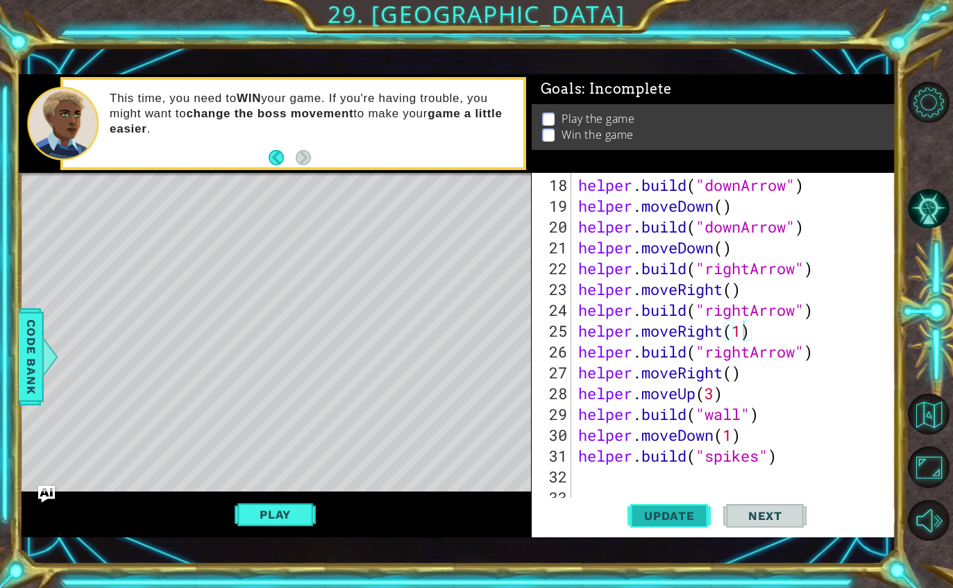
type textarea "helper.moveRight(1)"
click at [667, 520] on span "Update" at bounding box center [669, 516] width 78 height 14
click at [266, 515] on button "Play" at bounding box center [274, 514] width 81 height 26
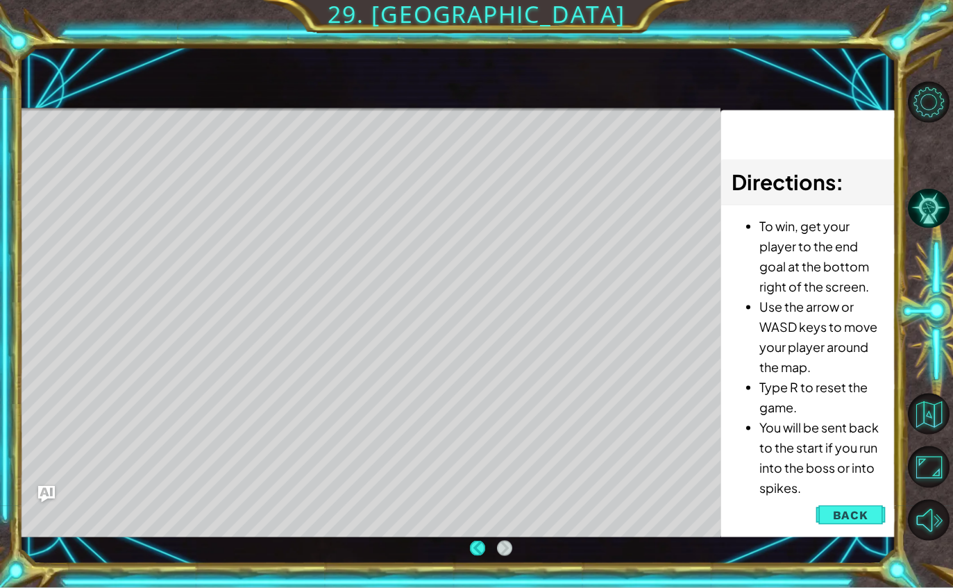
scroll to position [28, 0]
click at [216, 167] on div "Level Map" at bounding box center [339, 312] width 641 height 409
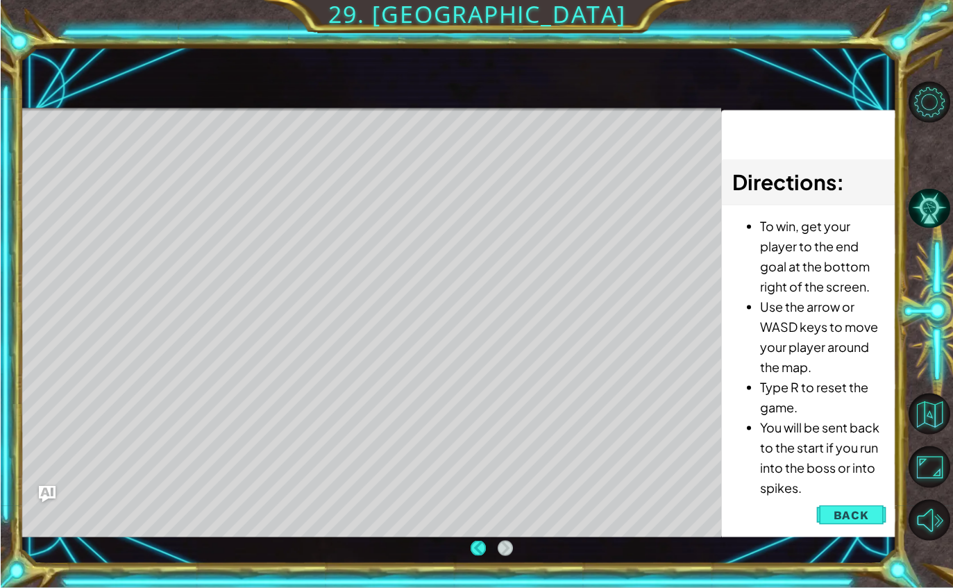
scroll to position [27, 0]
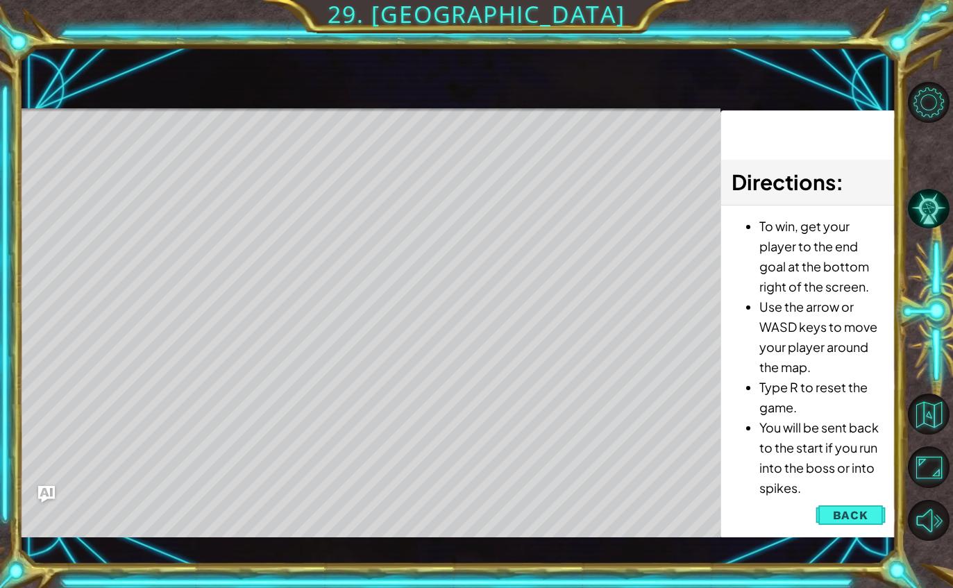
click at [597, 456] on div "Level Map" at bounding box center [339, 312] width 641 height 409
click at [598, 461] on div "Level Map" at bounding box center [339, 312] width 641 height 409
click at [629, 432] on div "Level Map" at bounding box center [339, 312] width 641 height 409
click at [487, 563] on div "1 ההההההההההההההההההההההההההההההההההההההההההההההההההההההההההההההההההההההההההההה…" at bounding box center [476, 294] width 953 height 588
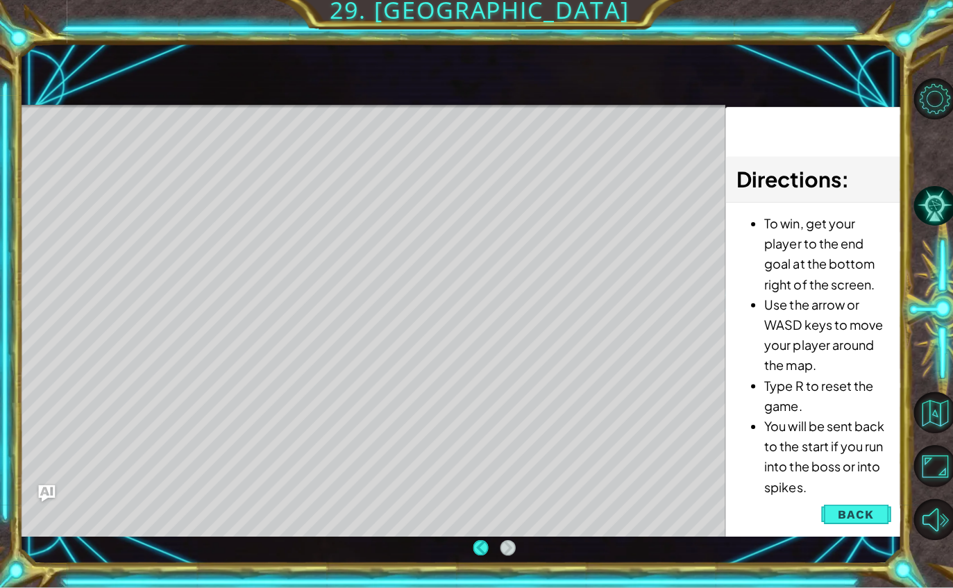
scroll to position [45, 0]
click at [353, 231] on div "Level Map" at bounding box center [339, 312] width 641 height 409
